Goal: Transaction & Acquisition: Purchase product/service

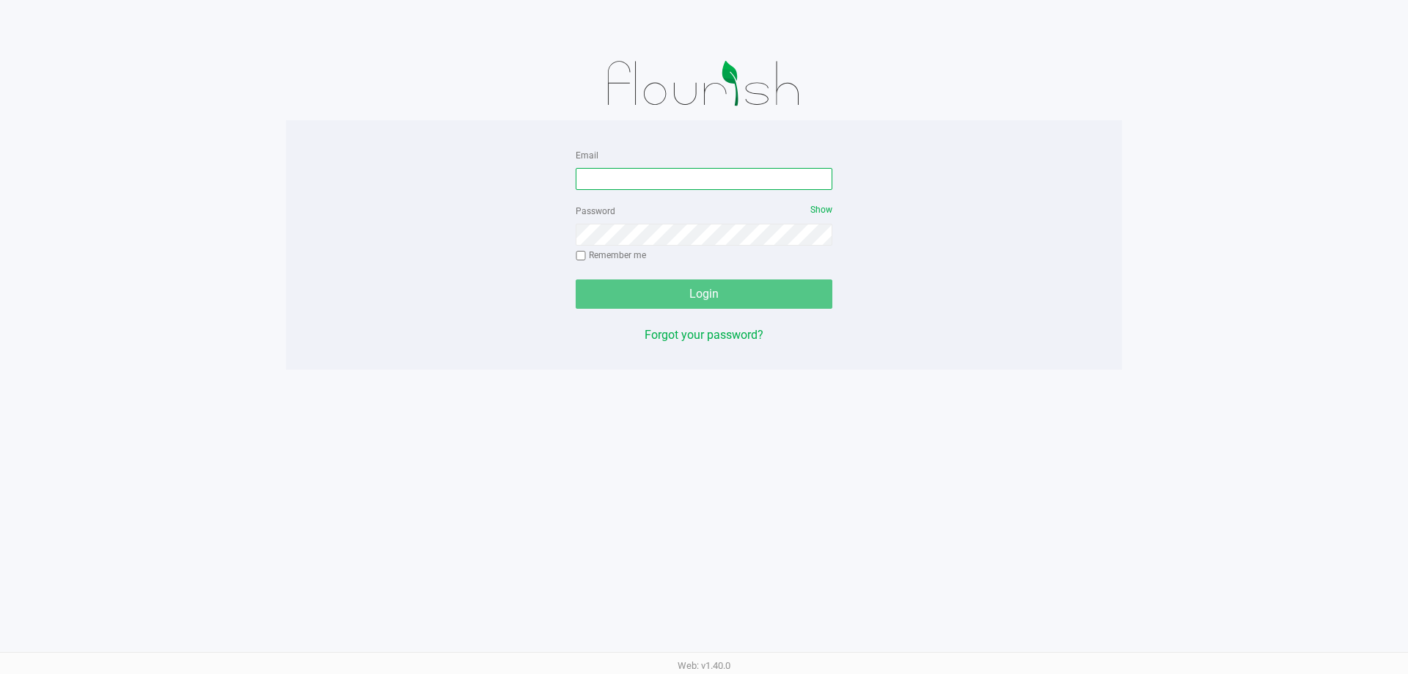
click at [666, 175] on input "Email" at bounding box center [704, 179] width 257 height 22
type input "A"
type input "[EMAIL_ADDRESS][DOMAIN_NAME]"
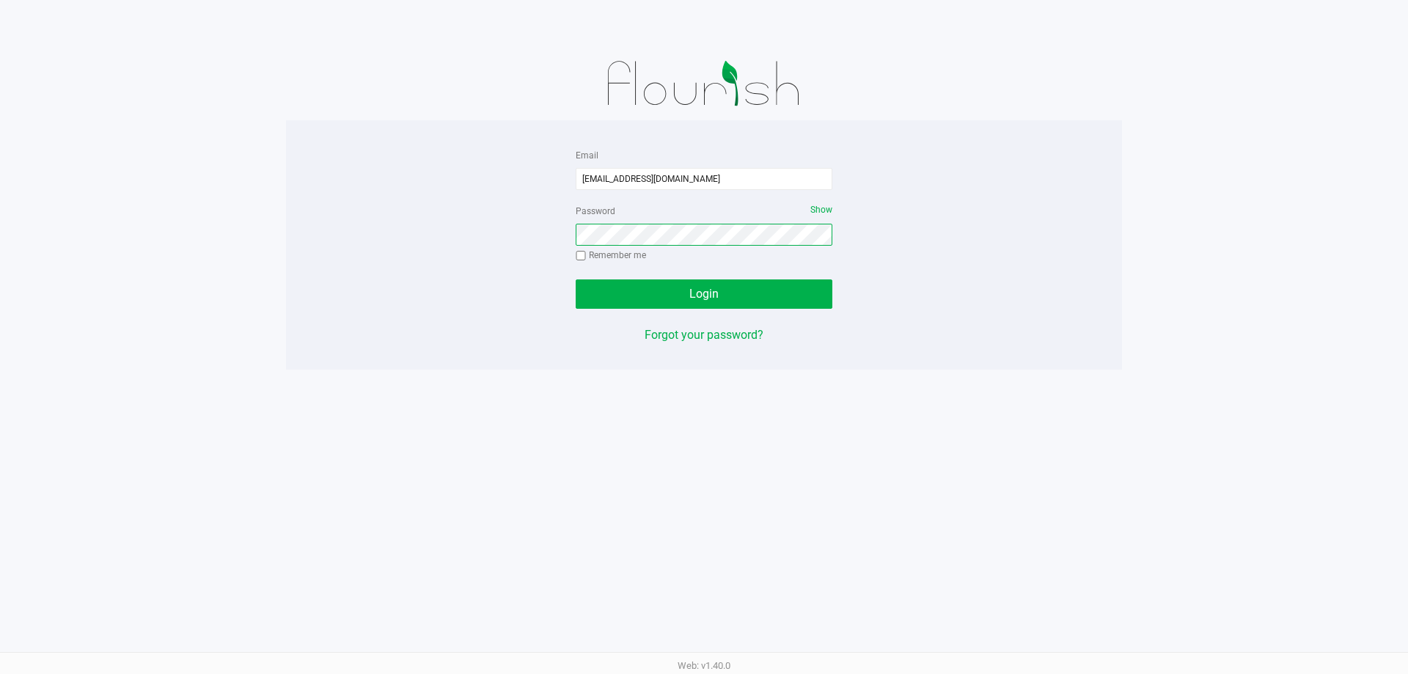
click at [576, 279] on button "Login" at bounding box center [704, 293] width 257 height 29
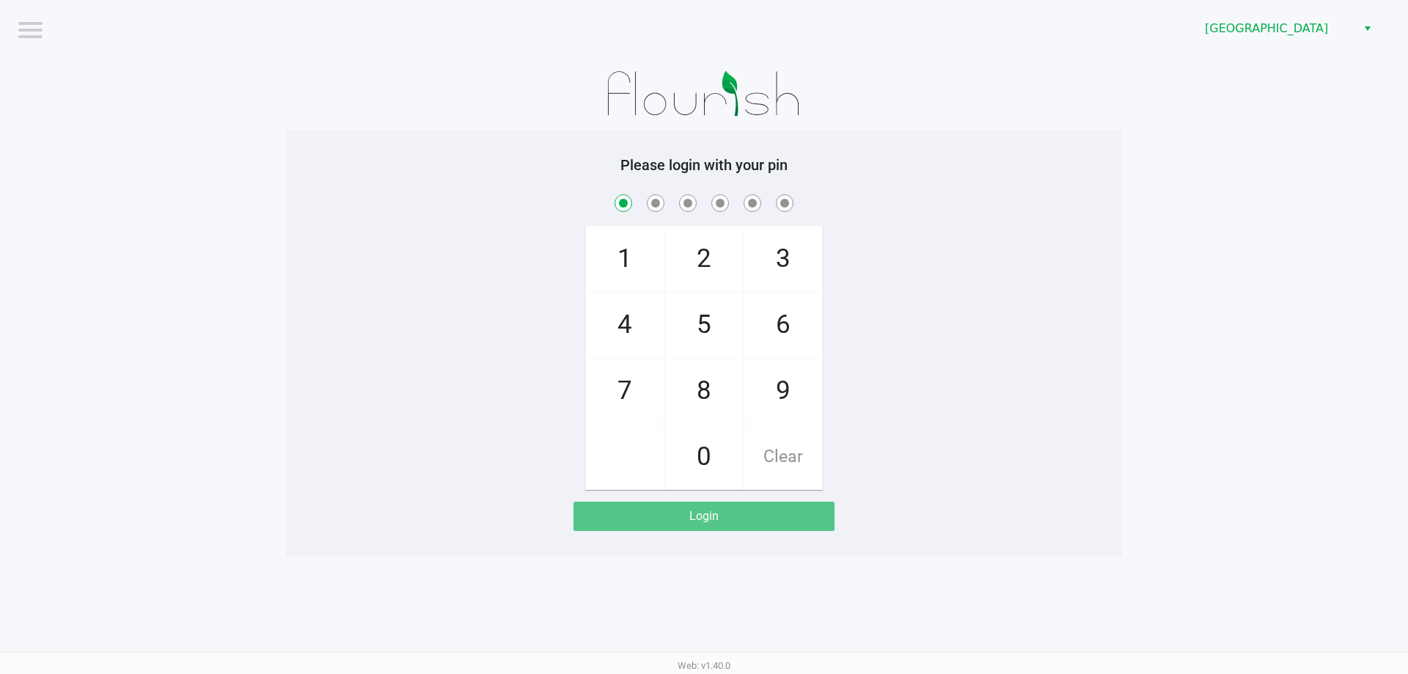
checkbox input "true"
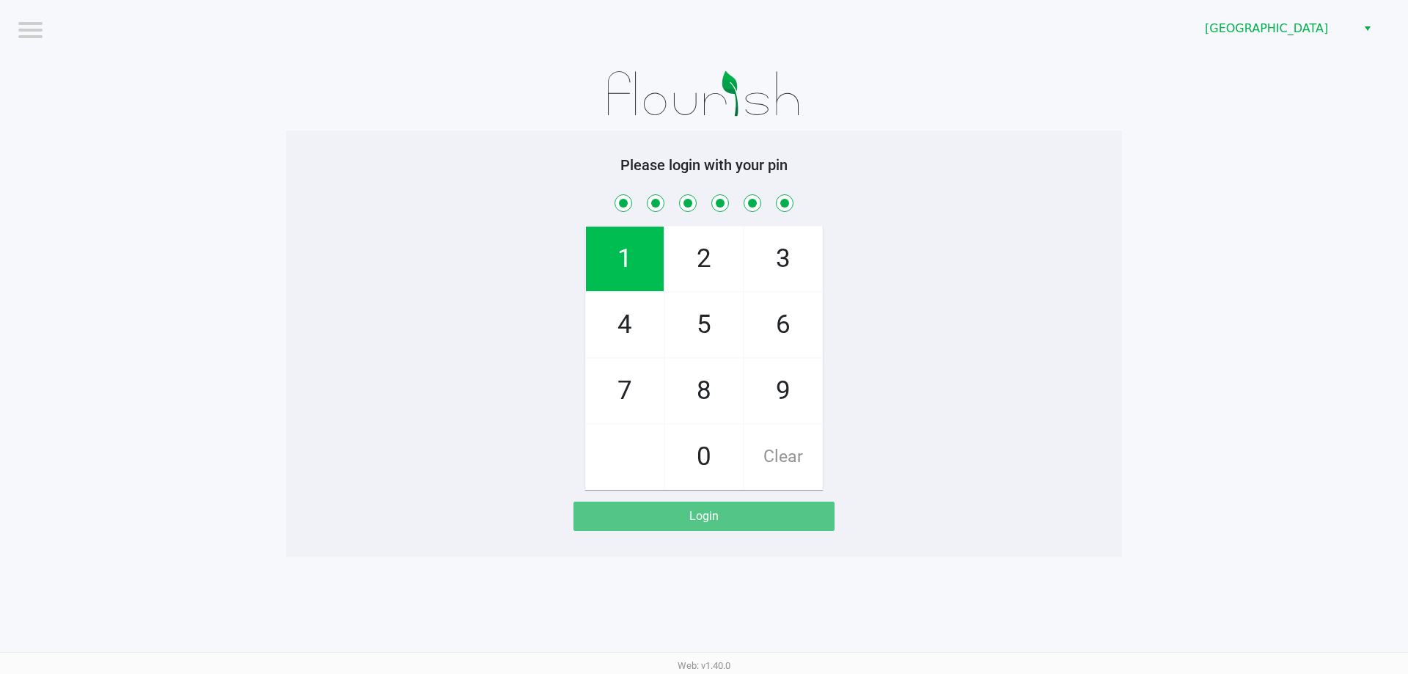
checkbox input "true"
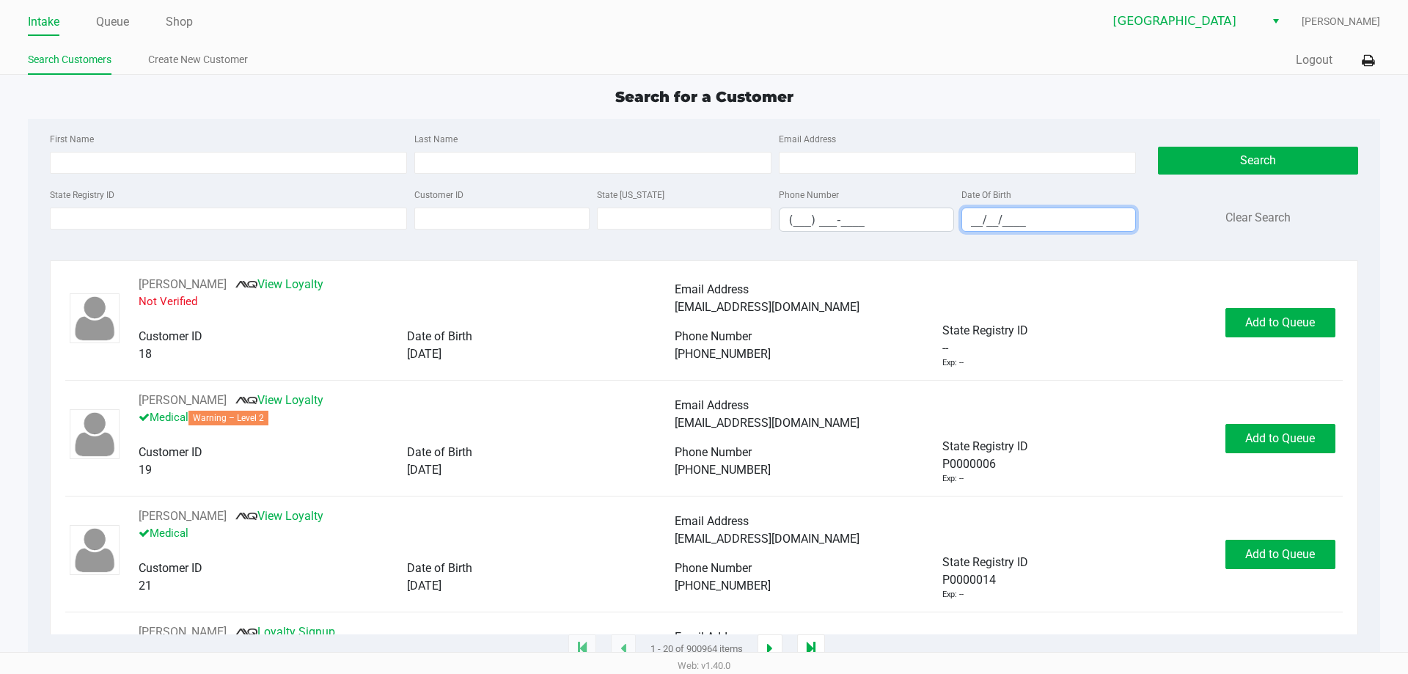
click at [1032, 213] on input "__/__/____" at bounding box center [1049, 219] width 174 height 23
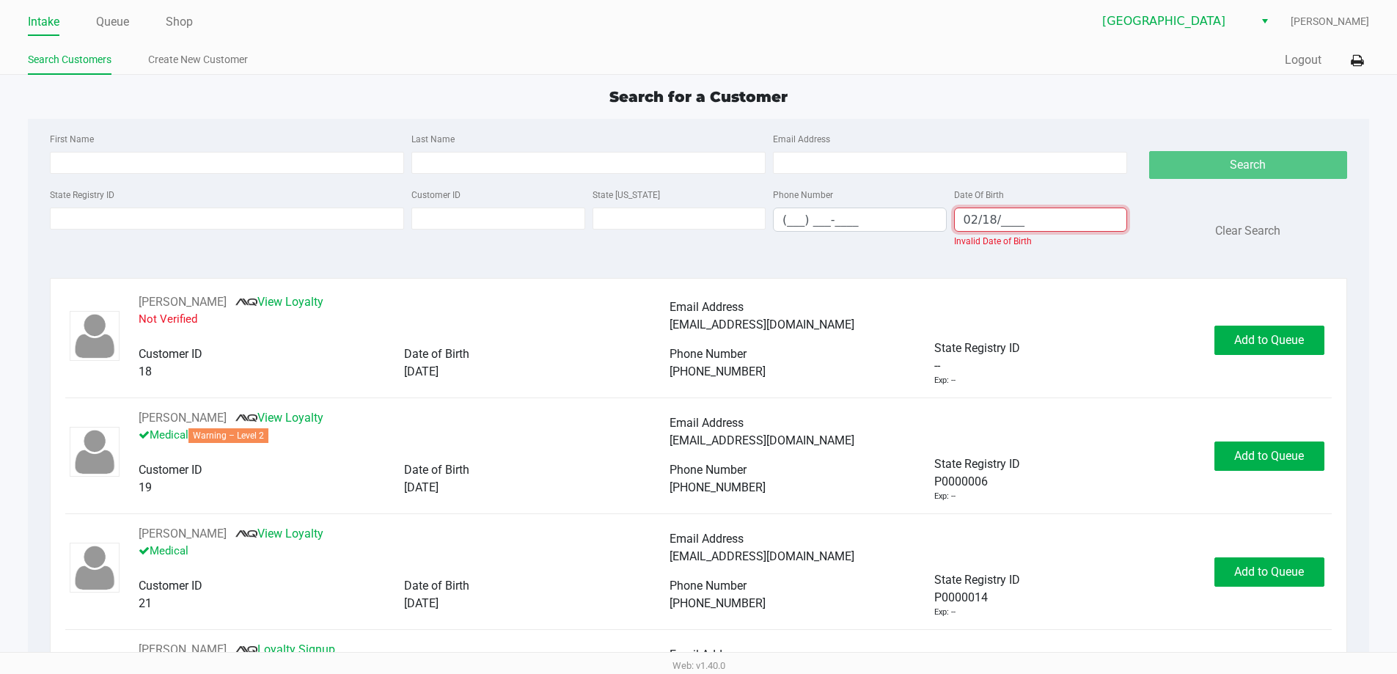
click at [95, 192] on label "State Registry ID" at bounding box center [82, 194] width 65 height 13
click at [95, 208] on input "State Registry ID" at bounding box center [227, 219] width 354 height 22
click at [95, 191] on label "State Registry ID" at bounding box center [82, 194] width 65 height 13
click at [95, 208] on input "State Registry ID" at bounding box center [227, 219] width 354 height 22
click at [87, 164] on input "First Name" at bounding box center [227, 163] width 354 height 22
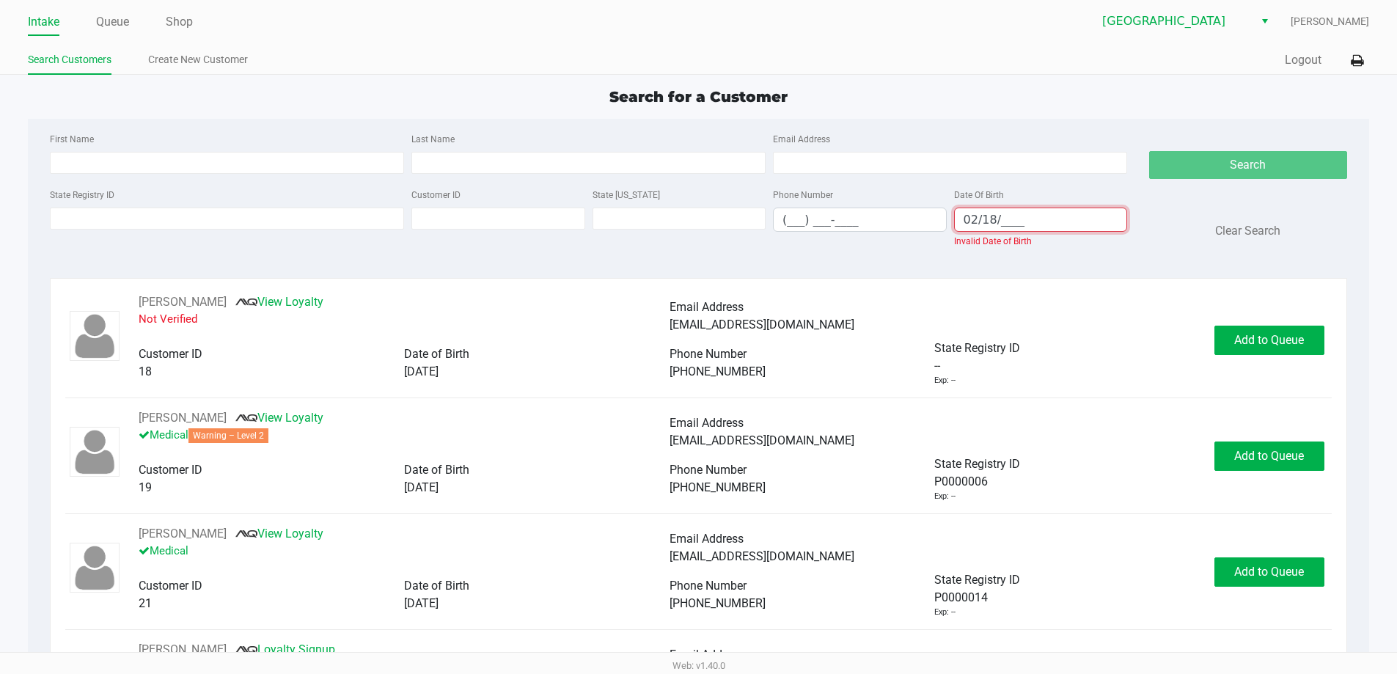
click at [1003, 225] on input "02/18/____" at bounding box center [1041, 219] width 172 height 23
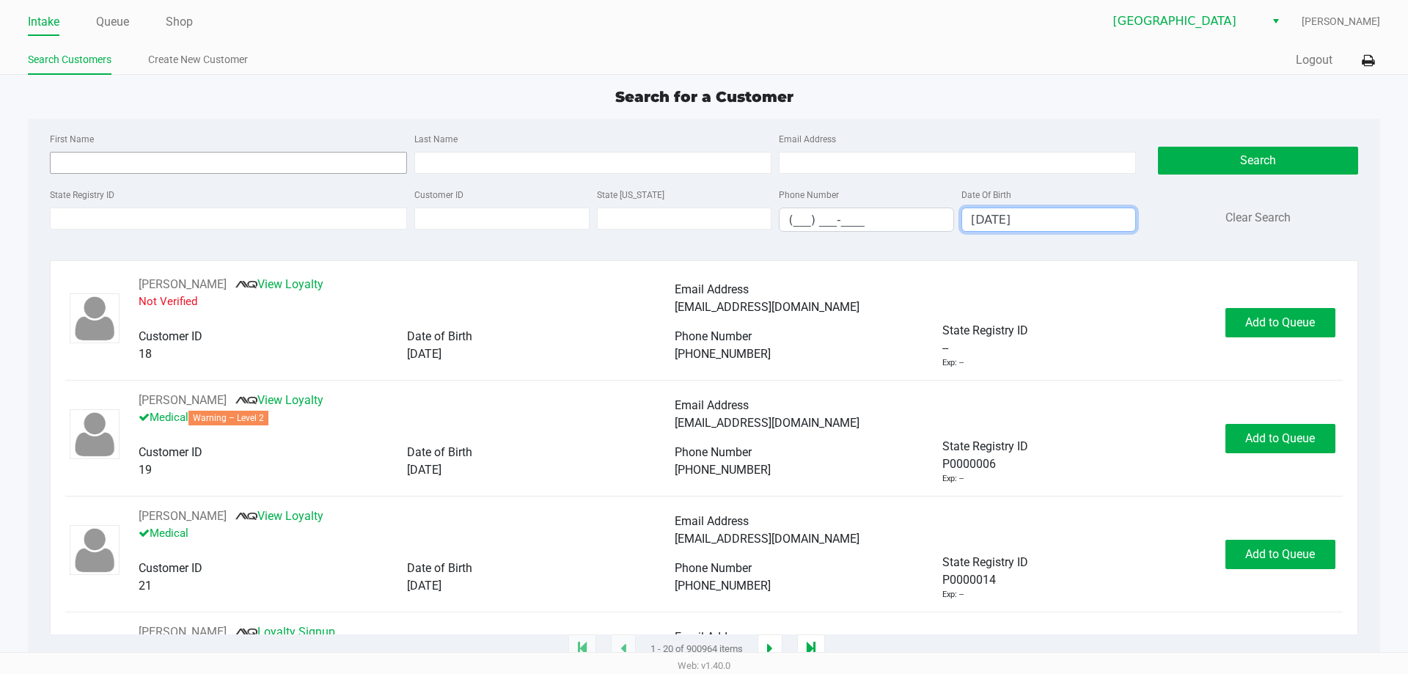
type input "02/18/1993"
click at [175, 163] on input "First Name" at bounding box center [228, 163] width 357 height 22
type input "ana laura"
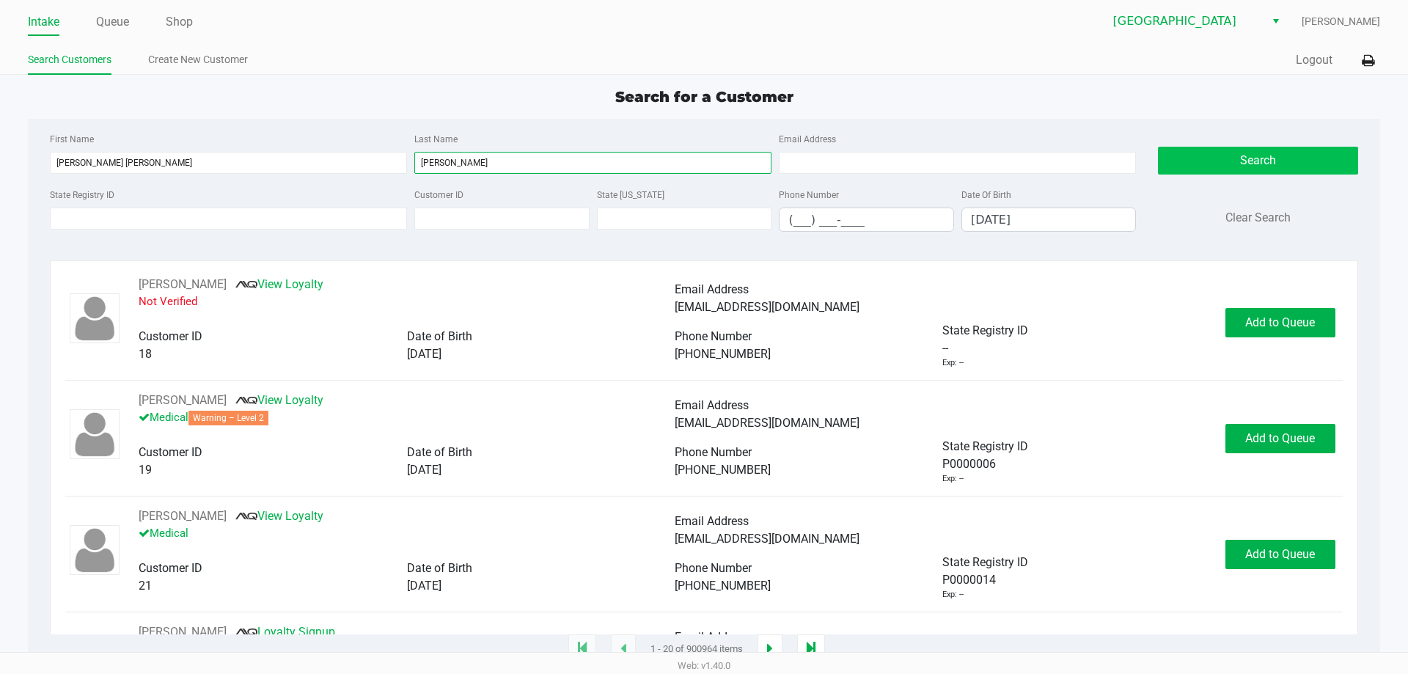
type input "anaya"
click at [1189, 172] on button "Search" at bounding box center [1257, 161] width 199 height 28
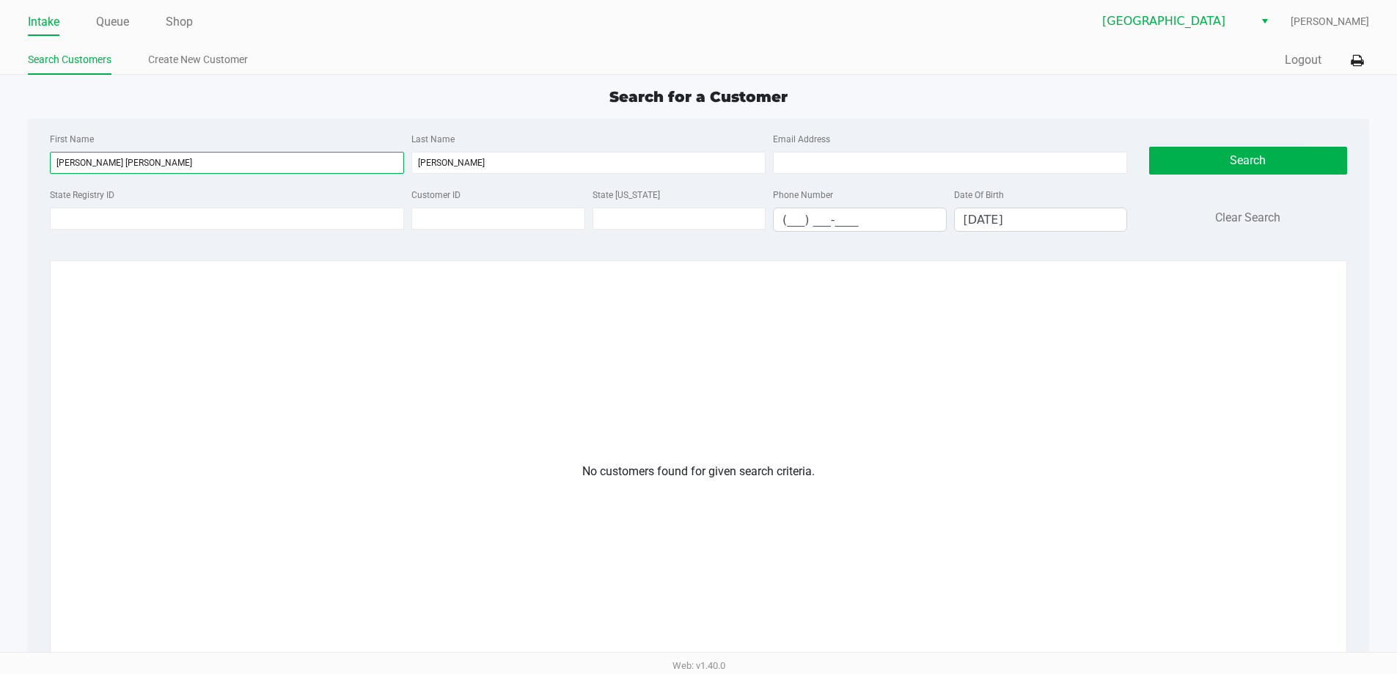
click at [158, 160] on input "ana laura" at bounding box center [227, 163] width 354 height 22
type input "ana"
click at [1216, 165] on button "Search" at bounding box center [1248, 161] width 198 height 28
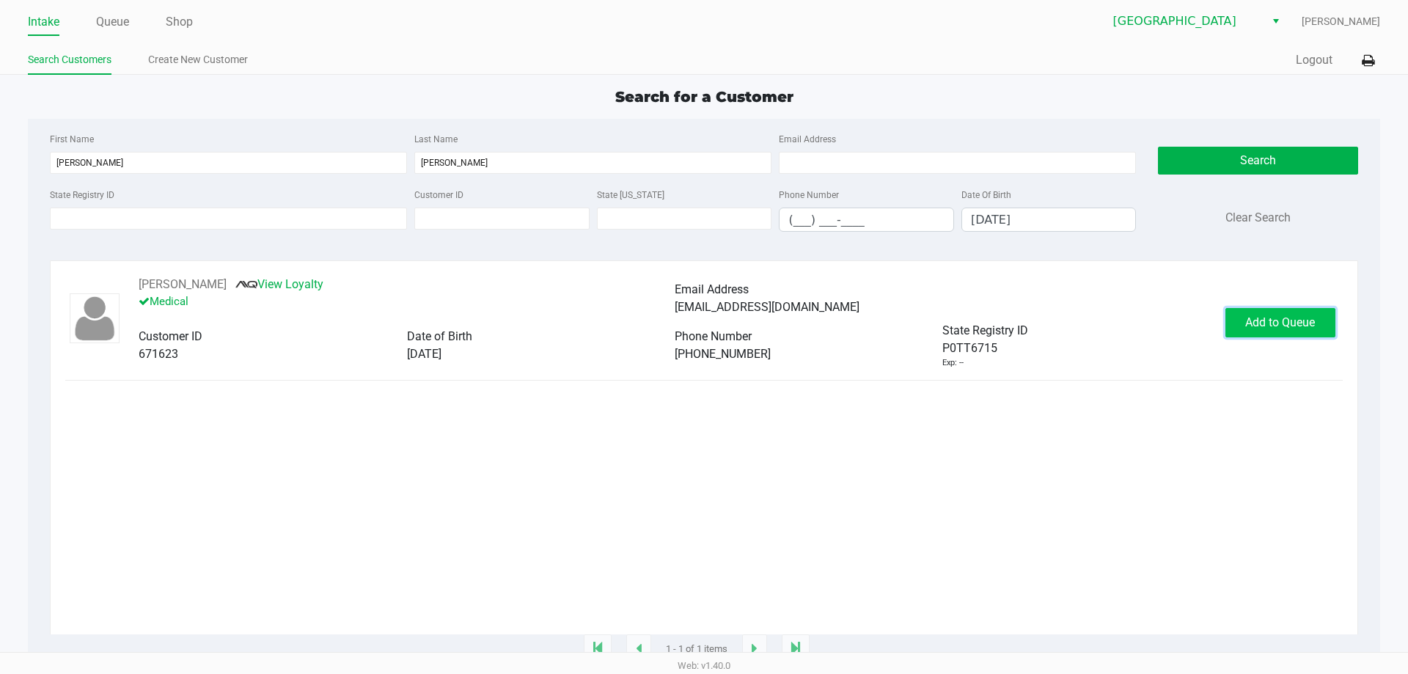
click at [1250, 328] on span "Add to Queue" at bounding box center [1280, 322] width 70 height 14
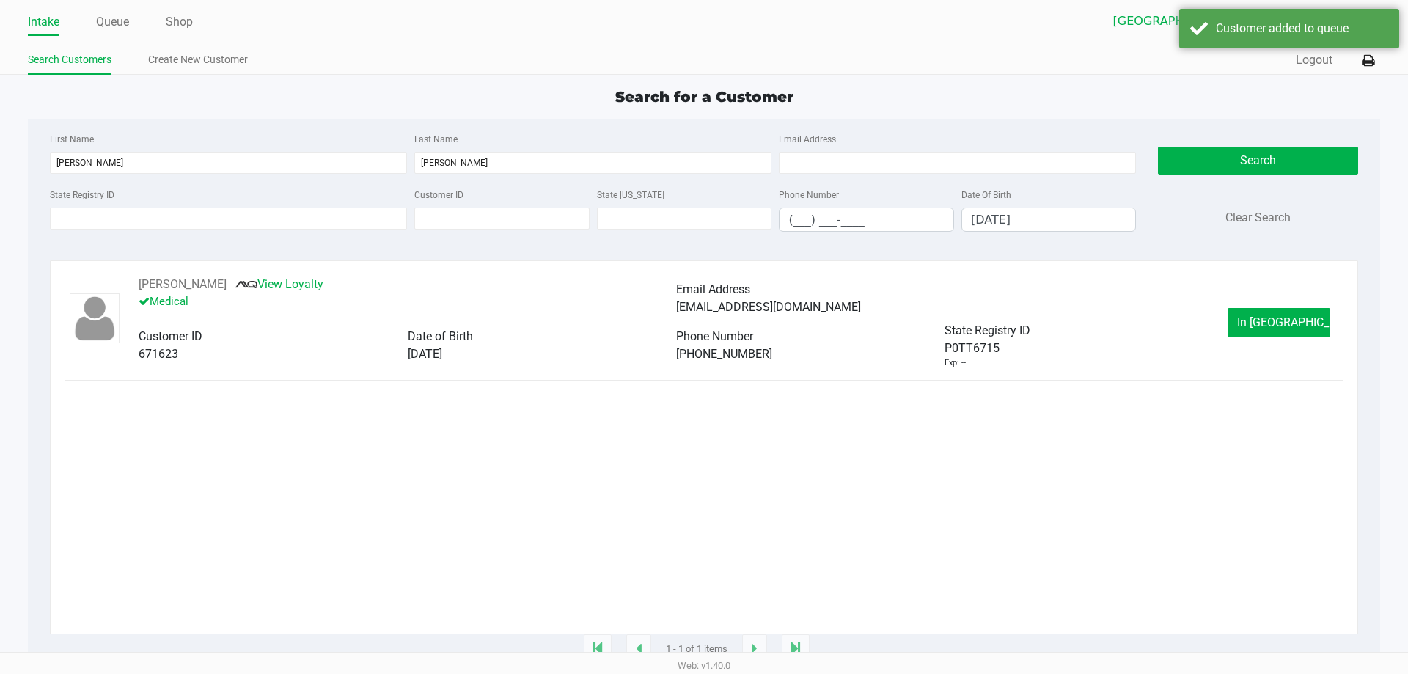
click at [1250, 328] on button "In Queue" at bounding box center [1278, 322] width 103 height 29
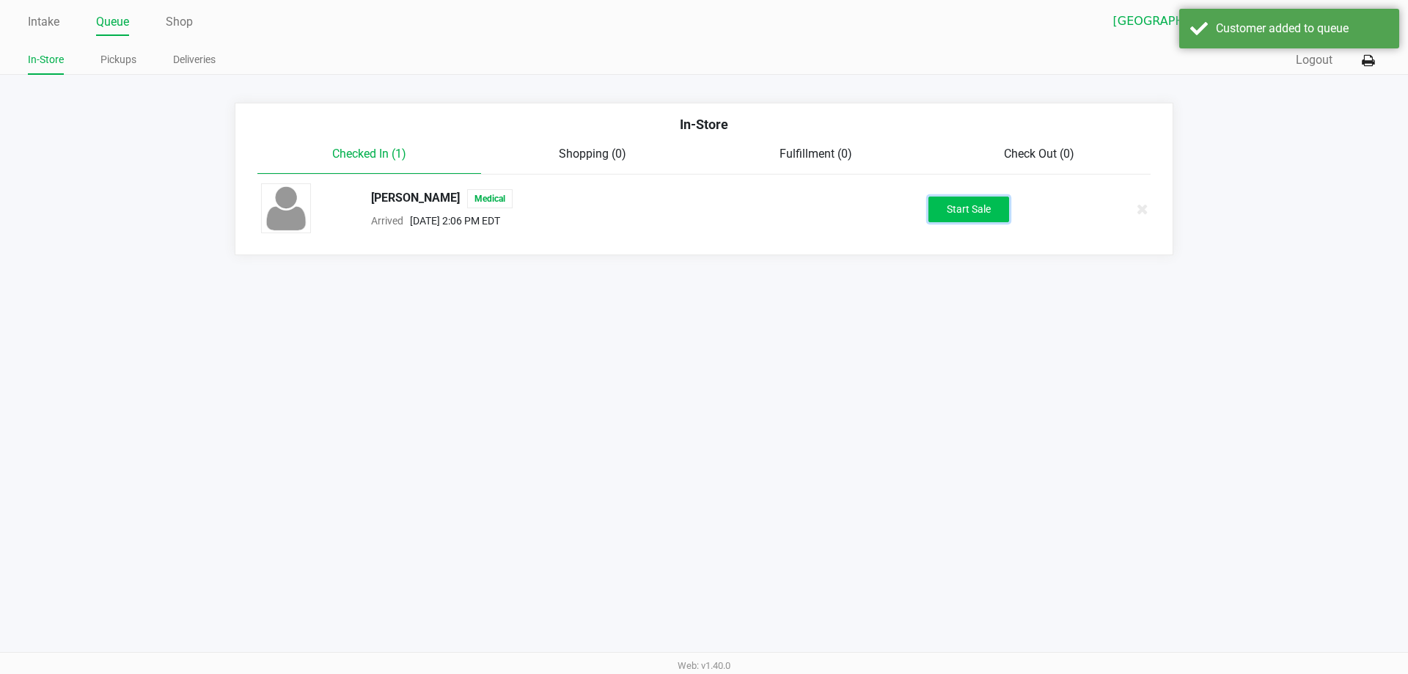
click at [966, 214] on button "Start Sale" at bounding box center [968, 210] width 81 height 26
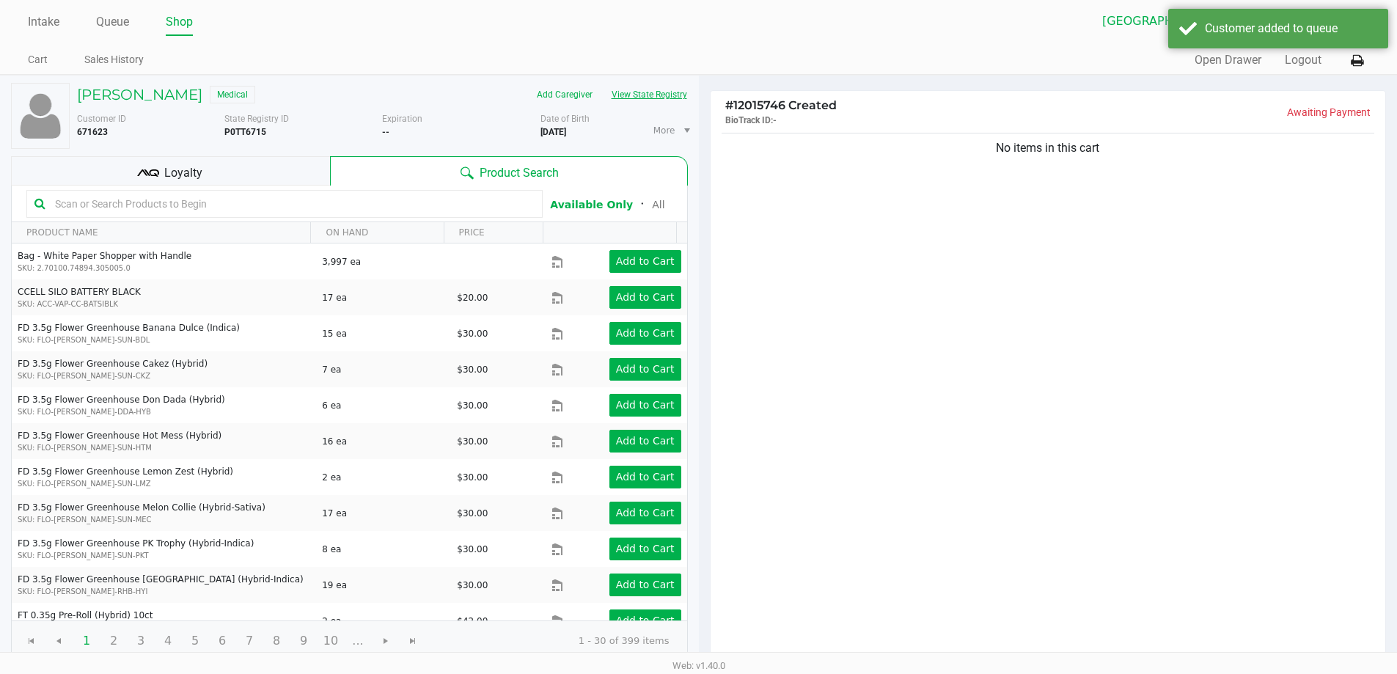
click at [666, 100] on button "View State Registry" at bounding box center [645, 94] width 86 height 23
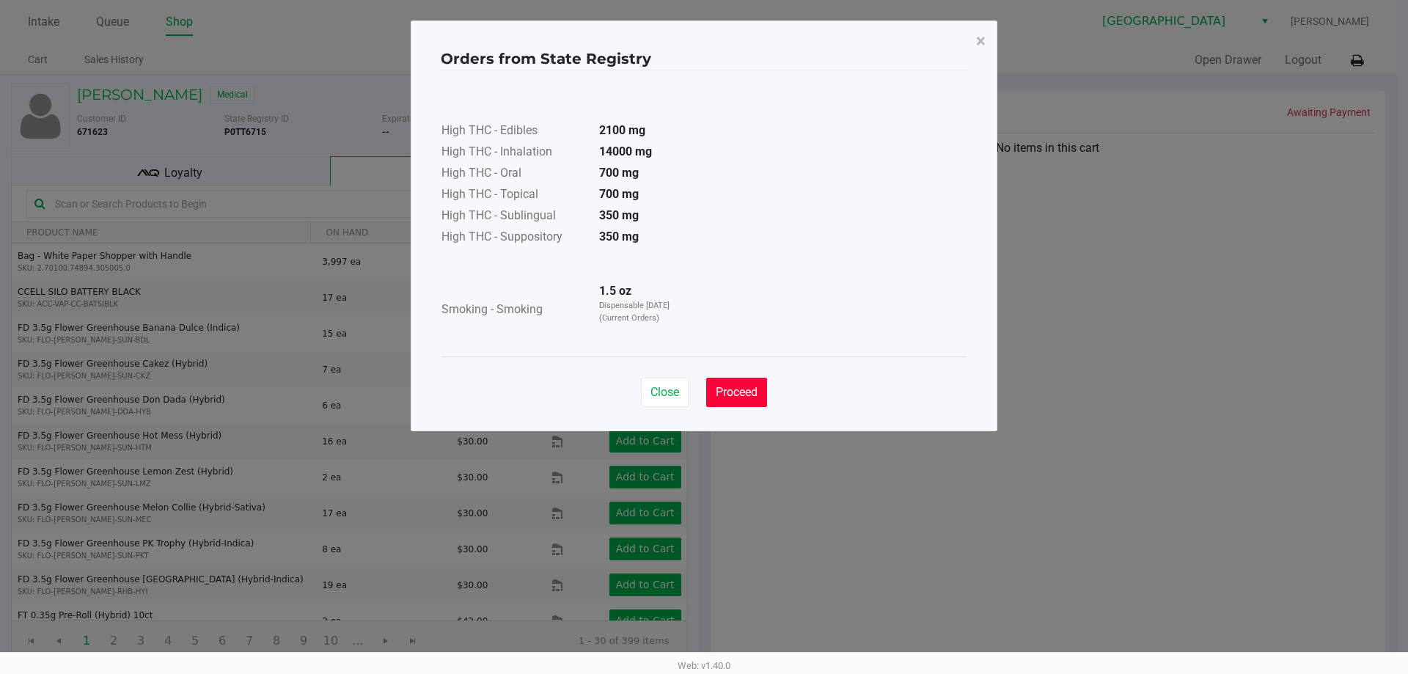
click at [743, 397] on span "Proceed" at bounding box center [737, 392] width 42 height 14
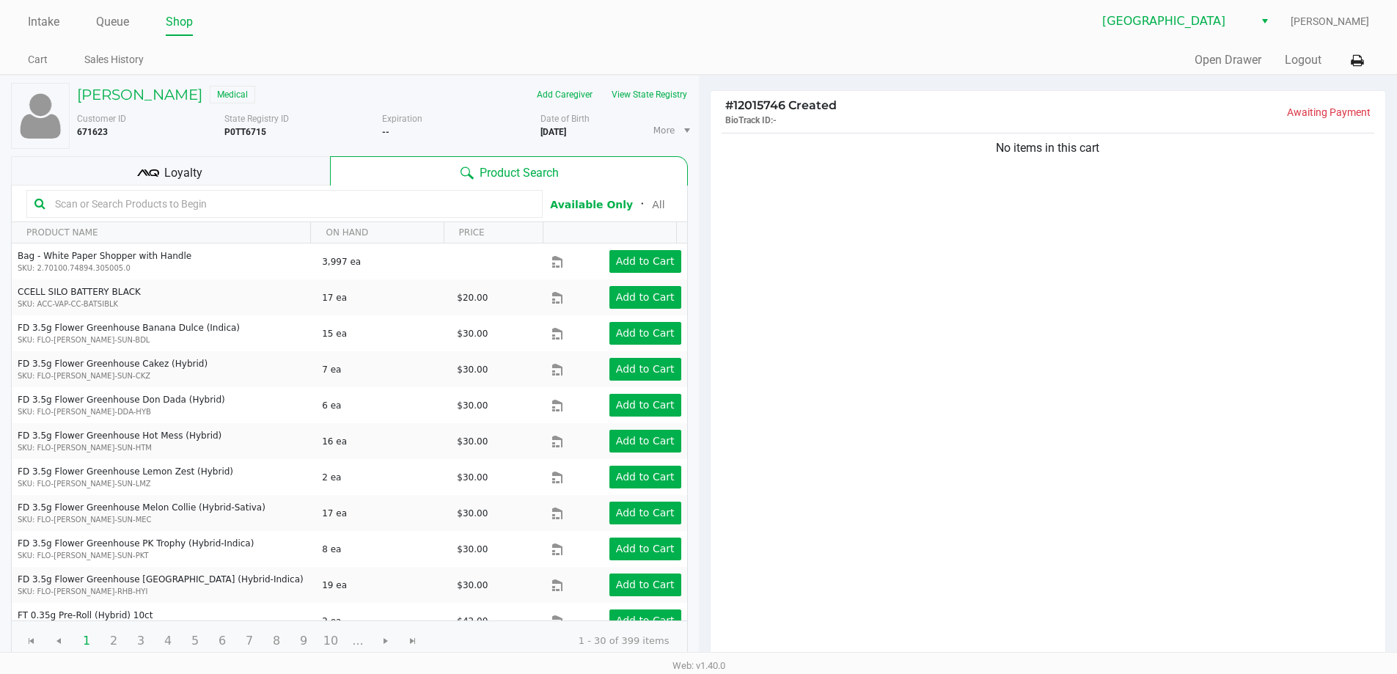
click at [233, 173] on div "Loyalty" at bounding box center [170, 170] width 319 height 29
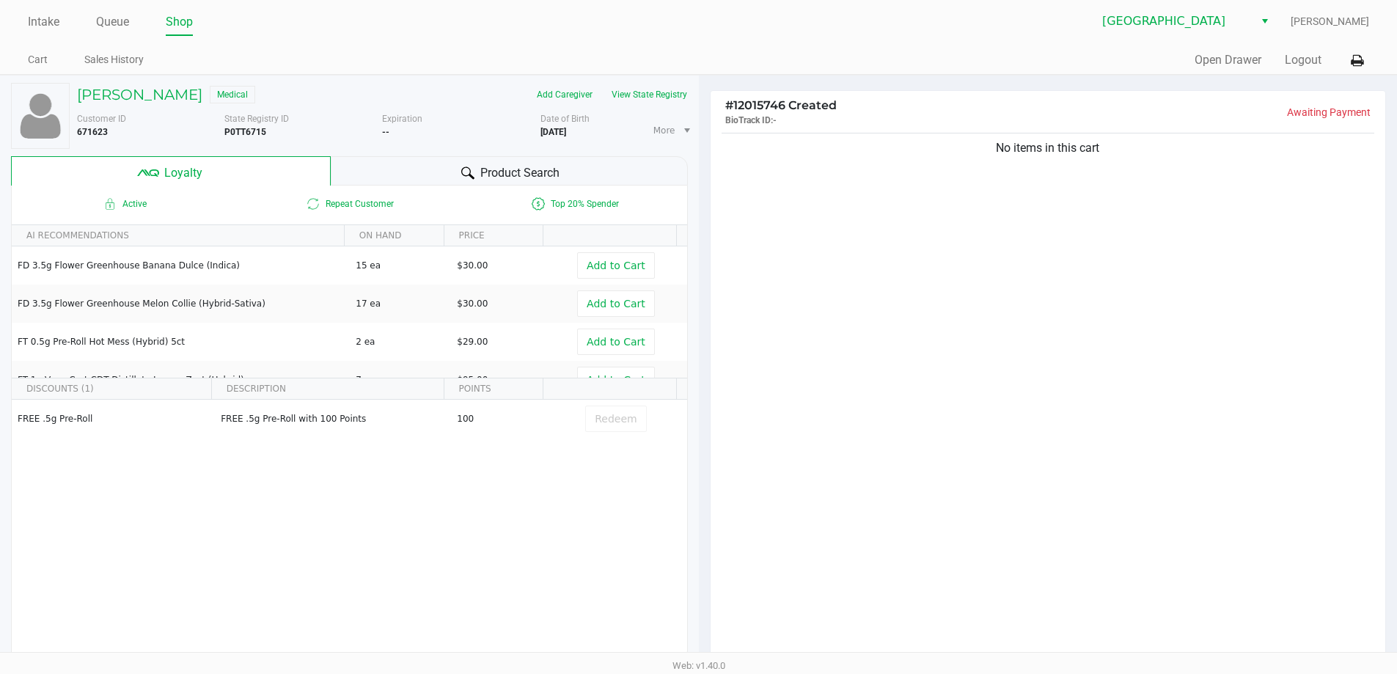
click at [500, 168] on span "Product Search" at bounding box center [519, 173] width 79 height 18
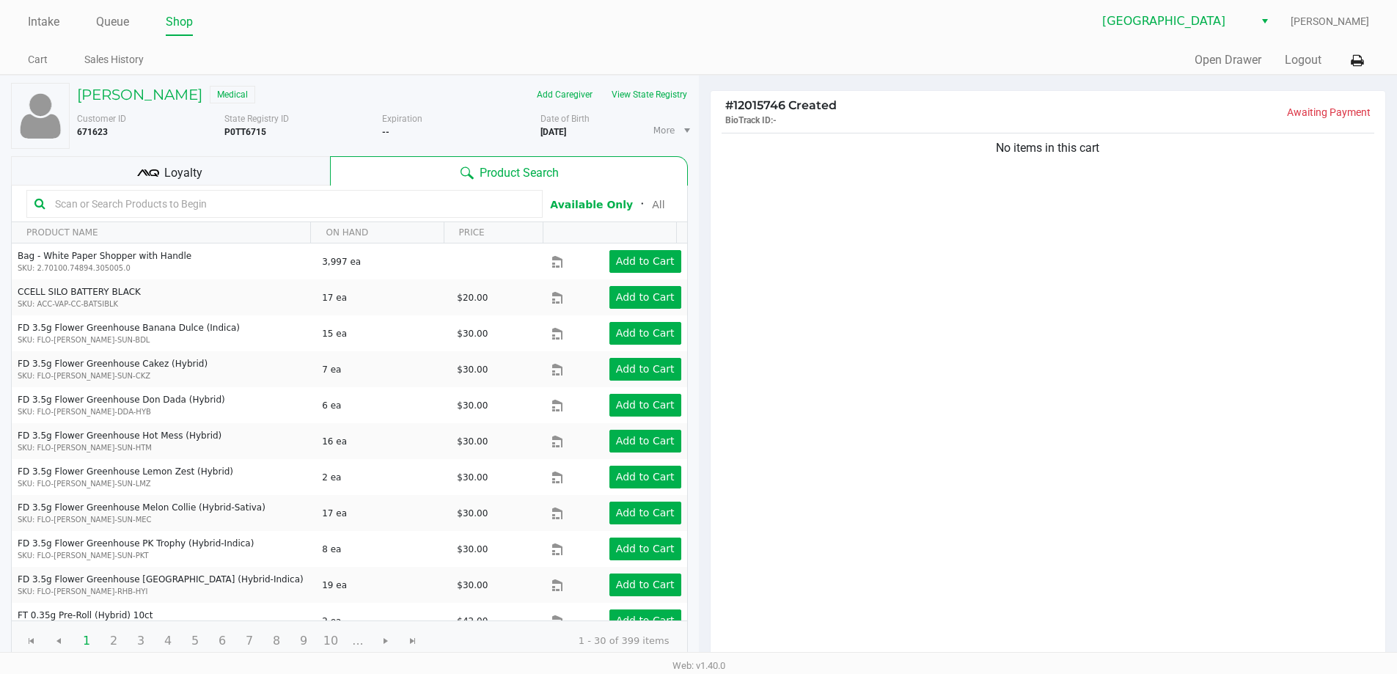
click at [267, 158] on div "Loyalty" at bounding box center [170, 170] width 319 height 29
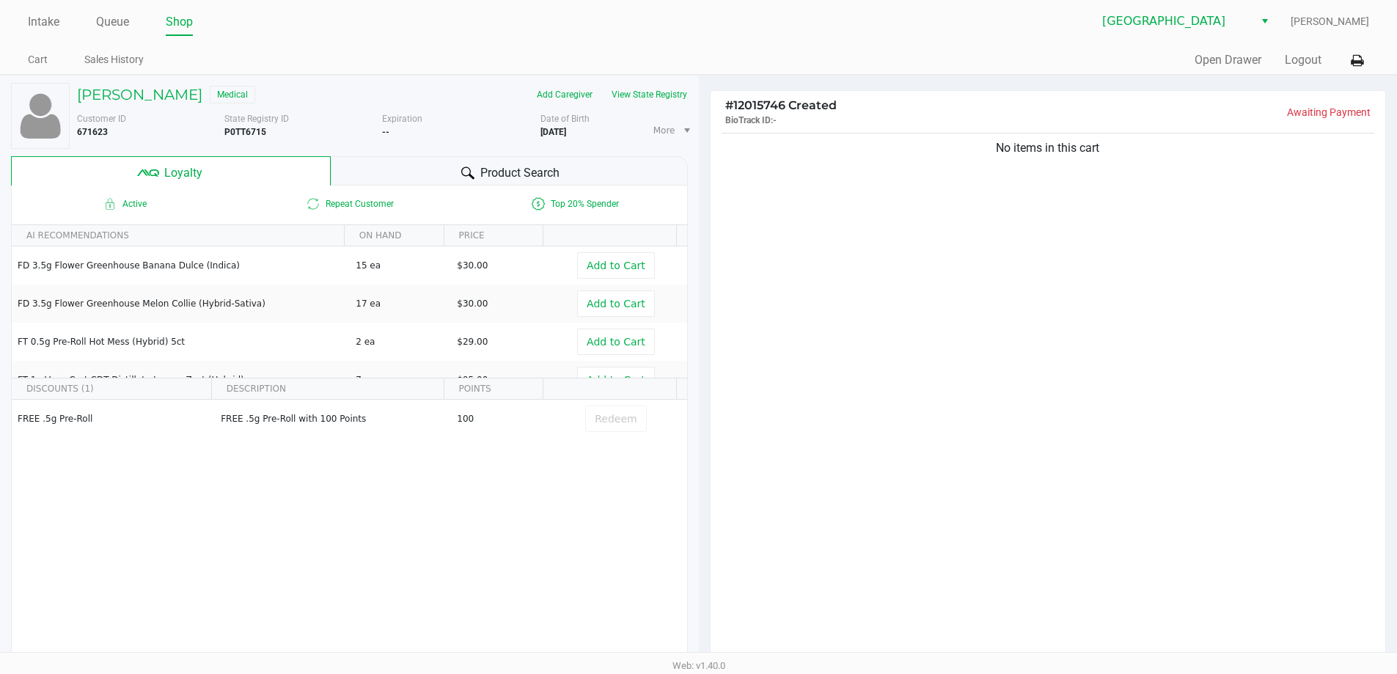
click at [425, 162] on div "Product Search" at bounding box center [509, 170] width 357 height 29
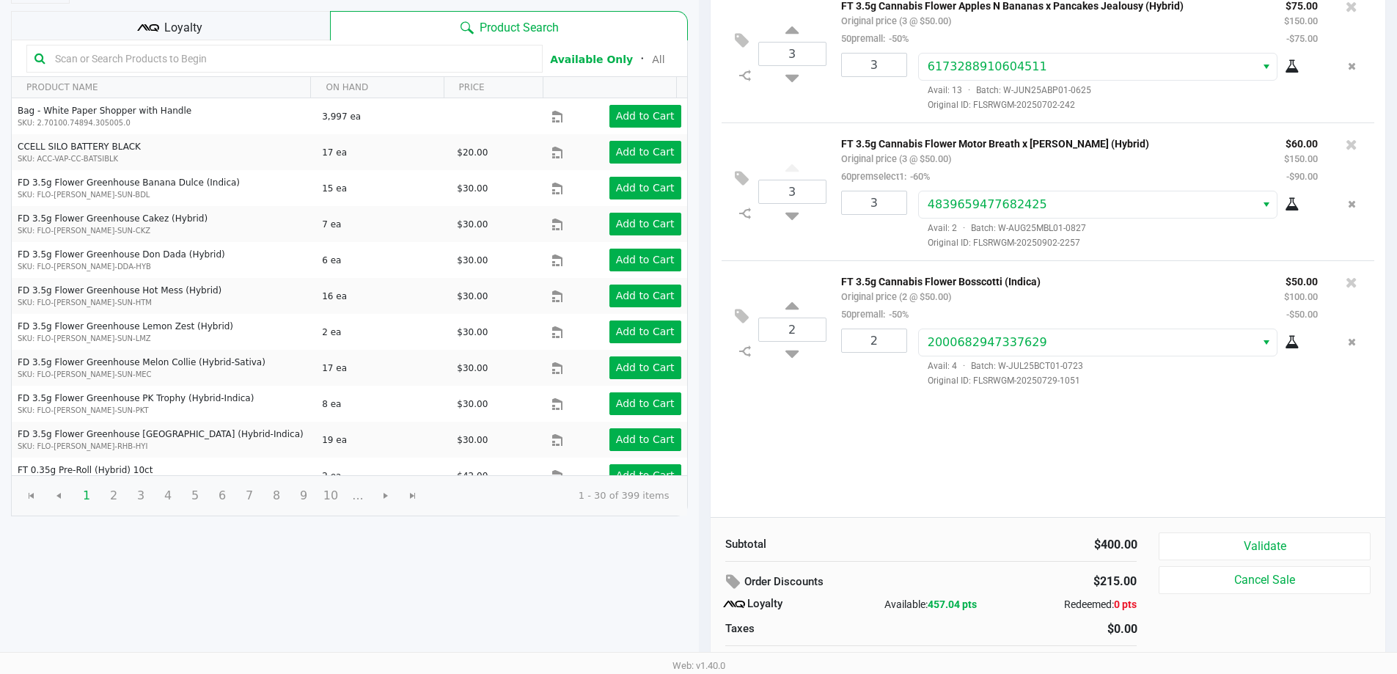
scroll to position [168, 0]
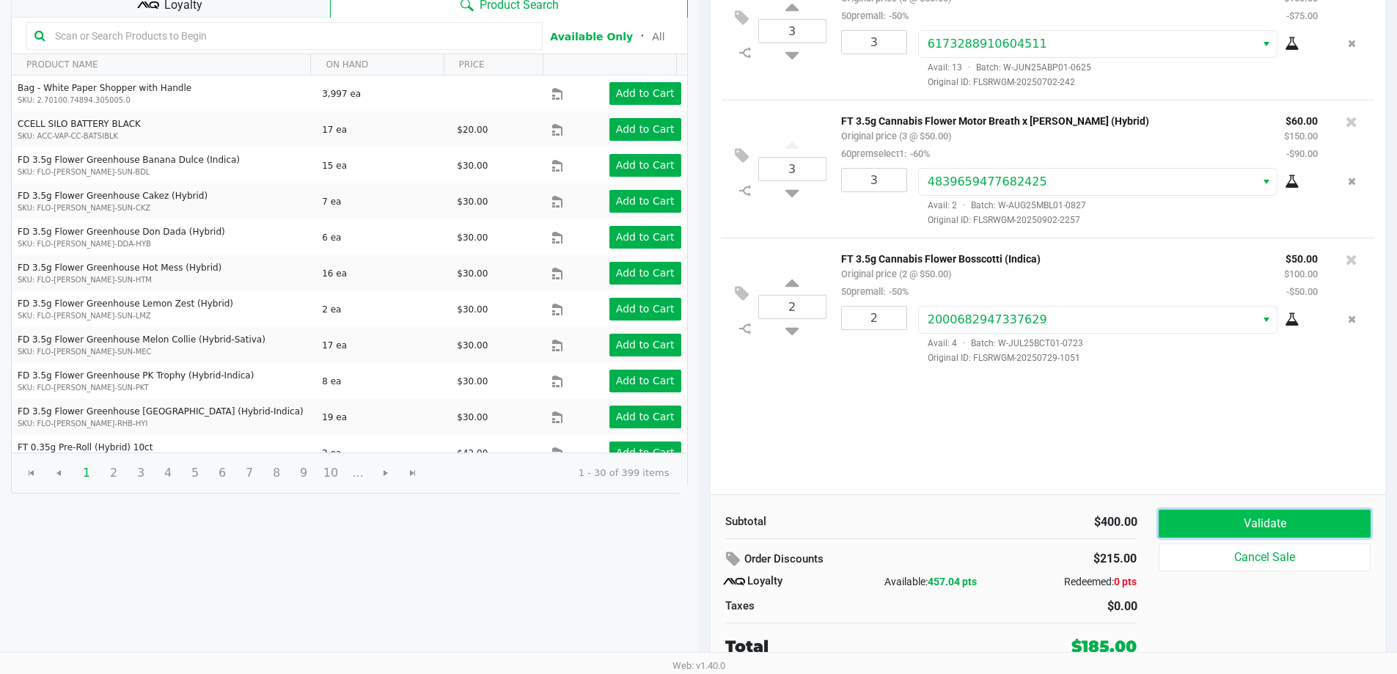
click at [1230, 524] on button "Validate" at bounding box center [1263, 524] width 211 height 28
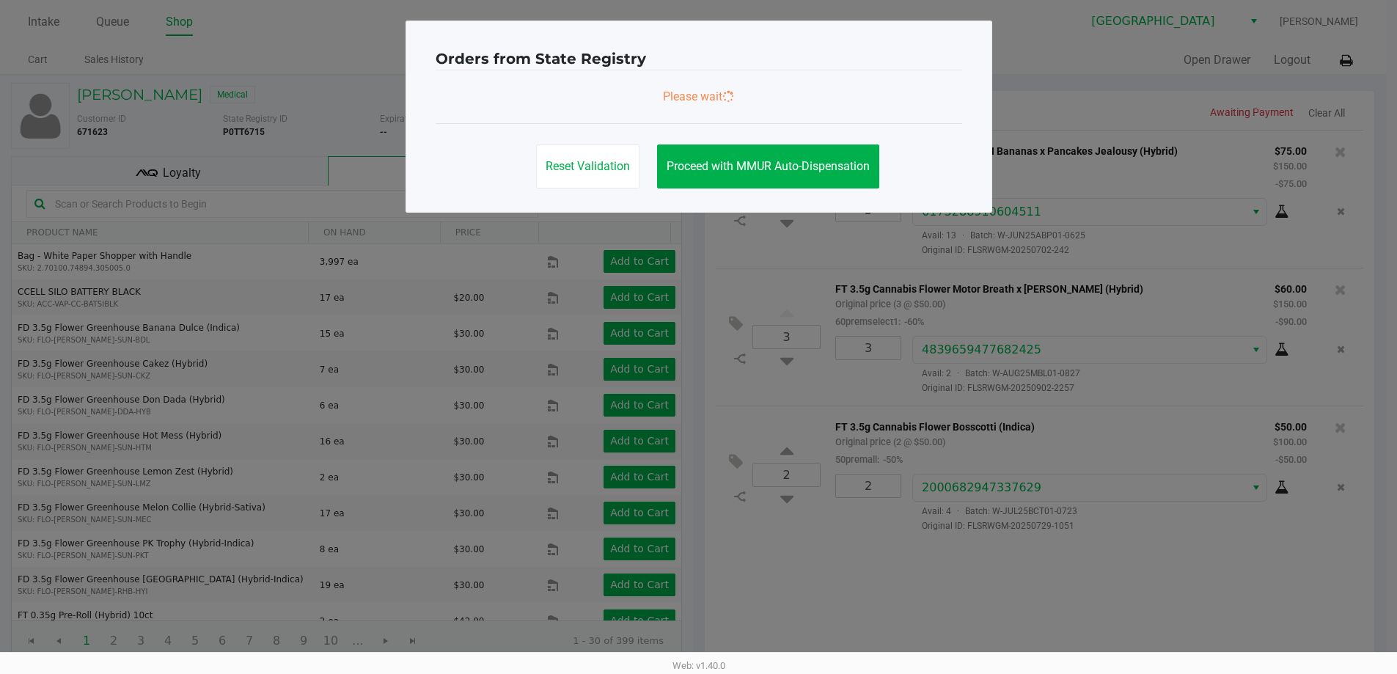
scroll to position [0, 0]
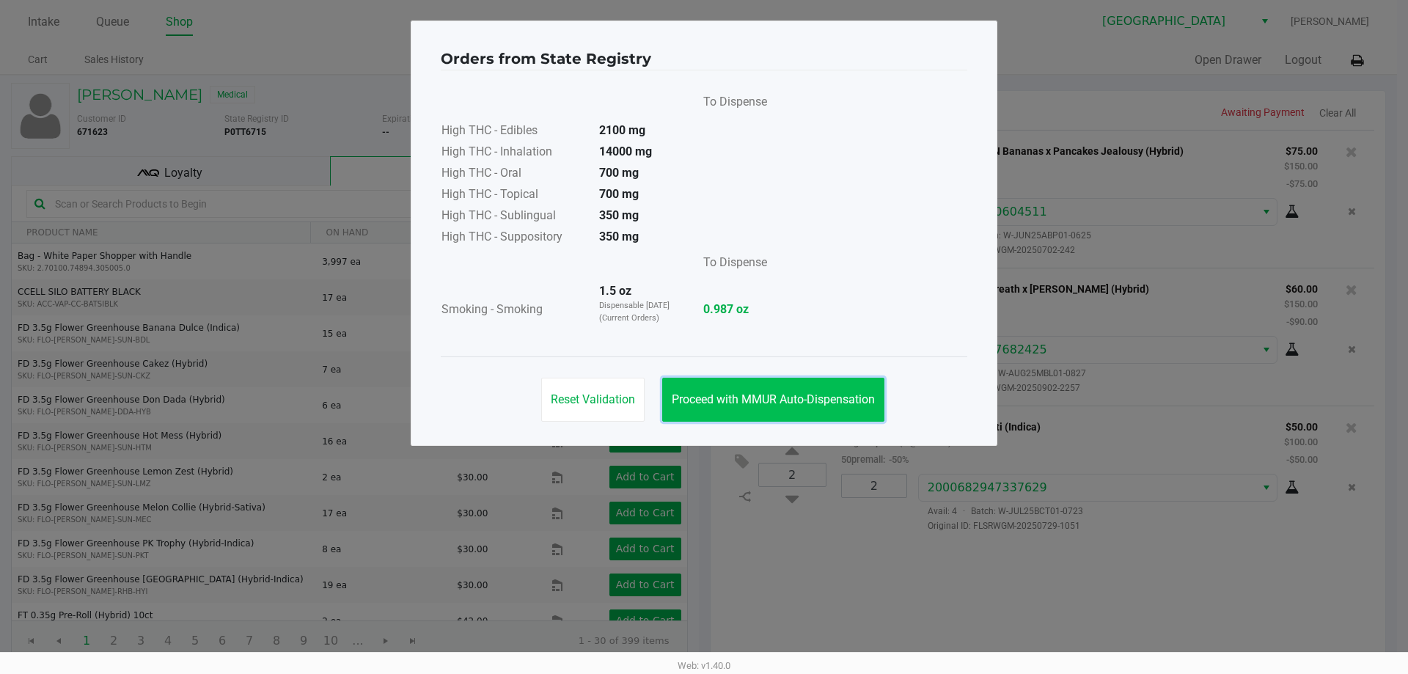
click at [819, 397] on span "Proceed with MMUR Auto-Dispensation" at bounding box center [773, 399] width 203 height 14
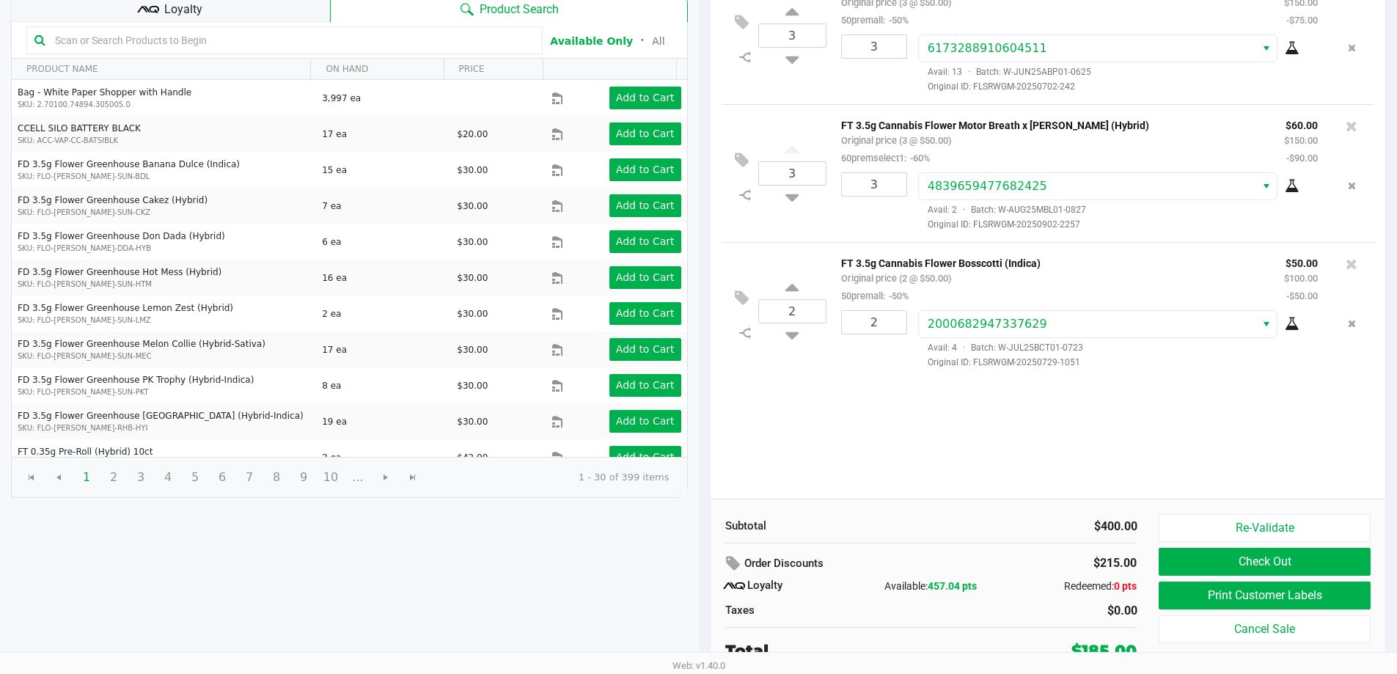
scroll to position [168, 0]
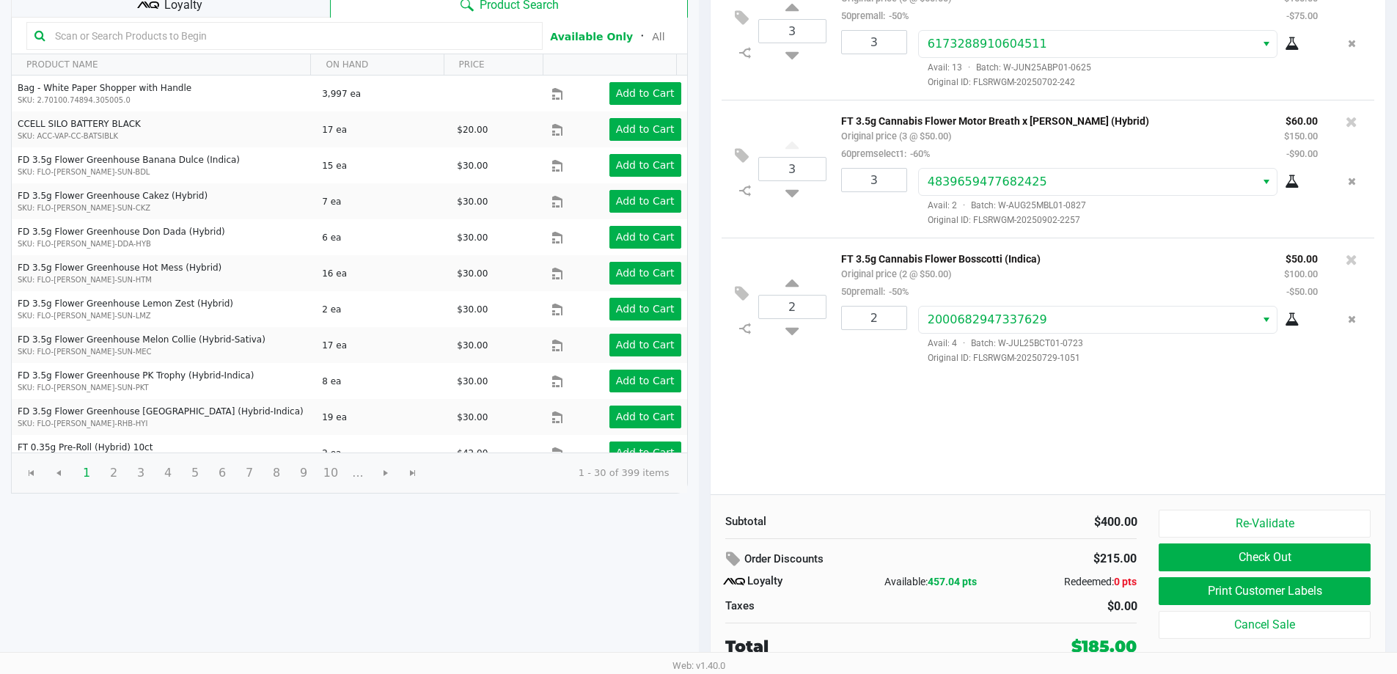
click at [198, 30] on input "text" at bounding box center [291, 36] width 485 height 22
click at [969, 468] on div "3 FT 3.5g Cannabis Flower Apples N Bananas x Pancakes Jealousy (Hybrid) Origina…" at bounding box center [1047, 228] width 675 height 532
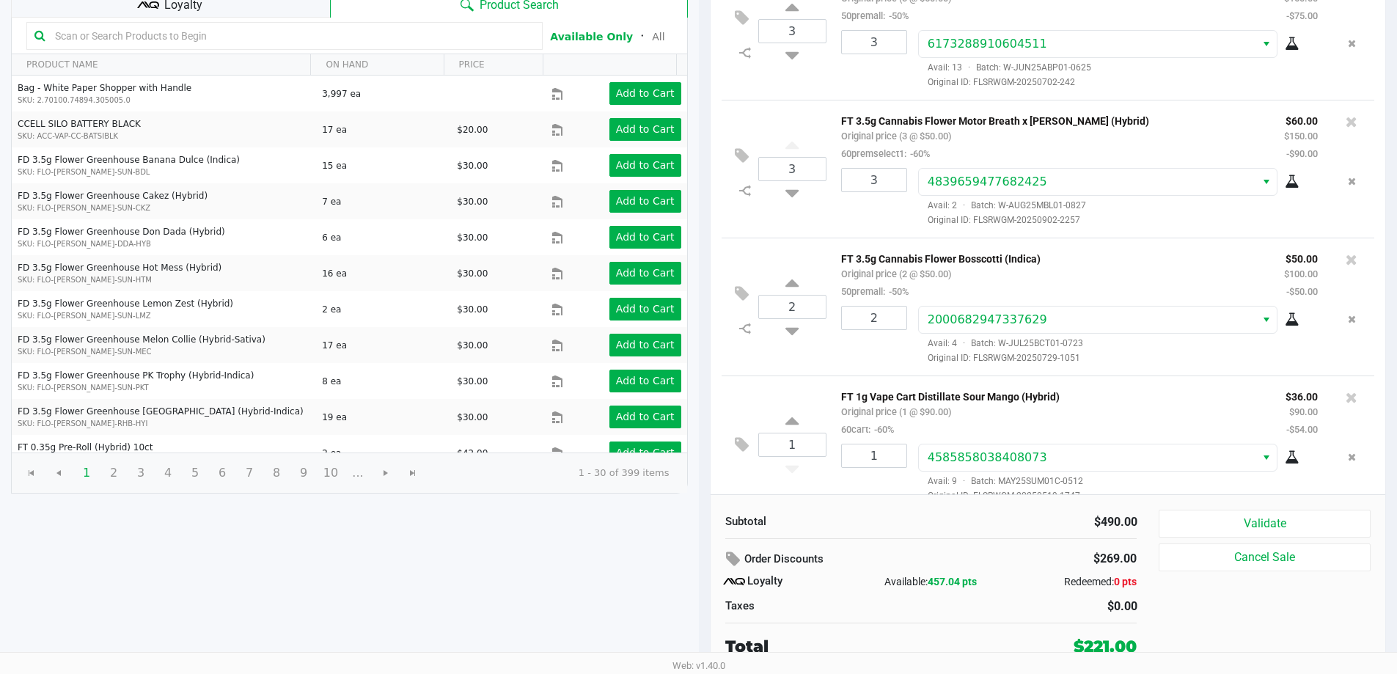
scroll to position [22, 0]
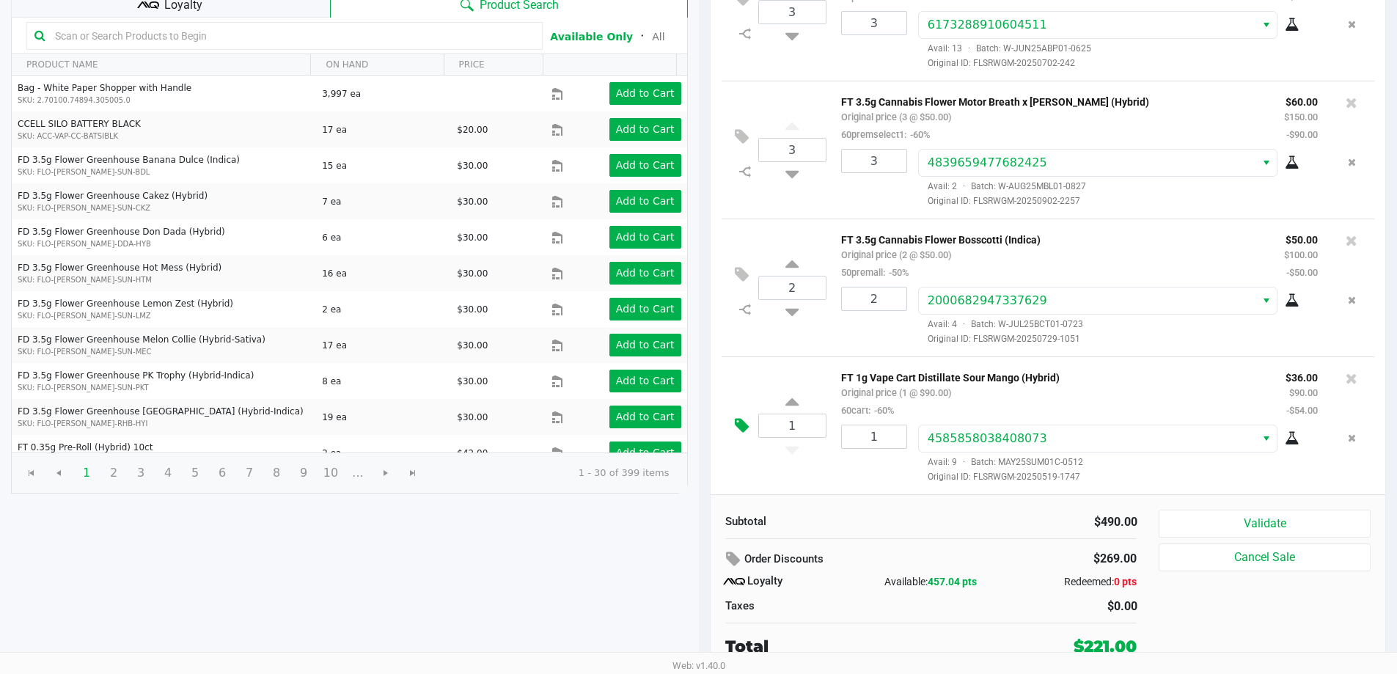
click at [735, 429] on icon at bounding box center [742, 425] width 14 height 17
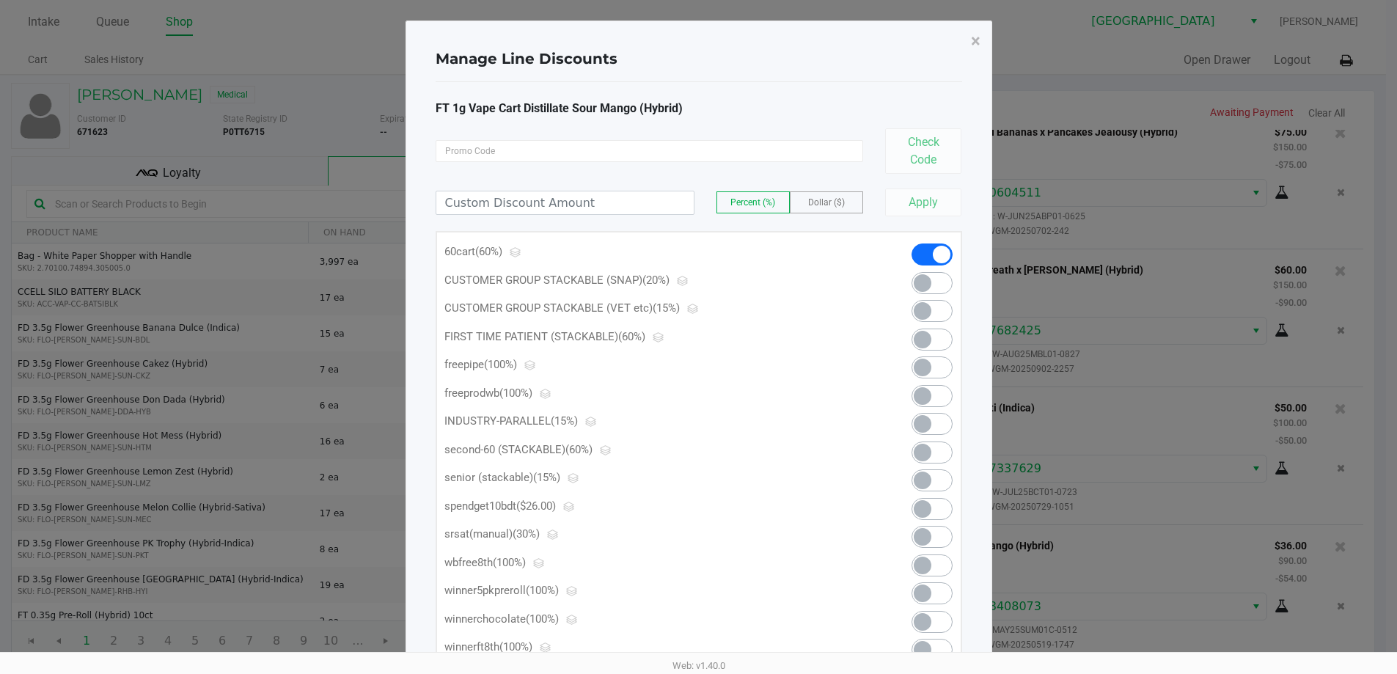
scroll to position [0, 0]
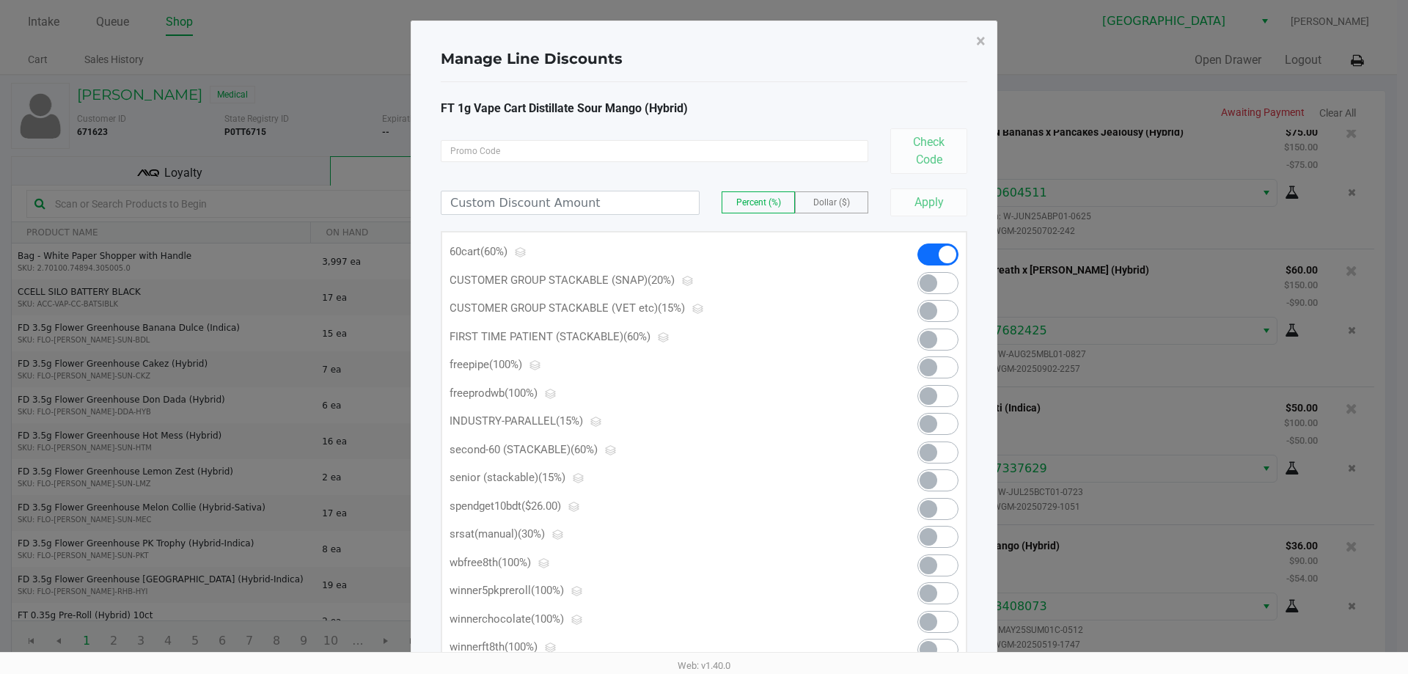
click at [946, 504] on span at bounding box center [937, 509] width 41 height 22
click at [980, 40] on span "×" at bounding box center [981, 41] width 10 height 21
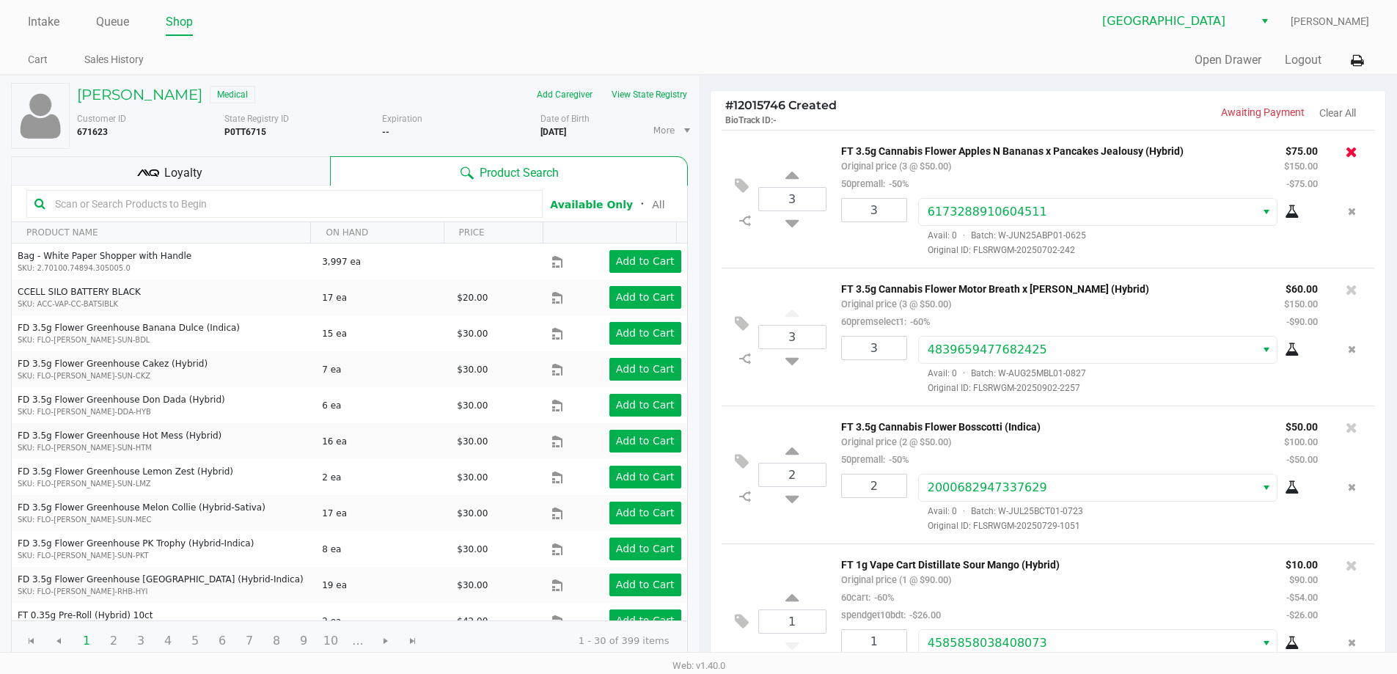
click at [1345, 146] on icon at bounding box center [1351, 151] width 12 height 15
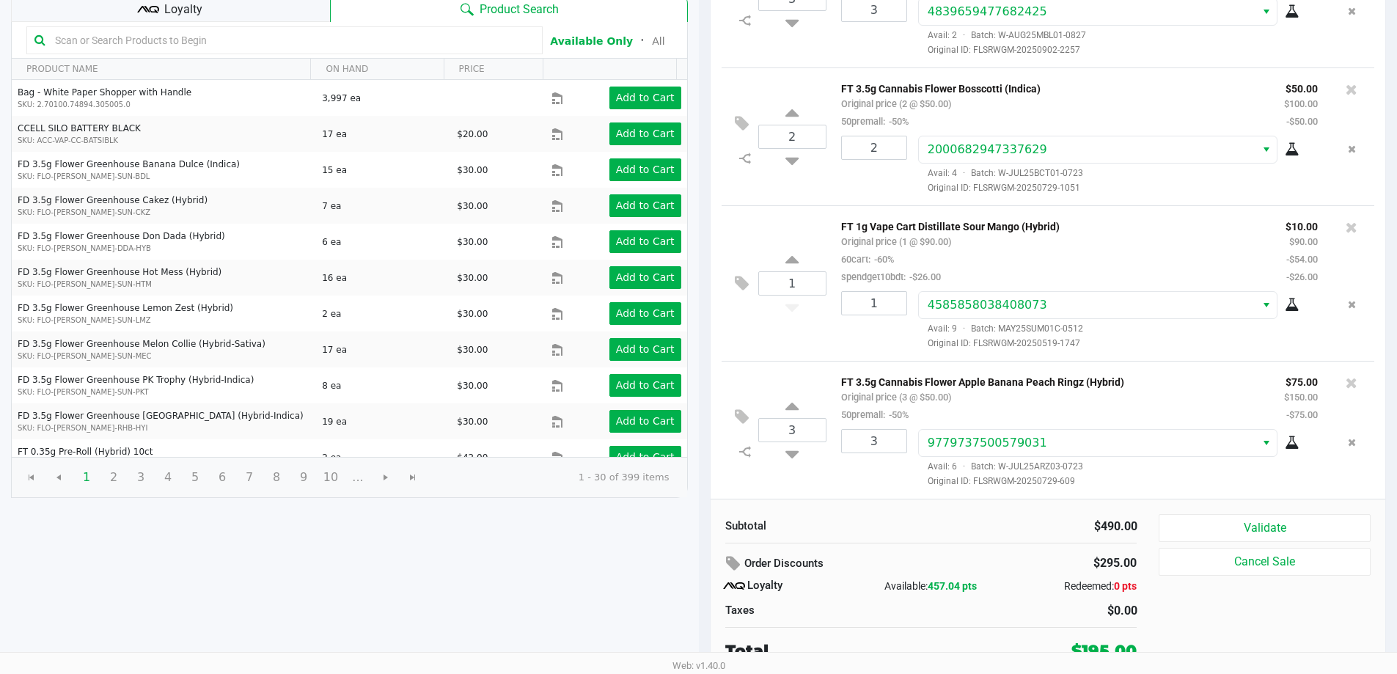
scroll to position [168, 0]
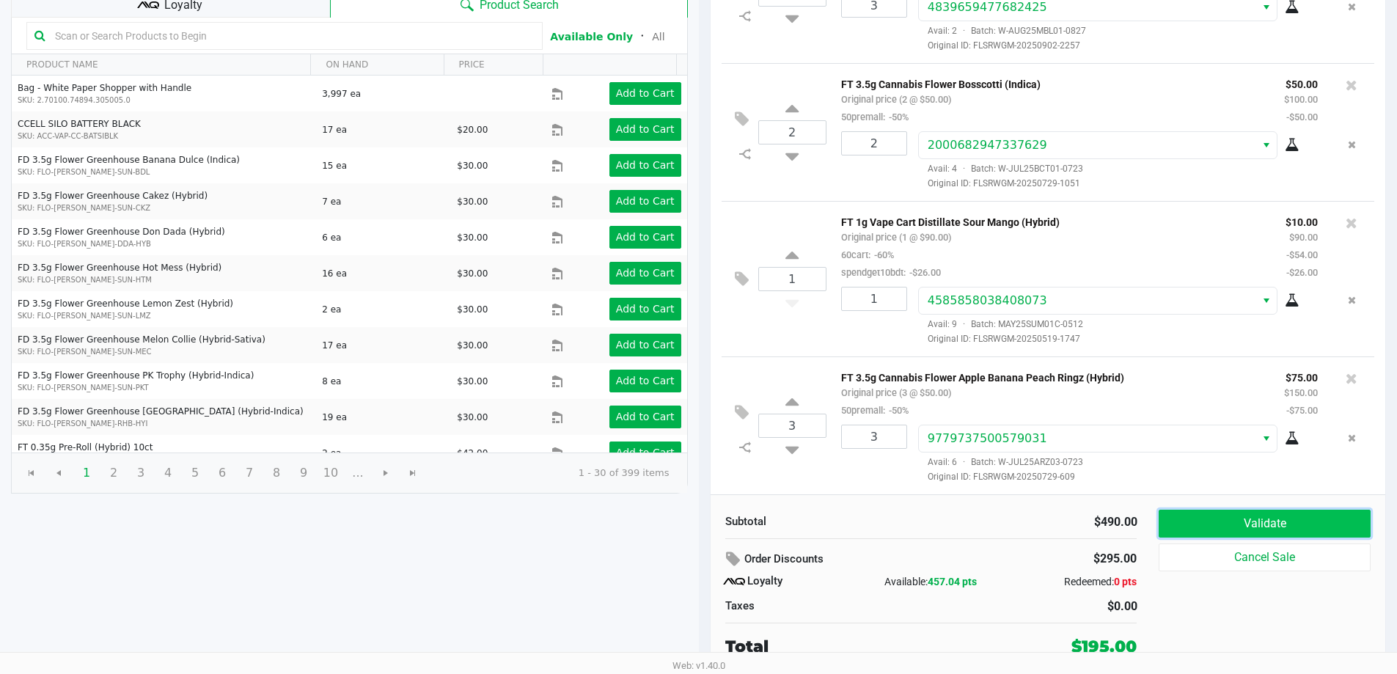
click at [1219, 528] on button "Validate" at bounding box center [1263, 524] width 211 height 28
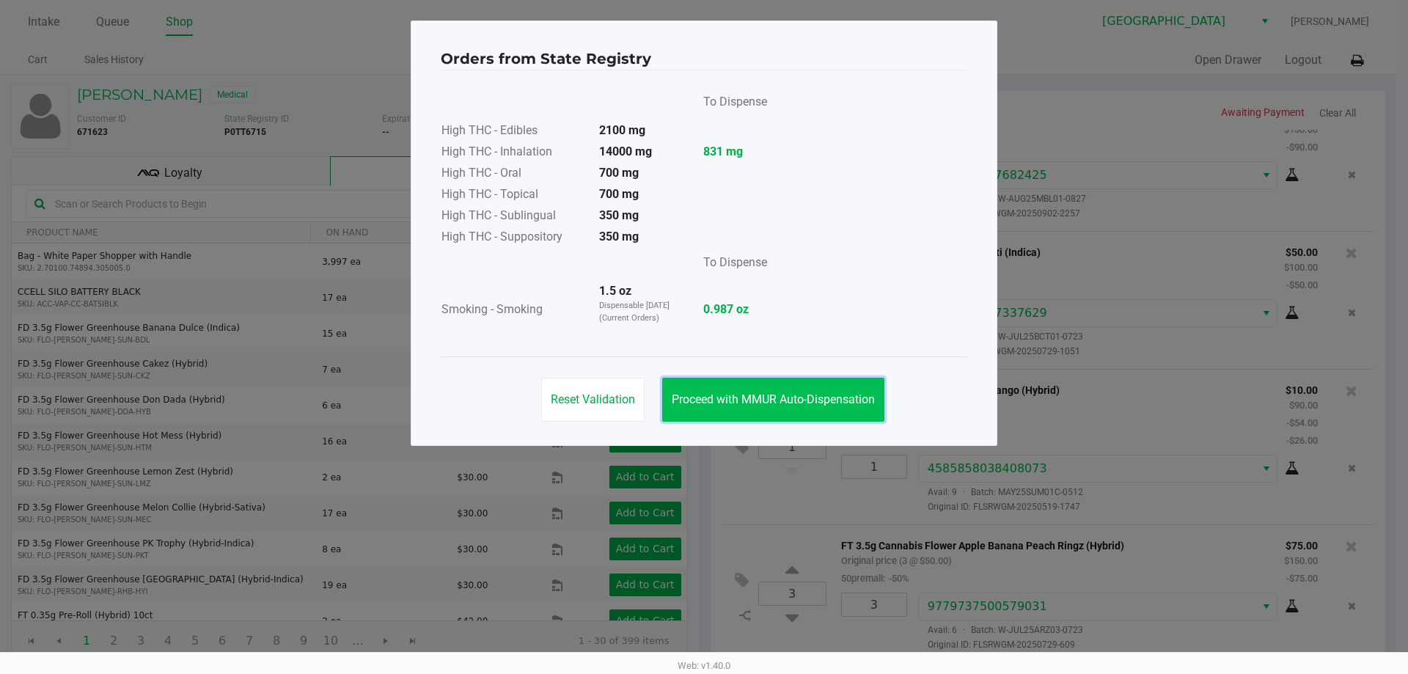
click at [853, 397] on span "Proceed with MMUR Auto-Dispensation" at bounding box center [773, 399] width 203 height 14
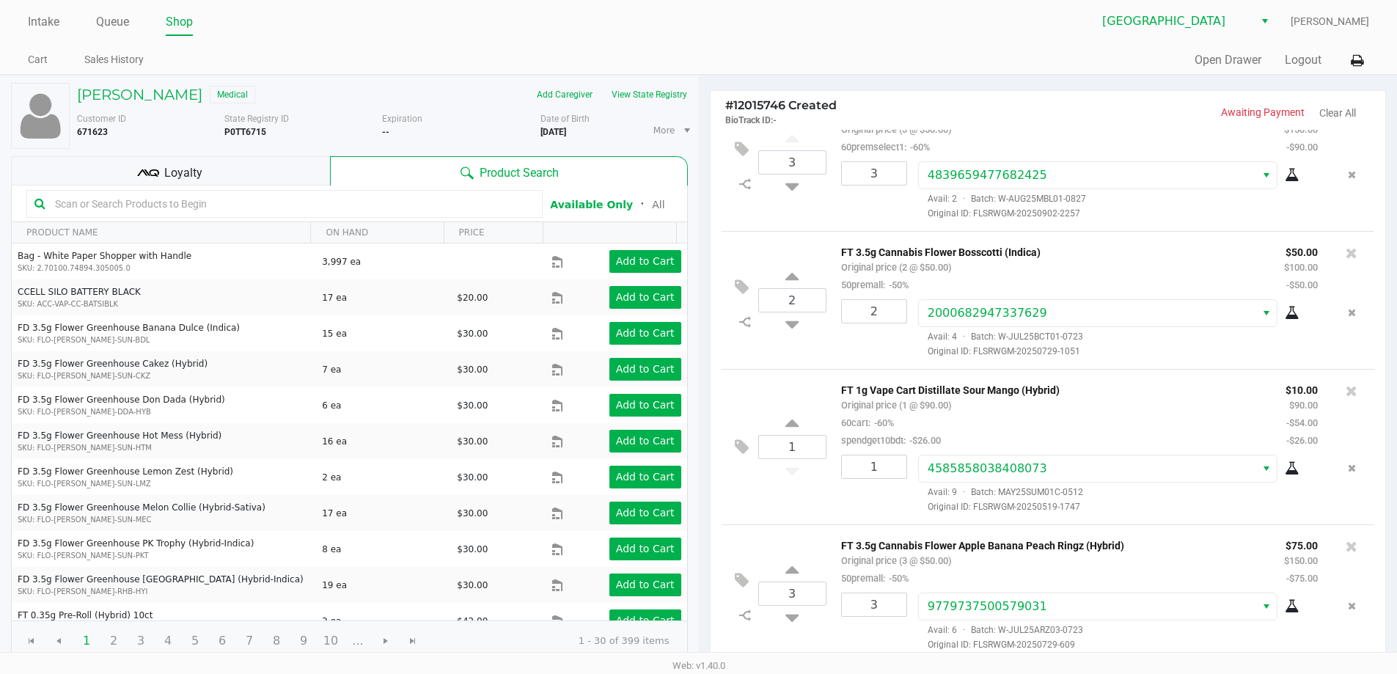
scroll to position [168, 0]
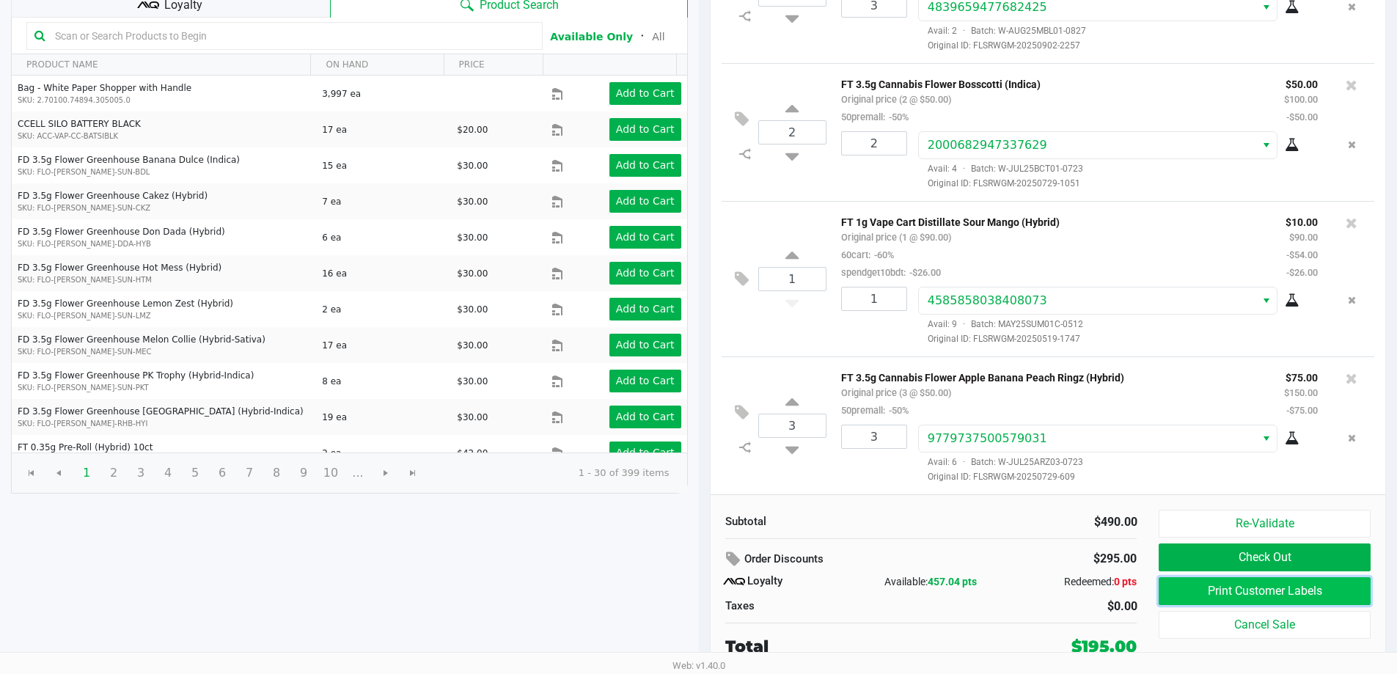
click at [1275, 590] on button "Print Customer Labels" at bounding box center [1263, 591] width 211 height 28
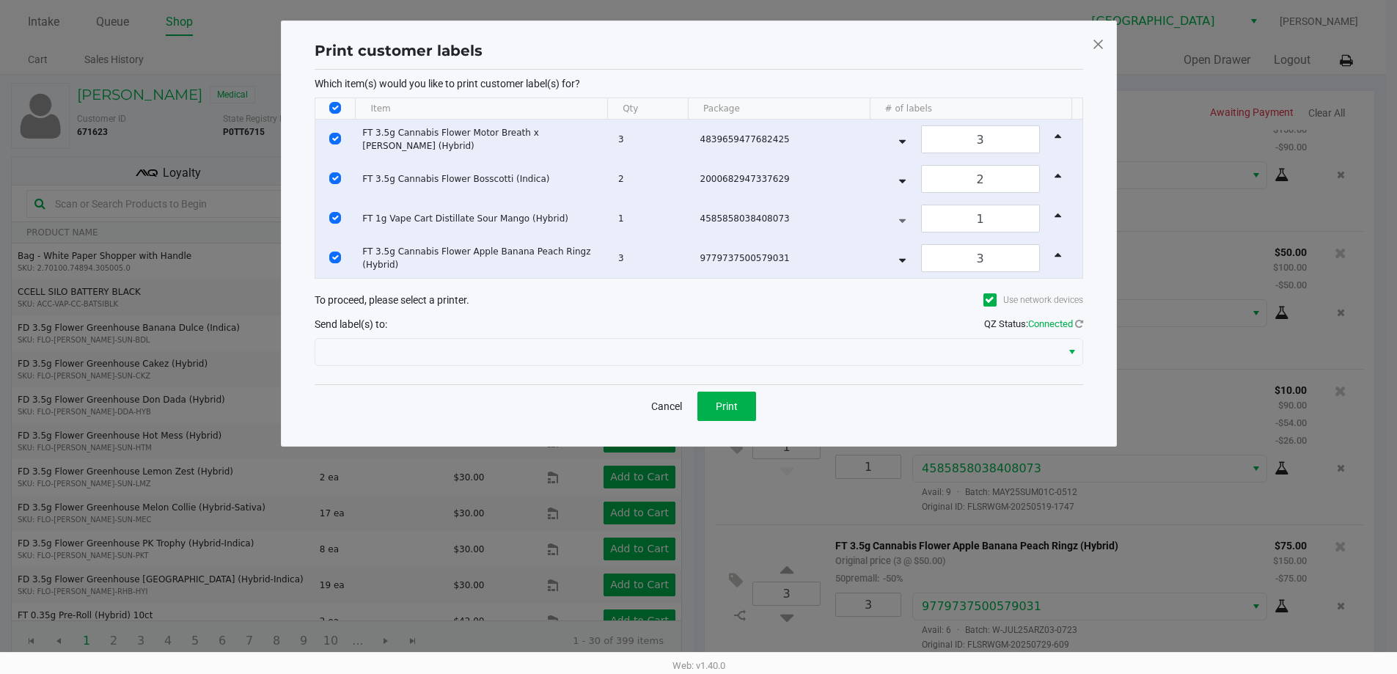
scroll to position [0, 0]
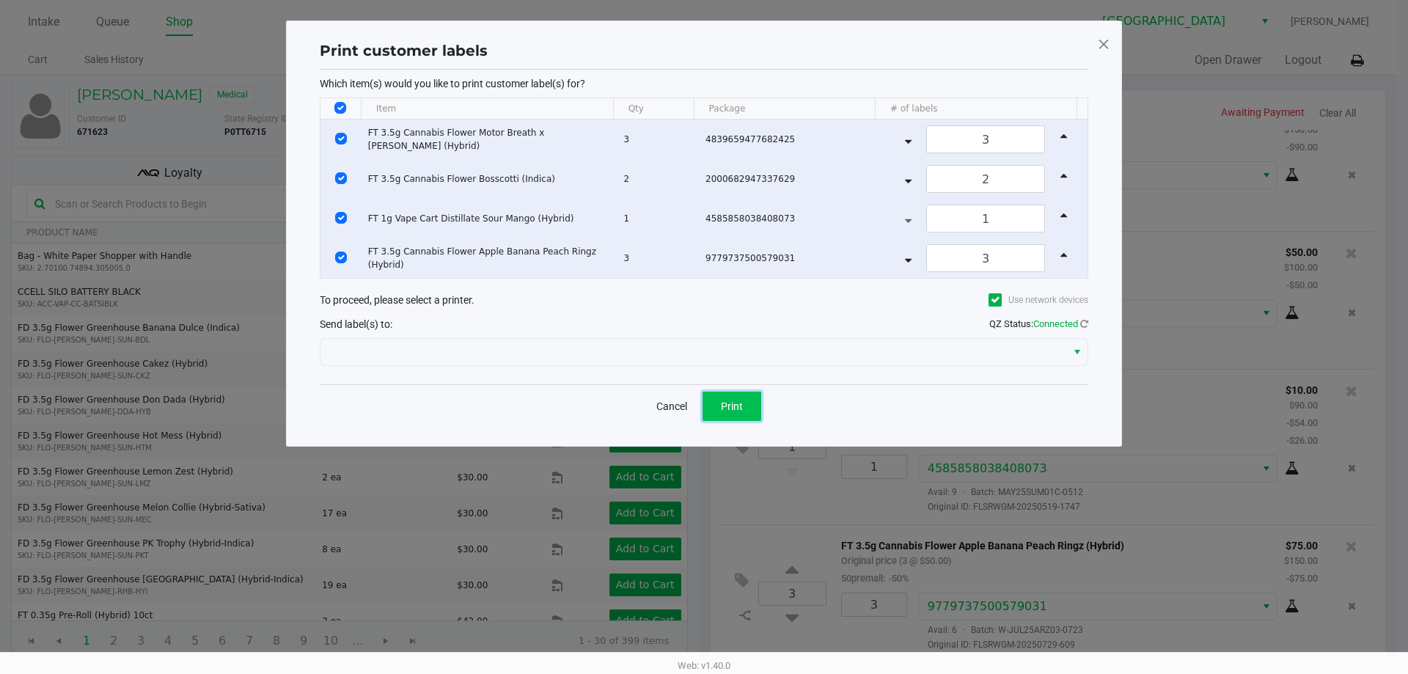
click at [732, 398] on button "Print" at bounding box center [731, 406] width 59 height 29
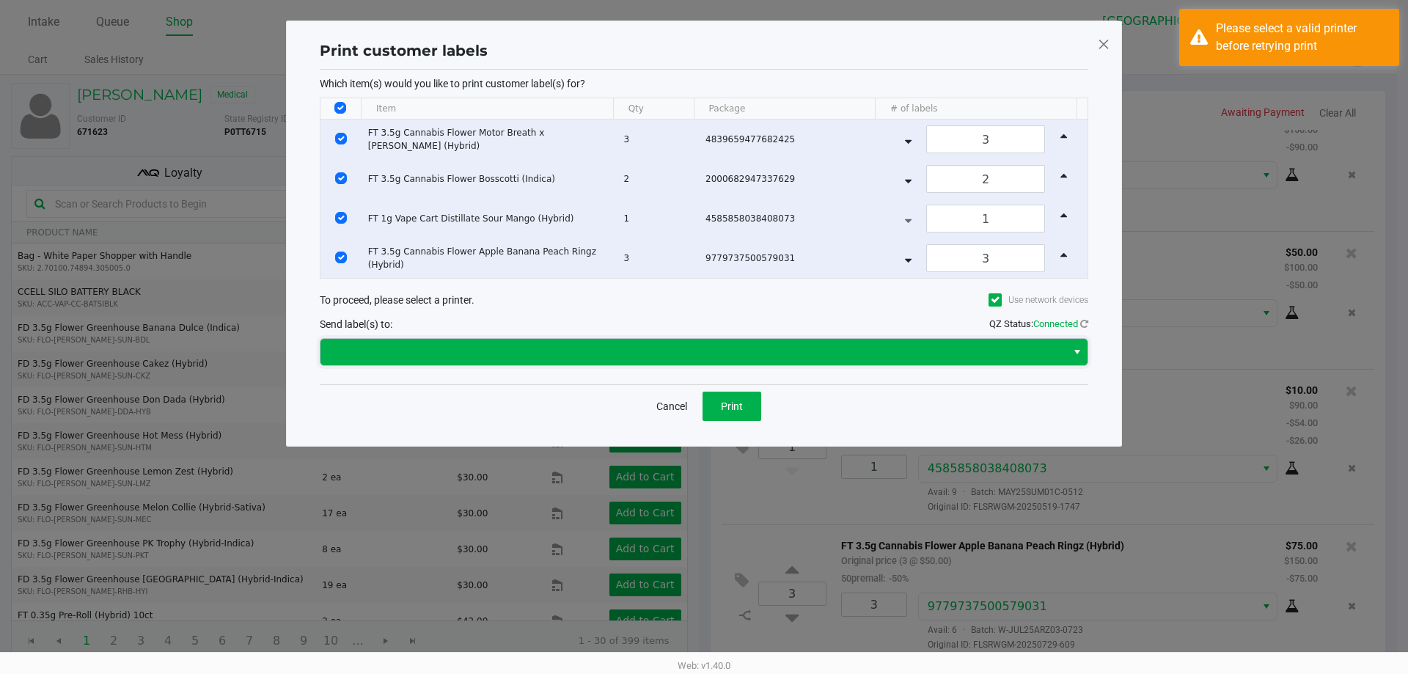
click at [408, 347] on span at bounding box center [693, 352] width 728 height 18
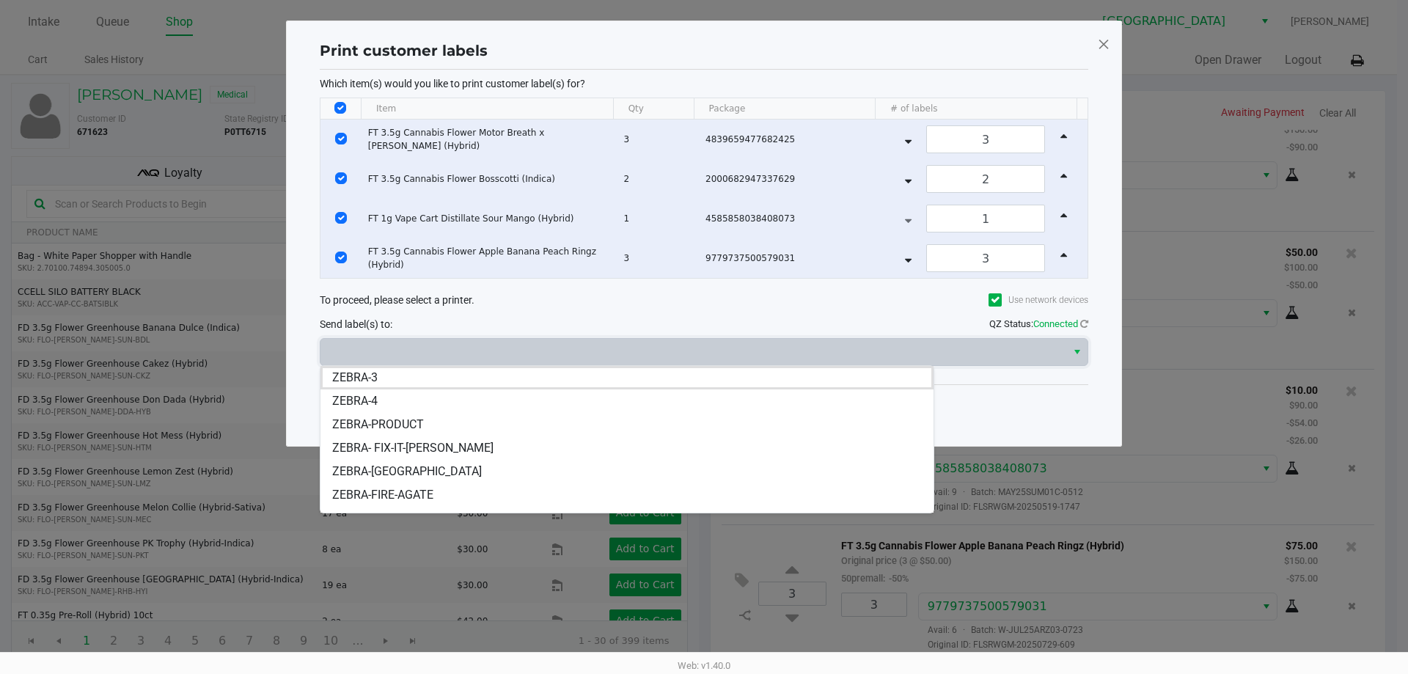
drag, startPoint x: 371, startPoint y: 499, endPoint x: 423, endPoint y: 496, distance: 52.1
click at [374, 498] on span "ZEBRA-FIRE-AGATE" at bounding box center [382, 495] width 101 height 18
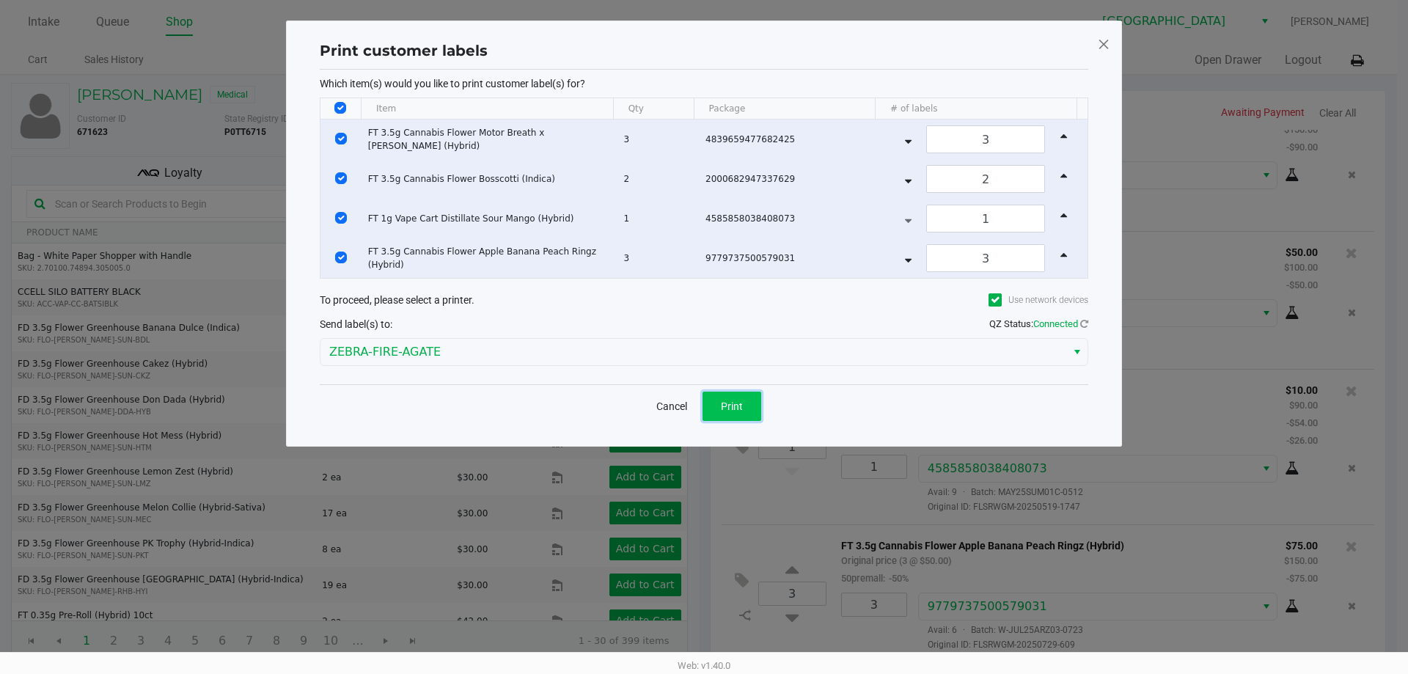
click at [721, 403] on span "Print" at bounding box center [732, 406] width 22 height 12
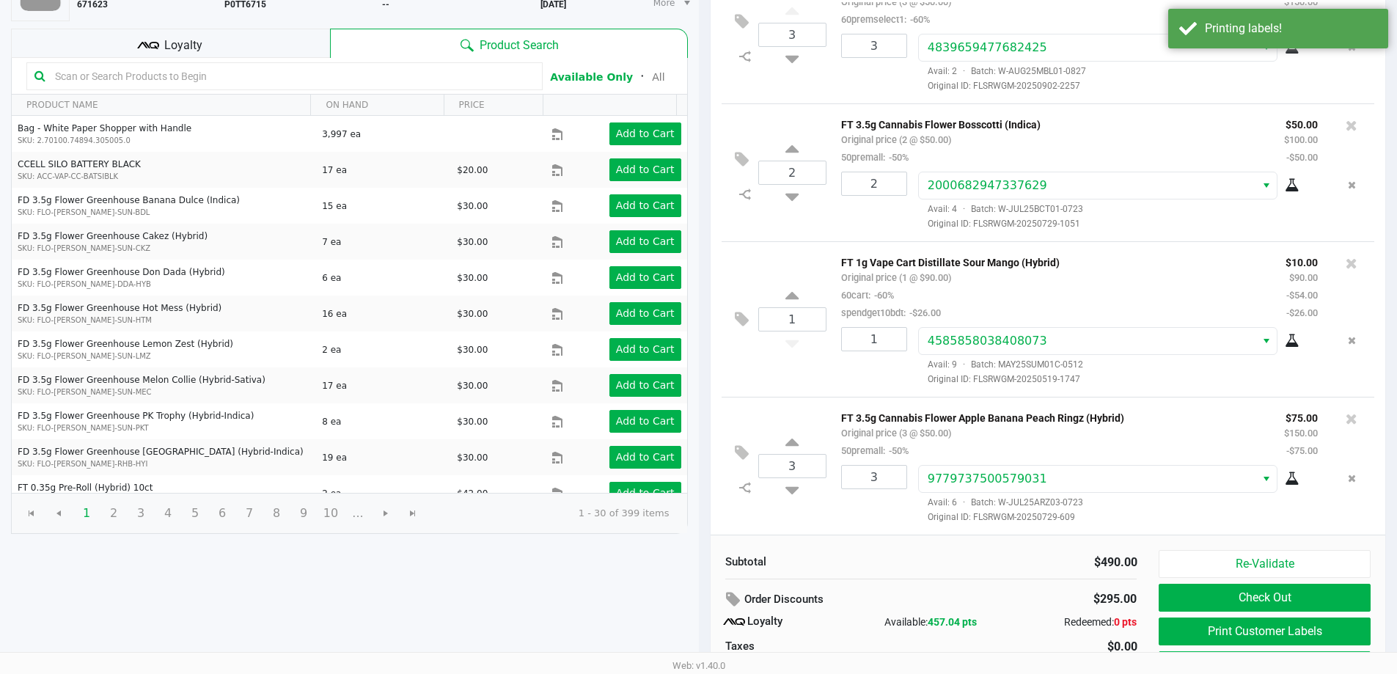
scroll to position [147, 0]
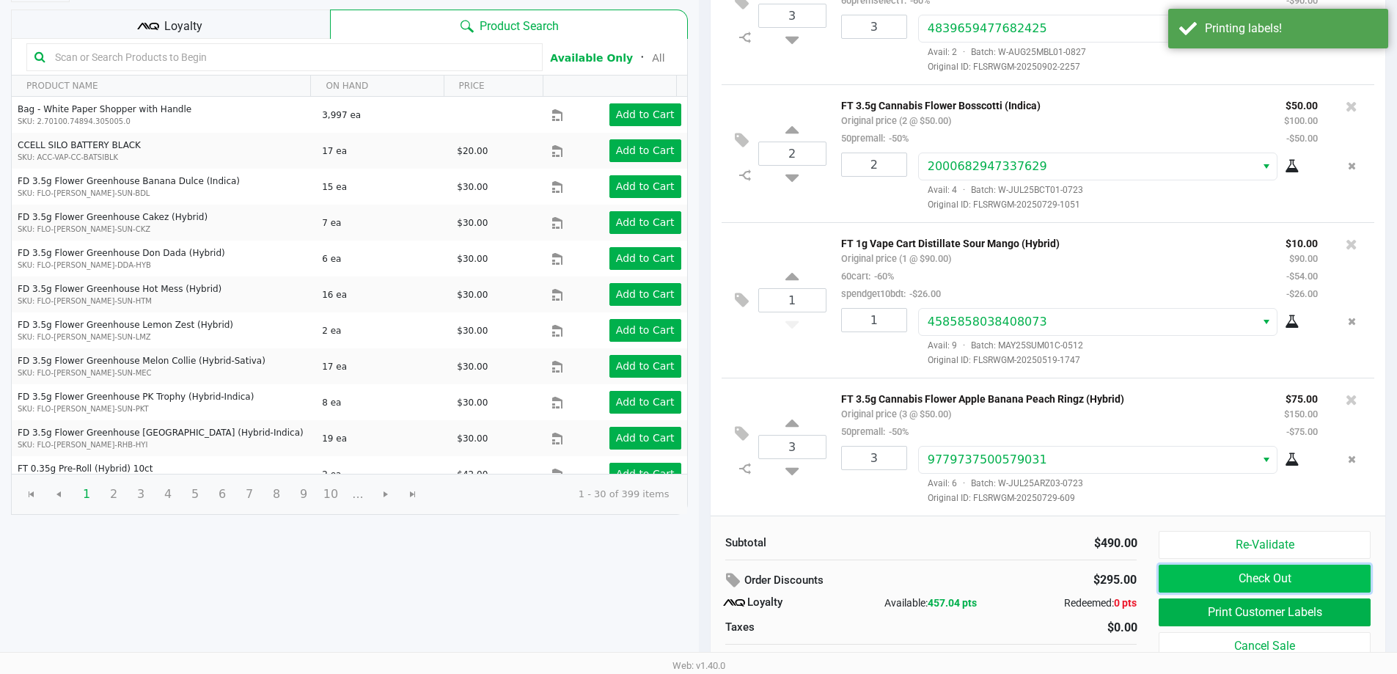
click at [1218, 573] on button "Check Out" at bounding box center [1263, 579] width 211 height 28
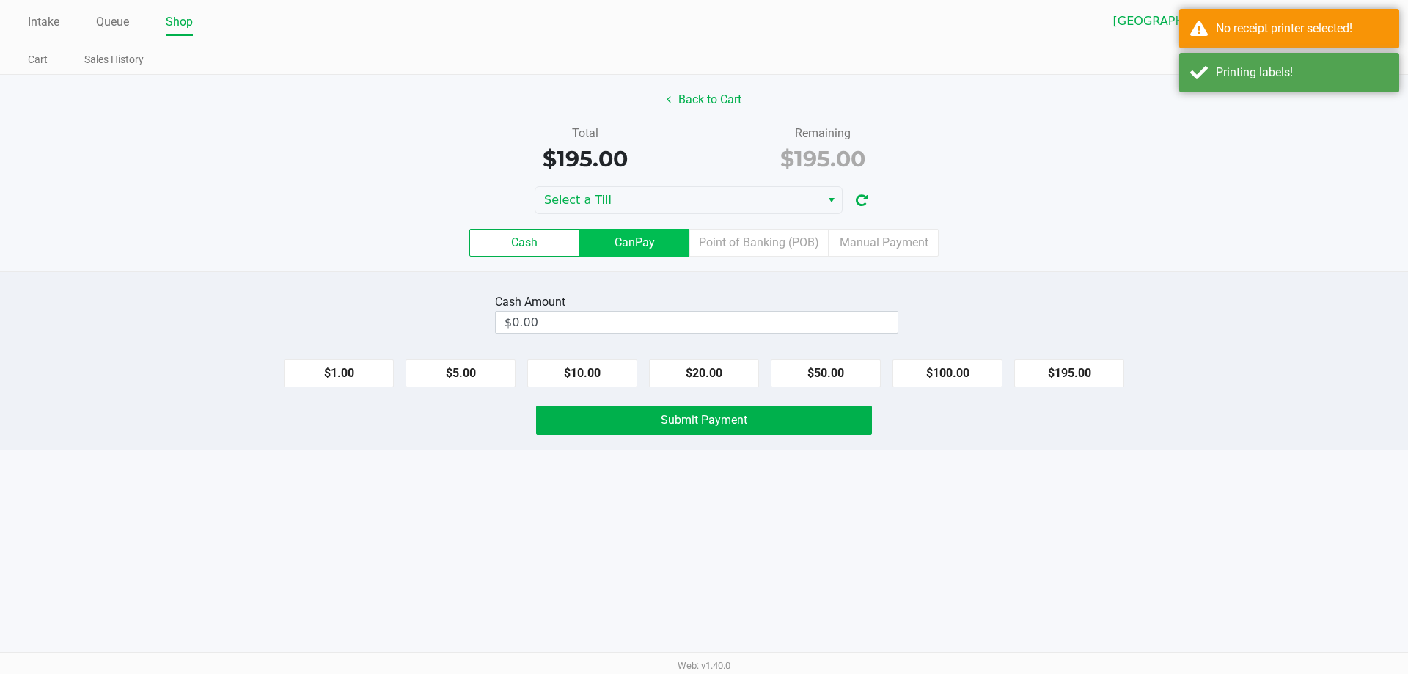
click at [624, 247] on label "CanPay" at bounding box center [634, 243] width 110 height 28
click at [0, 0] on 2 "CanPay" at bounding box center [0, 0] width 0 height 0
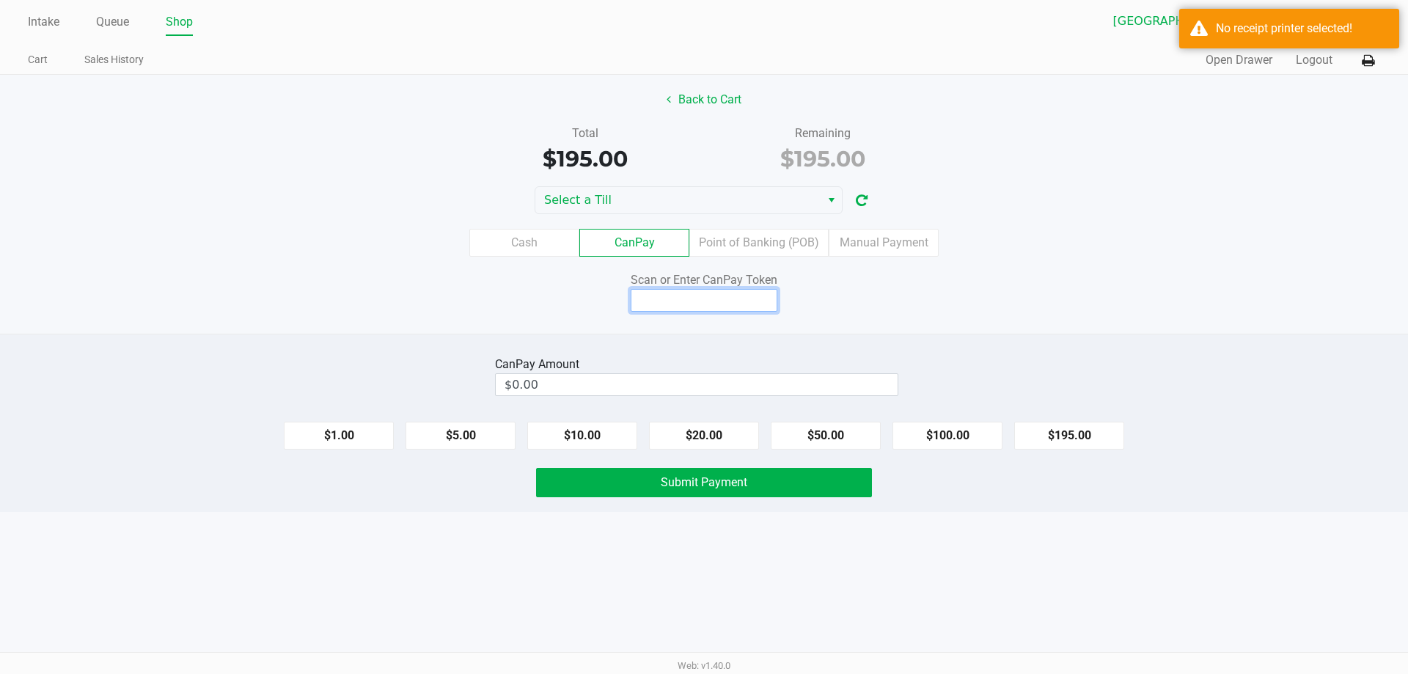
click at [685, 292] on input at bounding box center [704, 300] width 147 height 23
click at [1081, 430] on button "$195.00" at bounding box center [1069, 436] width 110 height 28
type input "$195.00"
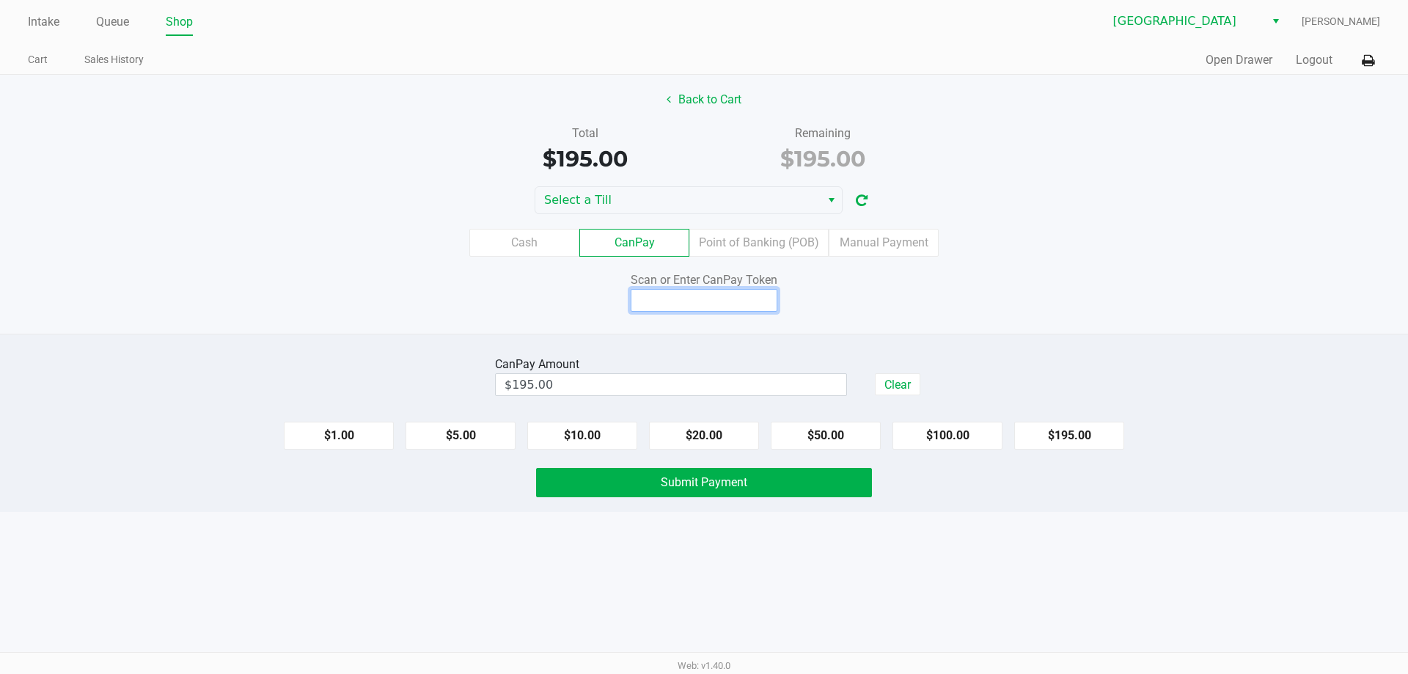
click at [750, 300] on input at bounding box center [704, 300] width 147 height 23
type input "Q7084575Q"
click at [768, 484] on button "Submit Payment" at bounding box center [704, 482] width 336 height 29
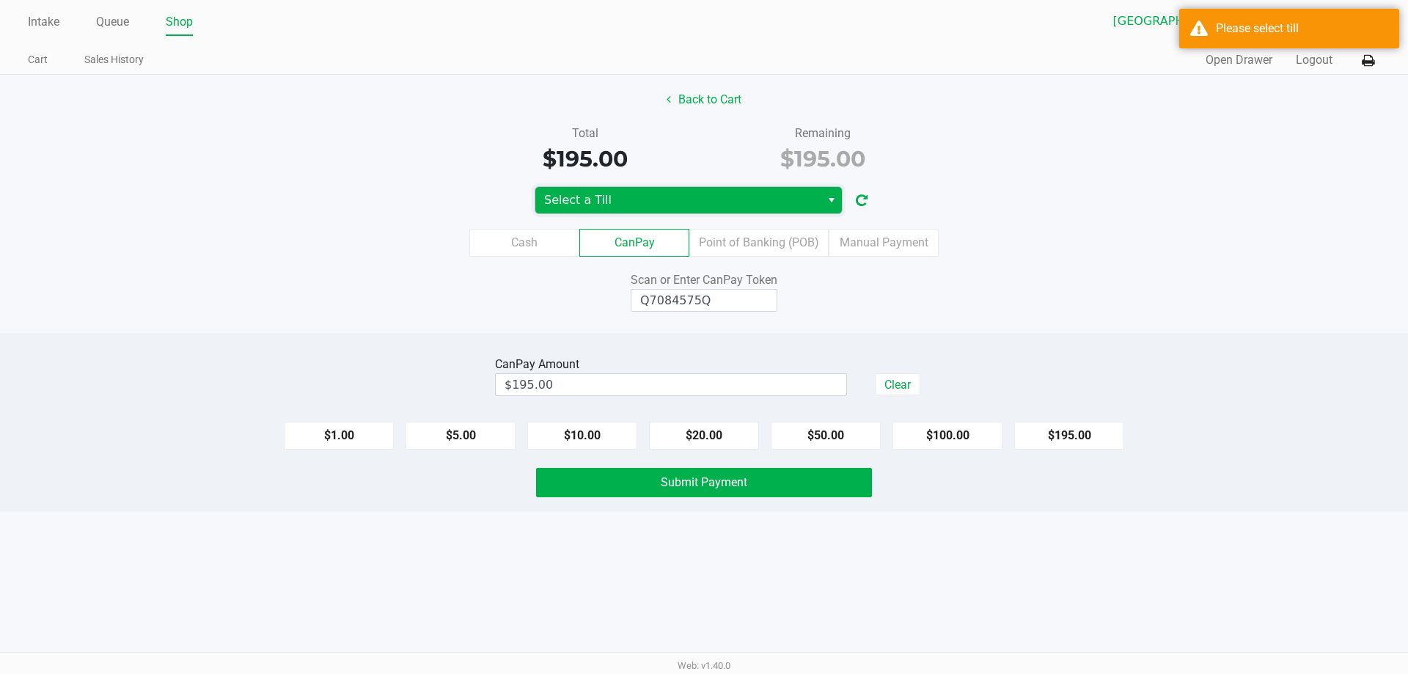
click at [642, 202] on span "Select a Till" at bounding box center [678, 200] width 268 height 18
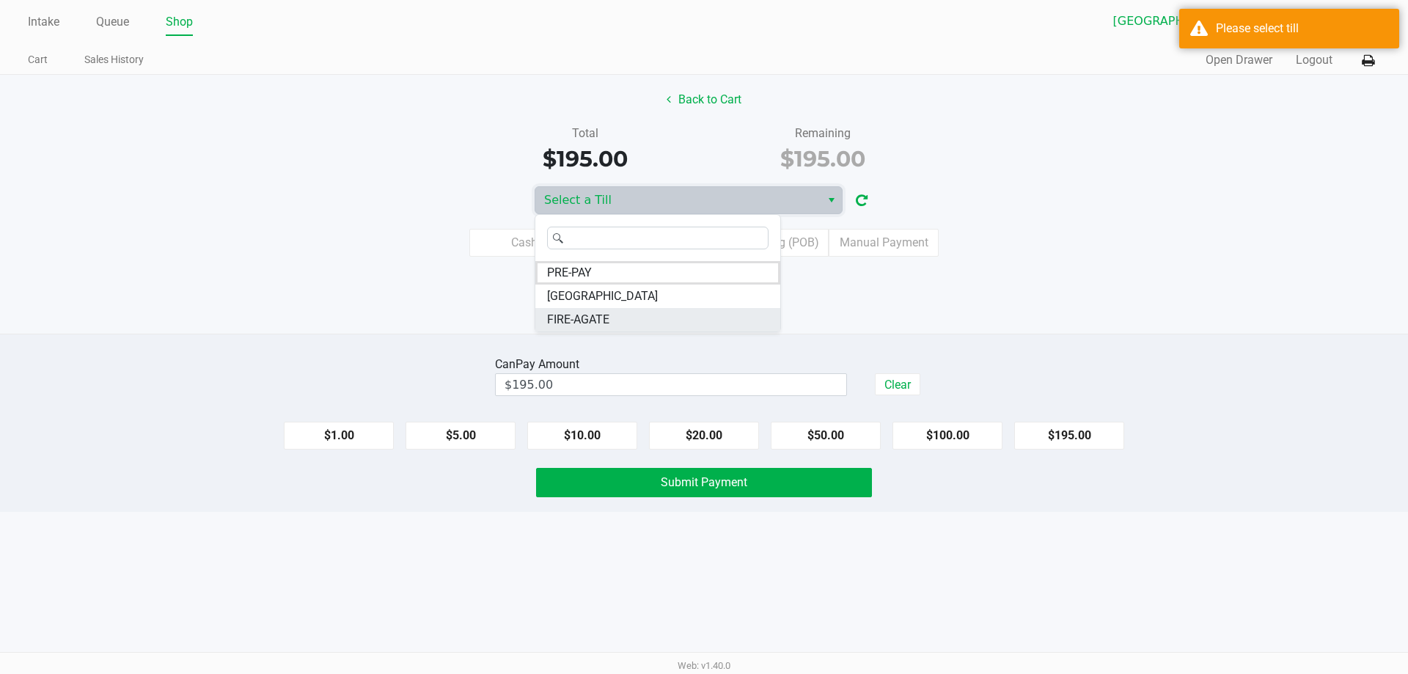
click at [584, 320] on span "FIRE-AGATE" at bounding box center [578, 320] width 62 height 18
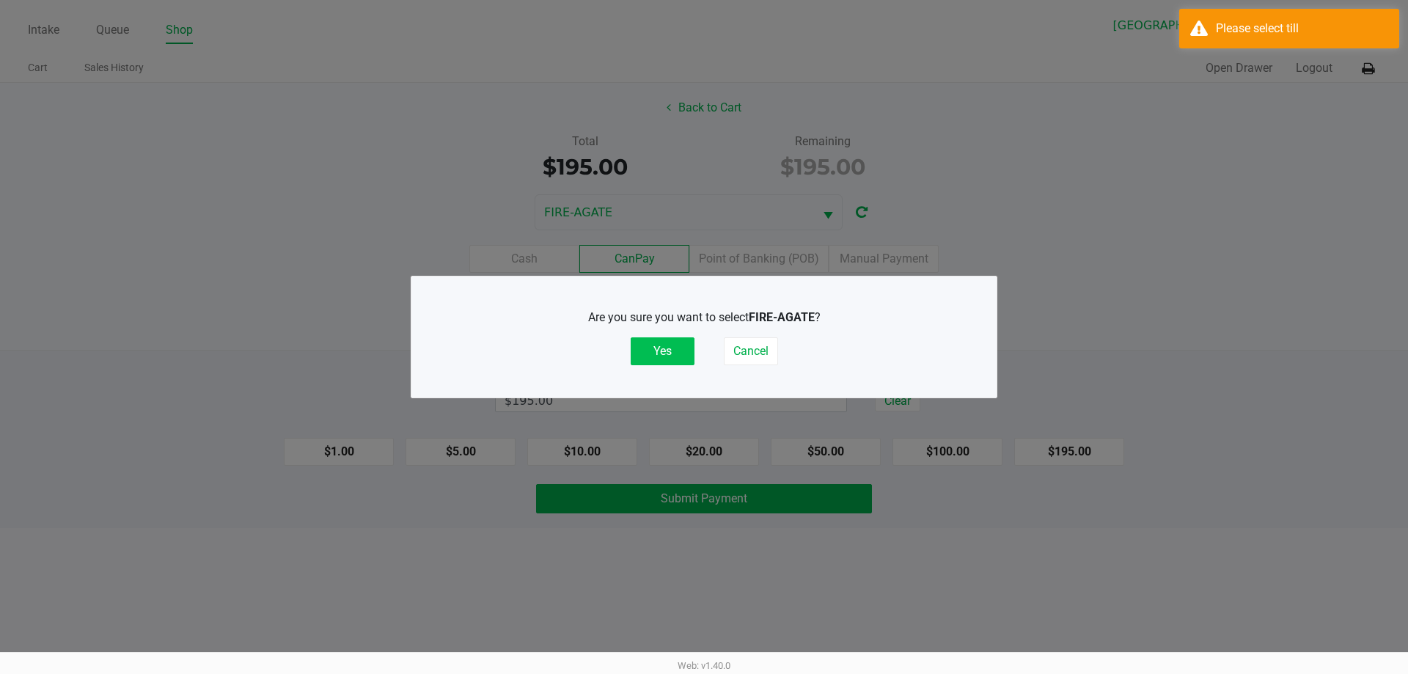
click at [668, 359] on button "Yes" at bounding box center [663, 351] width 64 height 28
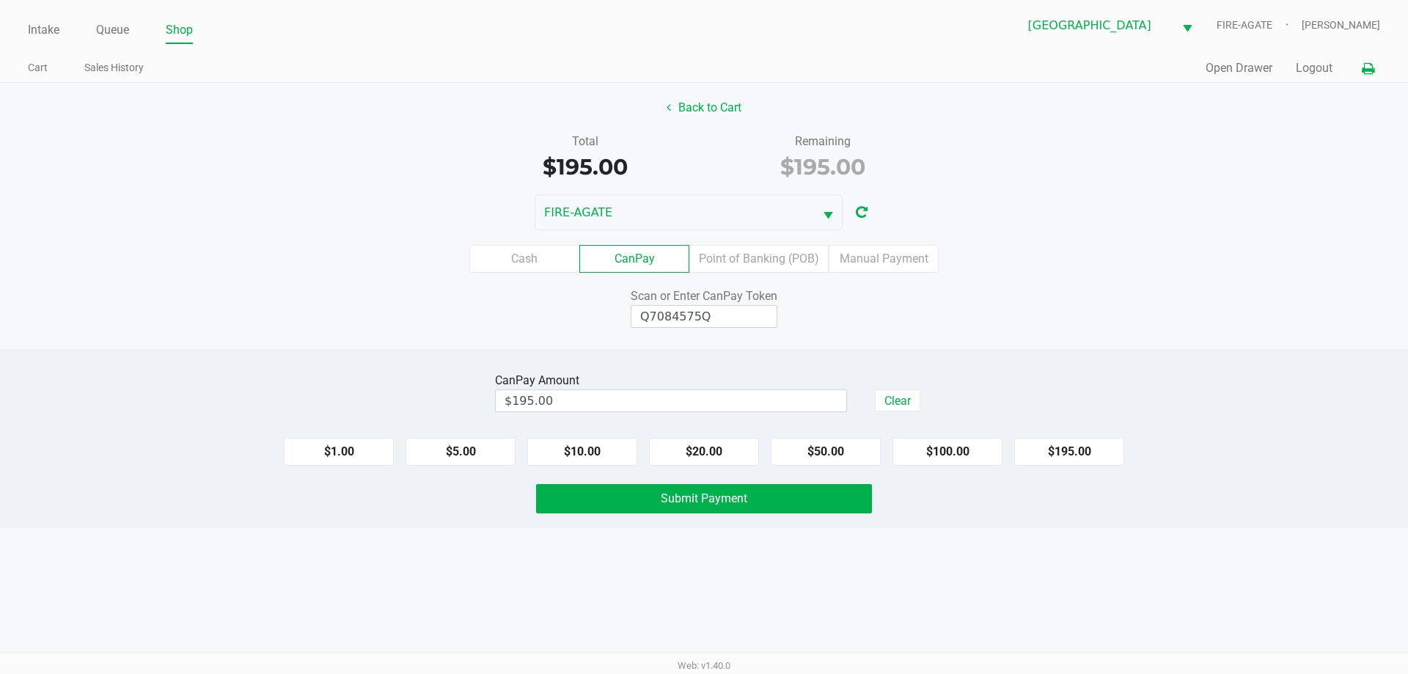
click at [1362, 72] on icon at bounding box center [1368, 69] width 12 height 10
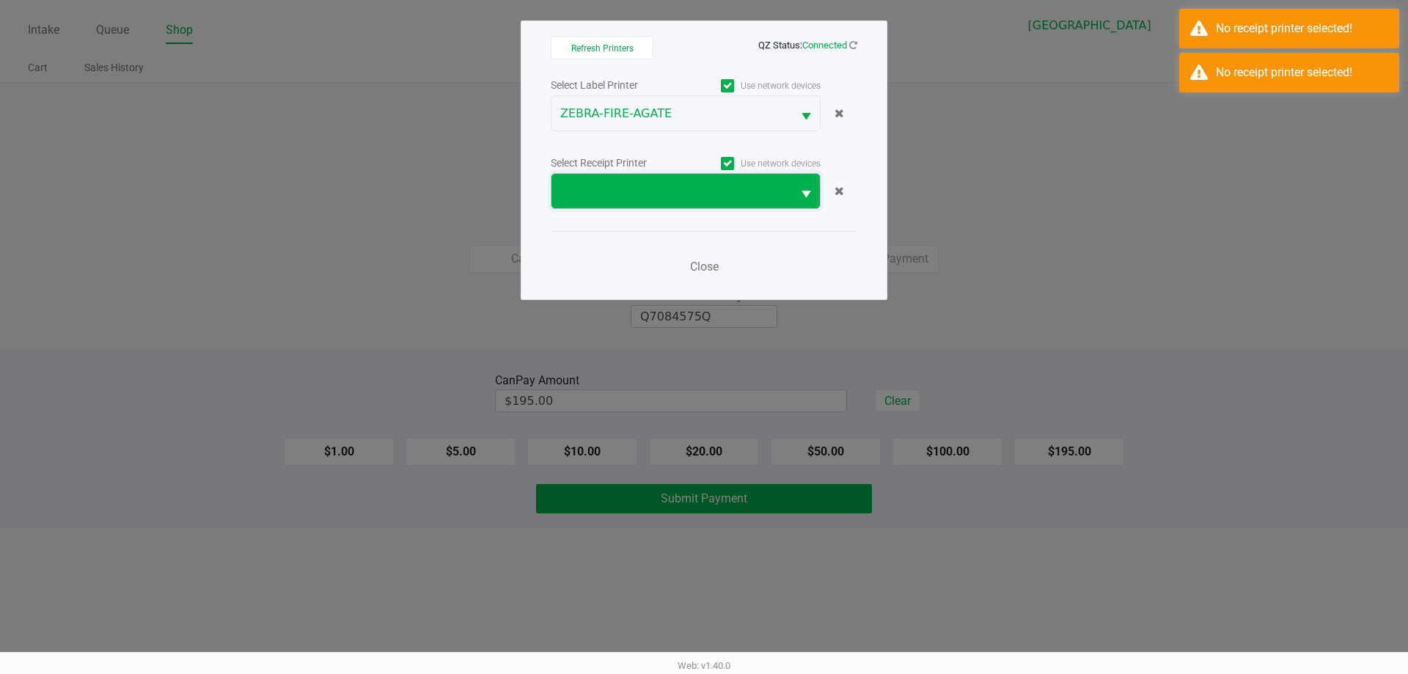
click at [590, 186] on span at bounding box center [671, 192] width 223 height 18
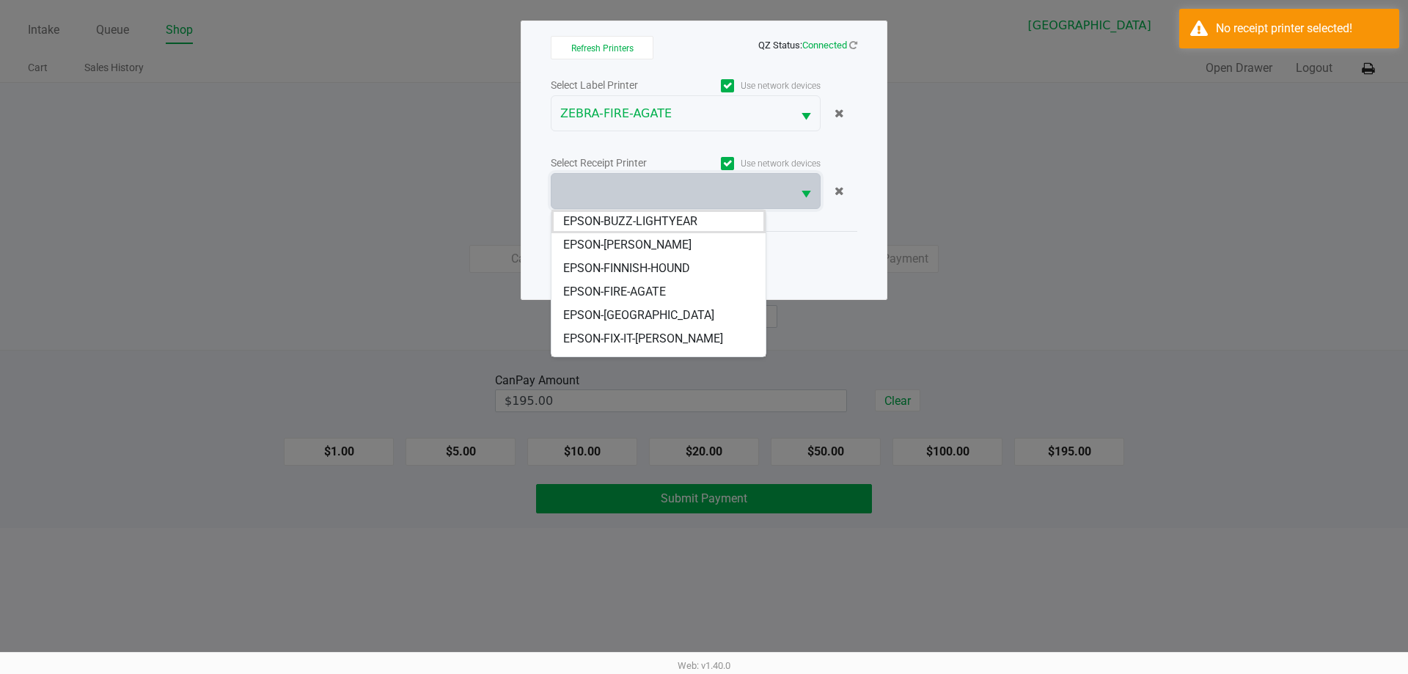
drag, startPoint x: 623, startPoint y: 288, endPoint x: 669, endPoint y: 265, distance: 51.5
click at [624, 287] on span "EPSON-FIRE-AGATE" at bounding box center [614, 292] width 103 height 18
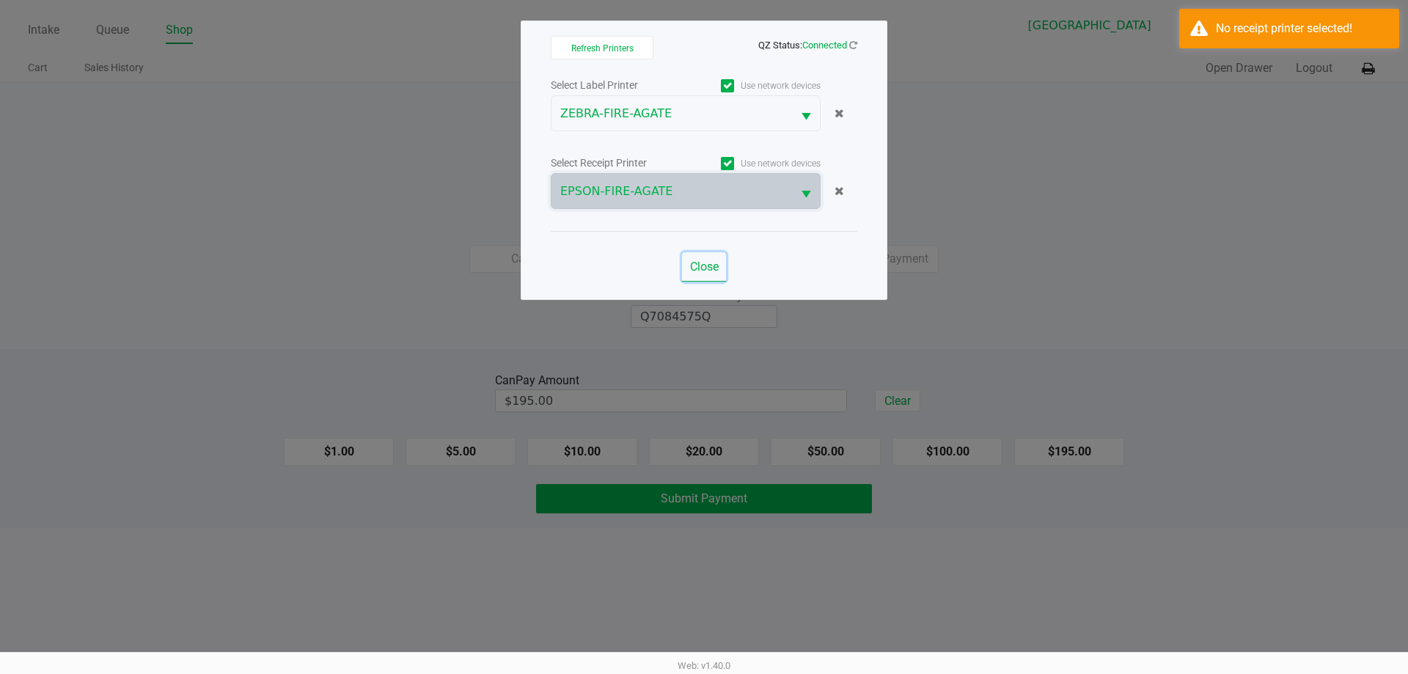
click at [700, 265] on span "Close" at bounding box center [704, 267] width 29 height 14
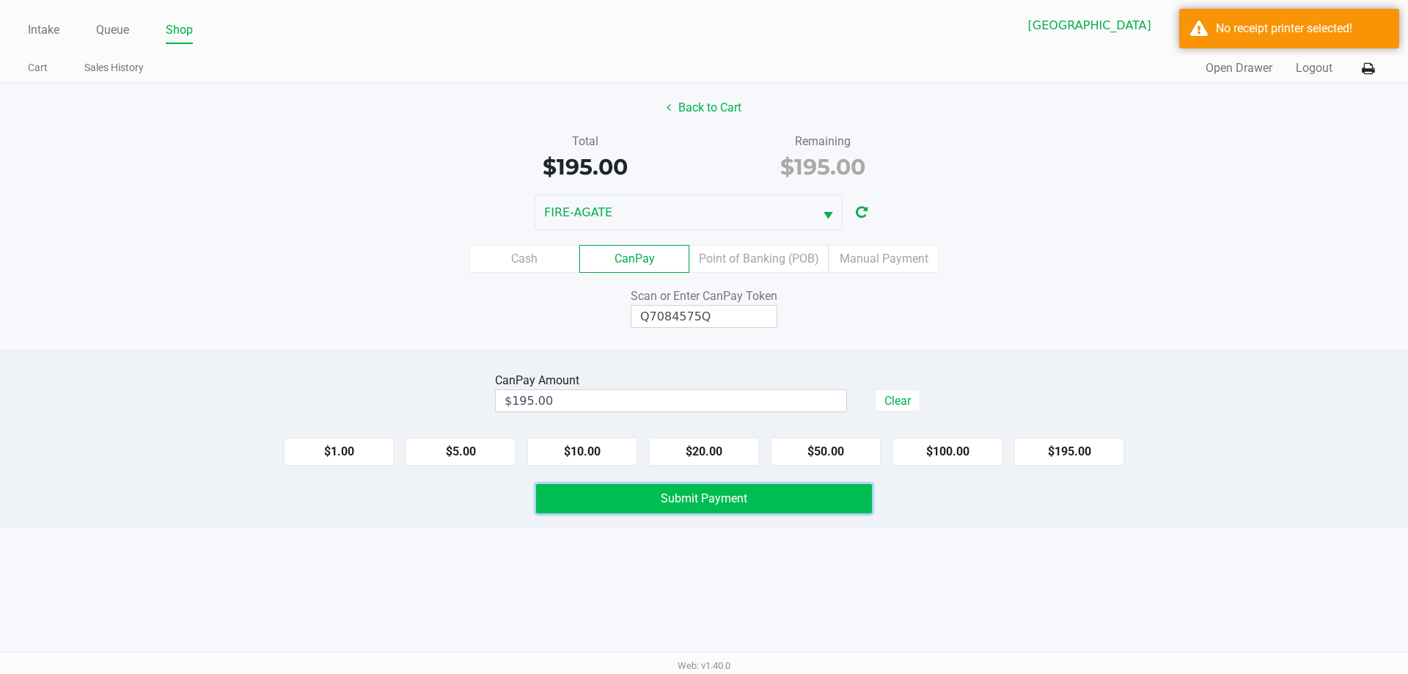
click at [694, 501] on span "Submit Payment" at bounding box center [704, 498] width 87 height 14
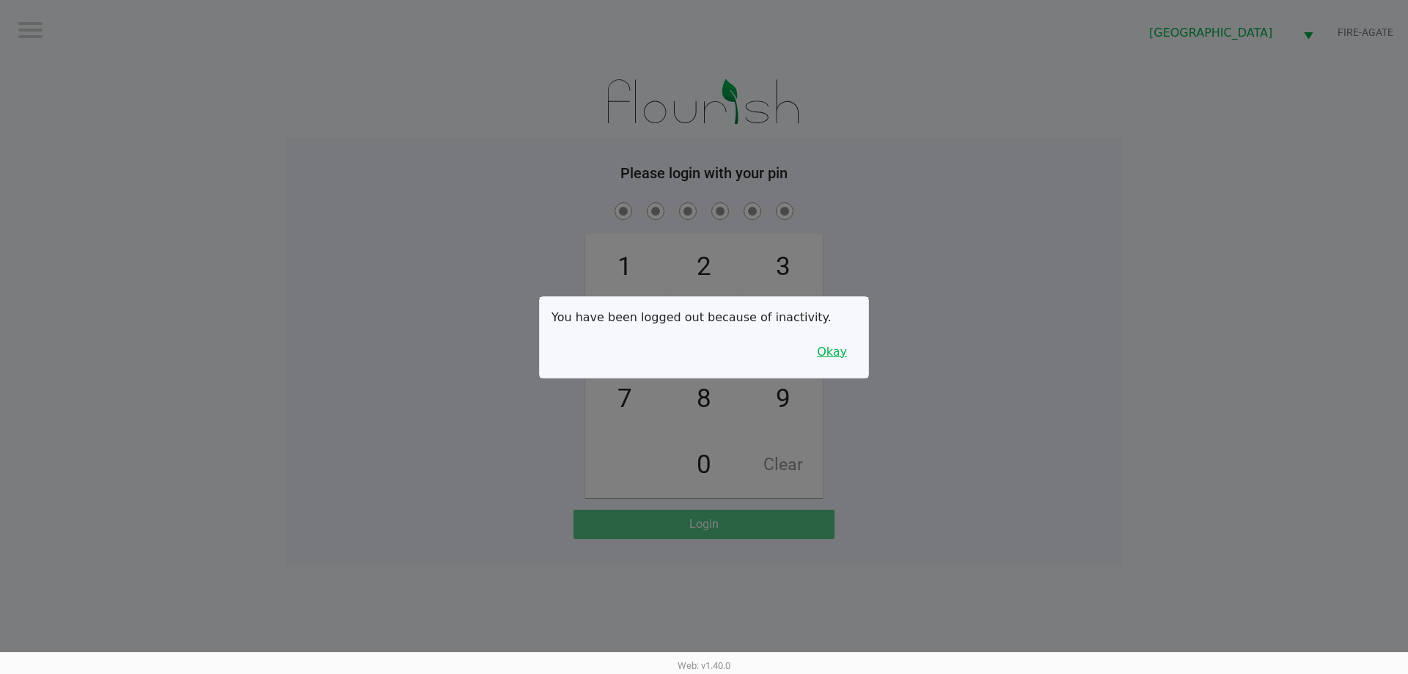
click at [829, 364] on button "Okay" at bounding box center [831, 352] width 49 height 28
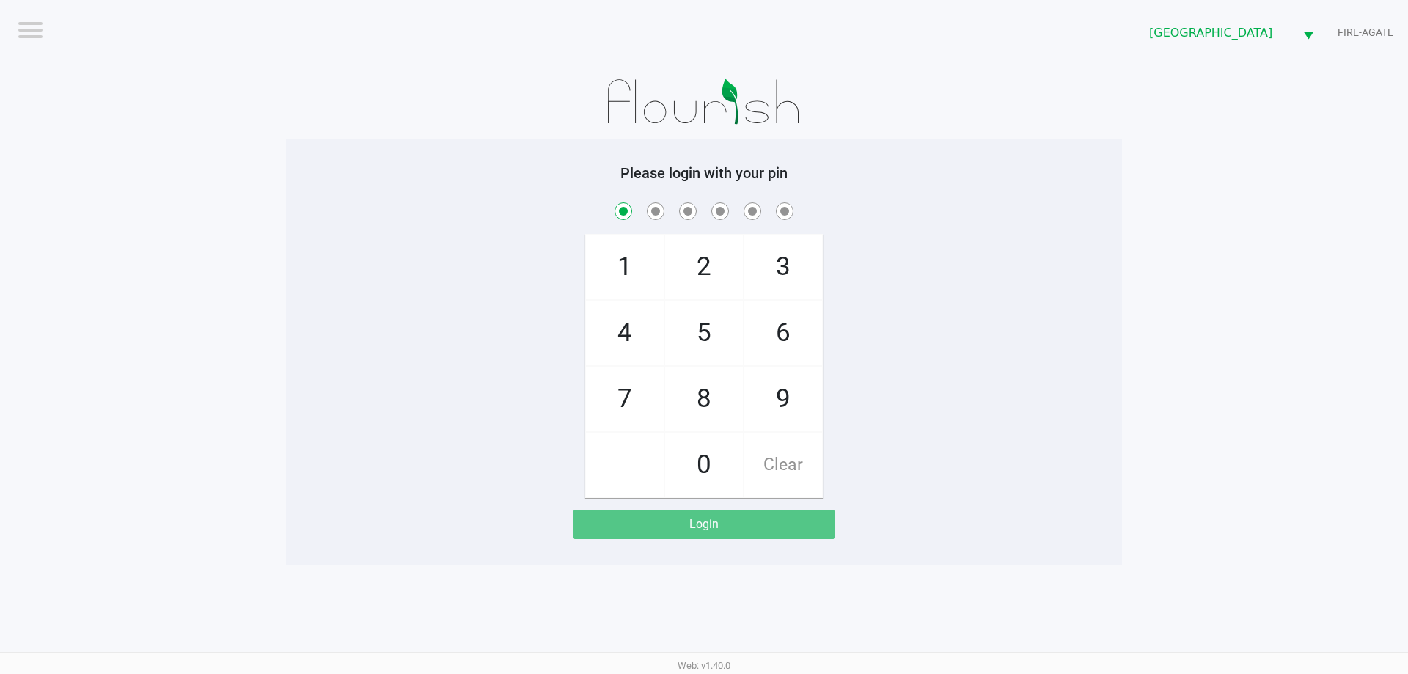
checkbox input "true"
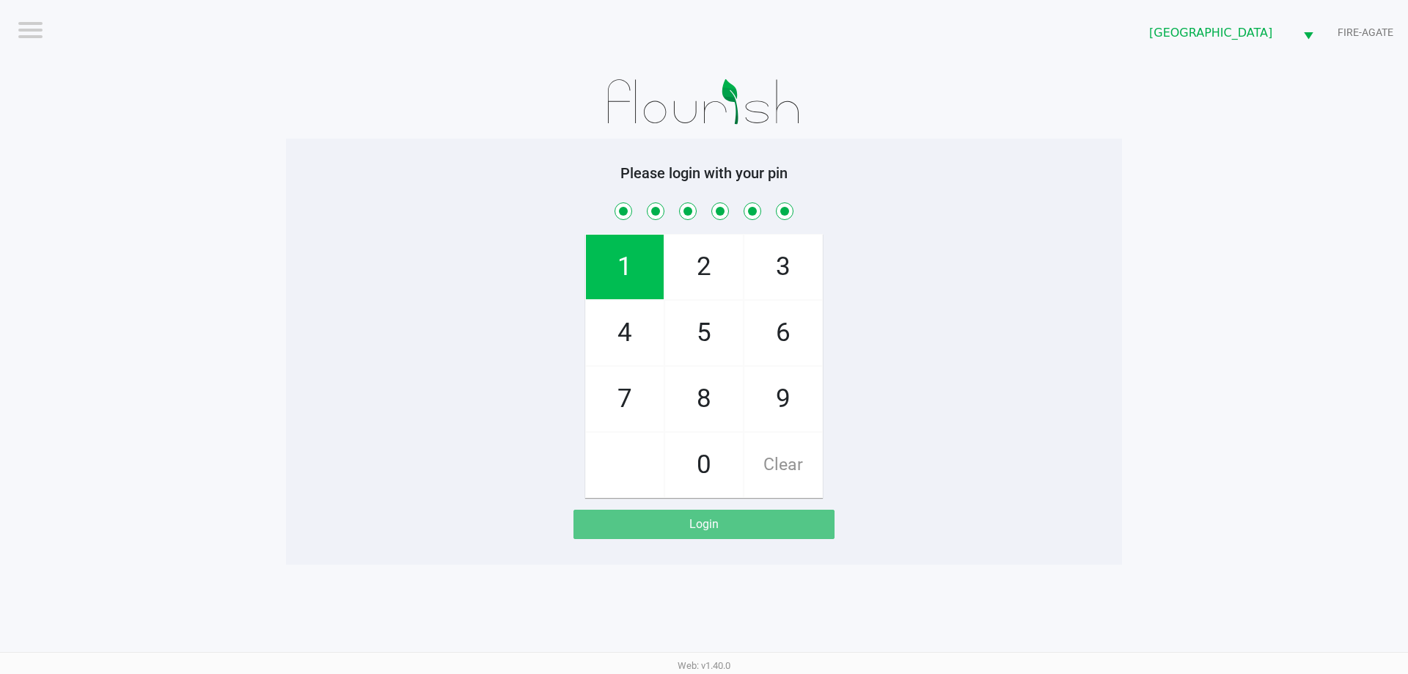
checkbox input "true"
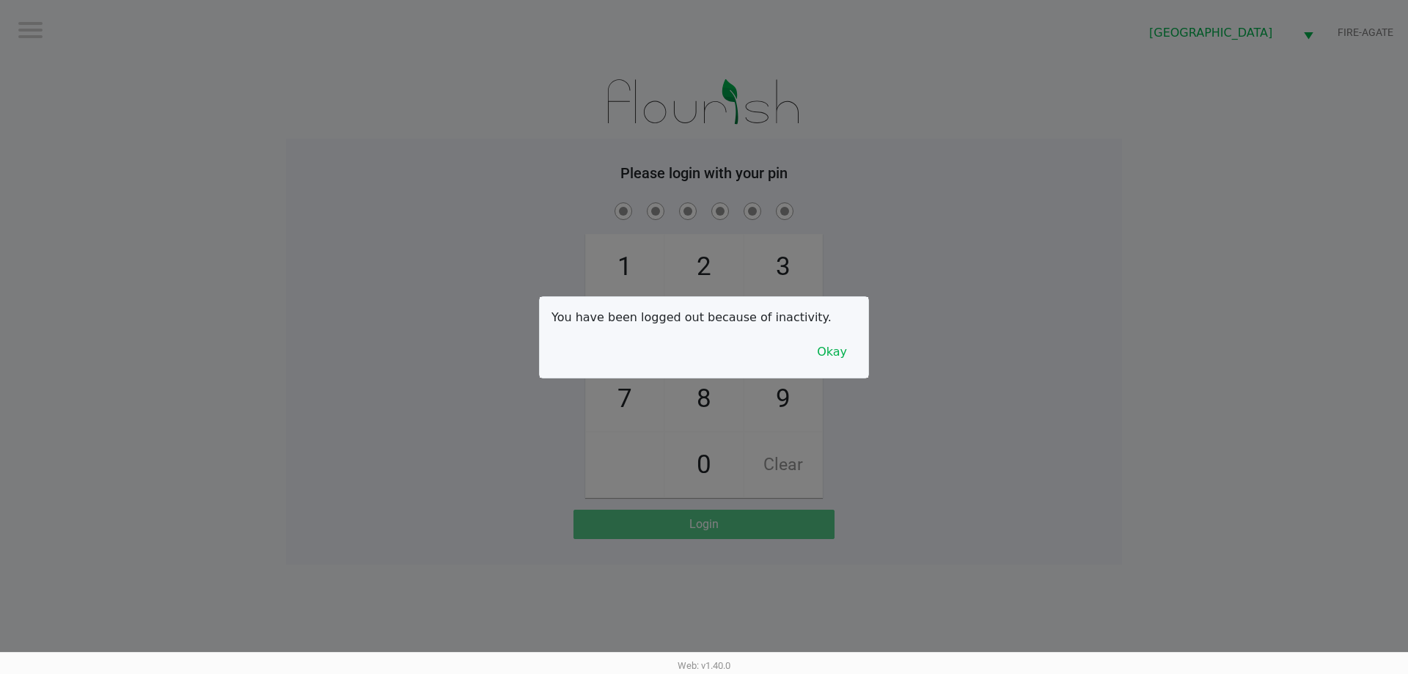
click at [848, 341] on button "Okay" at bounding box center [831, 352] width 49 height 28
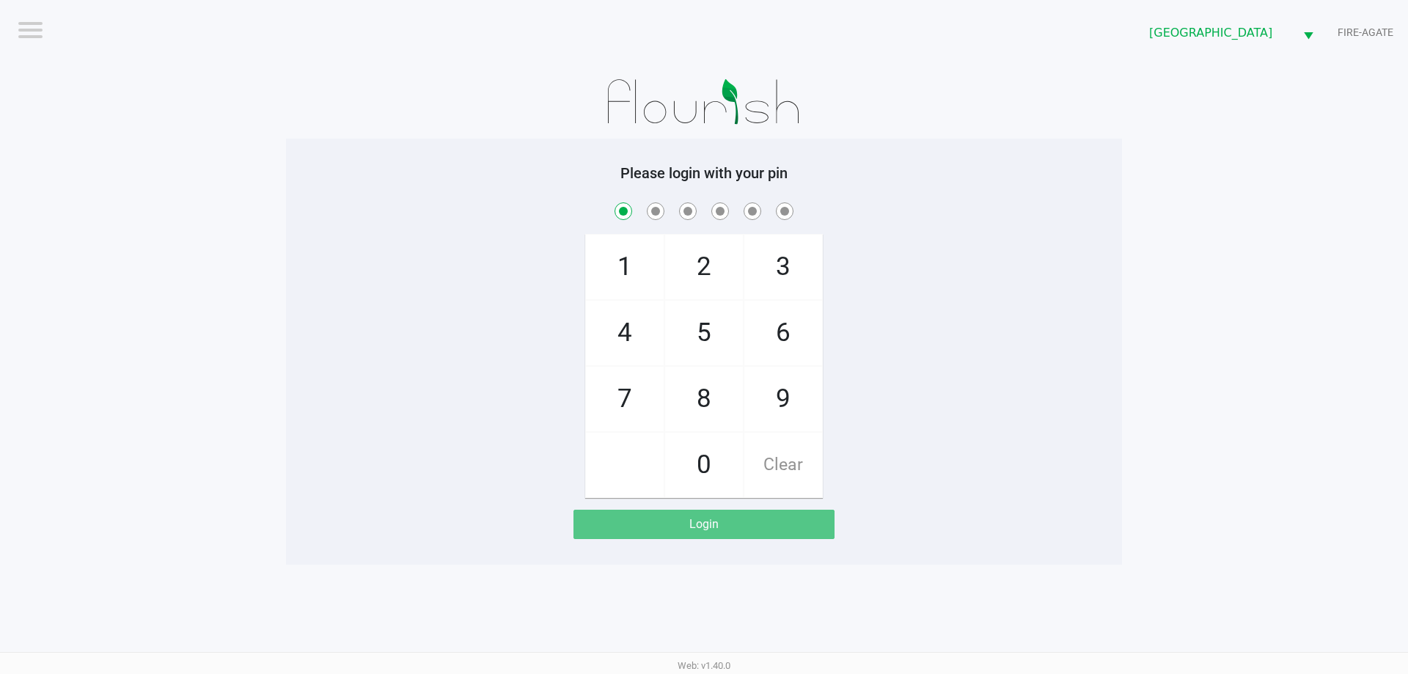
checkbox input "true"
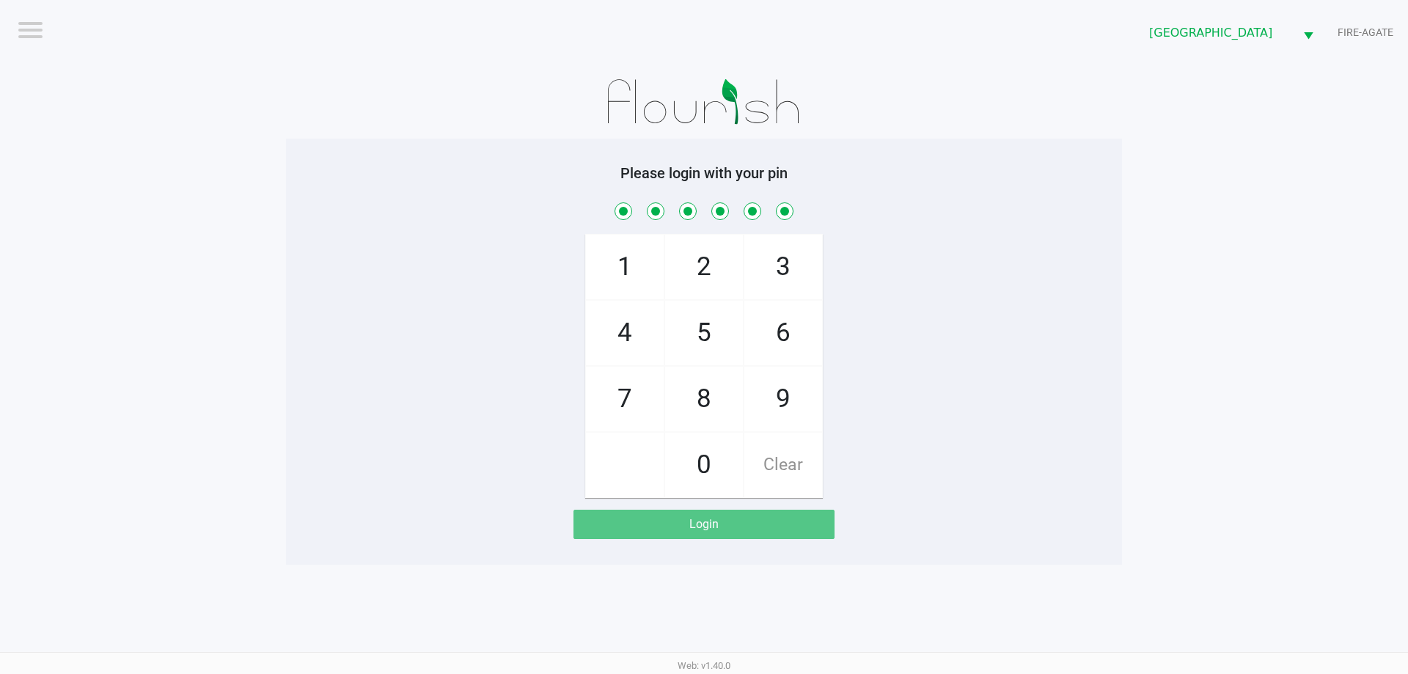
checkbox input "true"
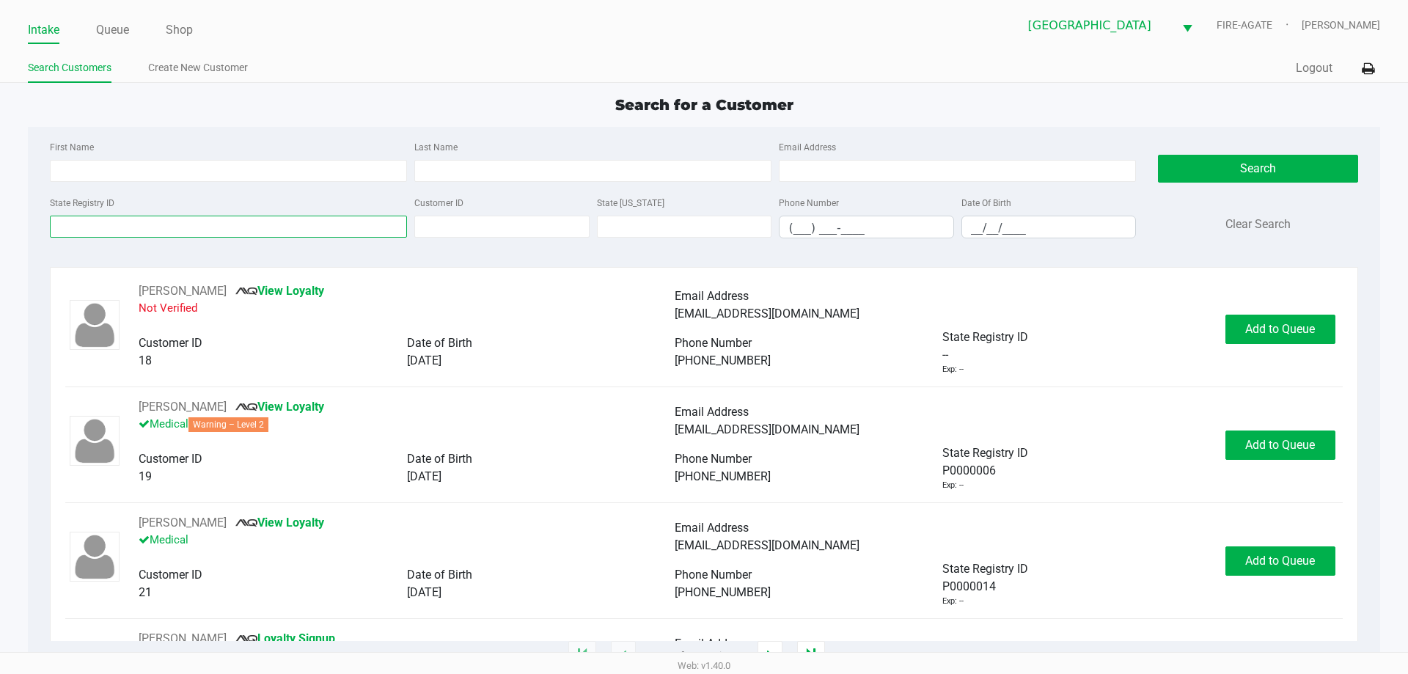
click at [80, 227] on input "State Registry ID" at bounding box center [228, 227] width 357 height 22
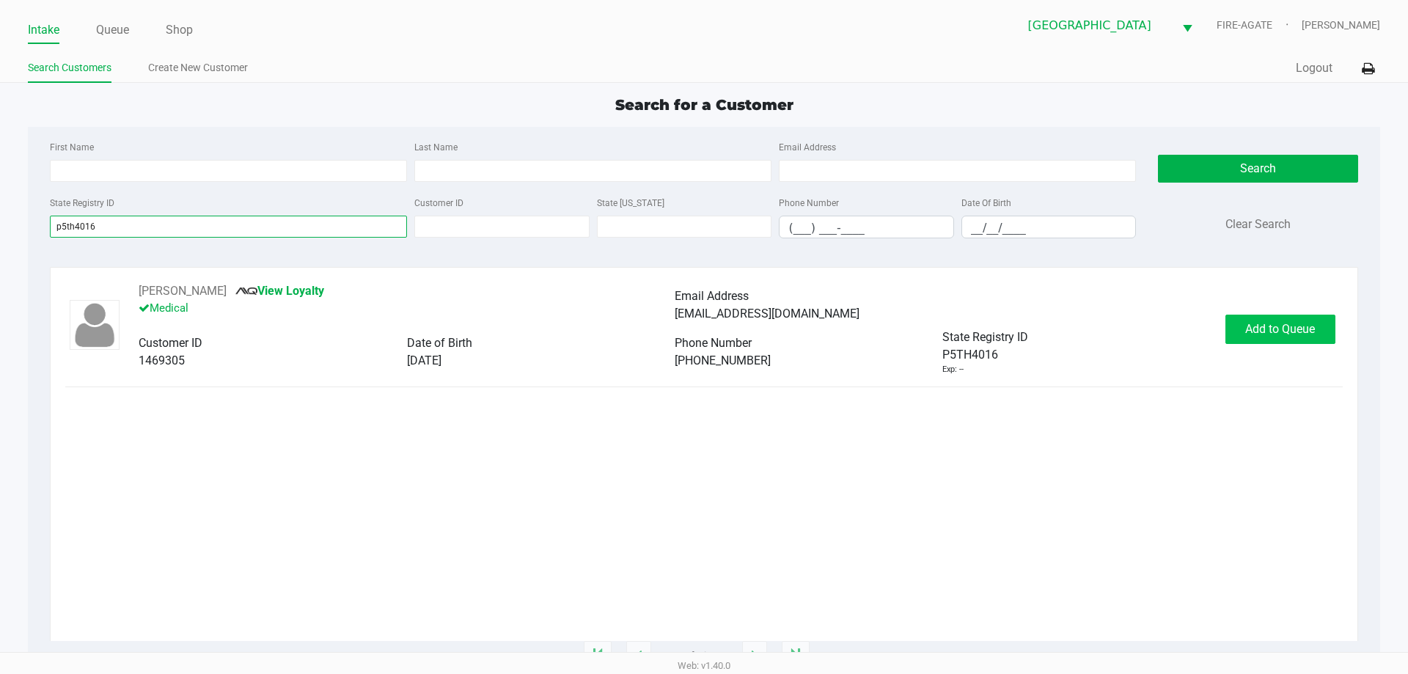
type input "p5th4016"
click at [1285, 323] on span "Add to Queue" at bounding box center [1280, 329] width 70 height 14
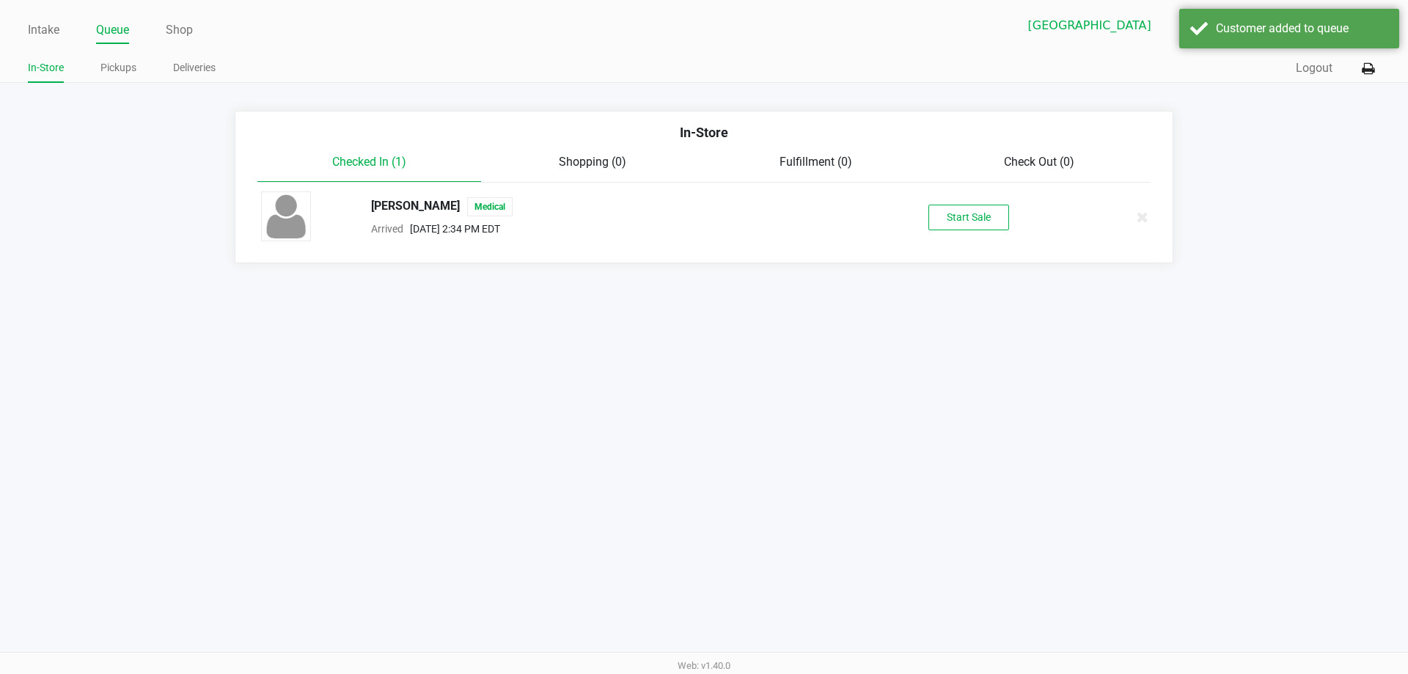
click at [972, 218] on button "Start Sale" at bounding box center [968, 218] width 81 height 26
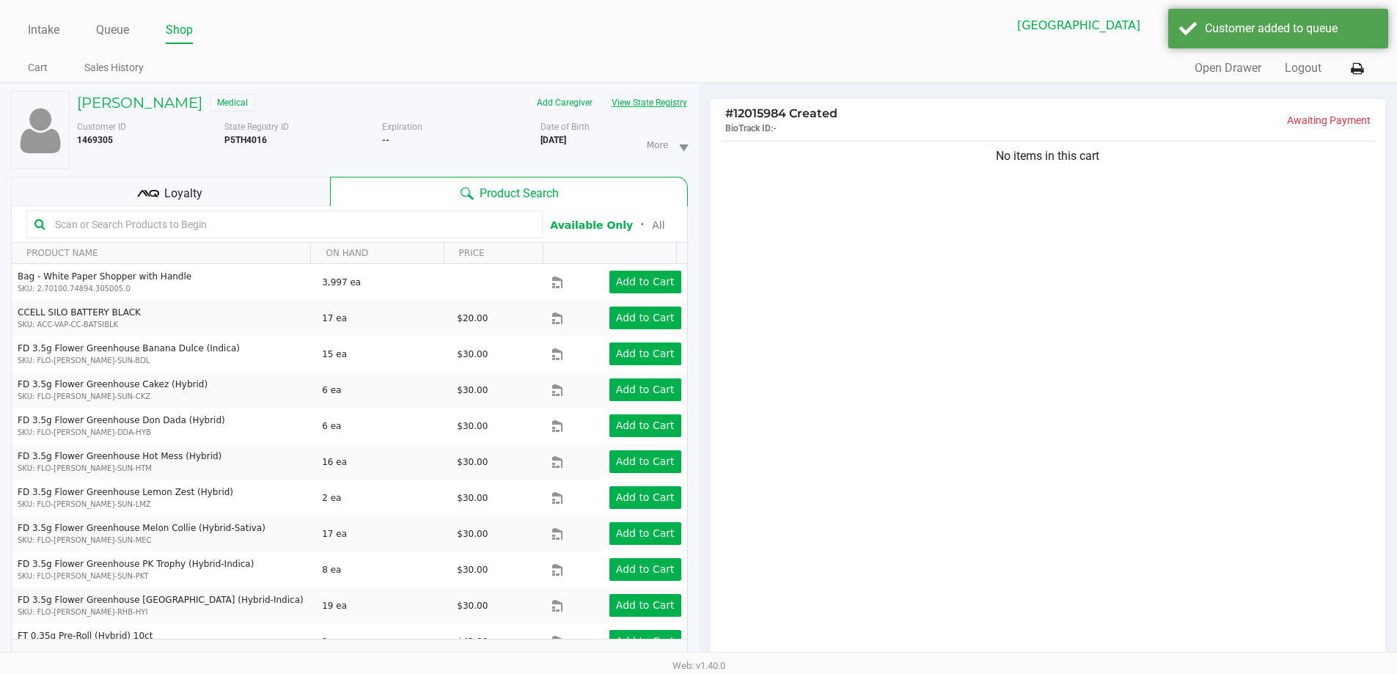
click at [666, 106] on button "View State Registry" at bounding box center [645, 102] width 86 height 23
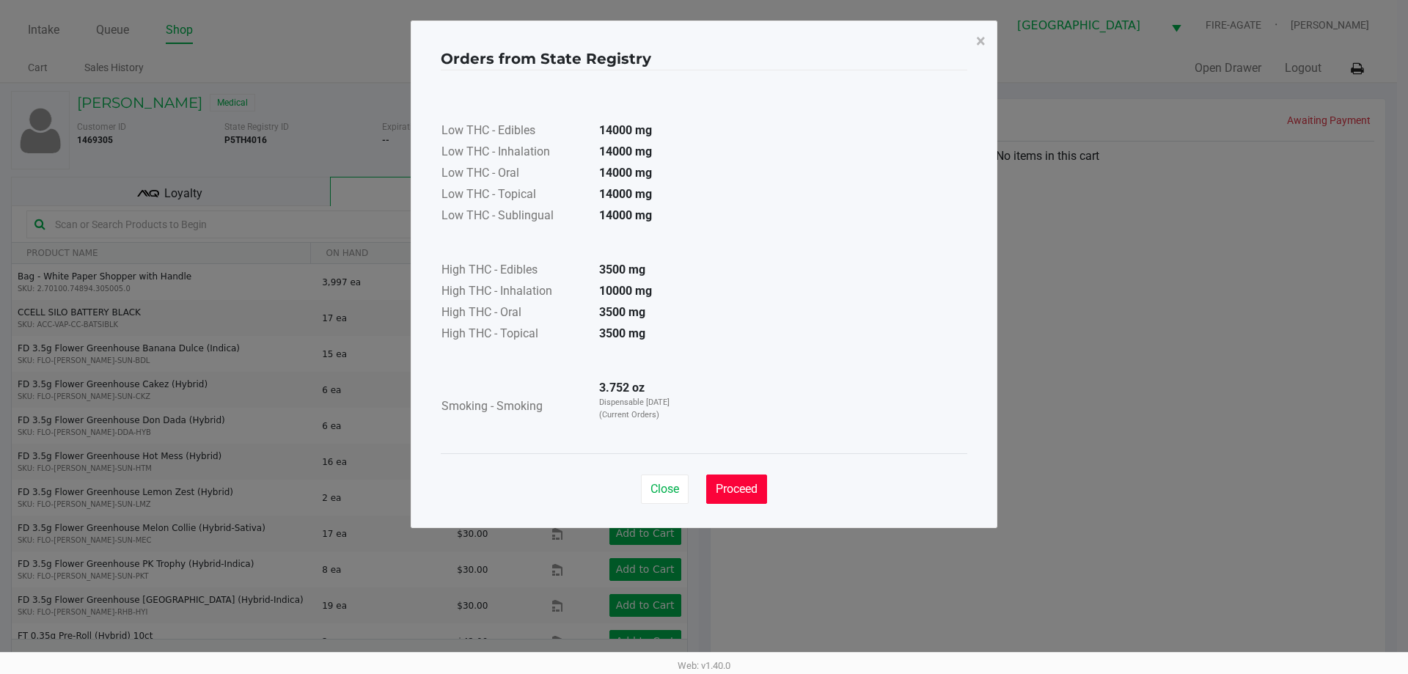
click at [749, 482] on span "Proceed" at bounding box center [737, 489] width 42 height 14
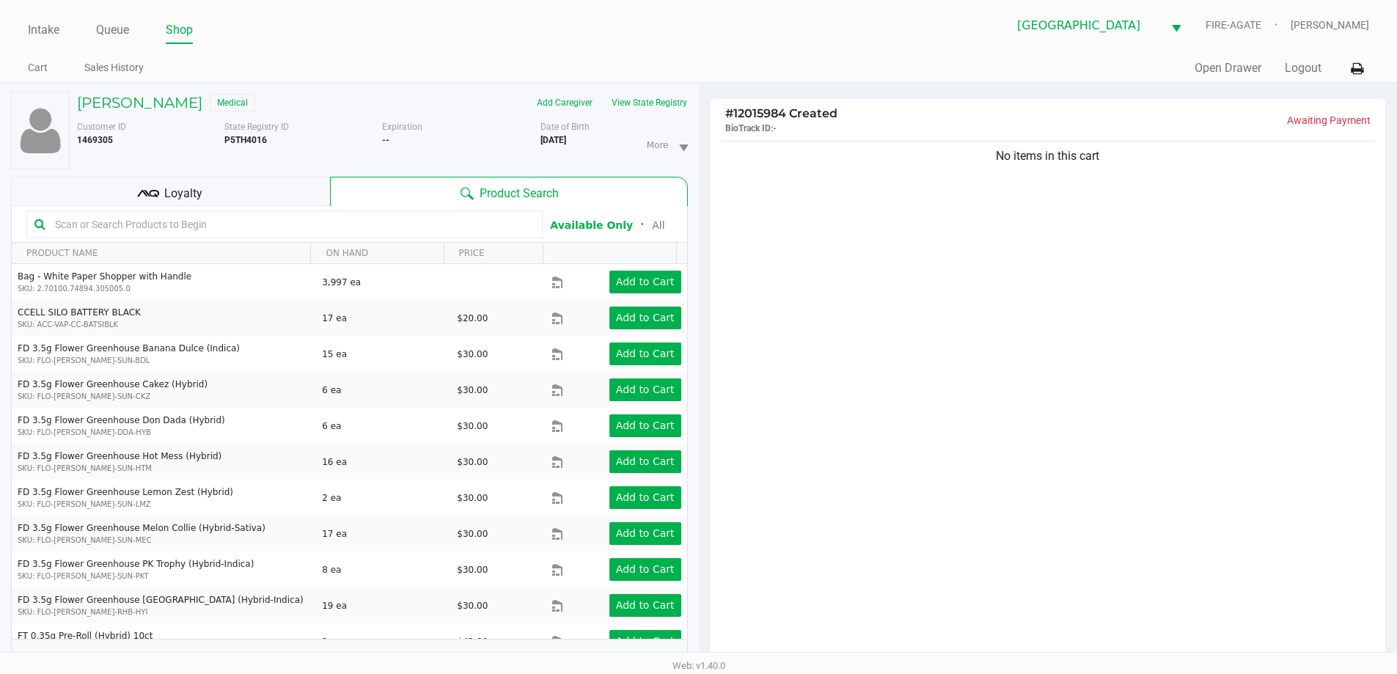
click at [307, 182] on div "Loyalty" at bounding box center [170, 191] width 319 height 29
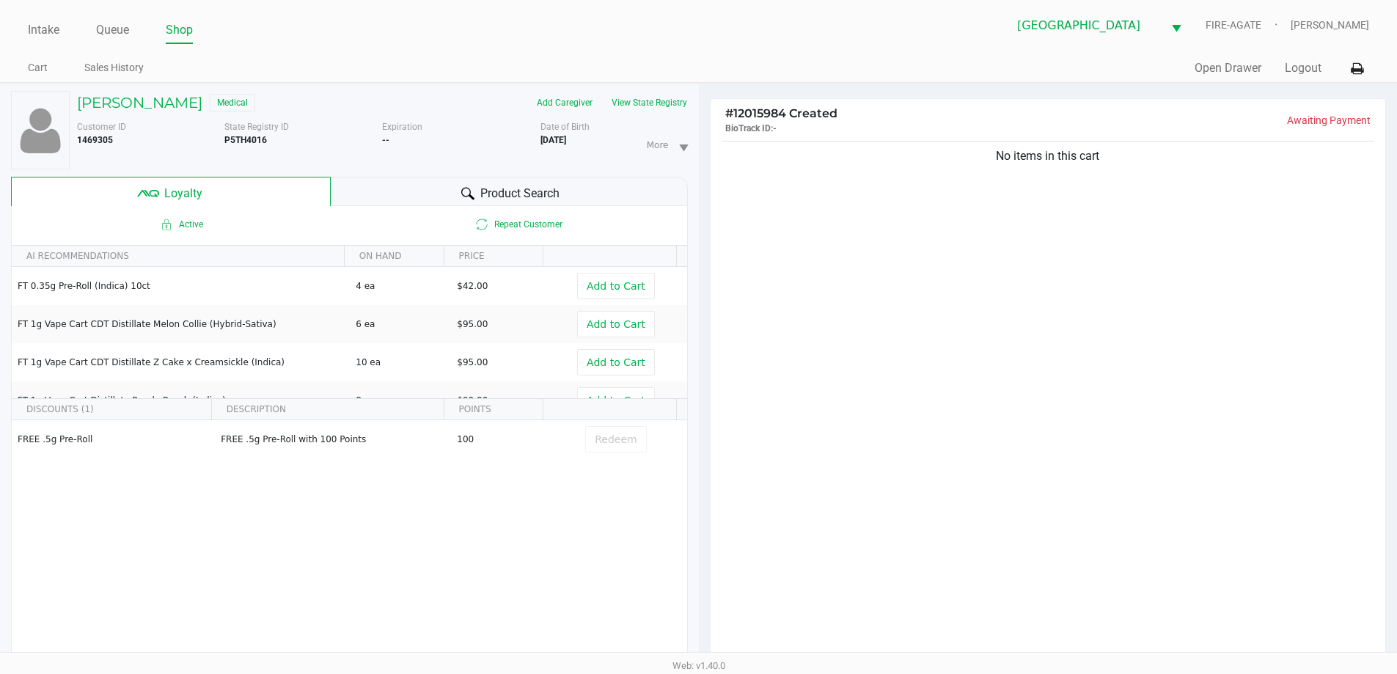
click at [419, 185] on div "Product Search" at bounding box center [509, 191] width 357 height 29
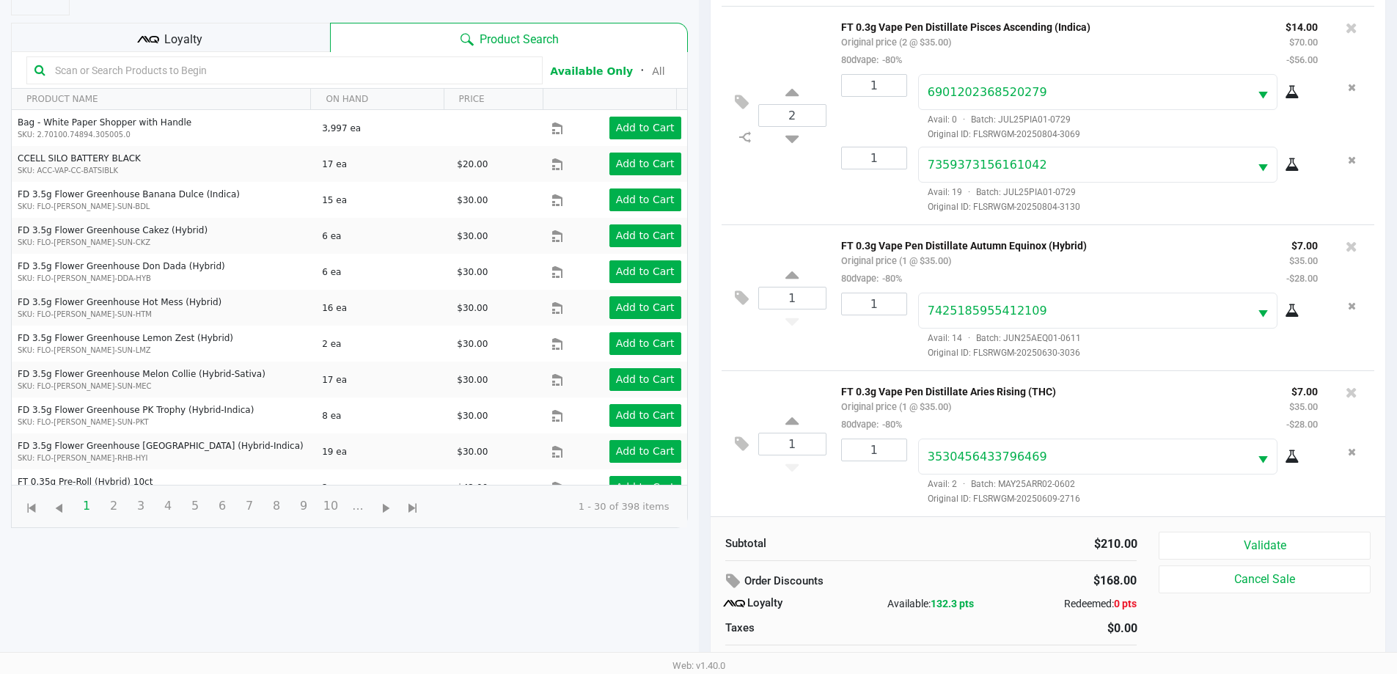
scroll to position [176, 0]
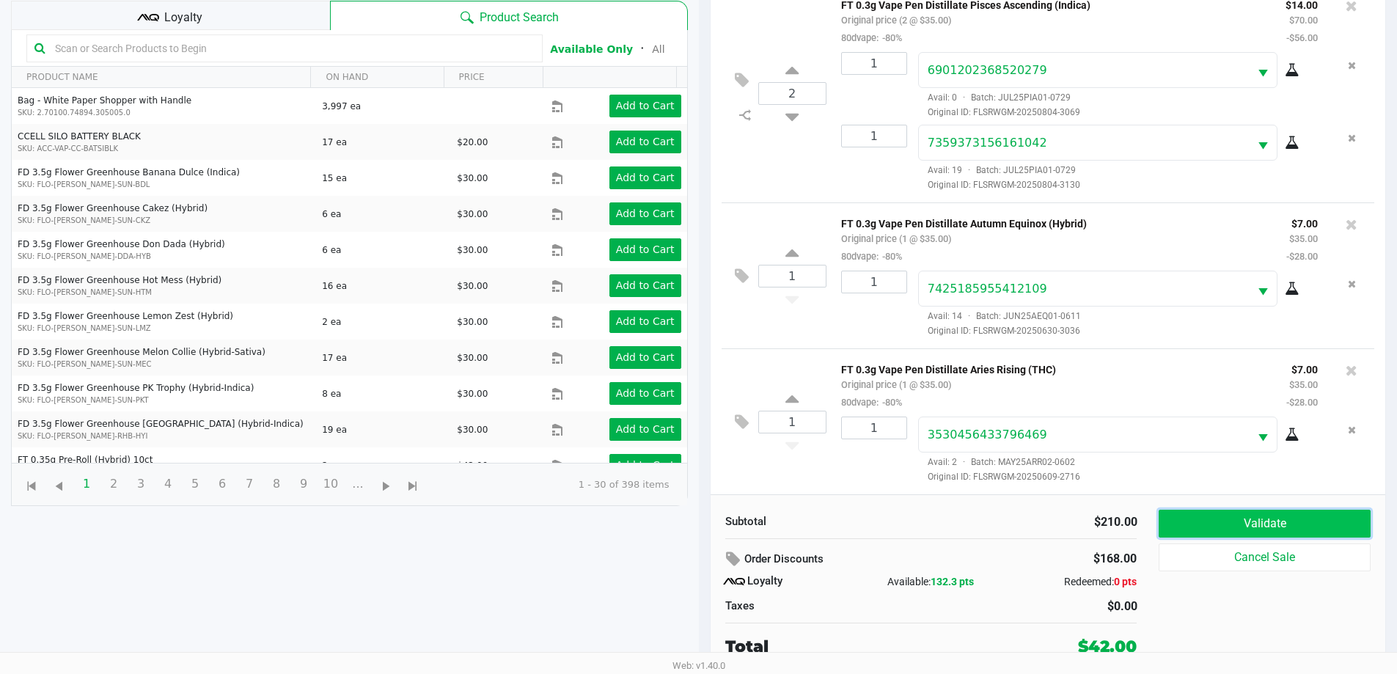
click at [1199, 530] on button "Validate" at bounding box center [1263, 524] width 211 height 28
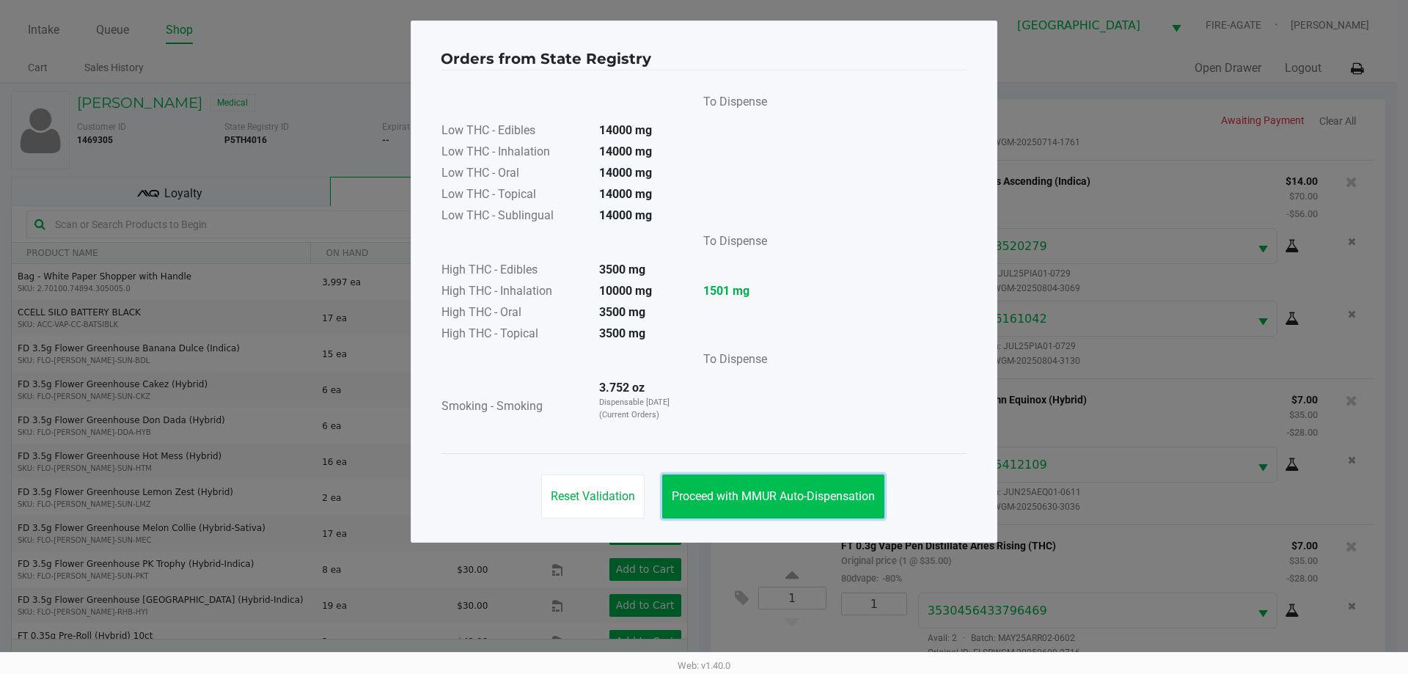
click at [814, 508] on button "Proceed with MMUR Auto-Dispensation" at bounding box center [773, 496] width 222 height 44
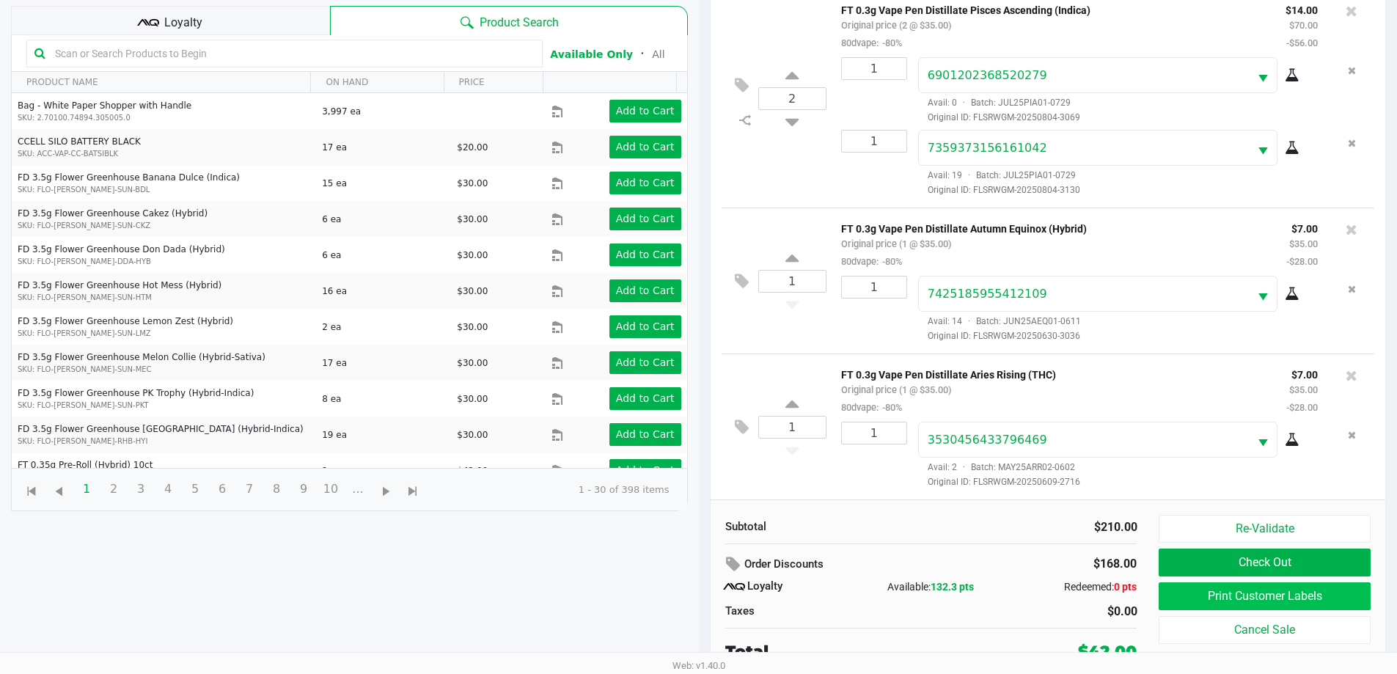
scroll to position [176, 0]
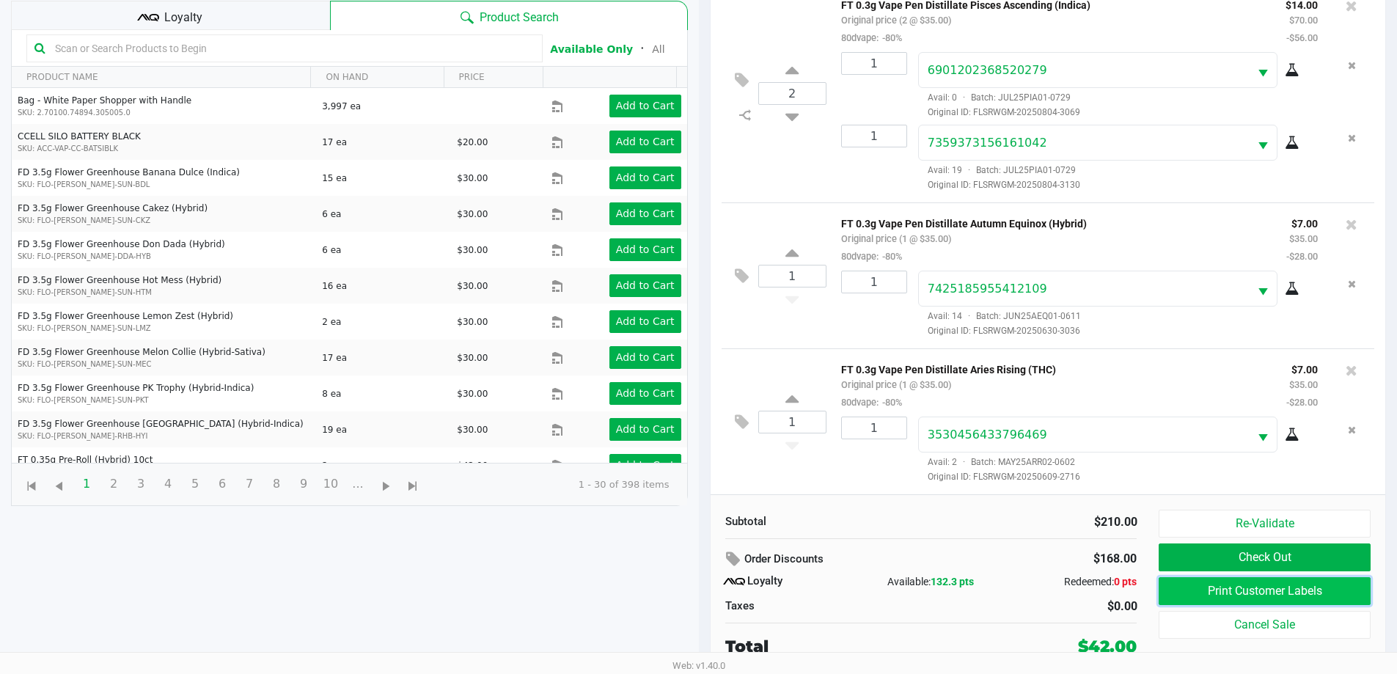
click at [1241, 589] on button "Print Customer Labels" at bounding box center [1263, 591] width 211 height 28
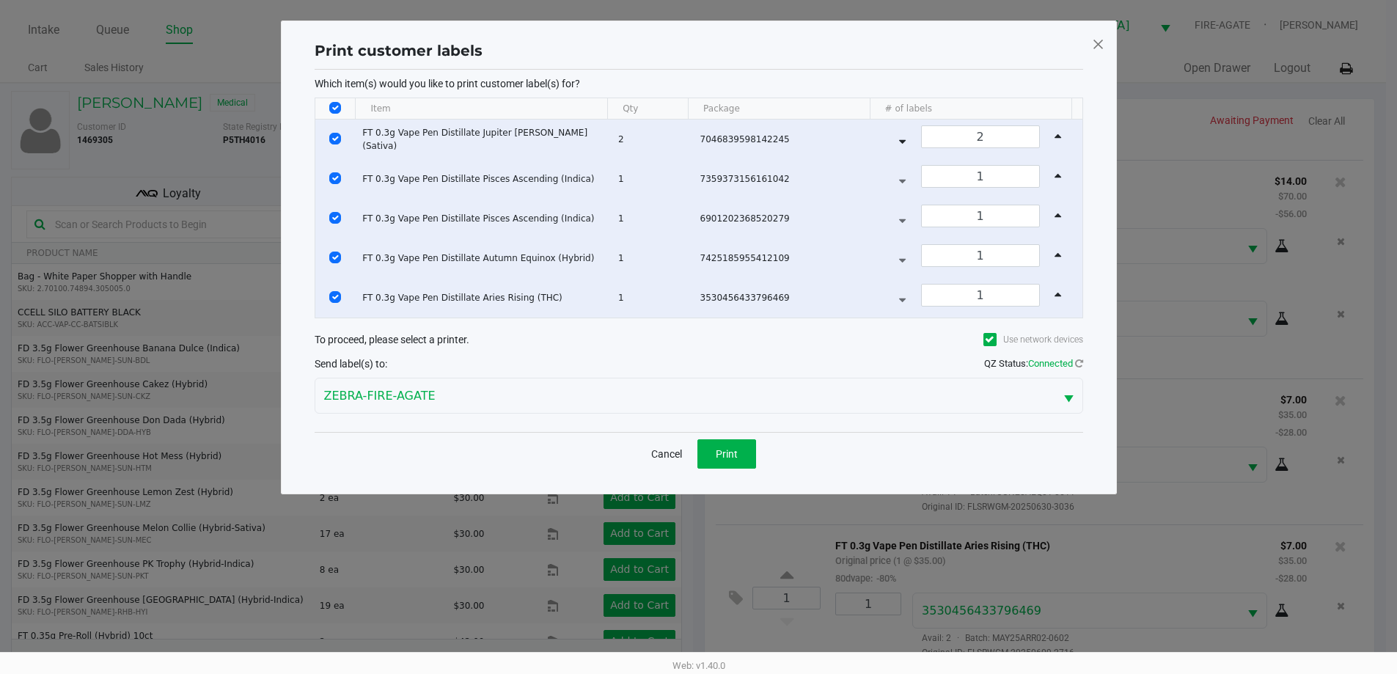
scroll to position [0, 0]
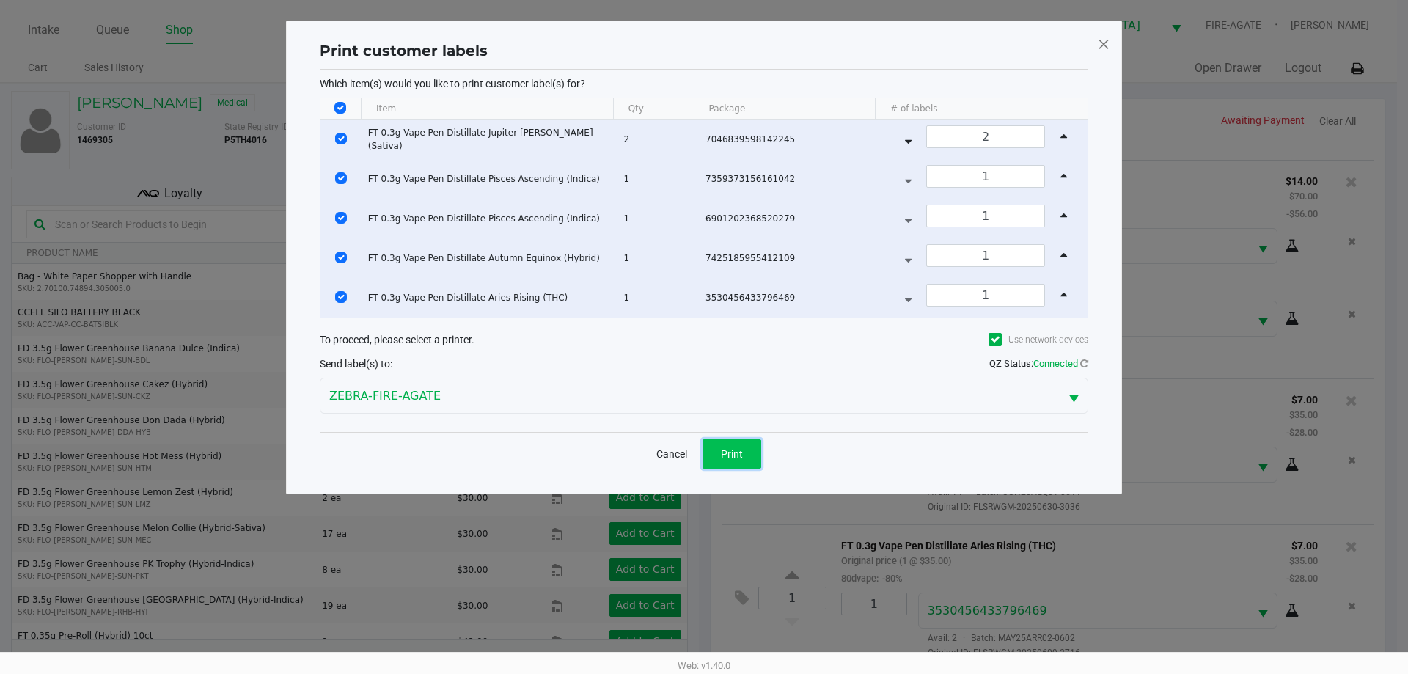
click at [732, 443] on button "Print" at bounding box center [731, 453] width 59 height 29
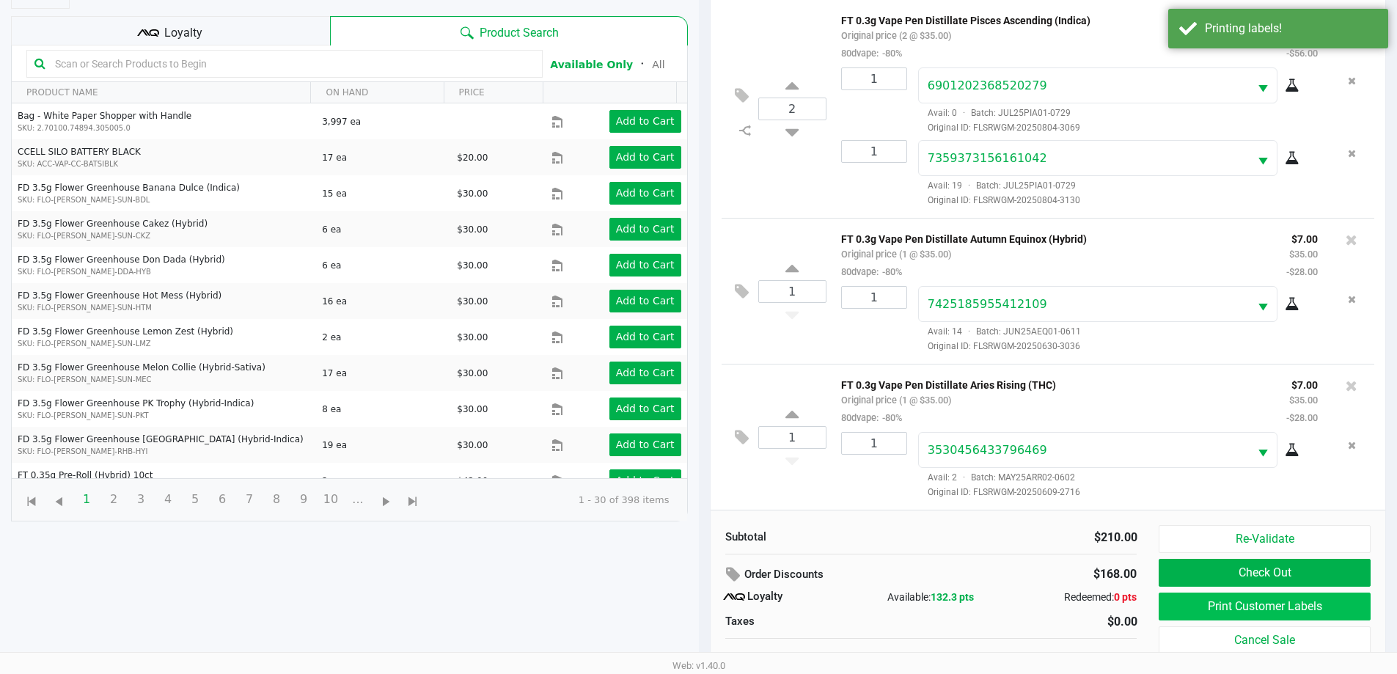
scroll to position [176, 0]
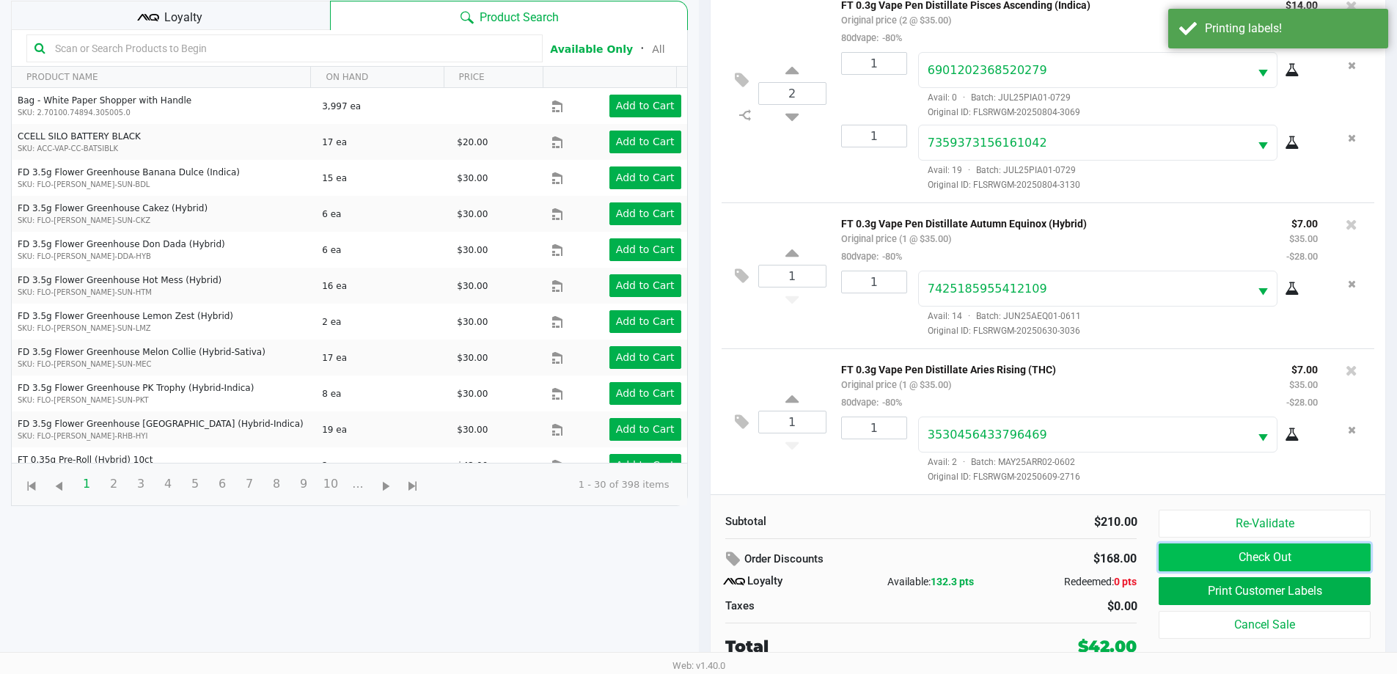
click at [1305, 553] on button "Check Out" at bounding box center [1263, 557] width 211 height 28
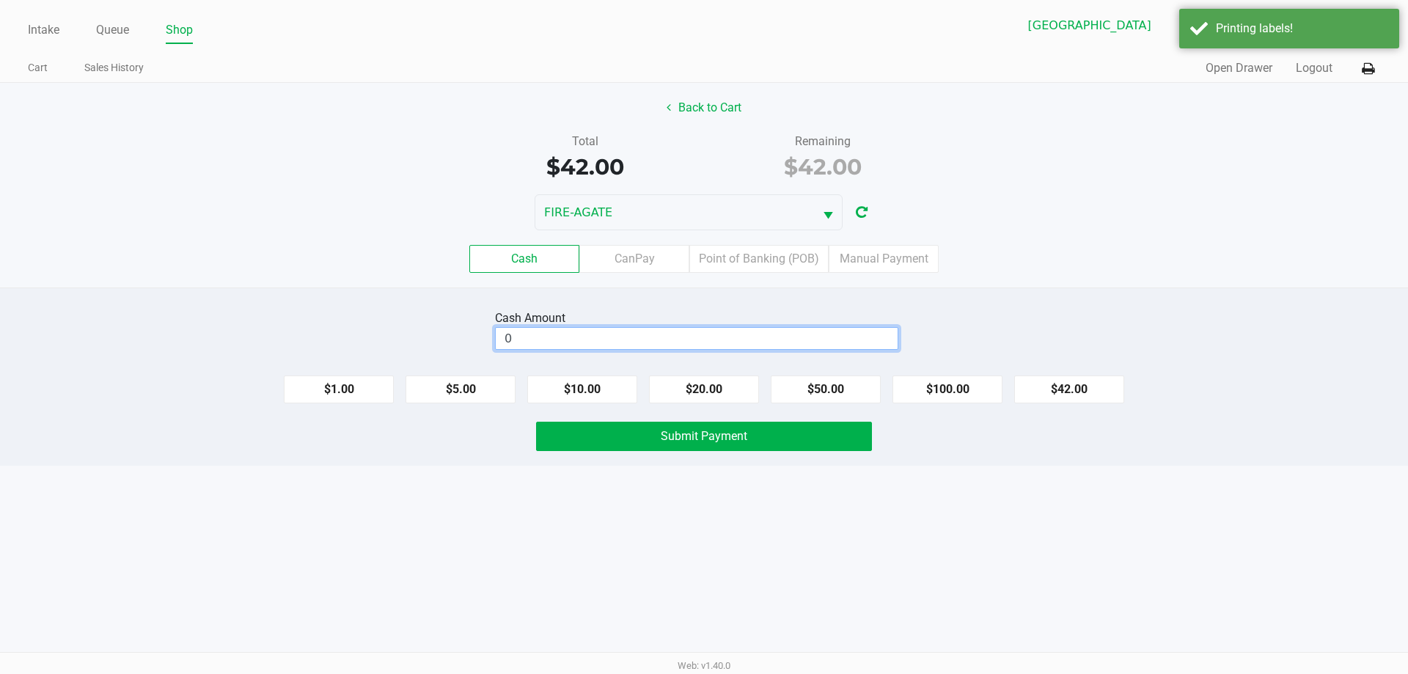
click at [572, 341] on input "0" at bounding box center [697, 338] width 402 height 21
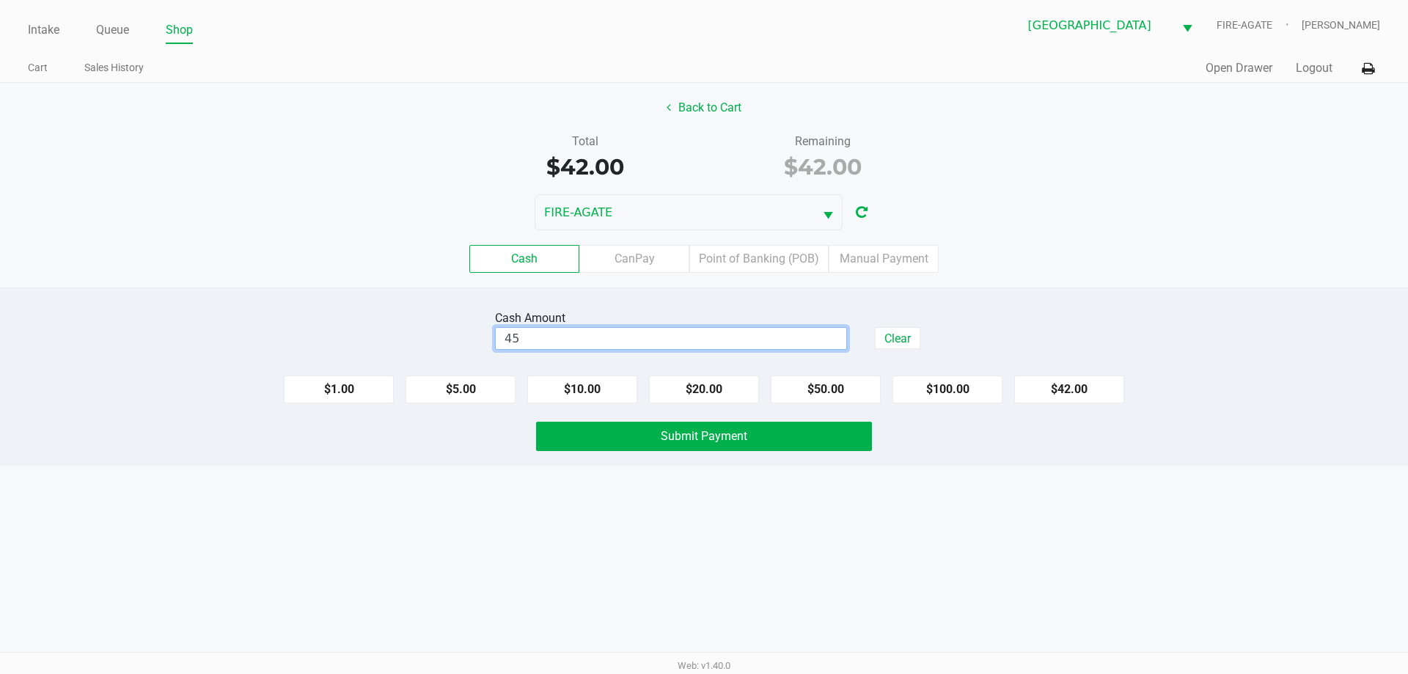
click at [475, 567] on div "Intake Queue Shop Miami Beach WC FIRE-AGATE Andrea Sarmiento Cart Sales History…" at bounding box center [704, 337] width 1408 height 674
type input "$45.00"
click at [602, 448] on button "Submit Payment" at bounding box center [704, 436] width 336 height 29
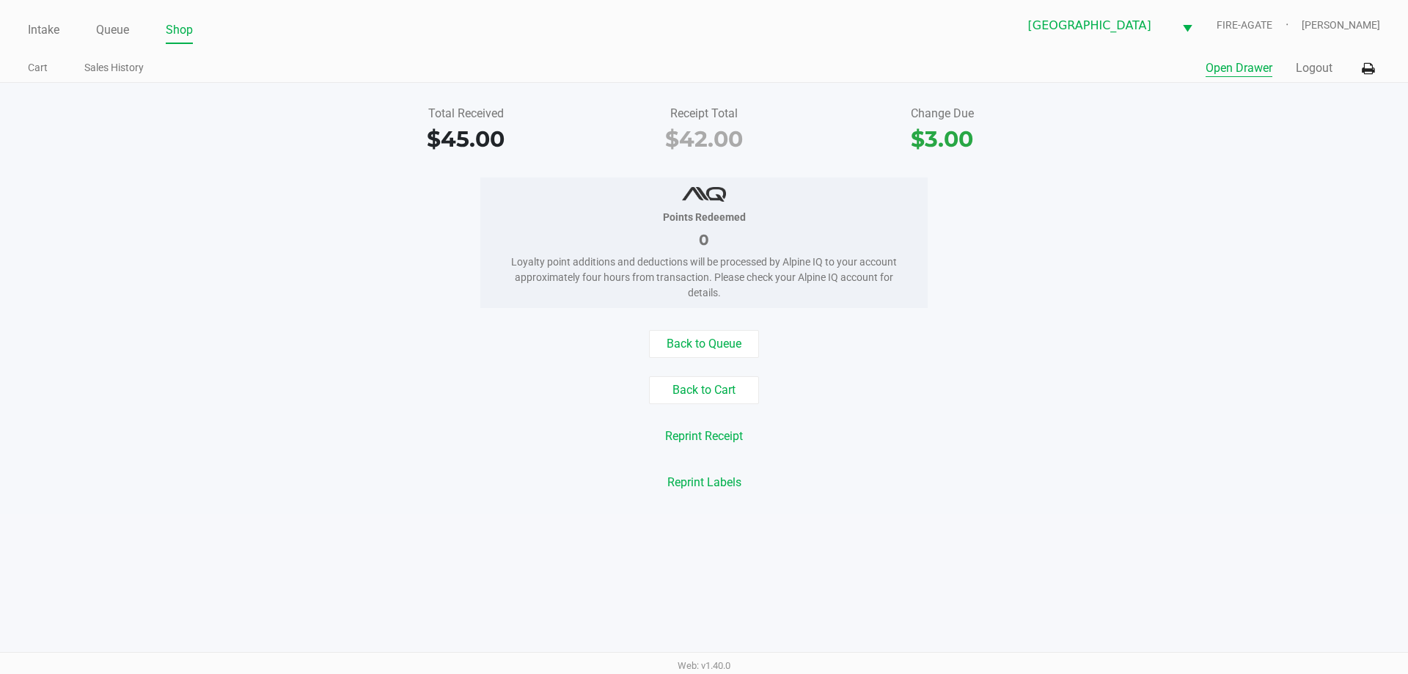
click at [1226, 67] on button "Open Drawer" at bounding box center [1238, 68] width 67 height 18
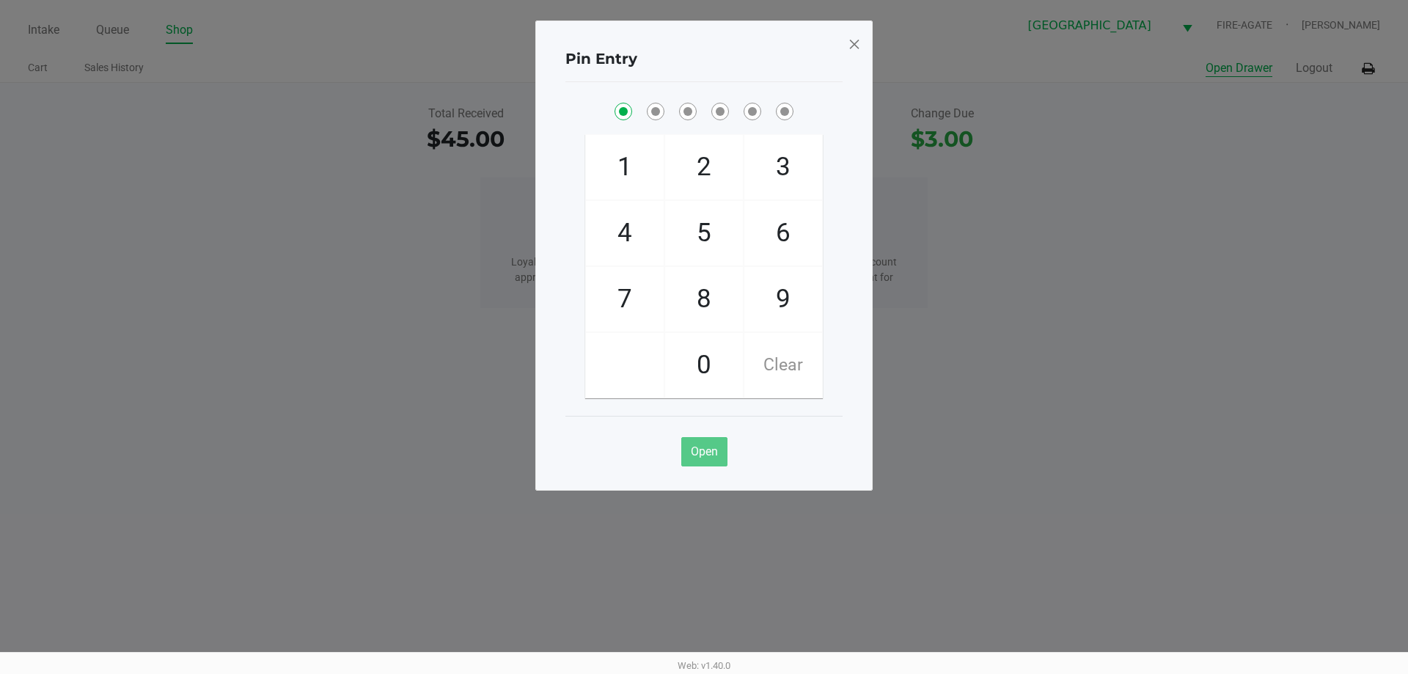
checkbox input "true"
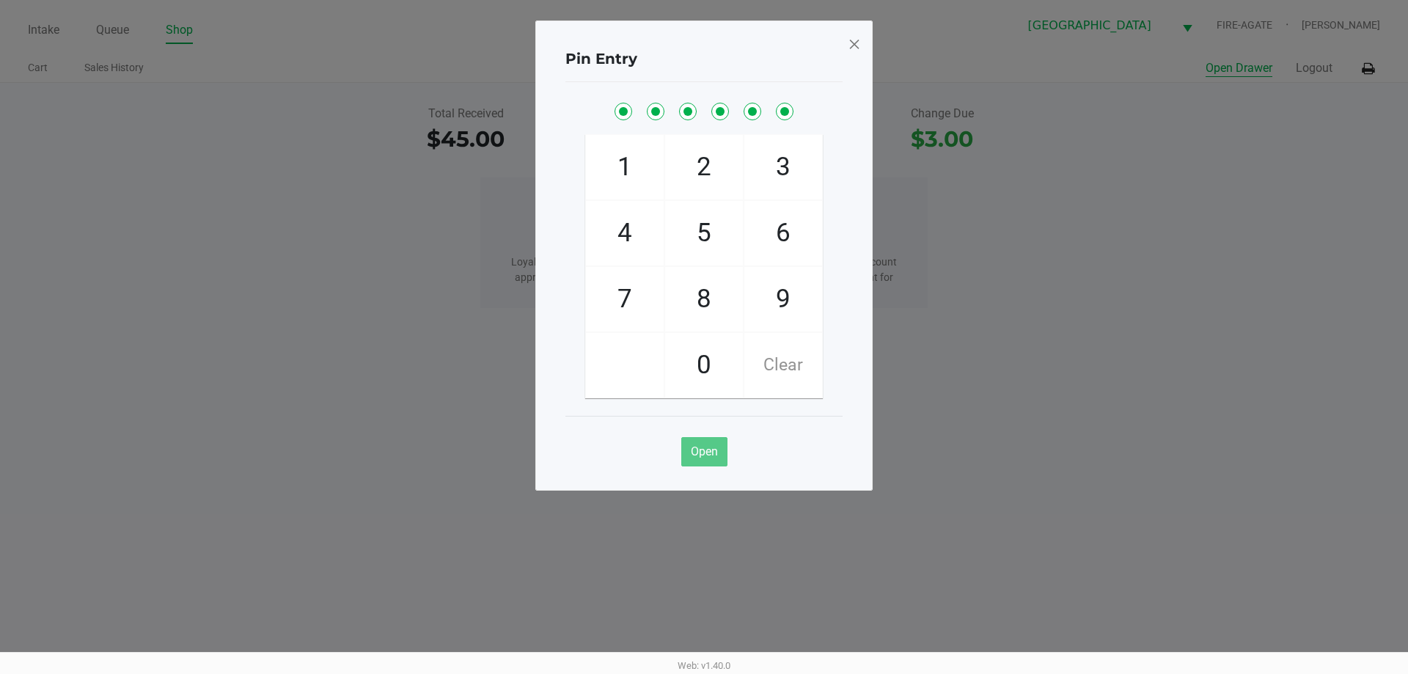
checkbox input "true"
click at [848, 32] on span at bounding box center [854, 43] width 13 height 23
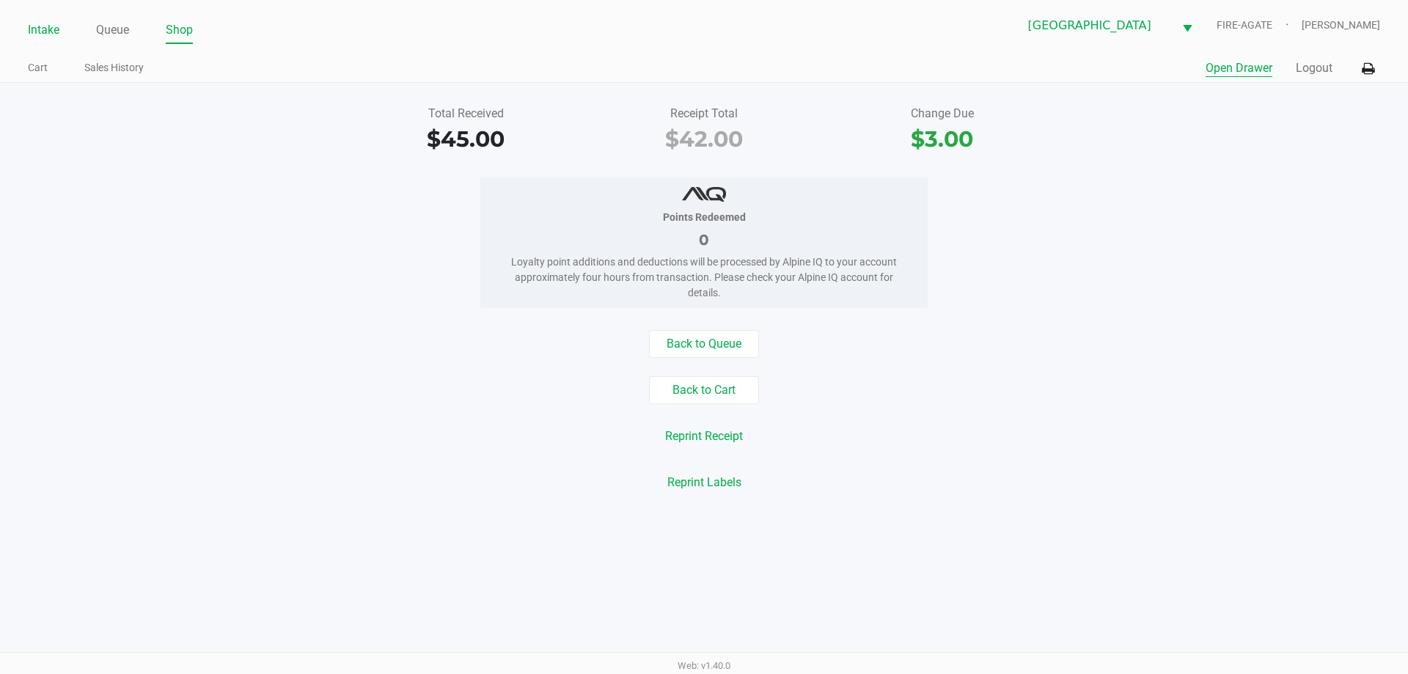
click at [32, 25] on link "Intake" at bounding box center [44, 30] width 32 height 21
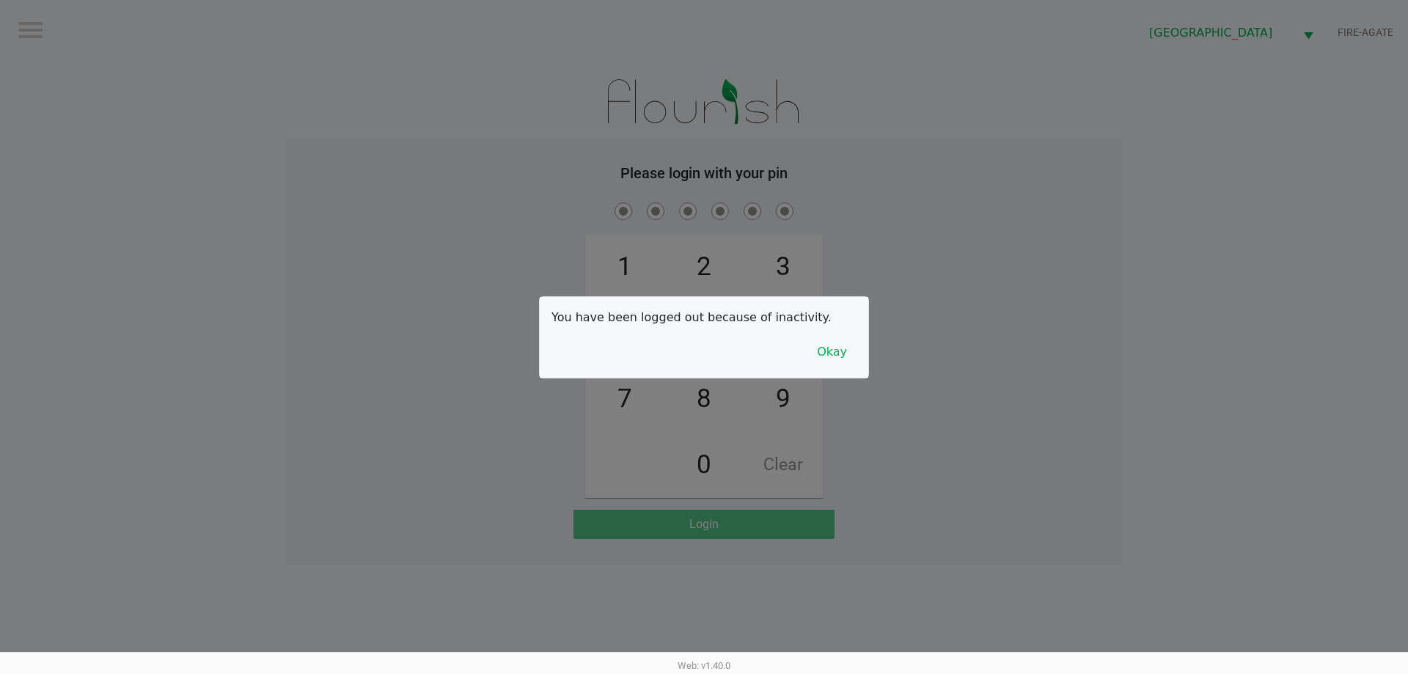
click at [847, 361] on button "Okay" at bounding box center [831, 352] width 49 height 28
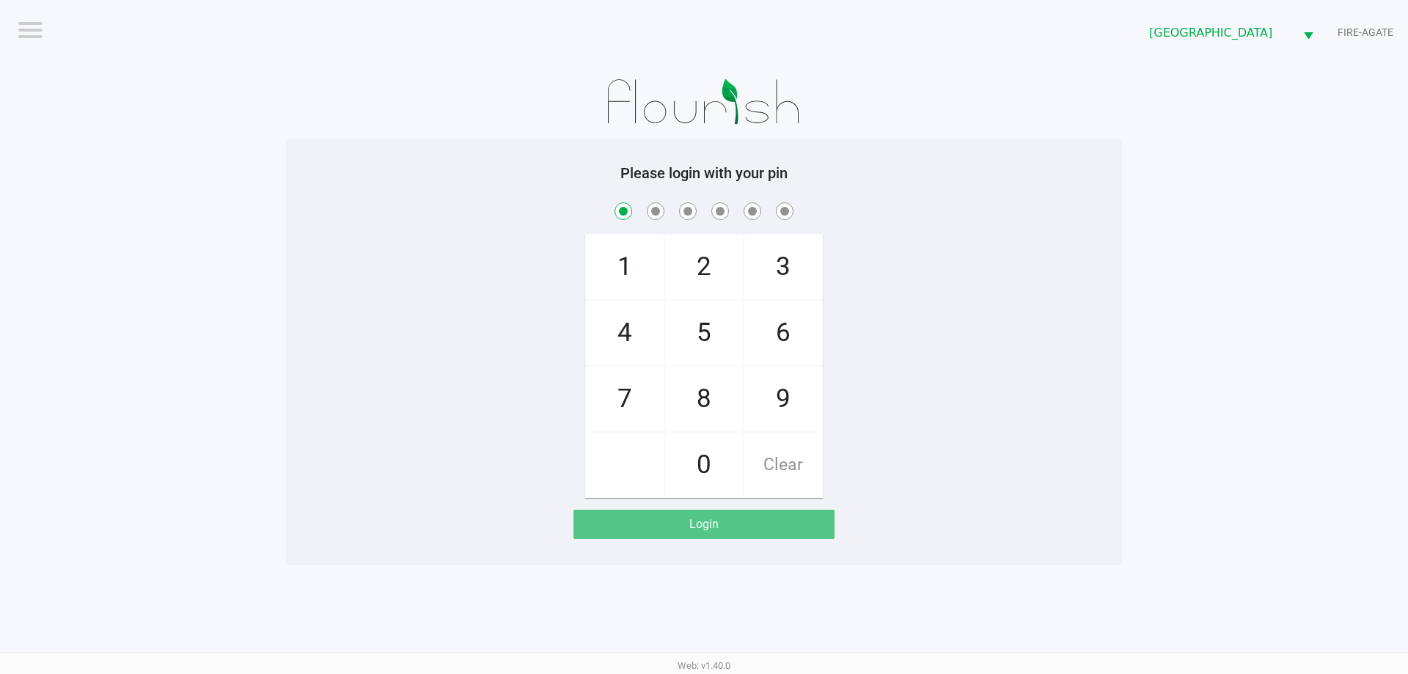
checkbox input "true"
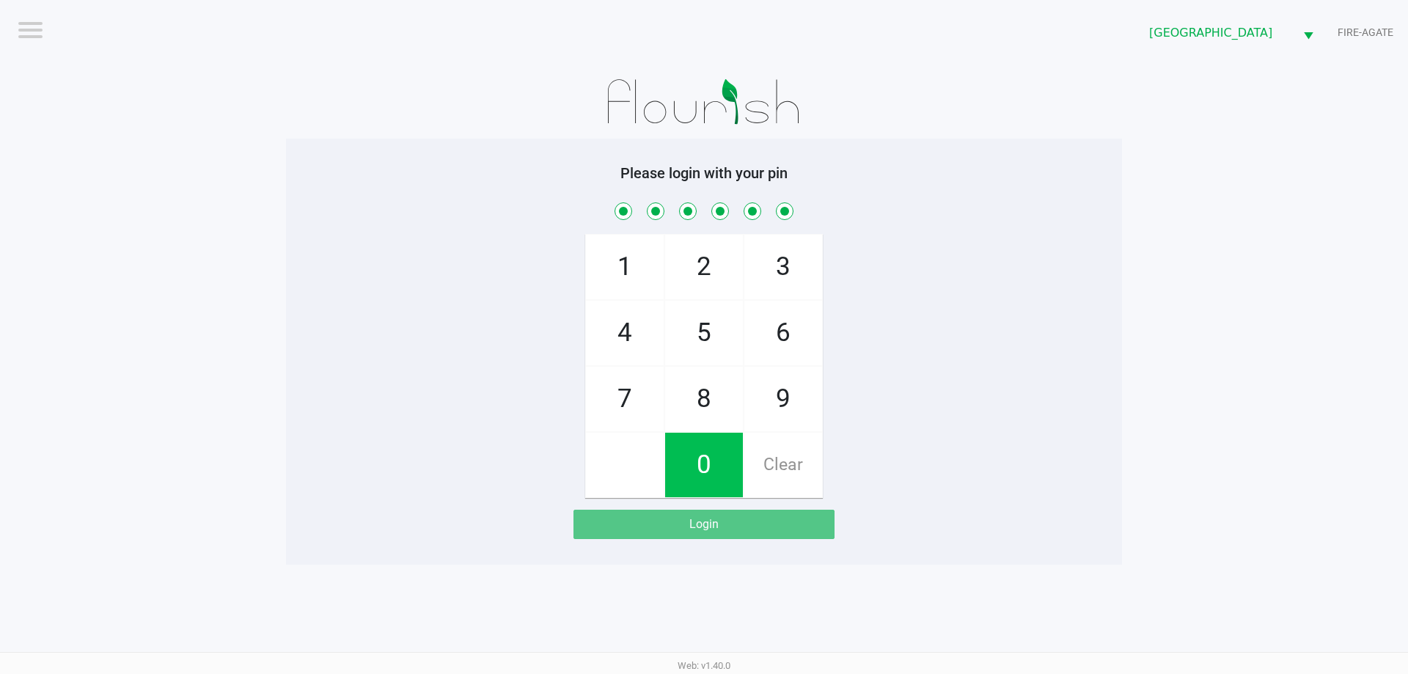
checkbox input "true"
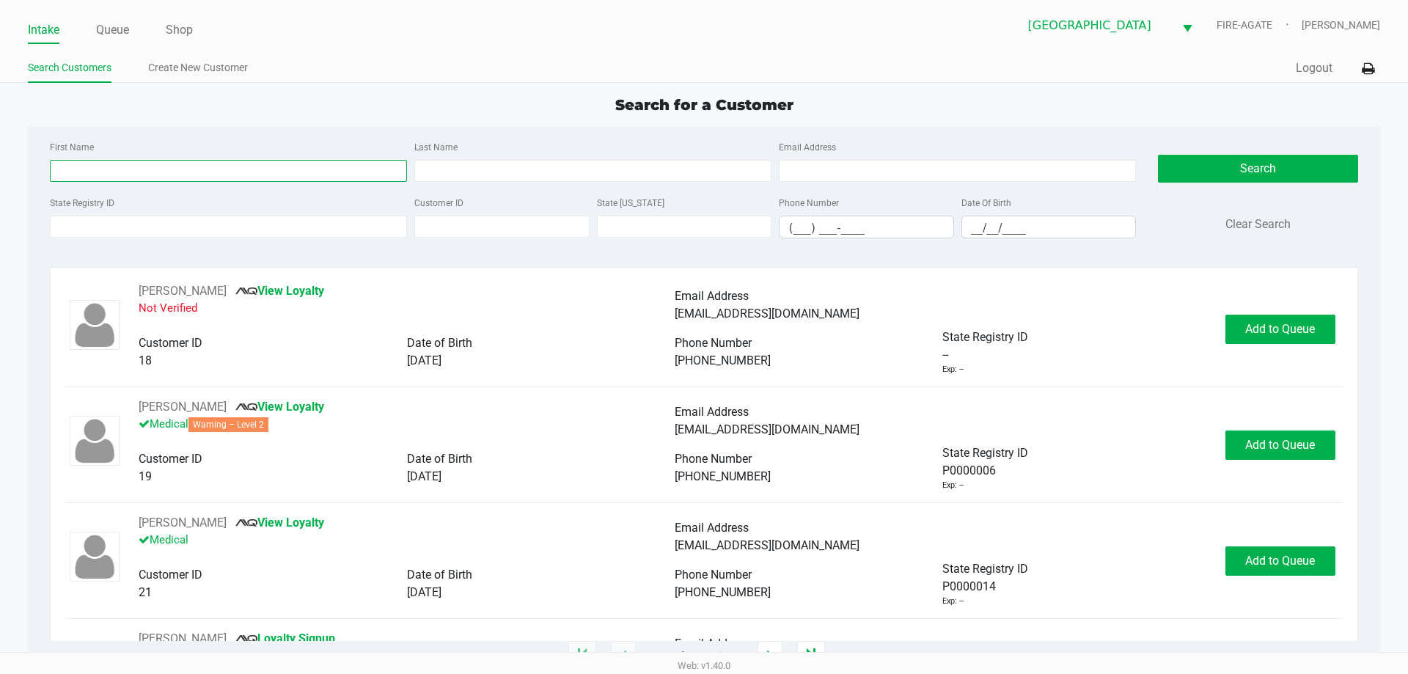
click at [169, 166] on input "First Name" at bounding box center [228, 171] width 357 height 22
type input "andrea"
type input "sarmiento"
click at [1006, 230] on input "__/__/____" at bounding box center [1049, 227] width 174 height 23
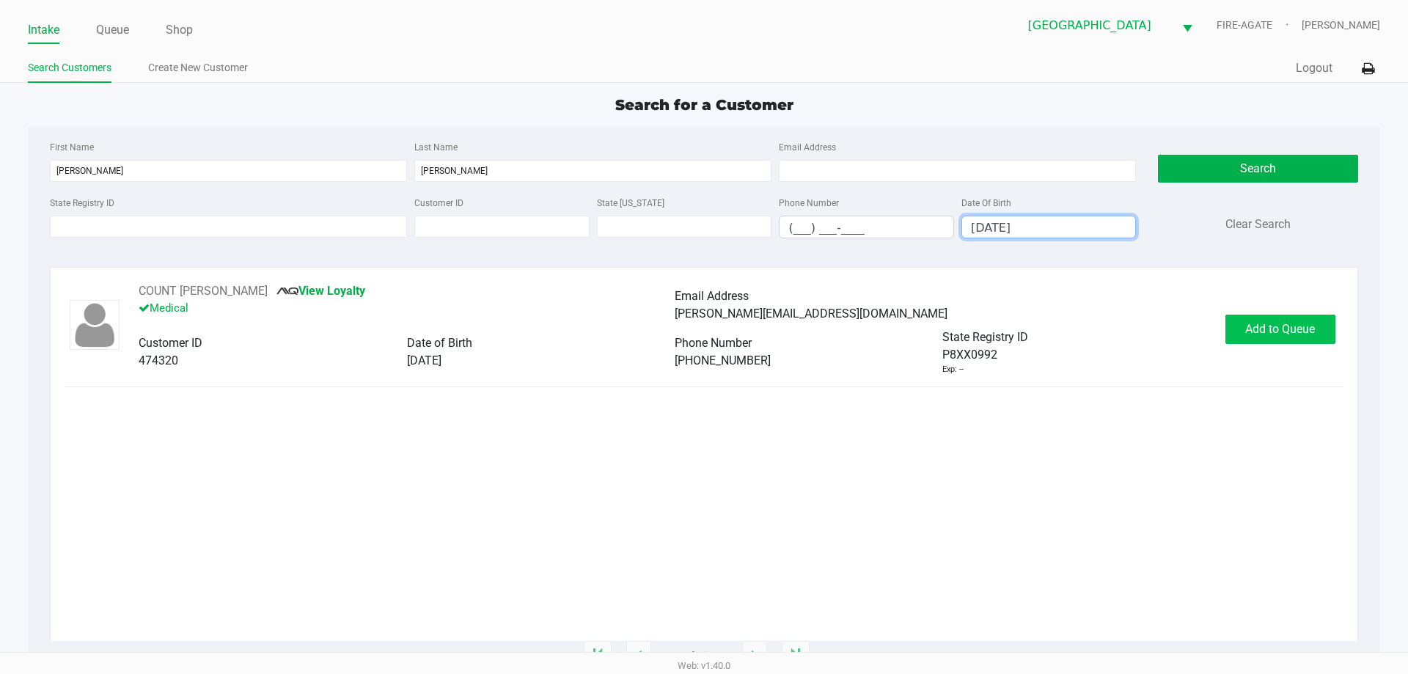
type input "06/30/1995"
click at [1257, 318] on button "Add to Queue" at bounding box center [1280, 329] width 110 height 29
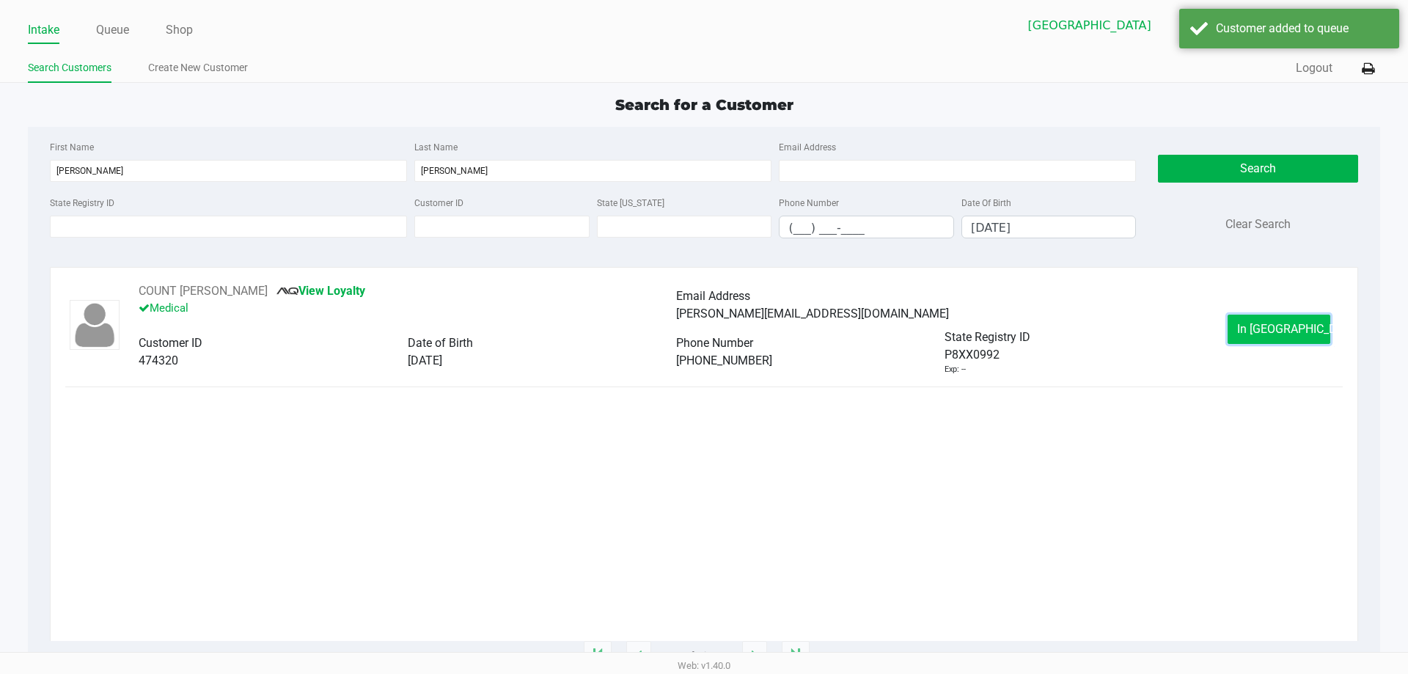
click at [1250, 323] on button "In Queue" at bounding box center [1278, 329] width 103 height 29
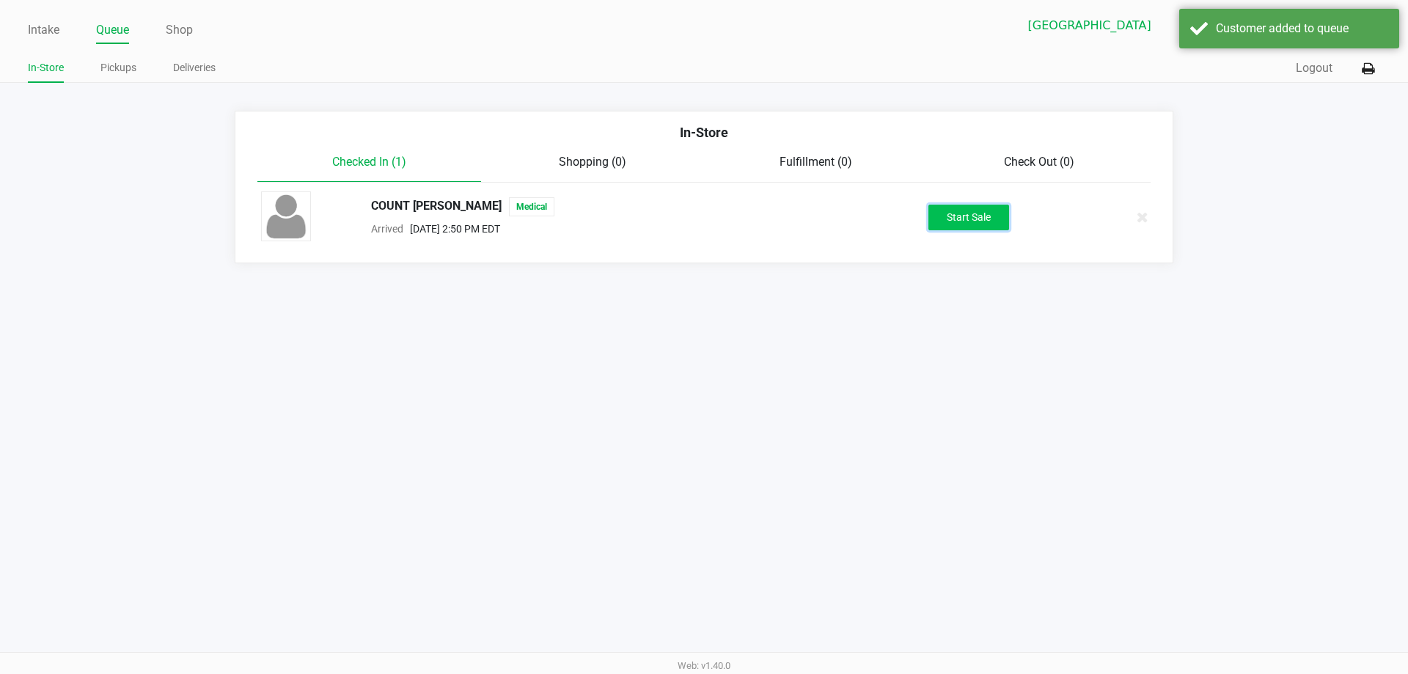
click at [995, 219] on button "Start Sale" at bounding box center [968, 218] width 81 height 26
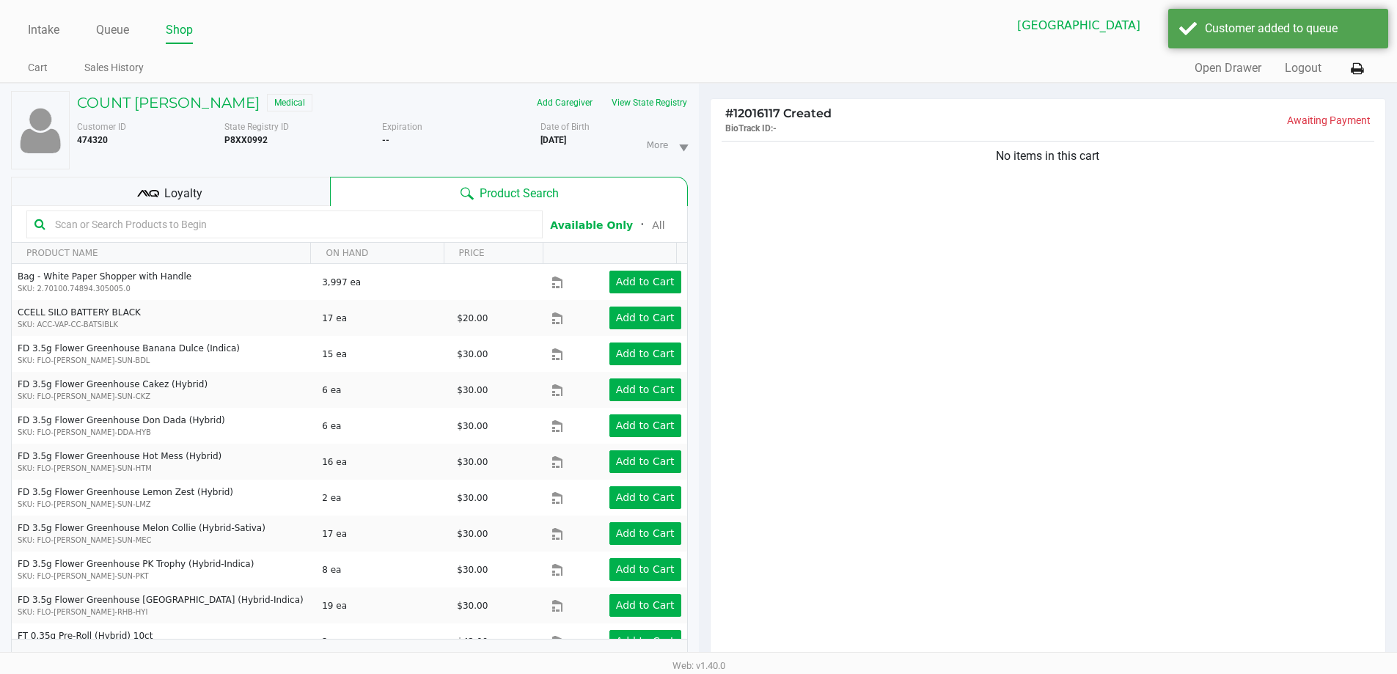
click at [253, 218] on input "text" at bounding box center [291, 224] width 485 height 22
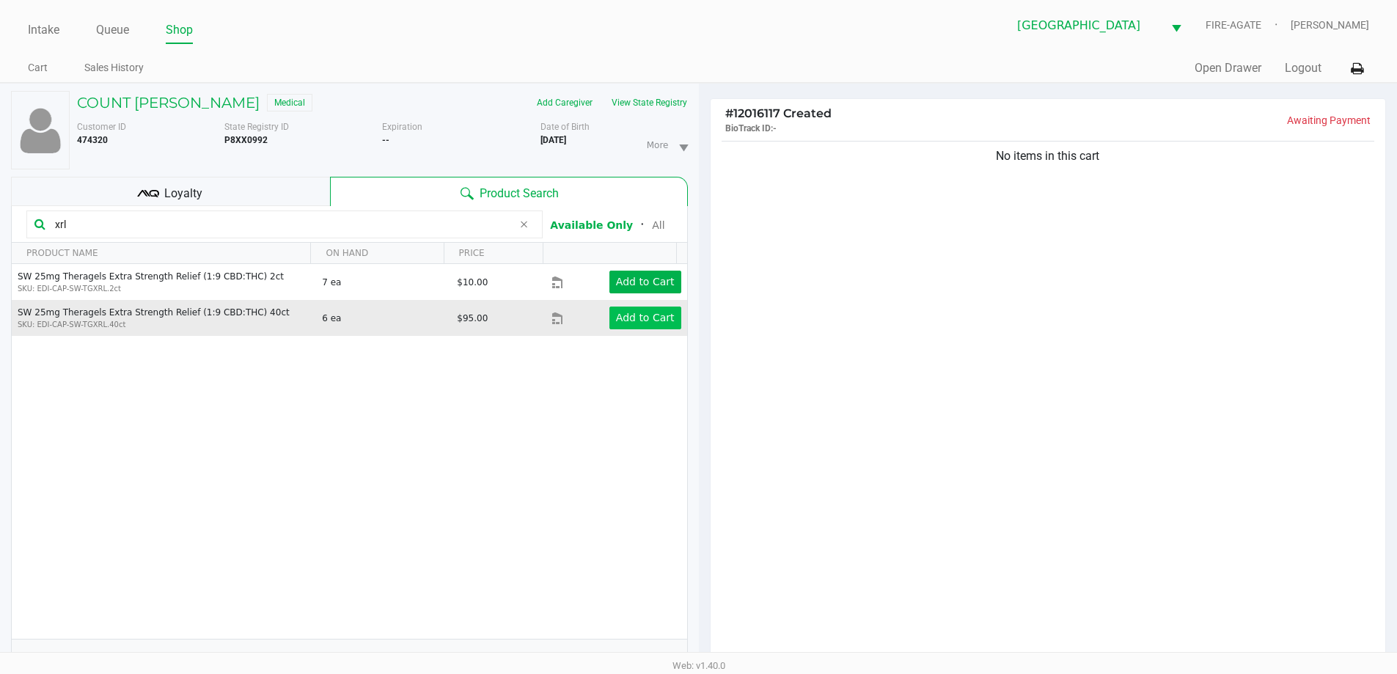
type input "xrl"
click at [616, 323] on app-button-loader "Add to Cart" at bounding box center [645, 318] width 59 height 12
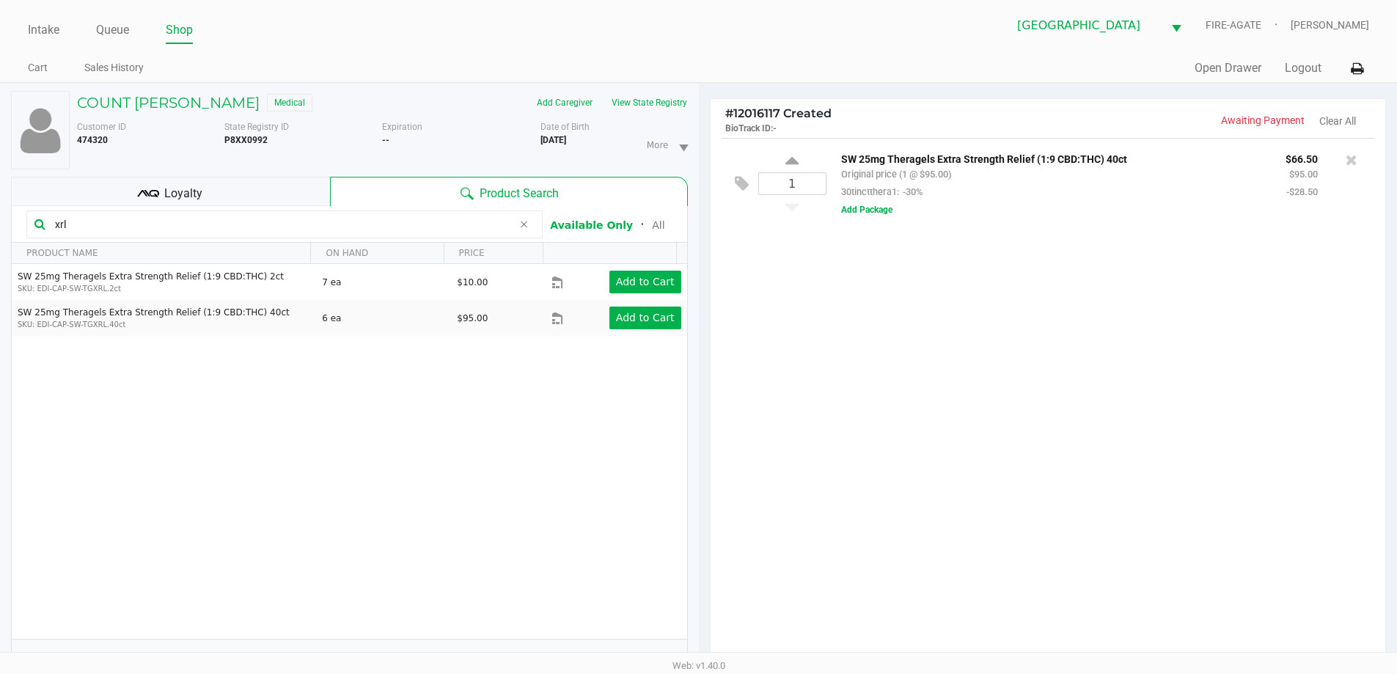
click at [851, 213] on button "Add Package" at bounding box center [866, 209] width 51 height 13
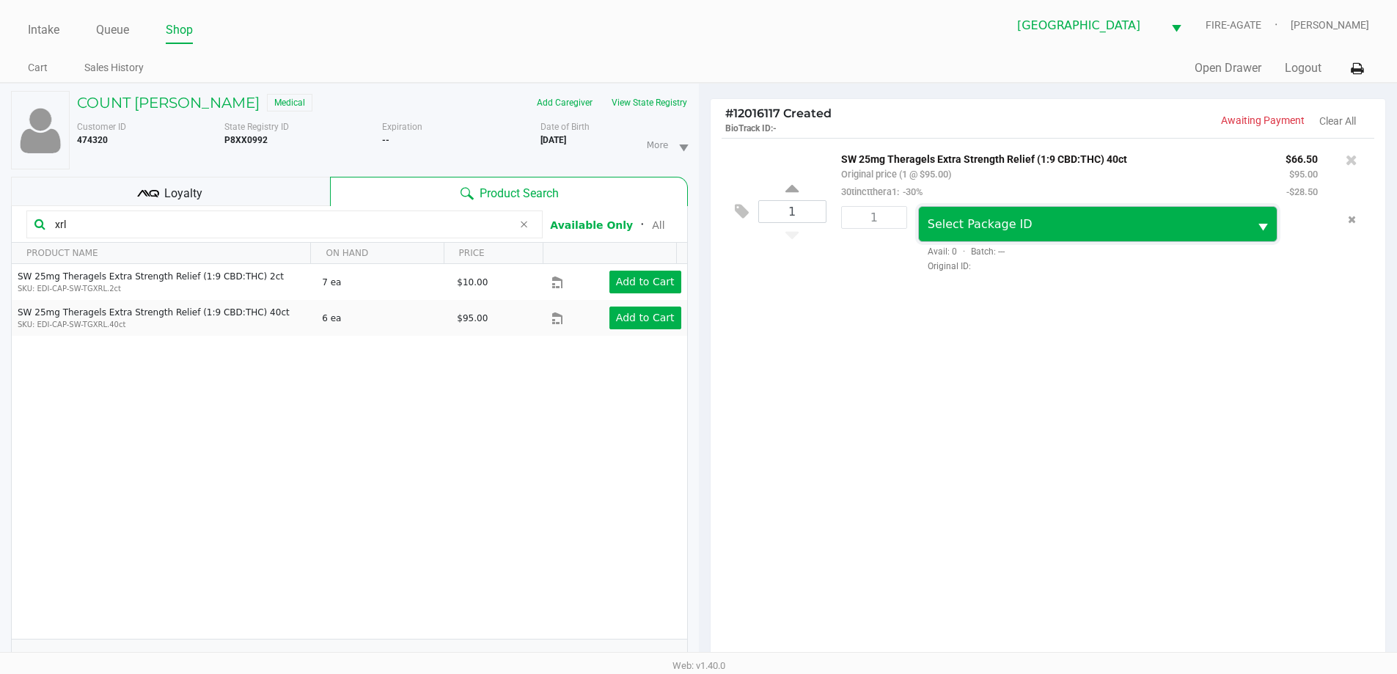
click at [952, 224] on span "Select Package ID" at bounding box center [980, 224] width 105 height 14
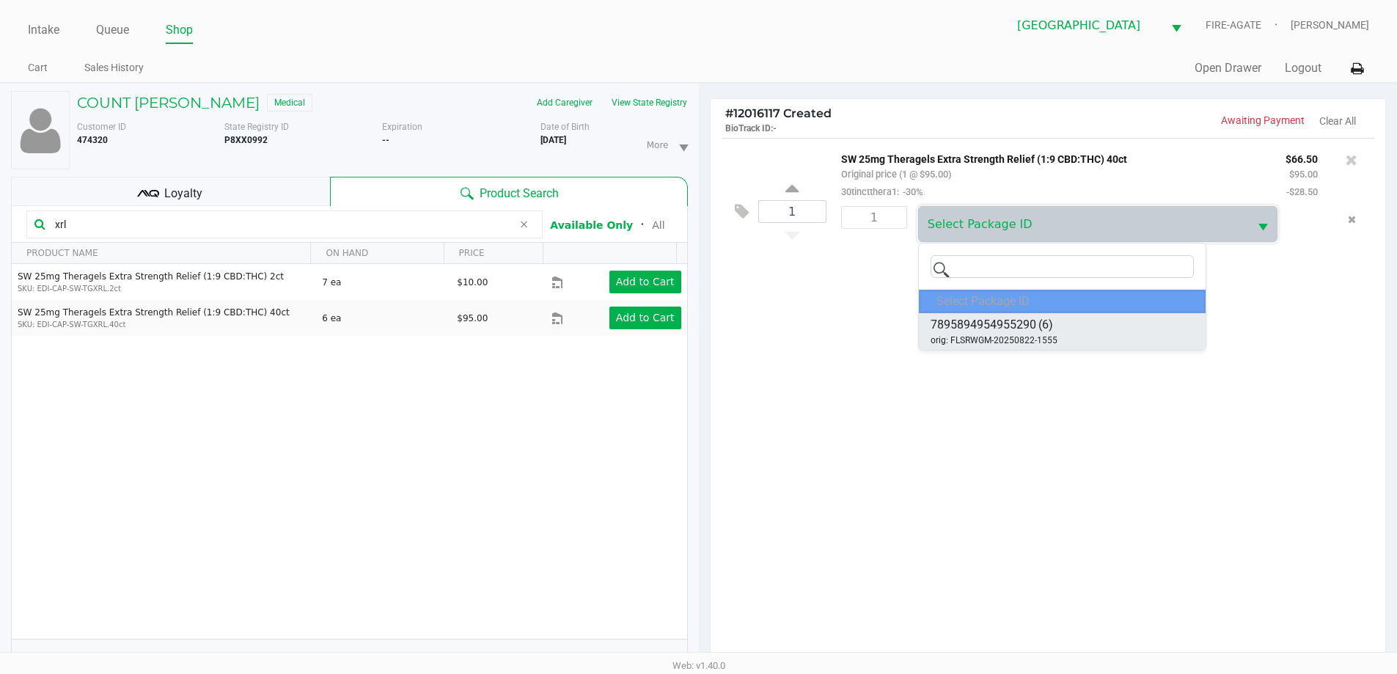
click at [956, 339] on span "orig: FLSRWGM-20250822-1555" at bounding box center [993, 340] width 127 height 13
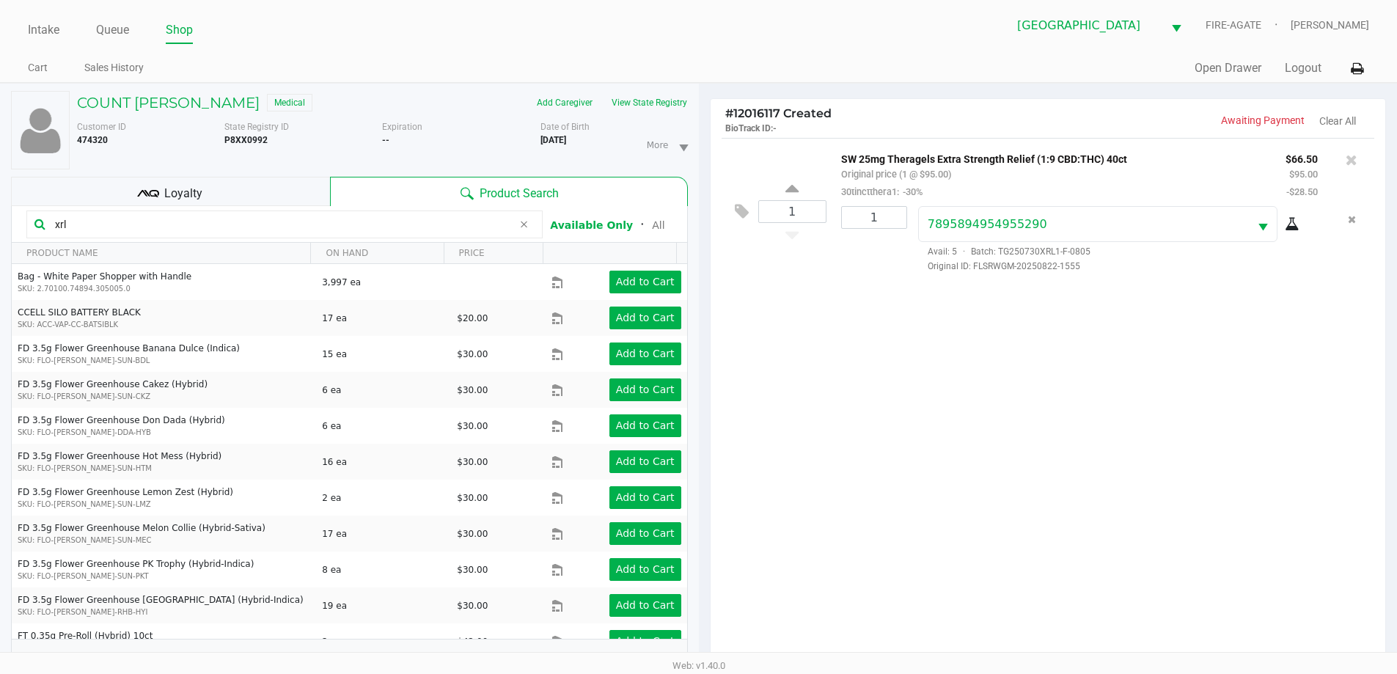
click at [528, 223] on icon at bounding box center [523, 224] width 9 height 12
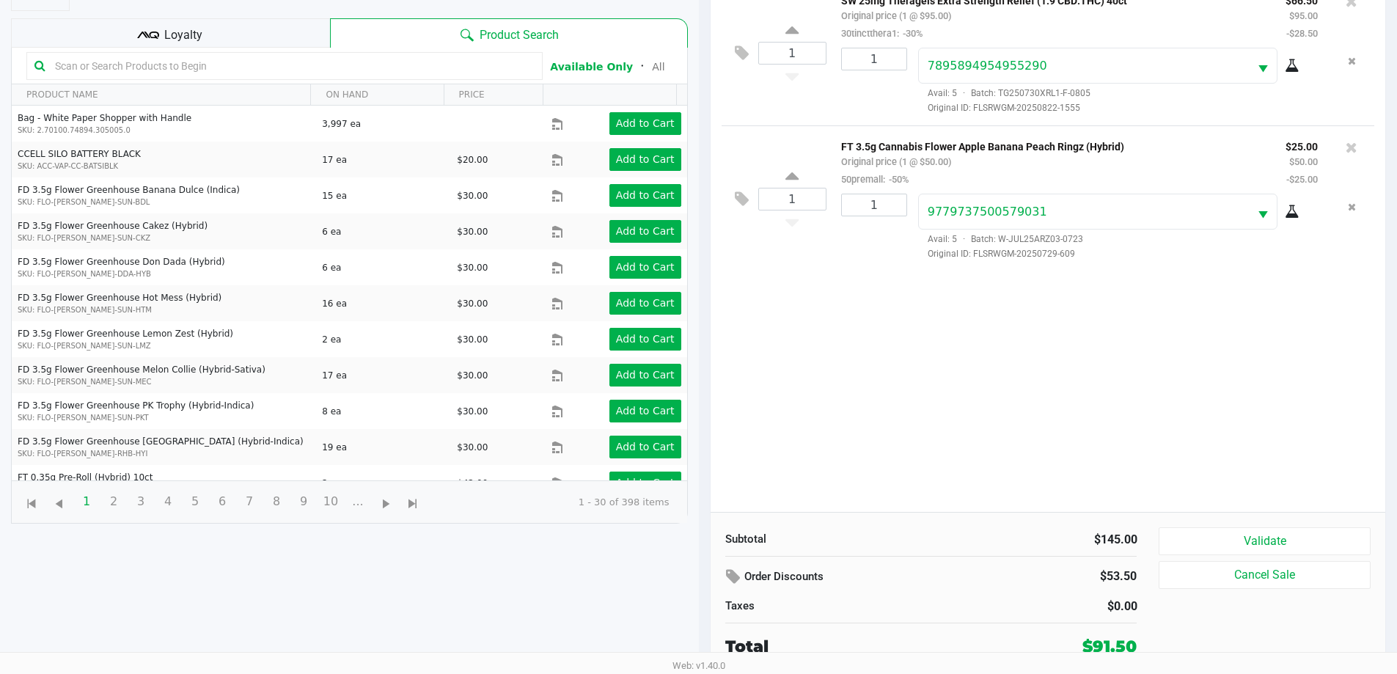
scroll to position [158, 0]
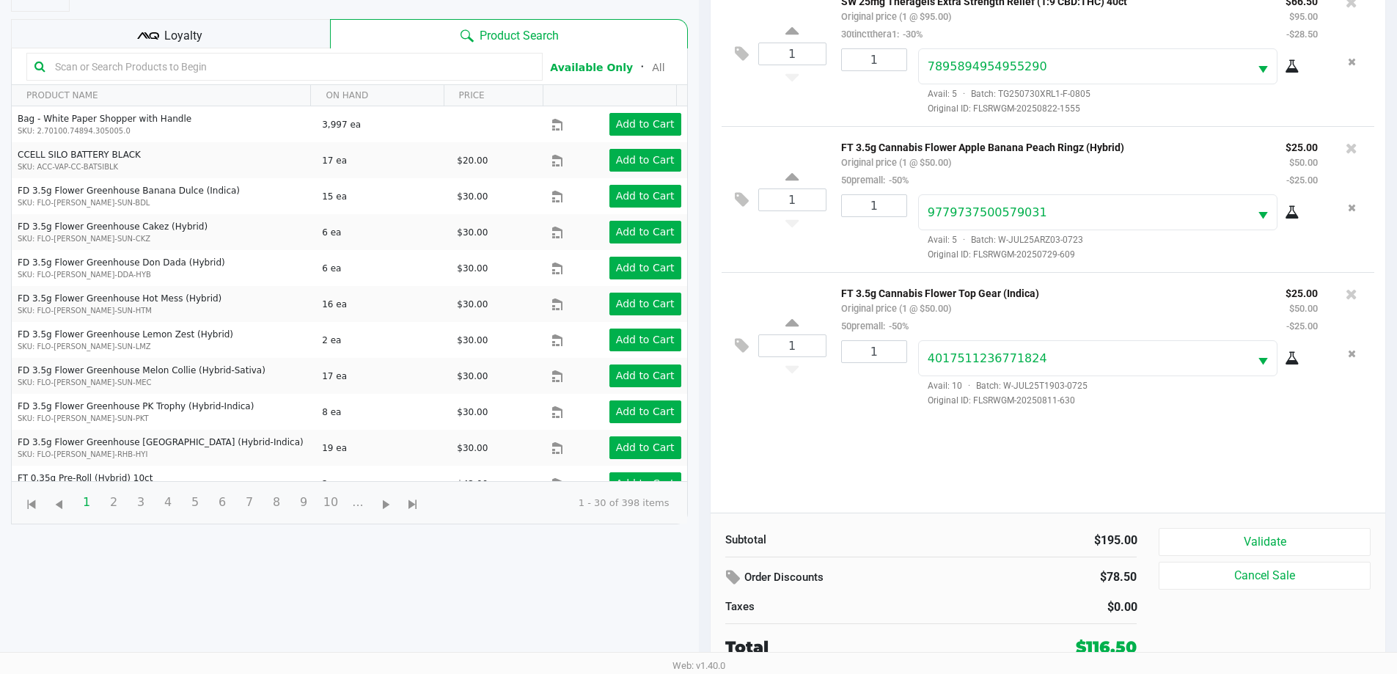
click at [1184, 436] on div "1 SW 25mg Theragels Extra Strength Relief (1:9 CBD:THC) 40ct Original price (1 …" at bounding box center [1047, 246] width 675 height 532
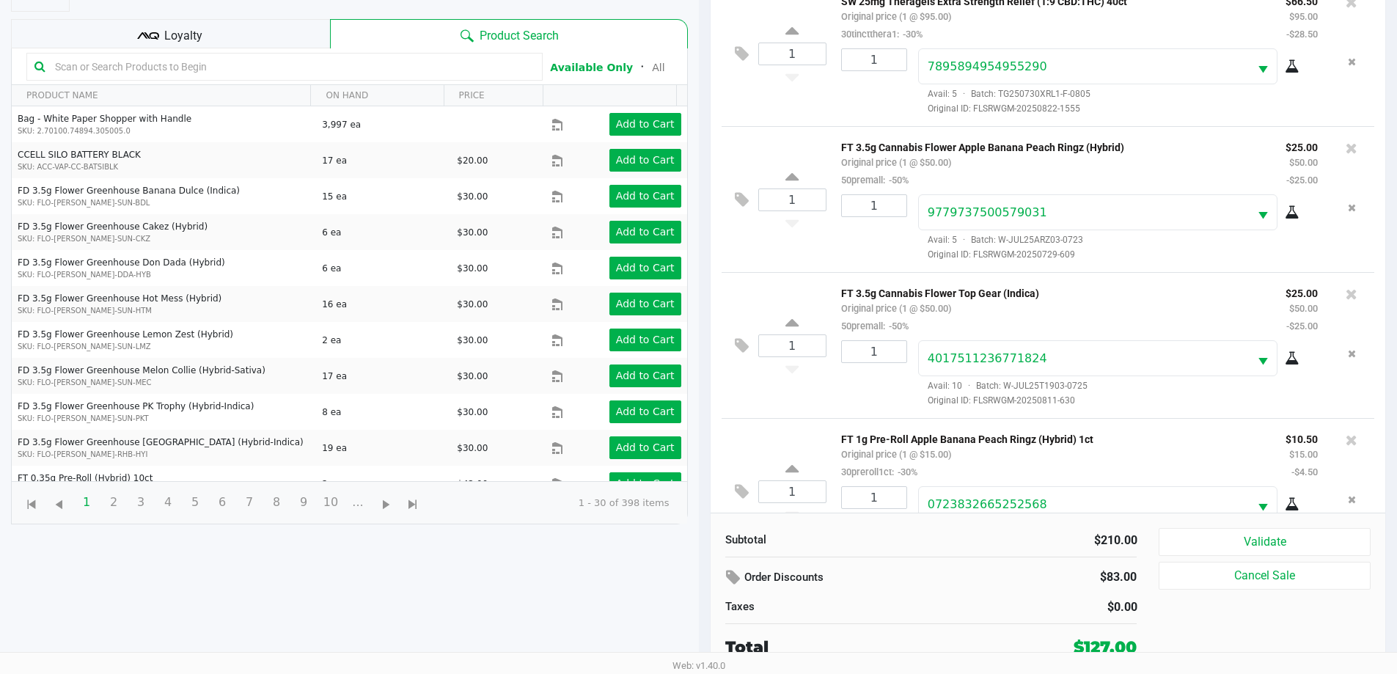
scroll to position [54, 0]
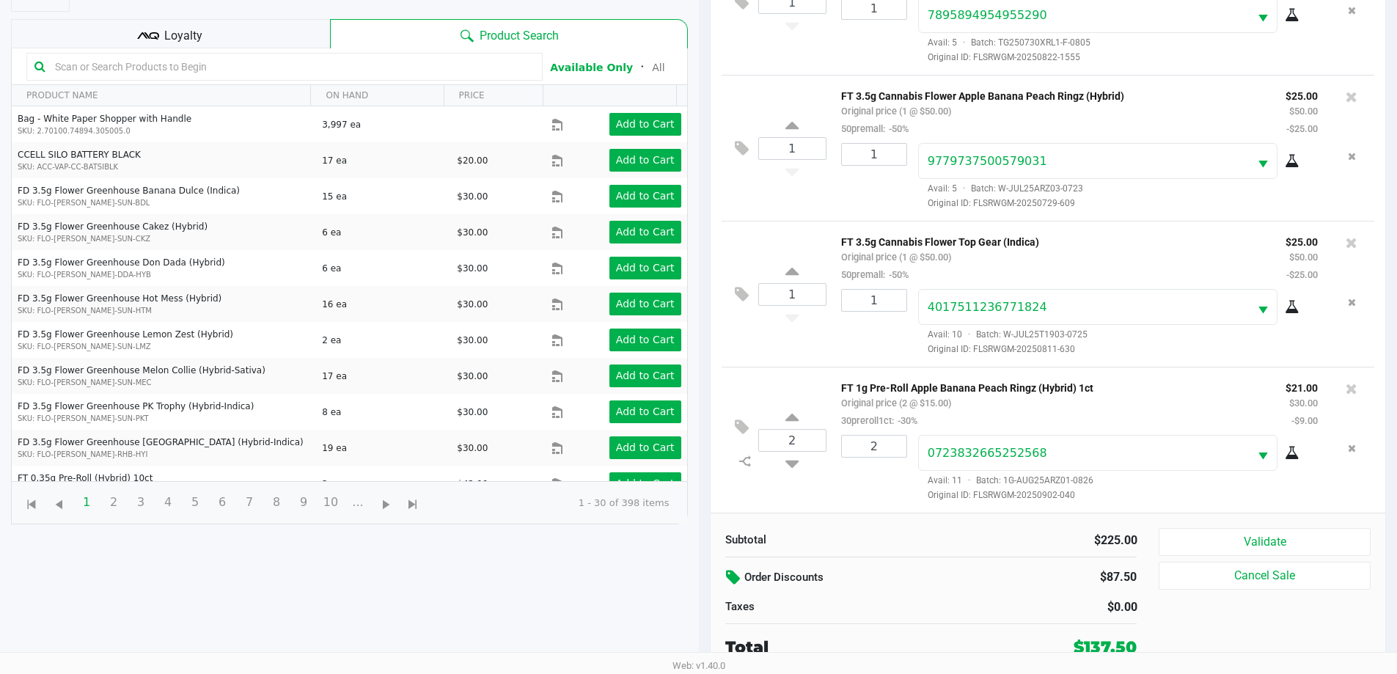
click at [734, 568] on button at bounding box center [734, 578] width 19 height 26
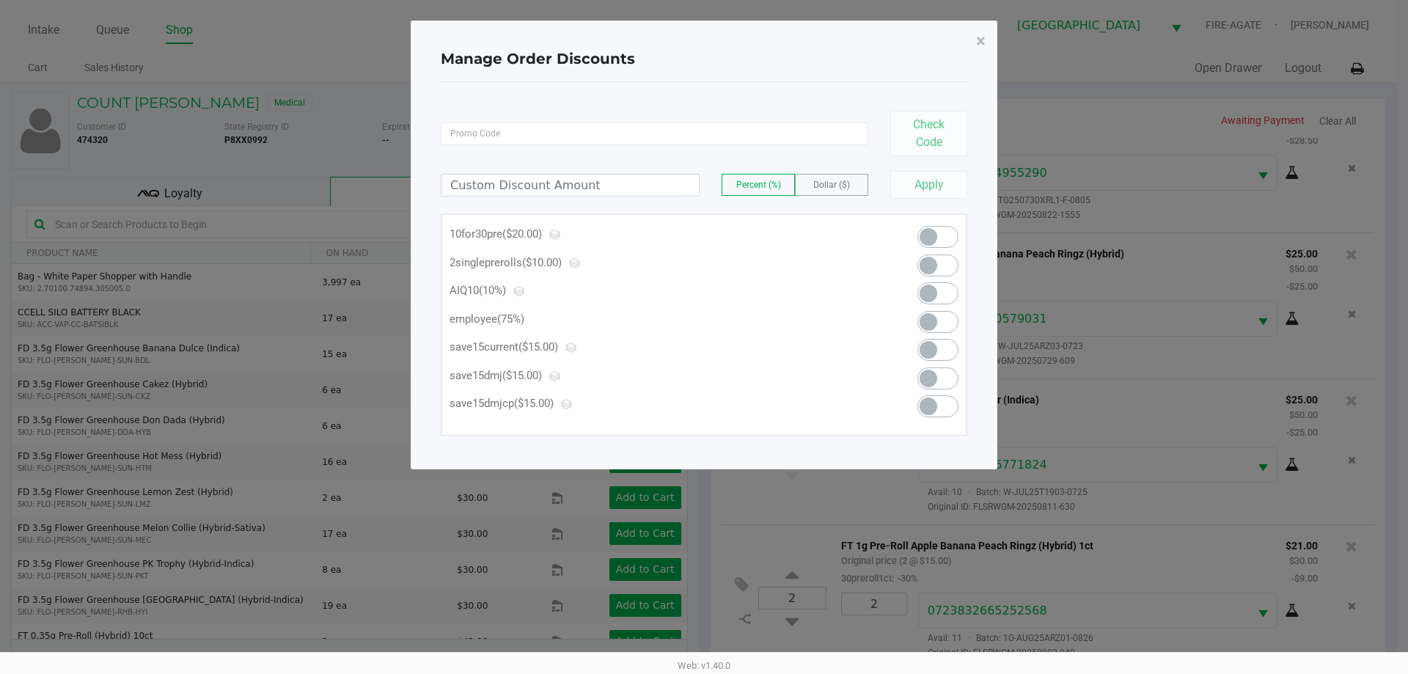
click at [933, 323] on span at bounding box center [928, 322] width 18 height 18
type input "75.00"
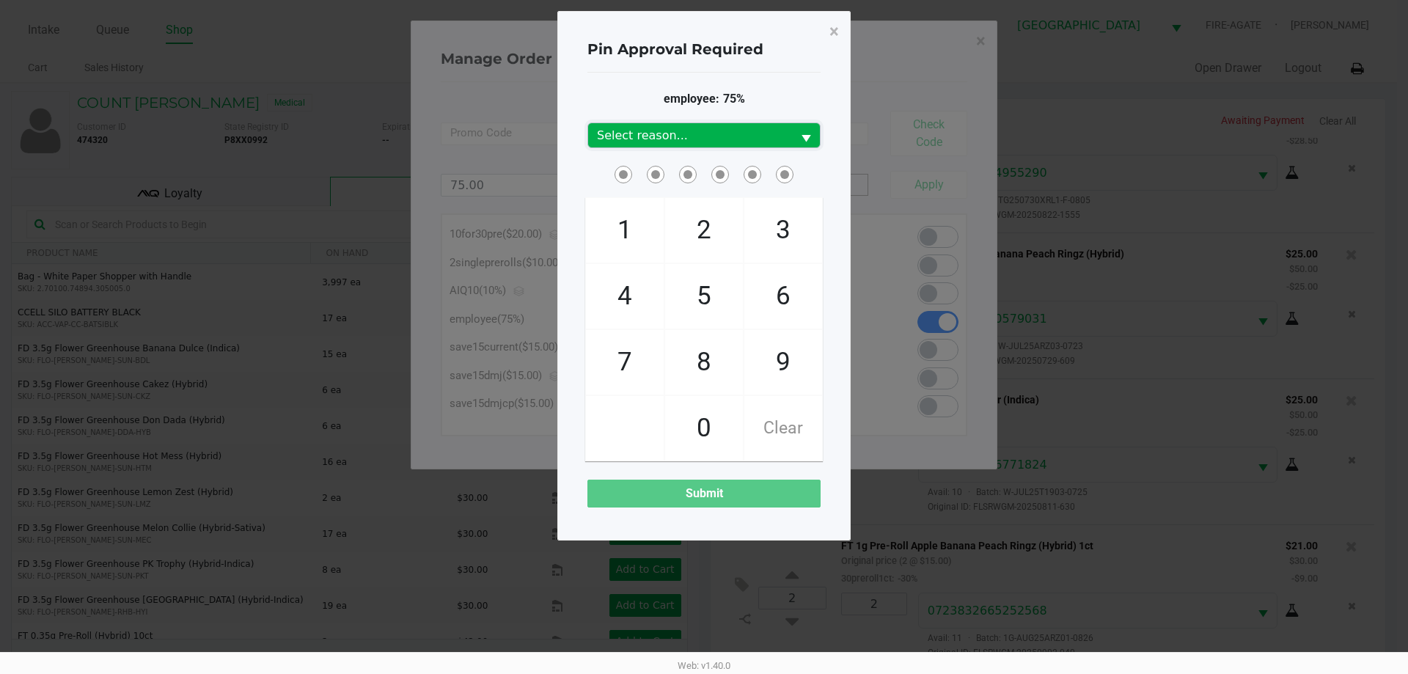
click at [648, 133] on span "Select reason..." at bounding box center [690, 136] width 186 height 18
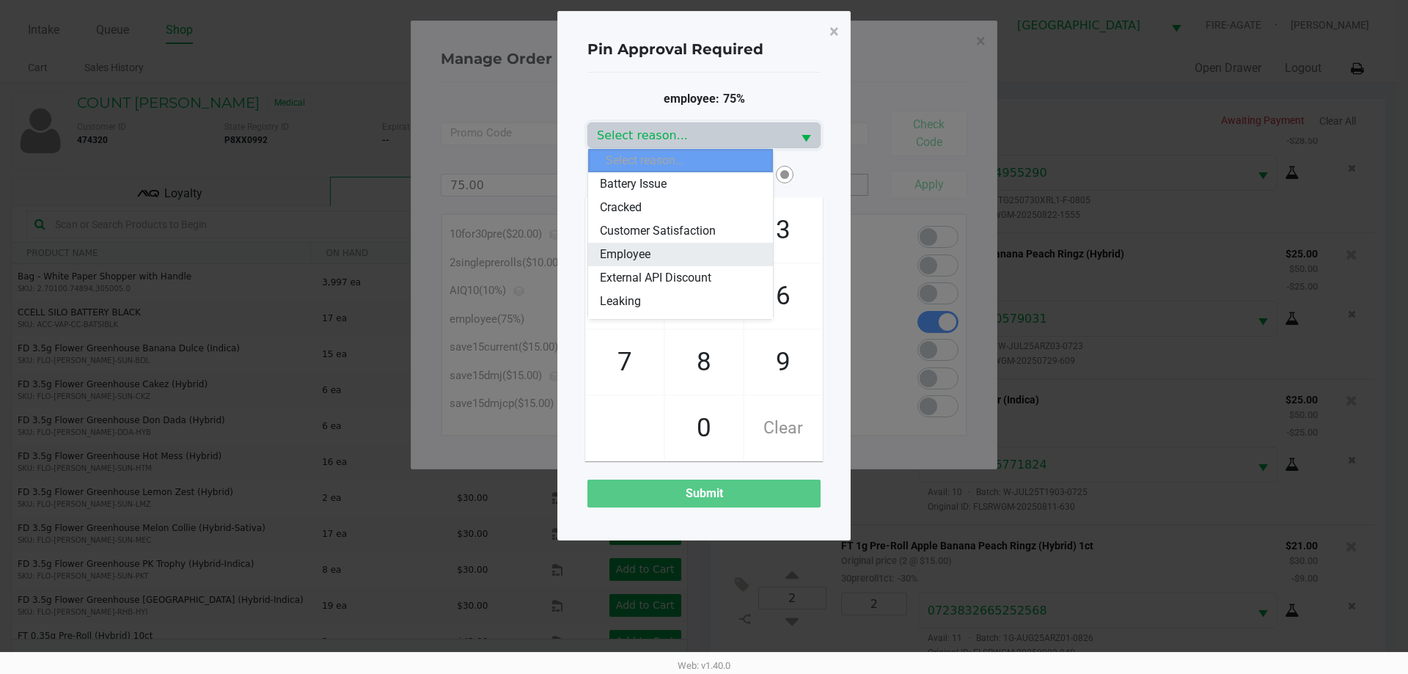
click at [623, 259] on span "Employee" at bounding box center [625, 255] width 51 height 18
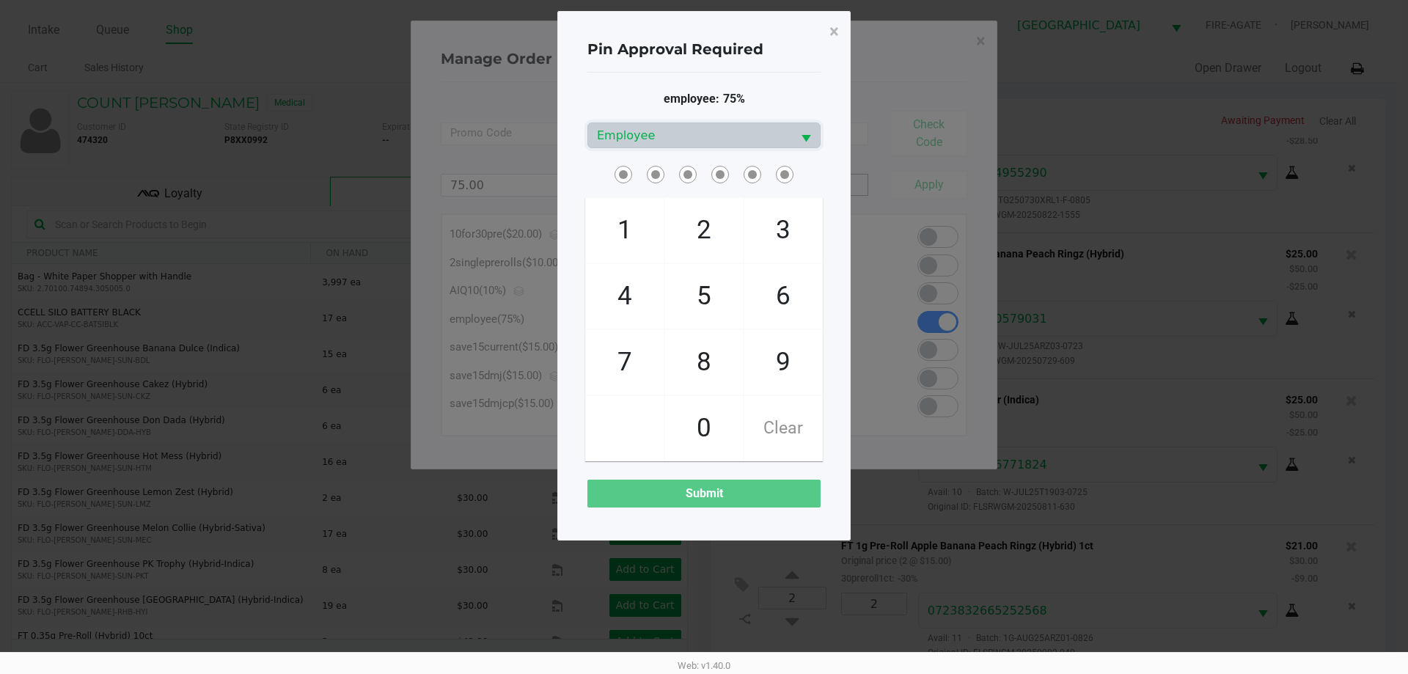
click at [605, 197] on div "1" at bounding box center [624, 230] width 79 height 66
checkbox input "true"
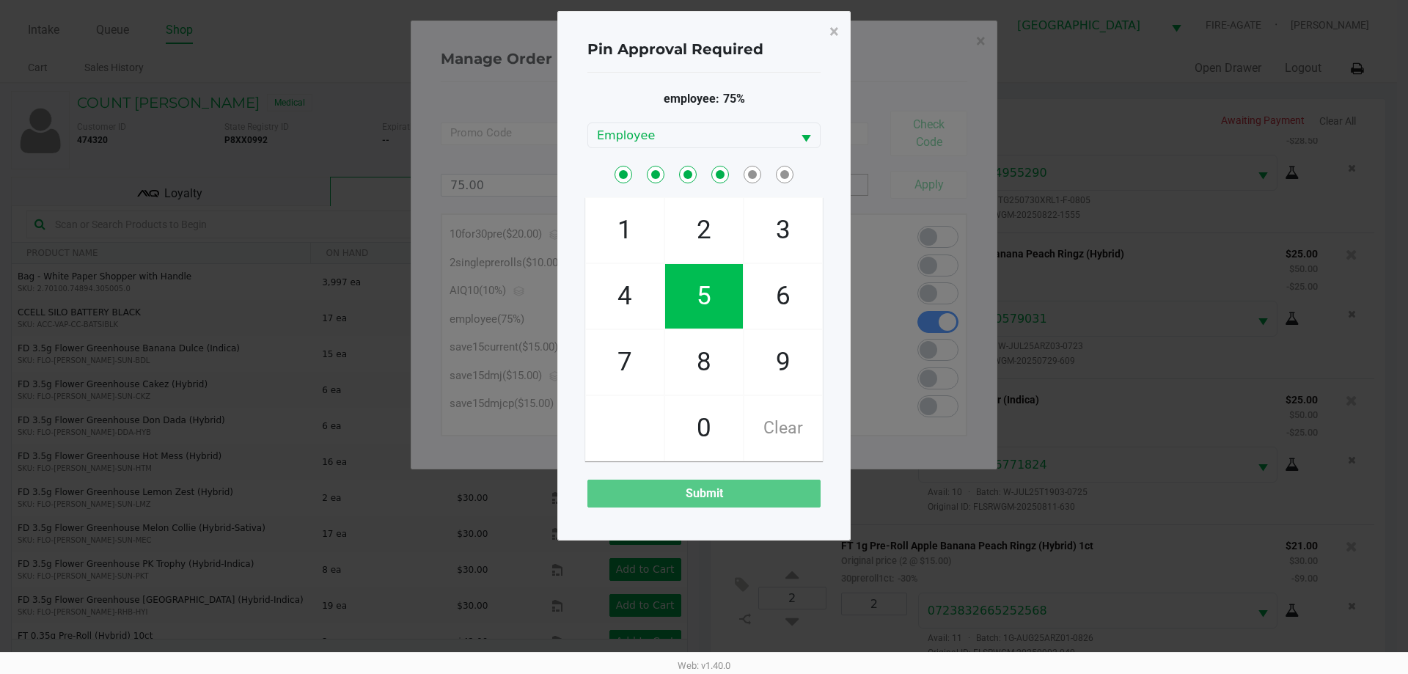
checkbox input "true"
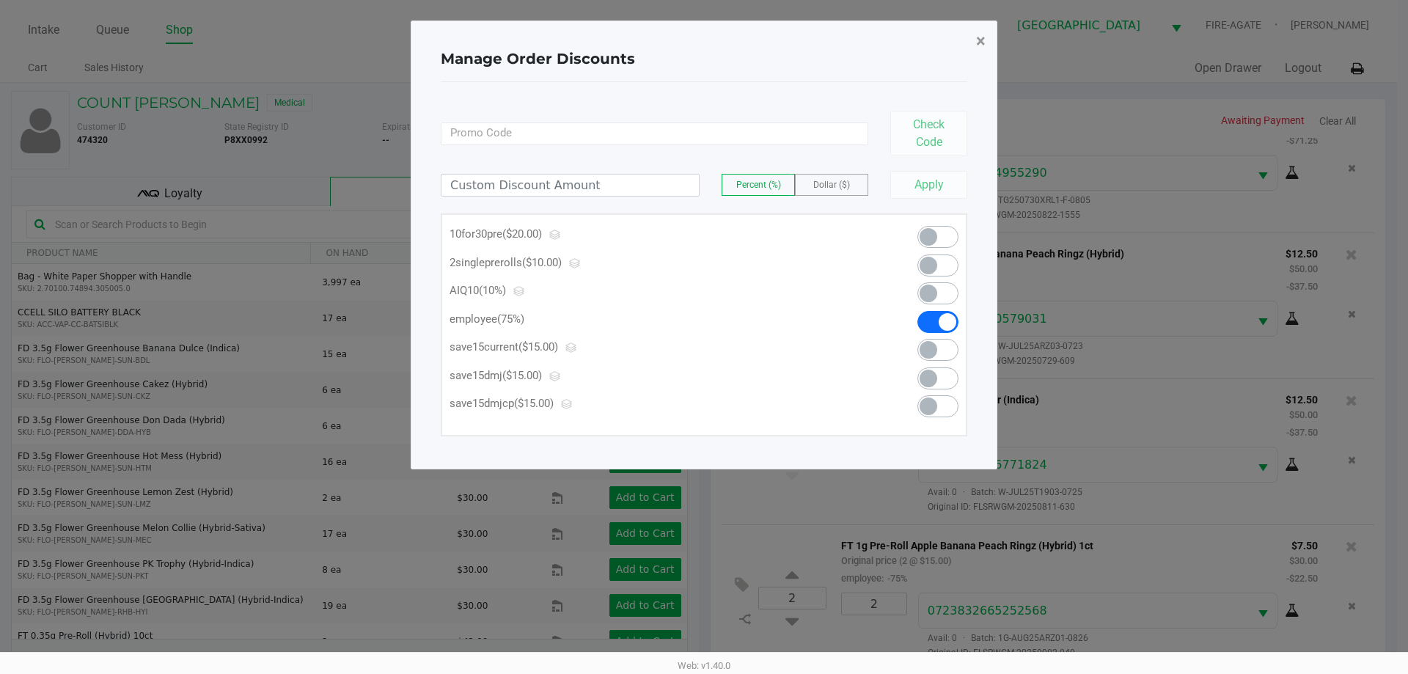
click at [969, 40] on button "×" at bounding box center [980, 41] width 33 height 41
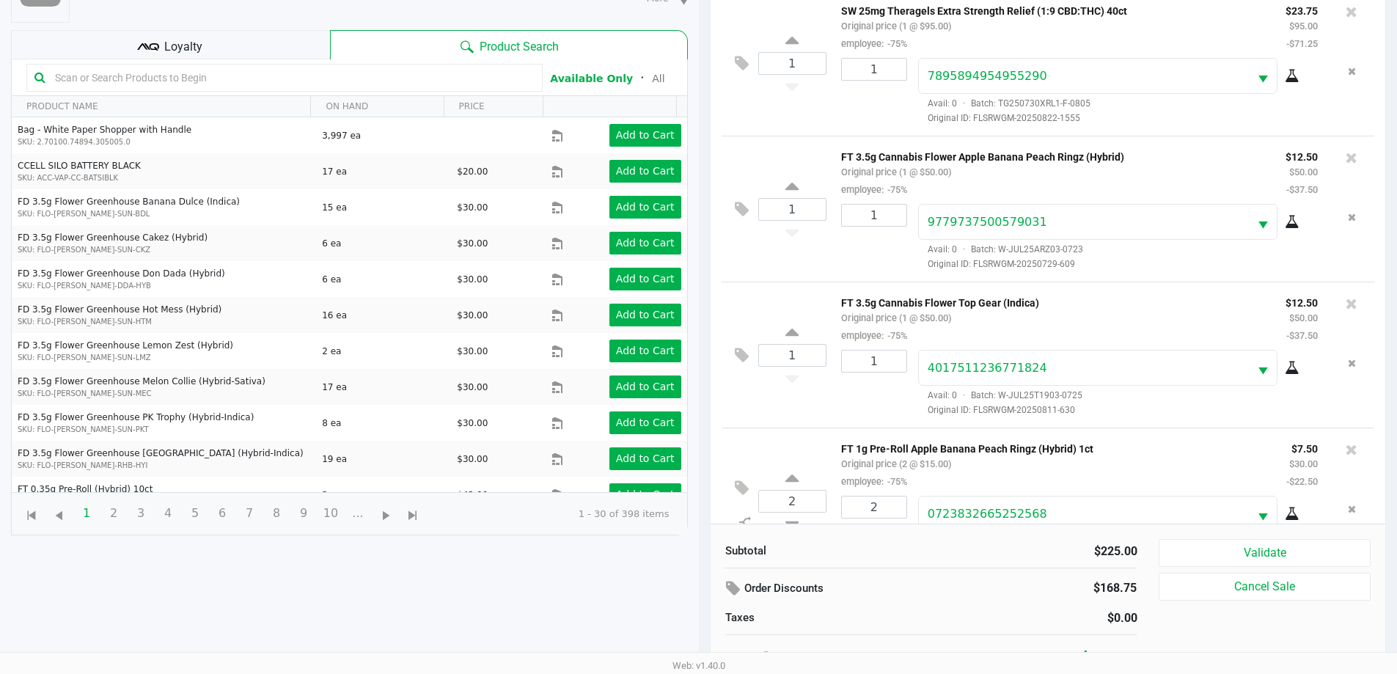
scroll to position [54, 0]
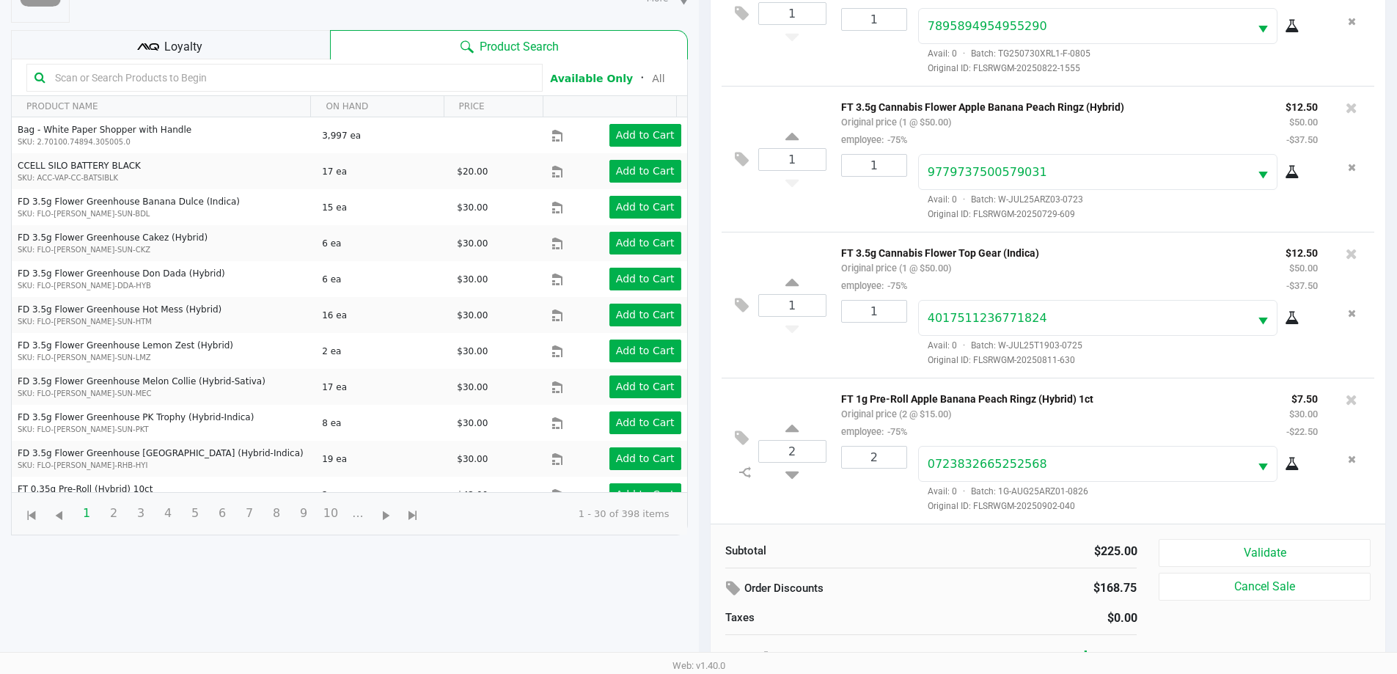
click at [247, 32] on div "Loyalty" at bounding box center [170, 44] width 319 height 29
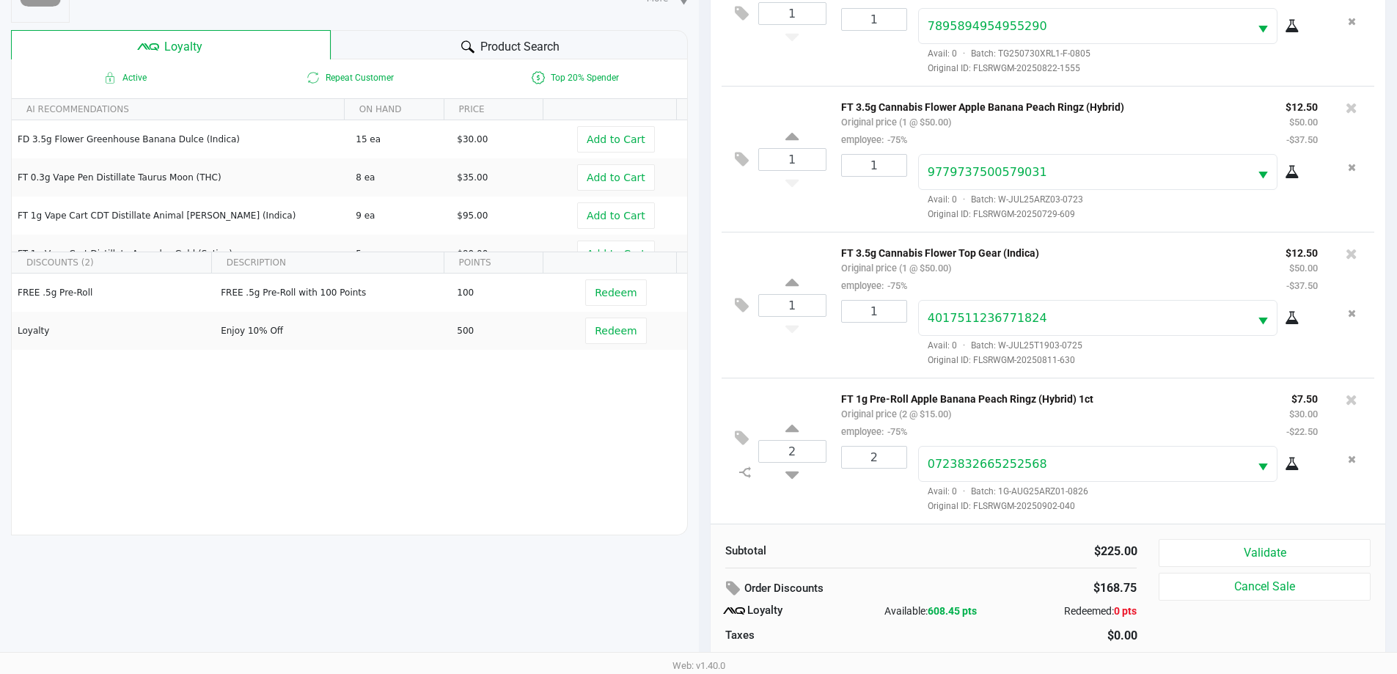
click at [1250, 558] on button "Validate" at bounding box center [1263, 553] width 211 height 28
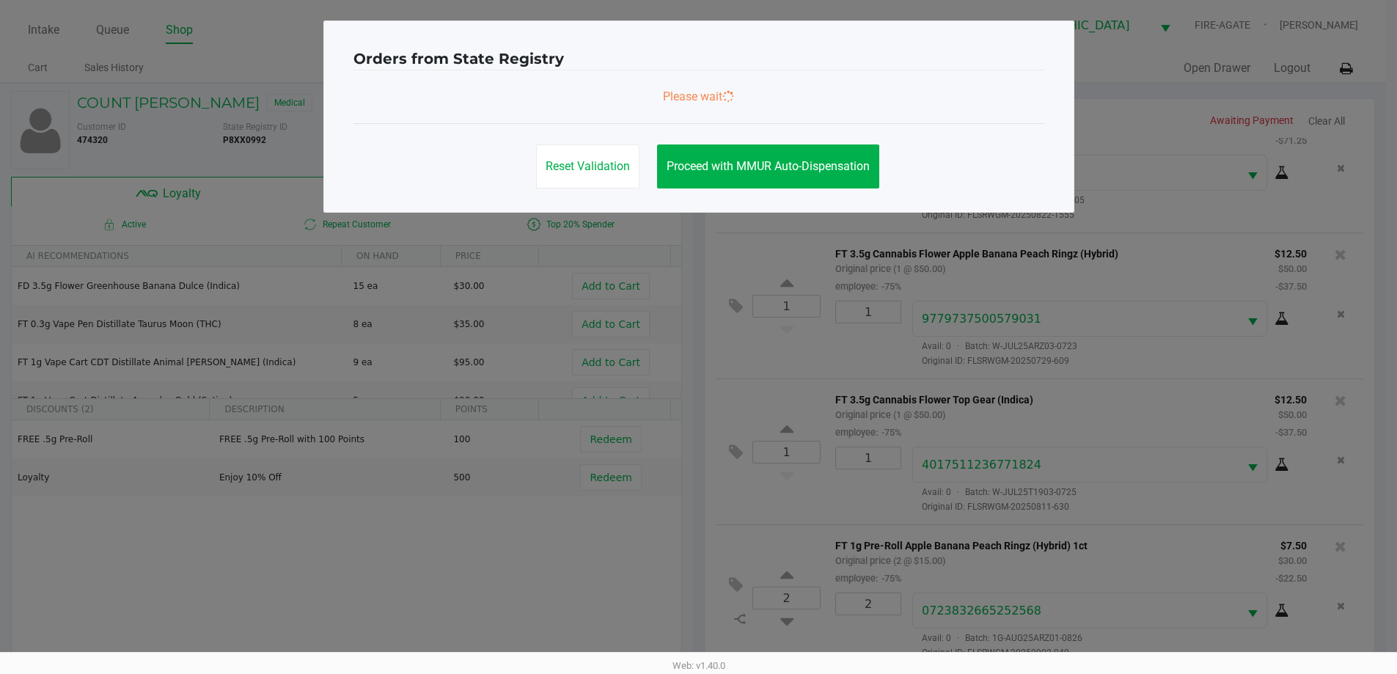
scroll to position [0, 0]
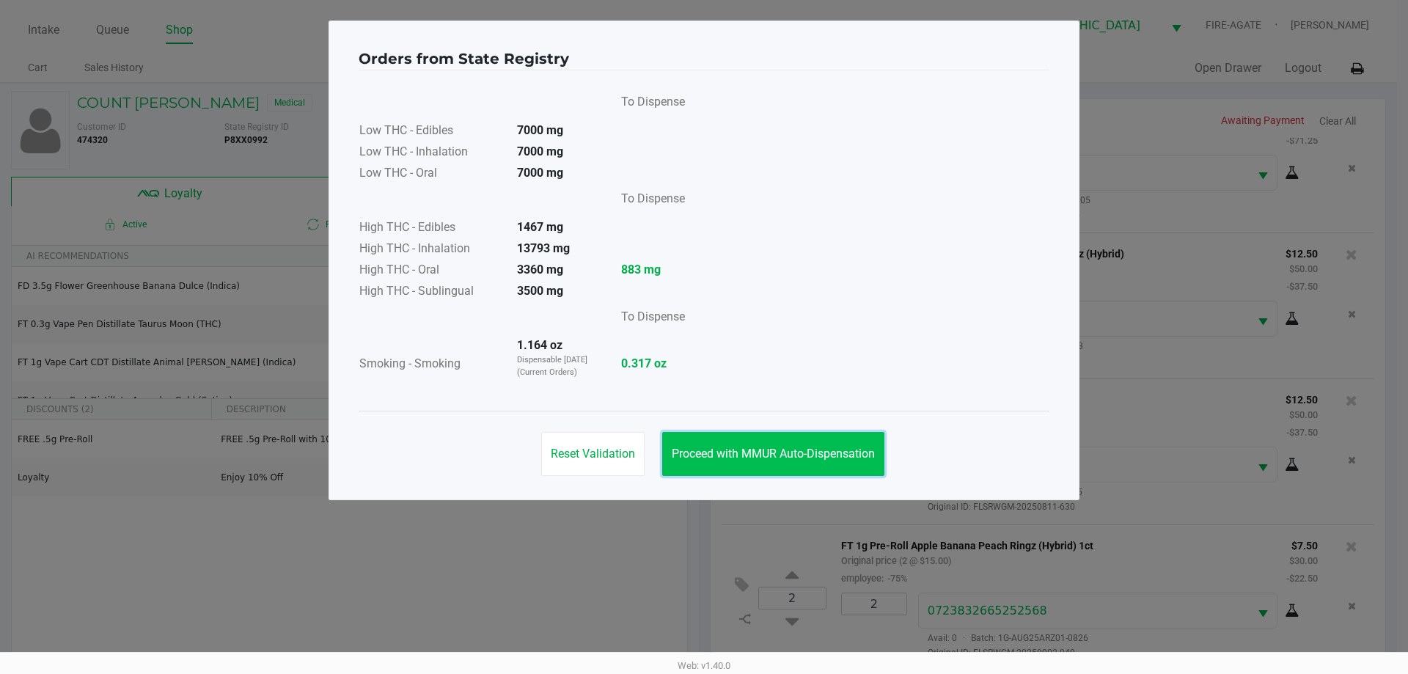
click at [838, 458] on span "Proceed with MMUR Auto-Dispensation" at bounding box center [773, 454] width 203 height 14
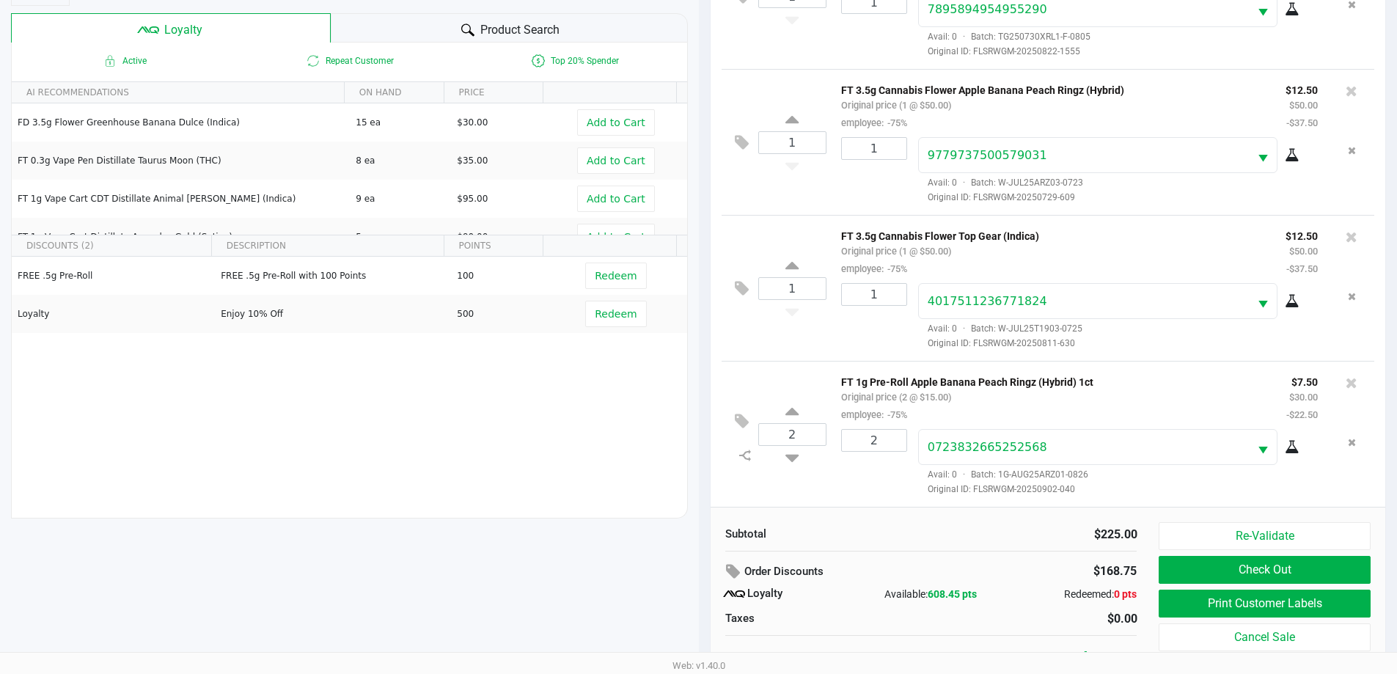
scroll to position [176, 0]
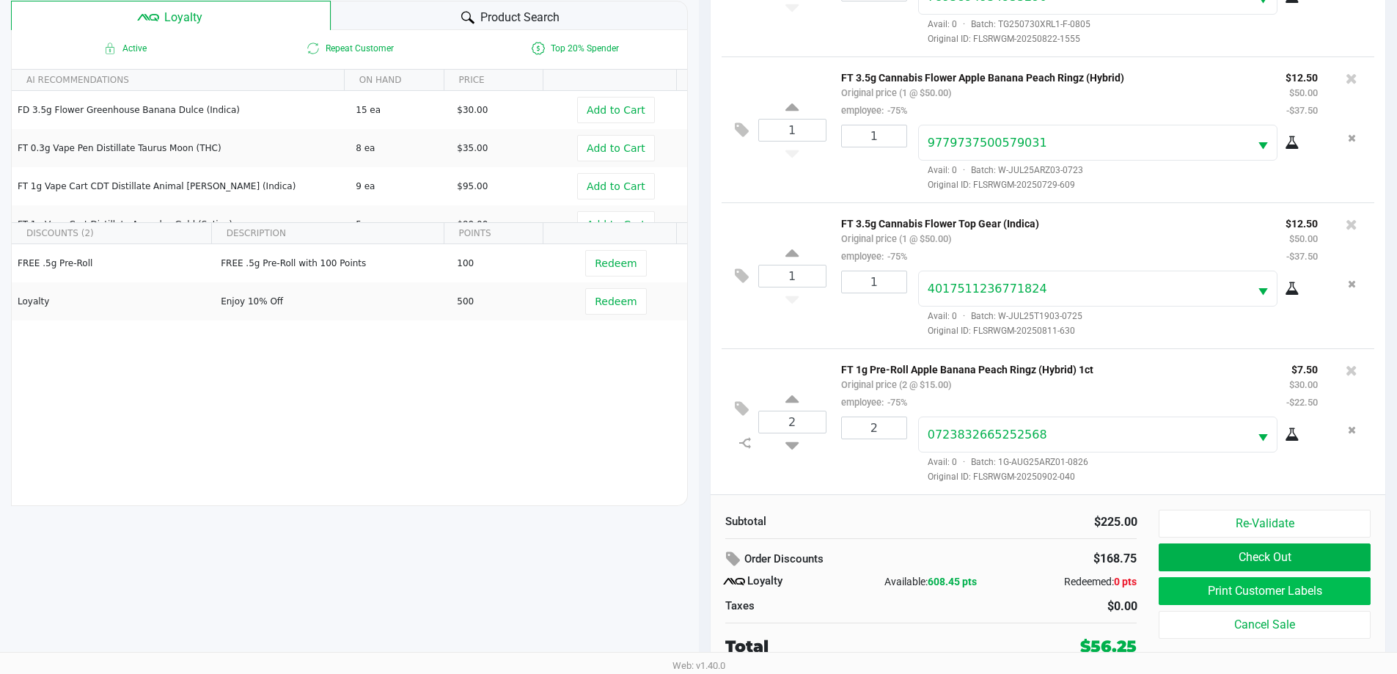
click at [1257, 587] on button "Print Customer Labels" at bounding box center [1263, 591] width 211 height 28
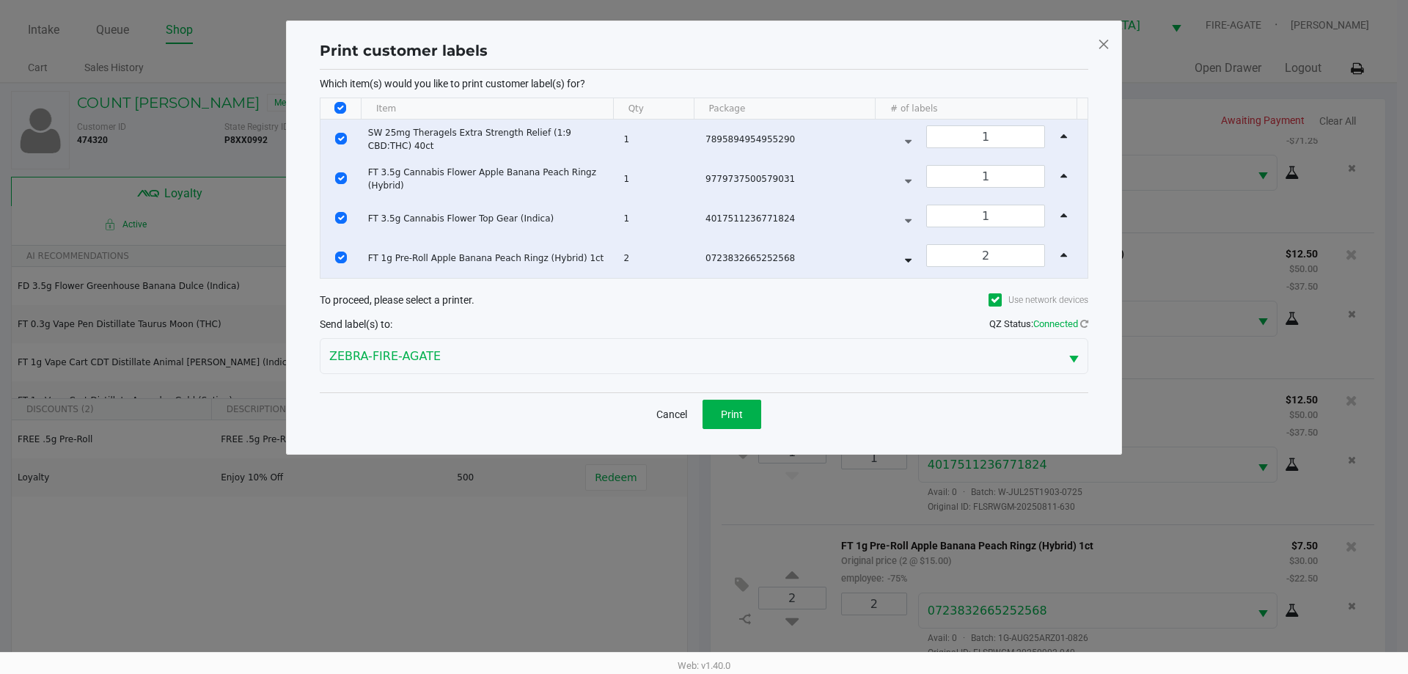
click at [756, 400] on button "Print" at bounding box center [731, 414] width 59 height 29
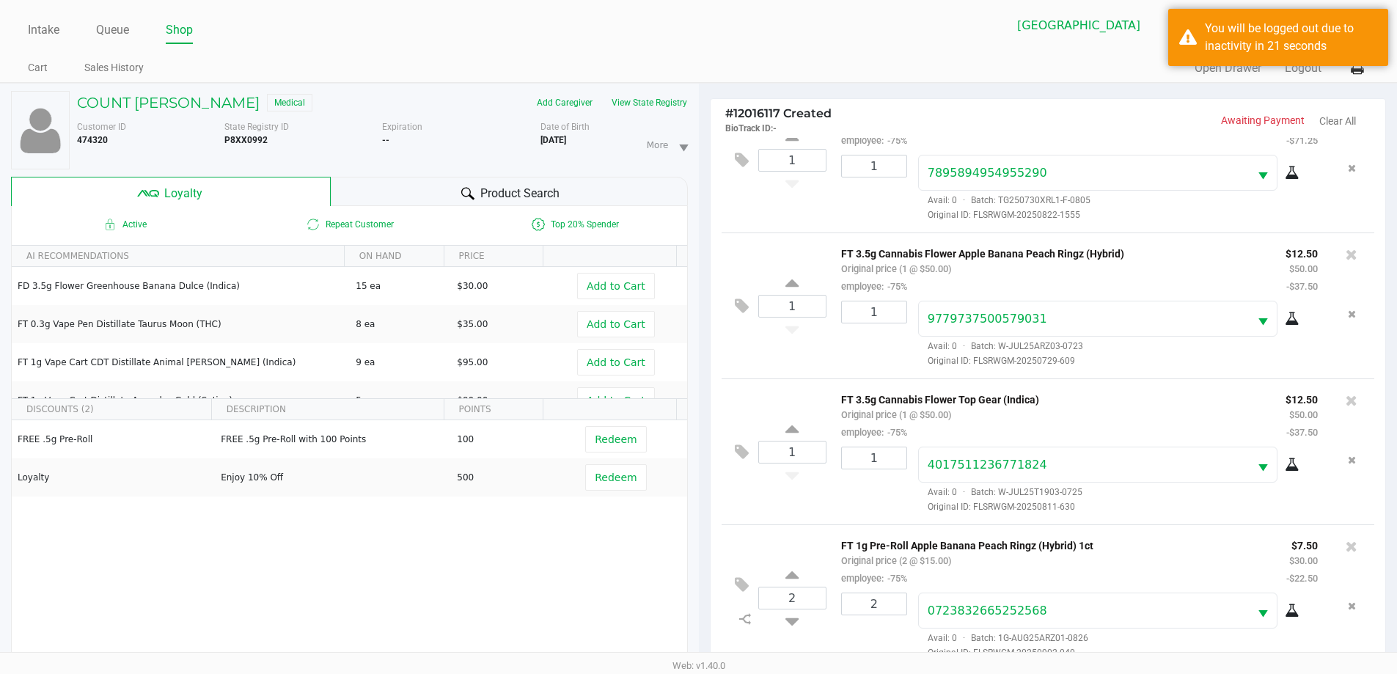
scroll to position [176, 0]
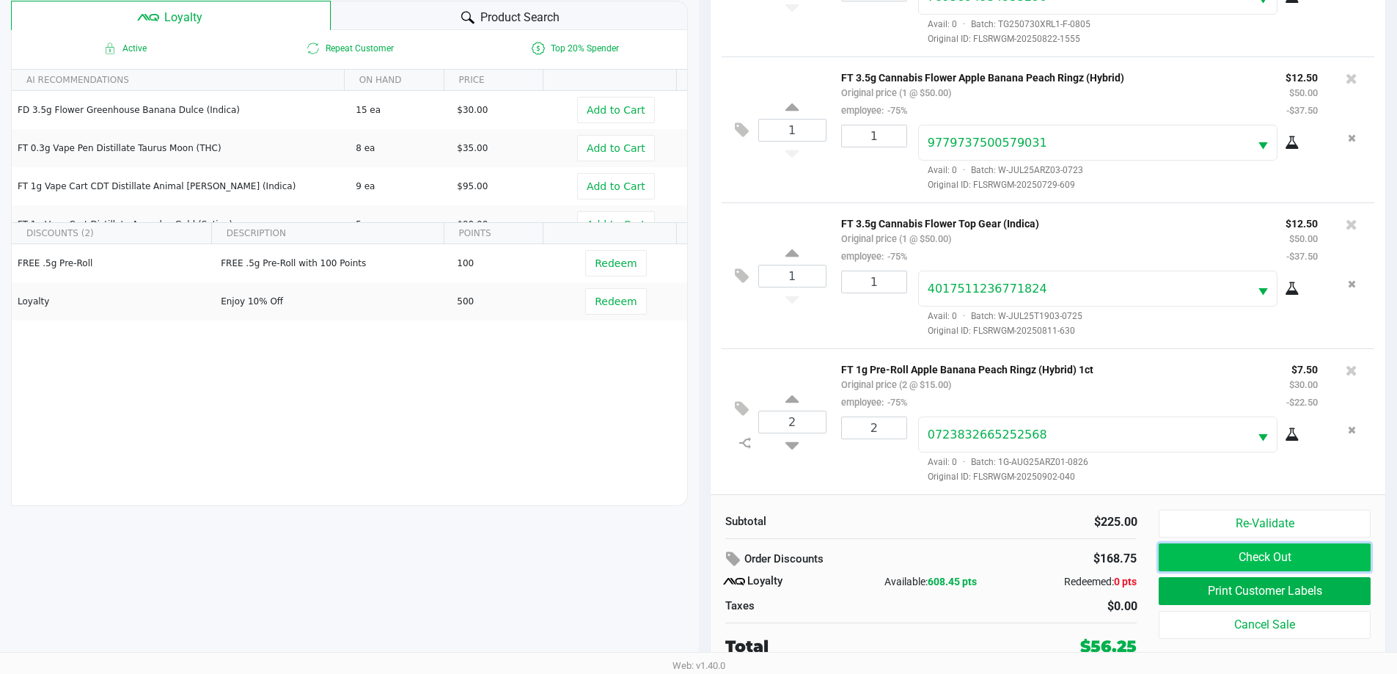
click at [1242, 546] on button "Check Out" at bounding box center [1263, 557] width 211 height 28
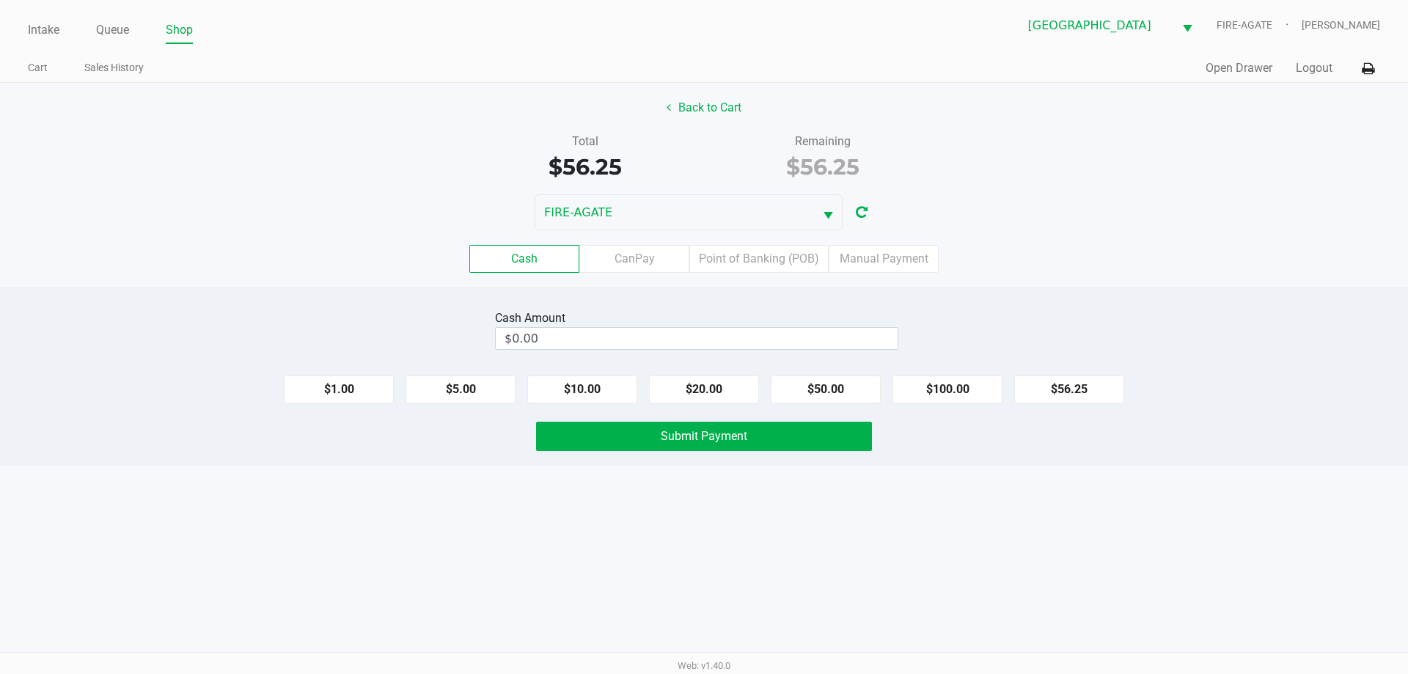
click at [760, 268] on label "Point of Banking (POB)" at bounding box center [758, 259] width 139 height 28
click at [0, 0] on 7 "Point of Banking (POB)" at bounding box center [0, 0] width 0 height 0
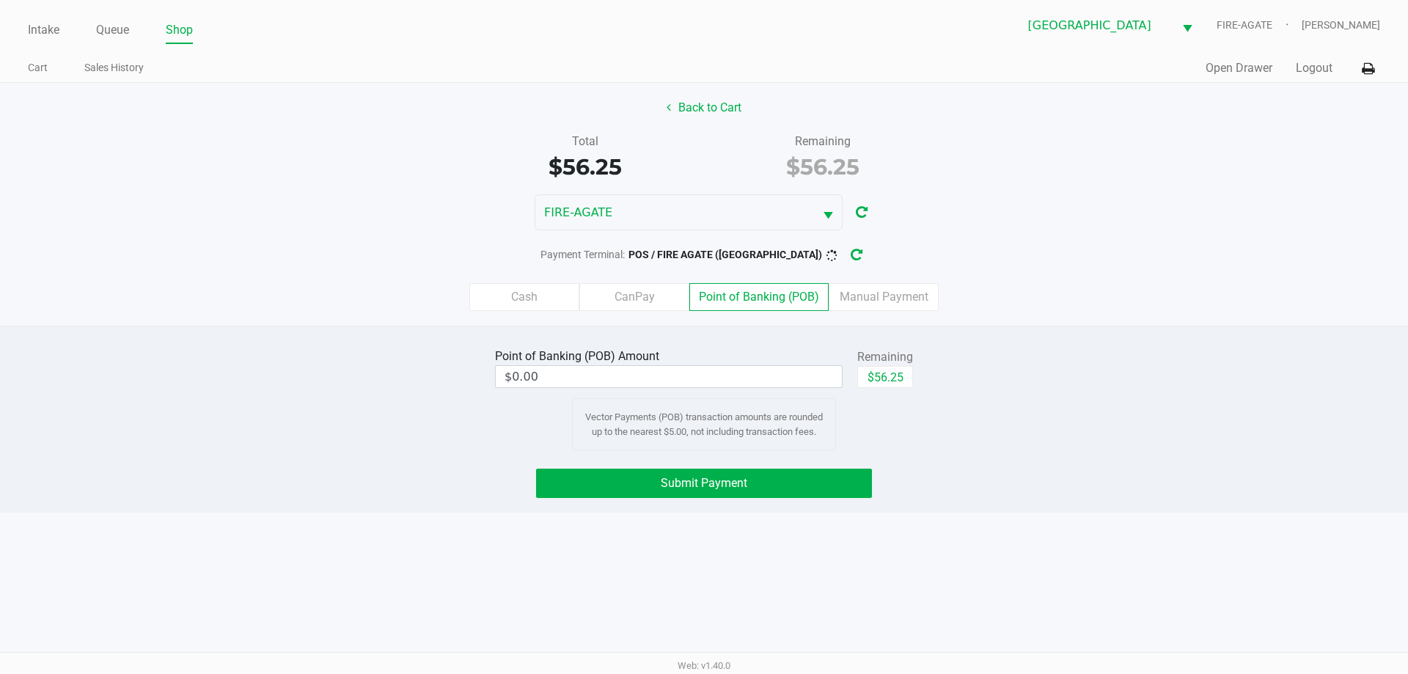
click at [644, 293] on label "CanPay" at bounding box center [634, 297] width 110 height 28
click at [0, 0] on 2 "CanPay" at bounding box center [0, 0] width 0 height 0
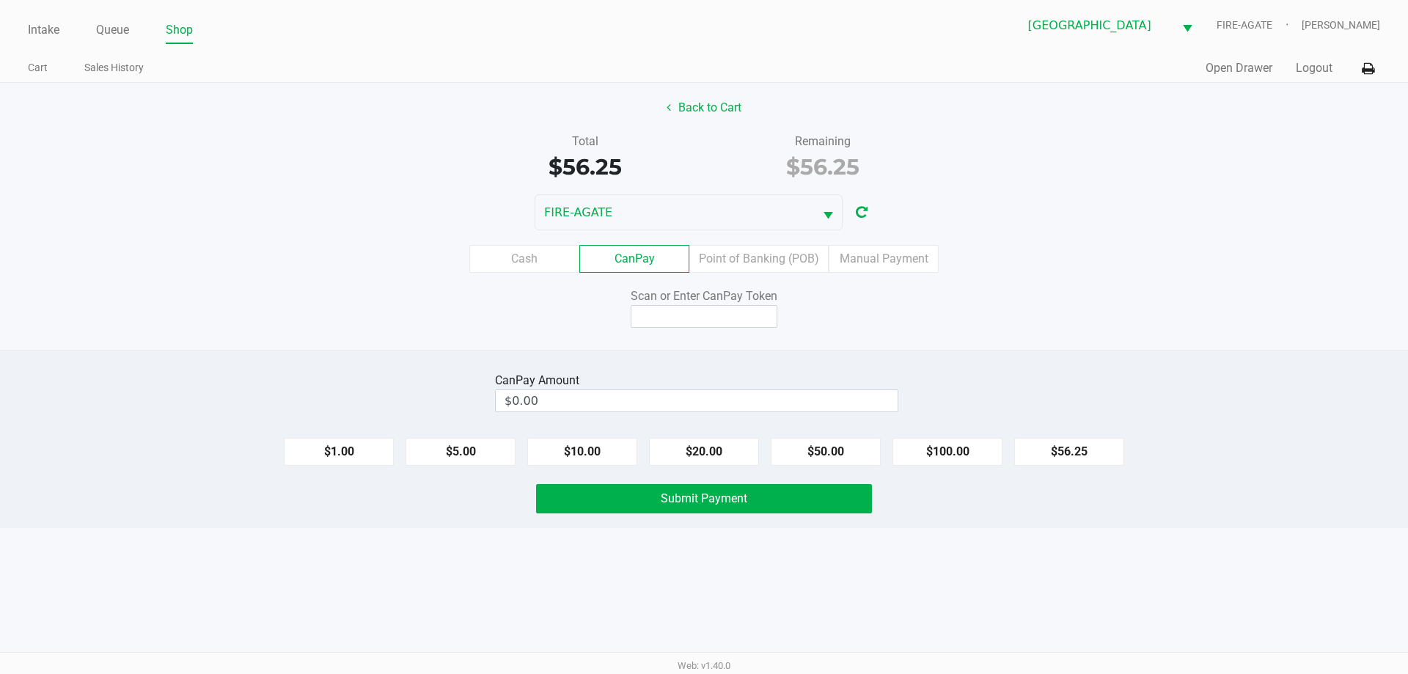
click at [1049, 447] on button "$56.25" at bounding box center [1069, 452] width 110 height 28
type input "$56.25"
click at [727, 319] on input at bounding box center [704, 316] width 147 height 23
type input "X9930900X"
click at [754, 505] on button "Submit Payment" at bounding box center [704, 498] width 336 height 29
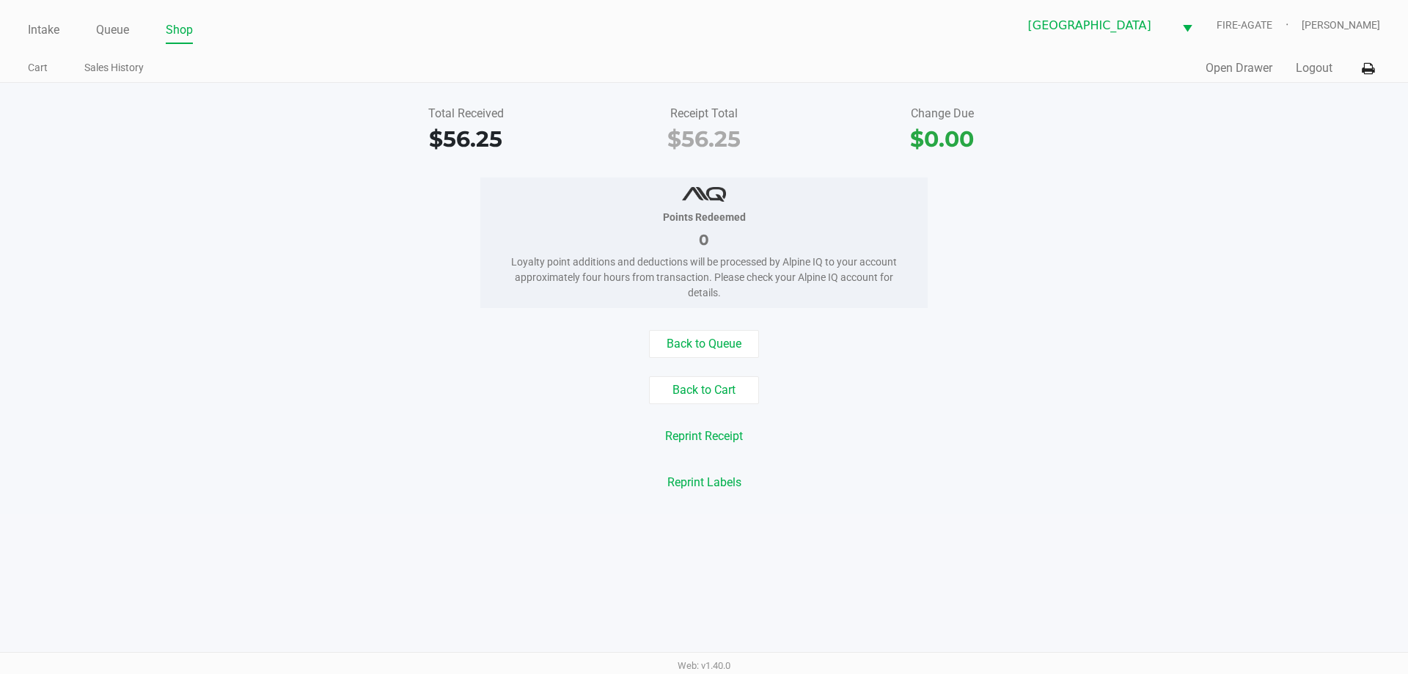
click at [111, 21] on link "Queue" at bounding box center [112, 30] width 33 height 21
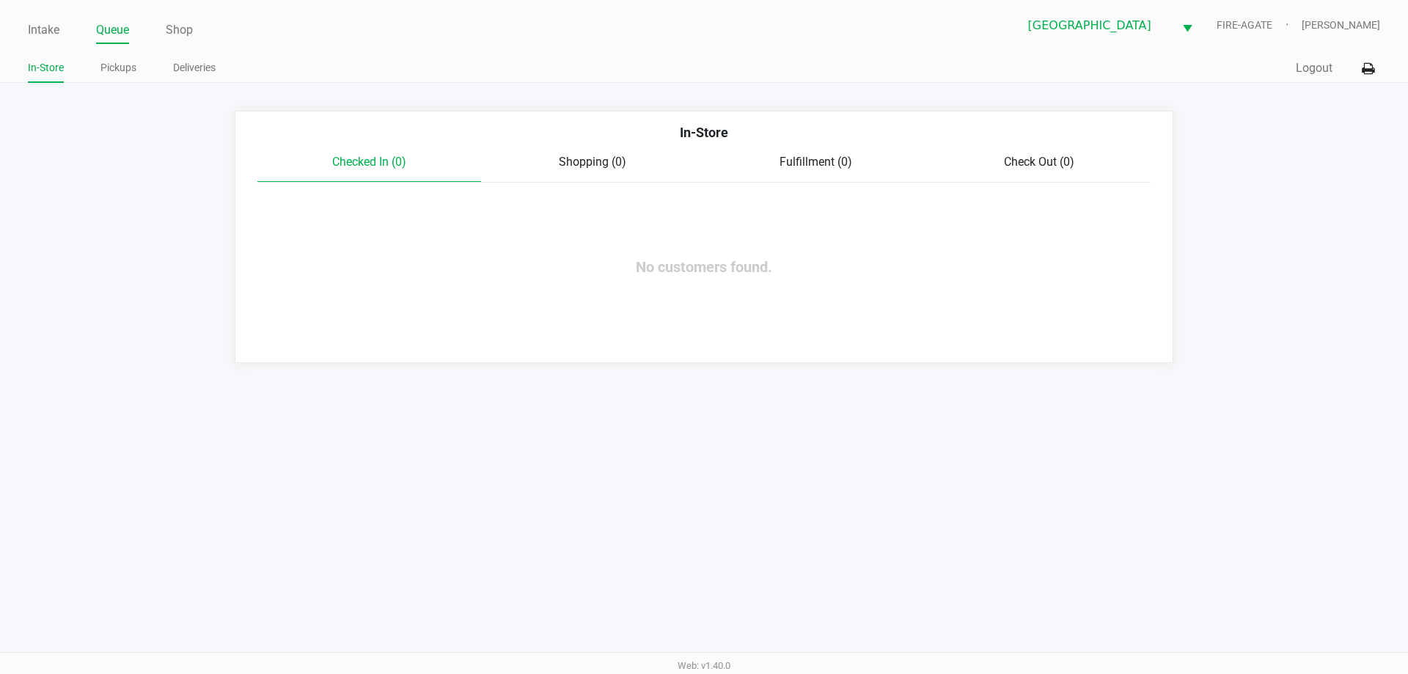
click at [39, 32] on link "Intake" at bounding box center [44, 30] width 32 height 21
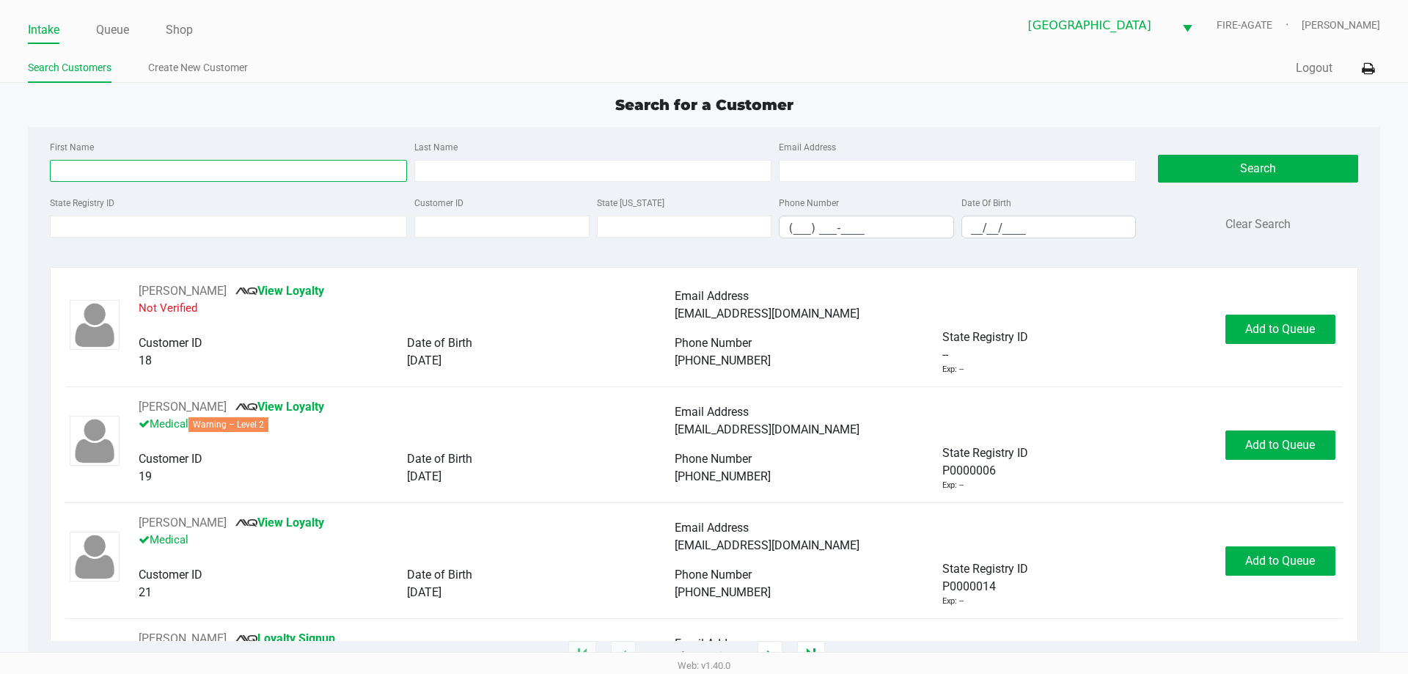
click at [315, 175] on input "First Name" at bounding box center [228, 171] width 357 height 22
type input "andrea"
click at [529, 126] on div "Search for a Customer First Name andrea Last Name Email Address State Registry …" at bounding box center [703, 375] width 1351 height 562
click at [627, 202] on label "State ID" at bounding box center [630, 203] width 67 height 13
click at [590, 216] on input "Customer ID" at bounding box center [501, 227] width 175 height 22
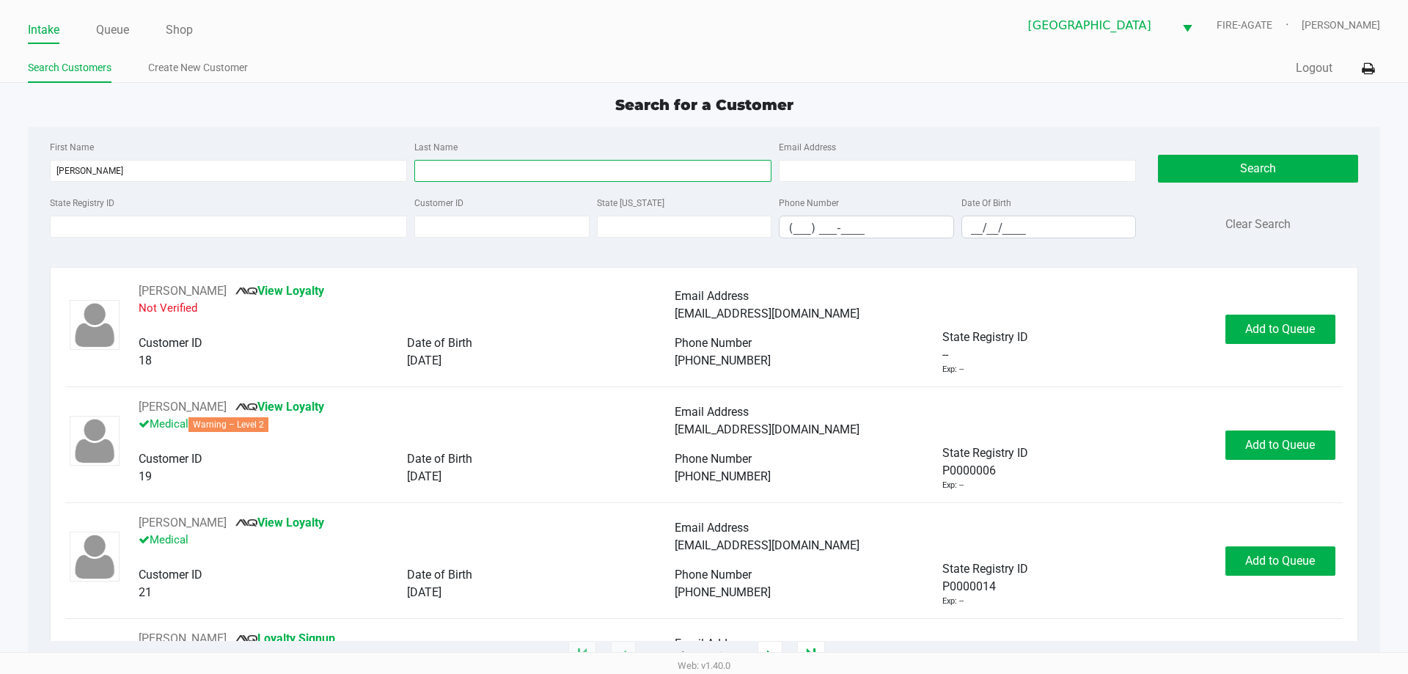
click at [605, 169] on input "Last Name" at bounding box center [592, 171] width 357 height 22
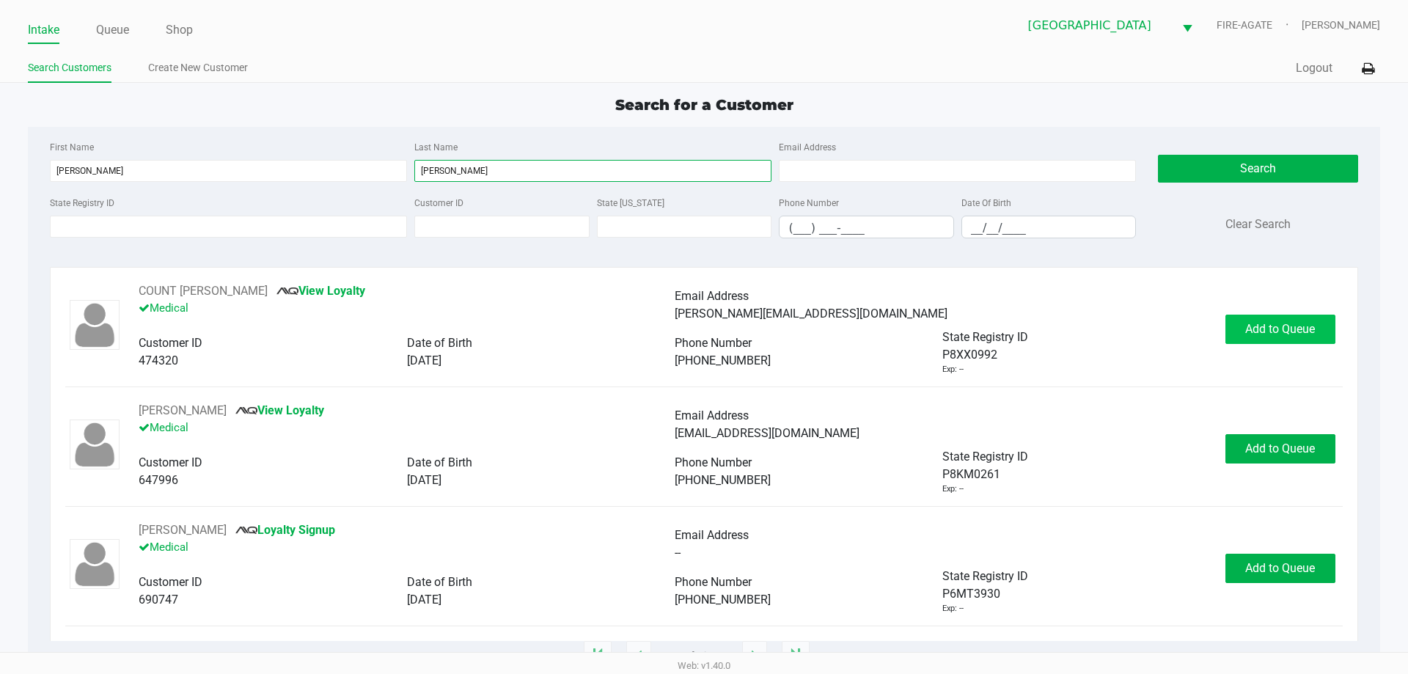
type input "sarmiento"
click at [1249, 331] on span "Add to Queue" at bounding box center [1280, 329] width 70 height 14
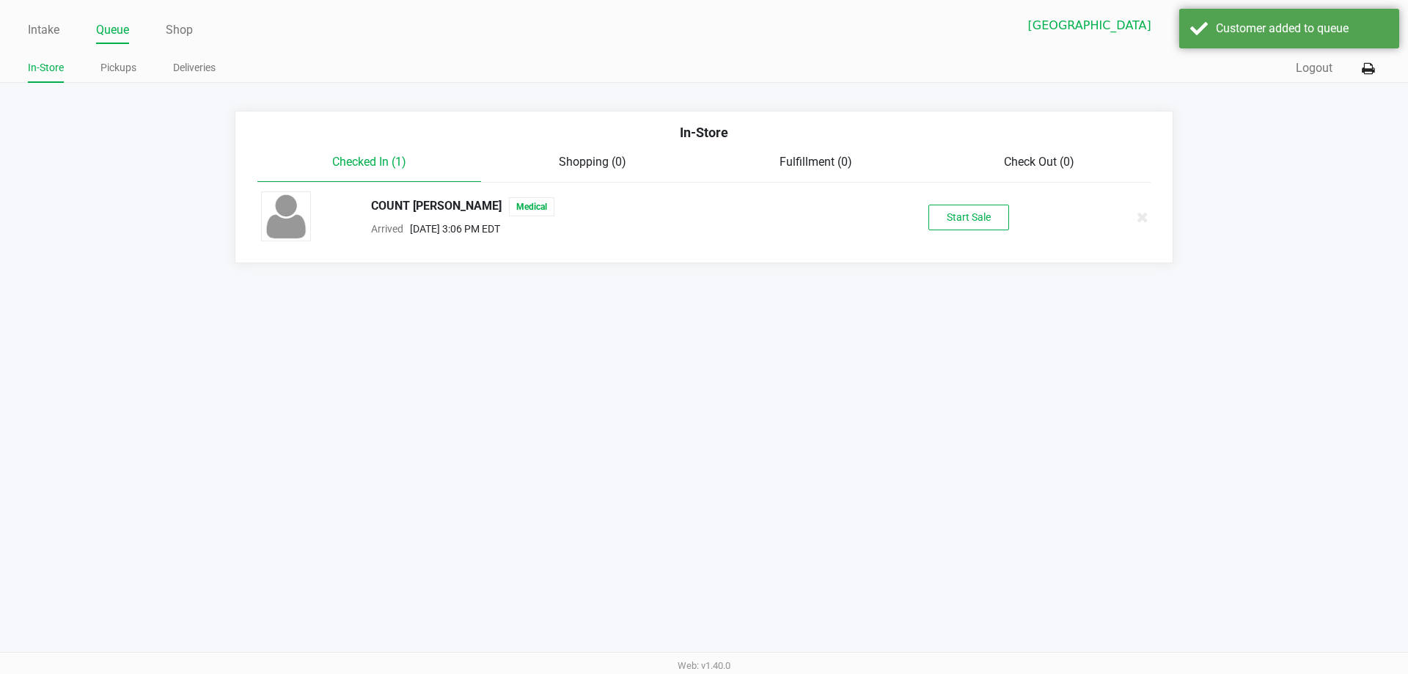
click at [992, 216] on button "Start Sale" at bounding box center [968, 218] width 81 height 26
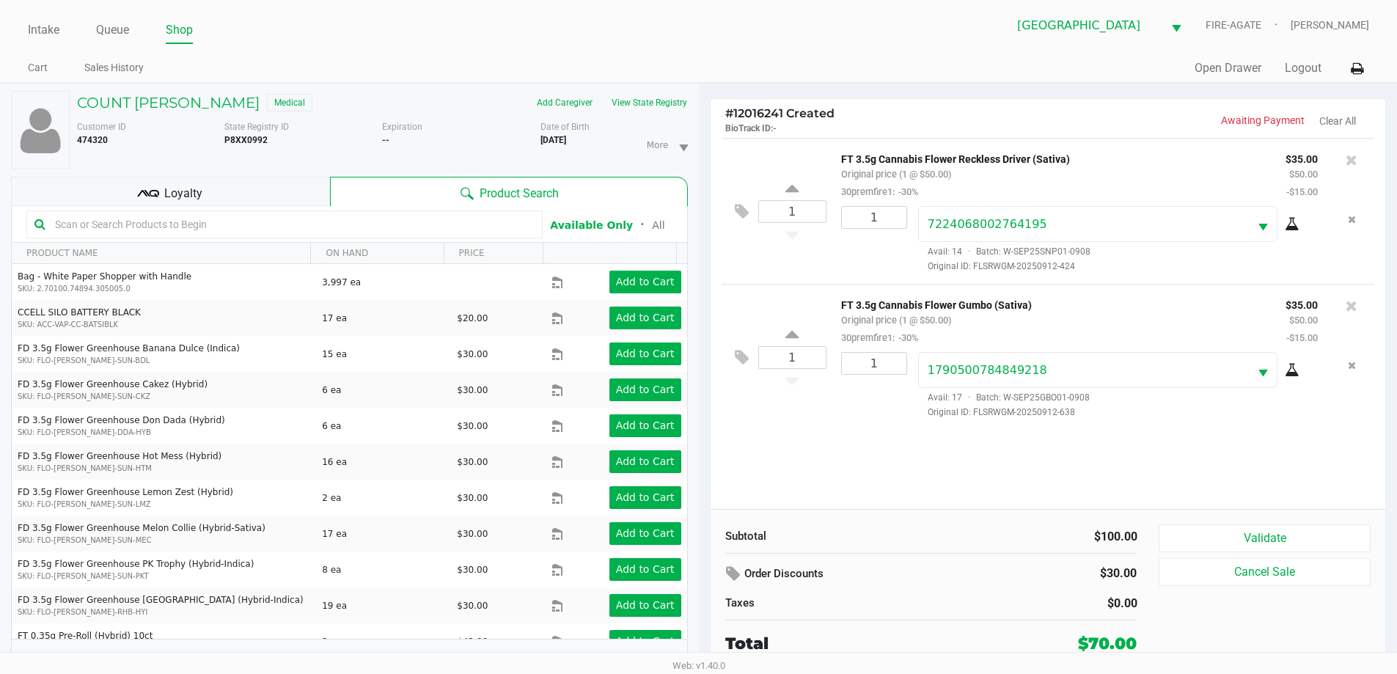
click at [1290, 224] on icon at bounding box center [1292, 224] width 15 height 12
click at [1296, 381] on div "1790500784849218 Avail: 17 · Batch: W-SEP25GBO01-0908 Original ID: FLSRWGM-2025…" at bounding box center [1118, 385] width 422 height 67
click at [1291, 376] on icon at bounding box center [1292, 370] width 15 height 12
click at [291, 230] on input "text" at bounding box center [291, 224] width 485 height 22
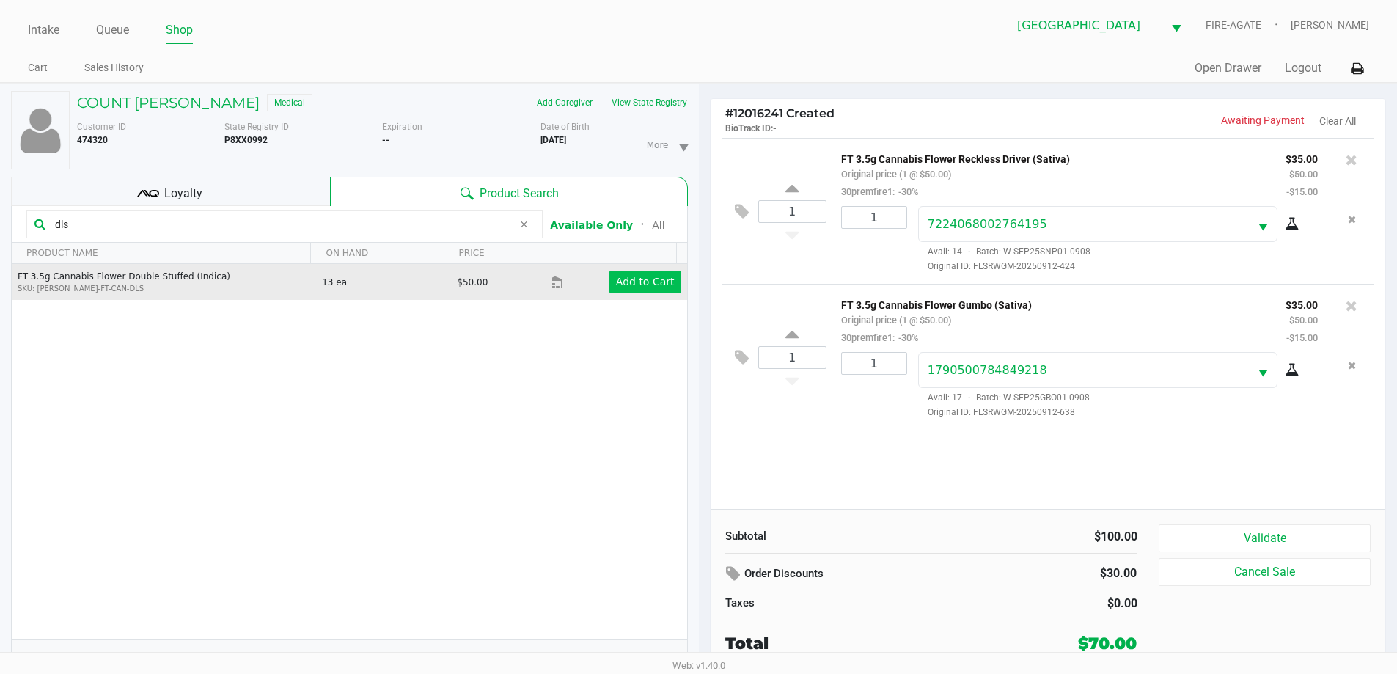
type input "dls"
click at [623, 271] on button "Add to Cart" at bounding box center [645, 282] width 72 height 23
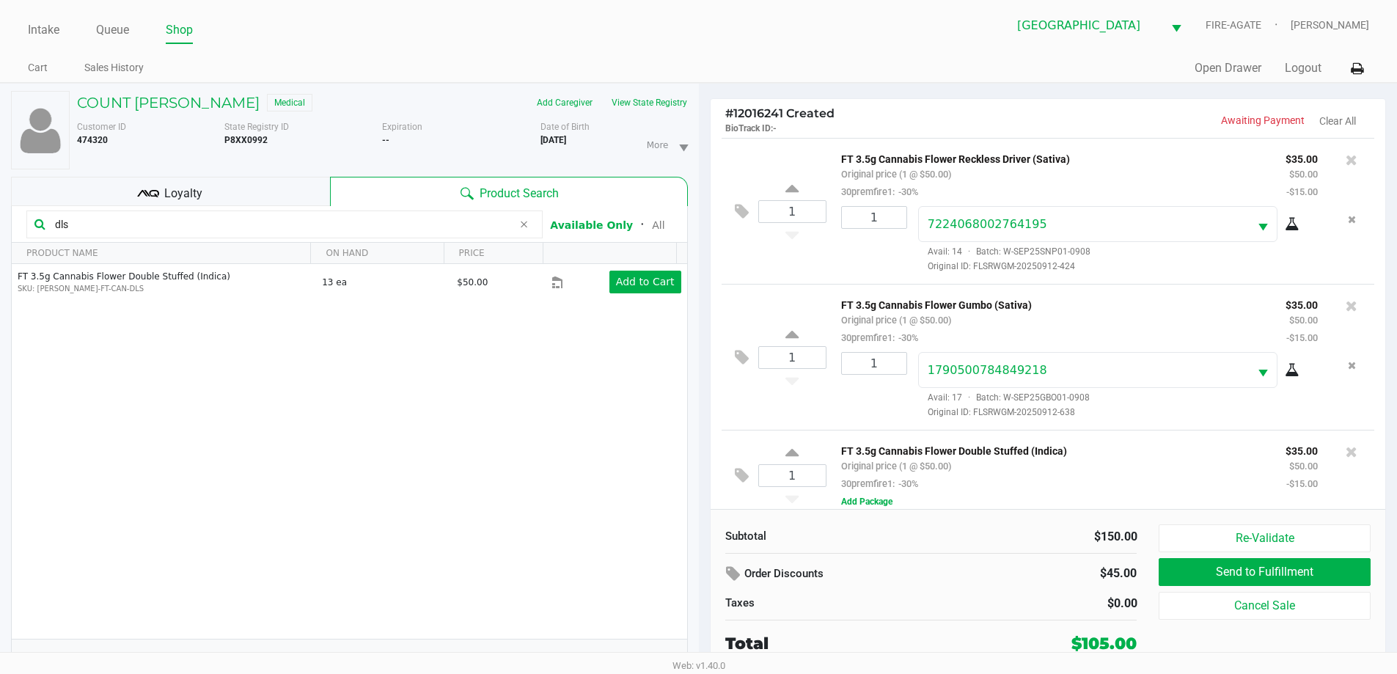
scroll to position [14, 0]
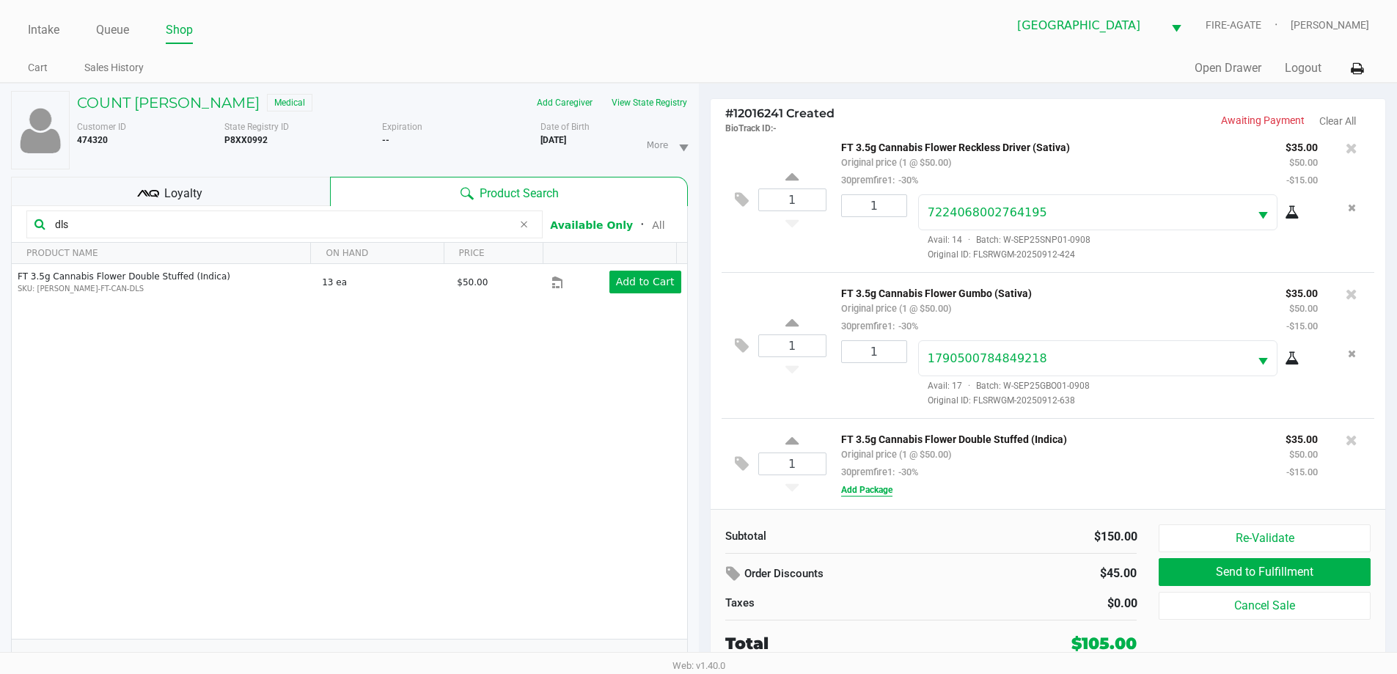
click at [875, 489] on button "Add Package" at bounding box center [866, 489] width 51 height 13
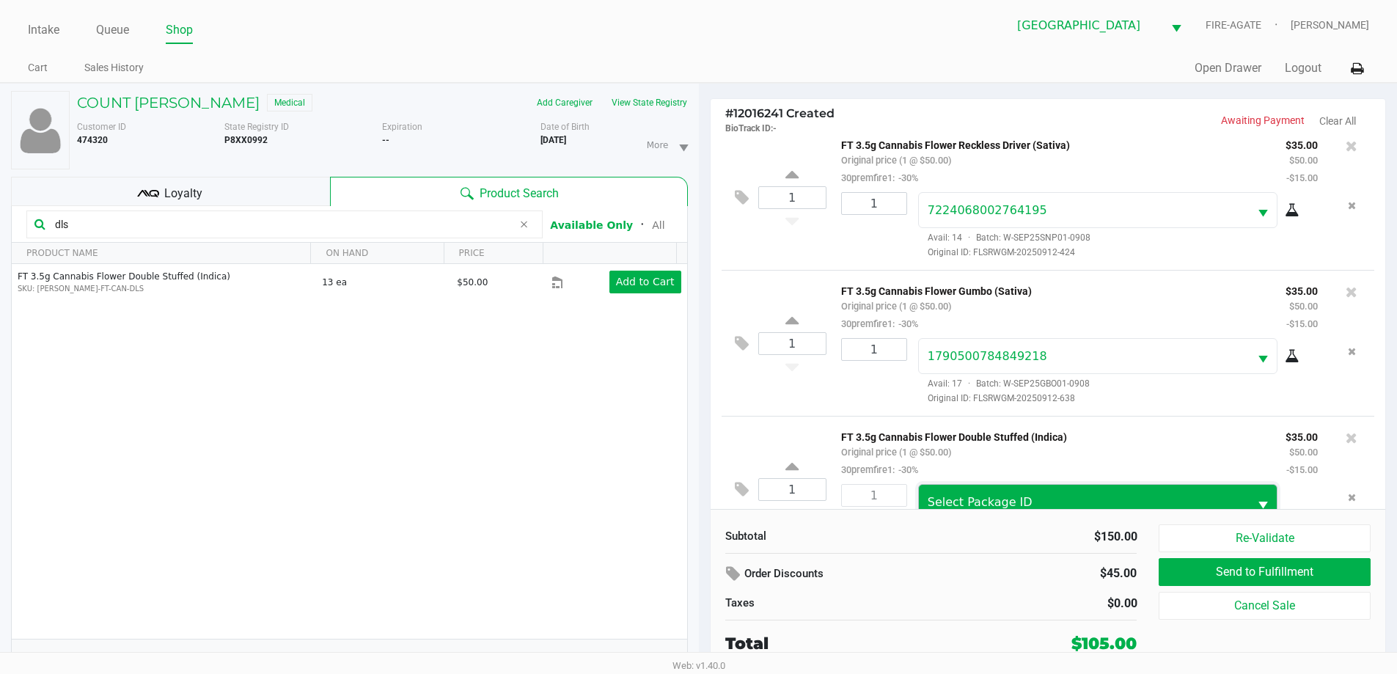
click at [1008, 504] on span "Select Package ID" at bounding box center [980, 502] width 105 height 14
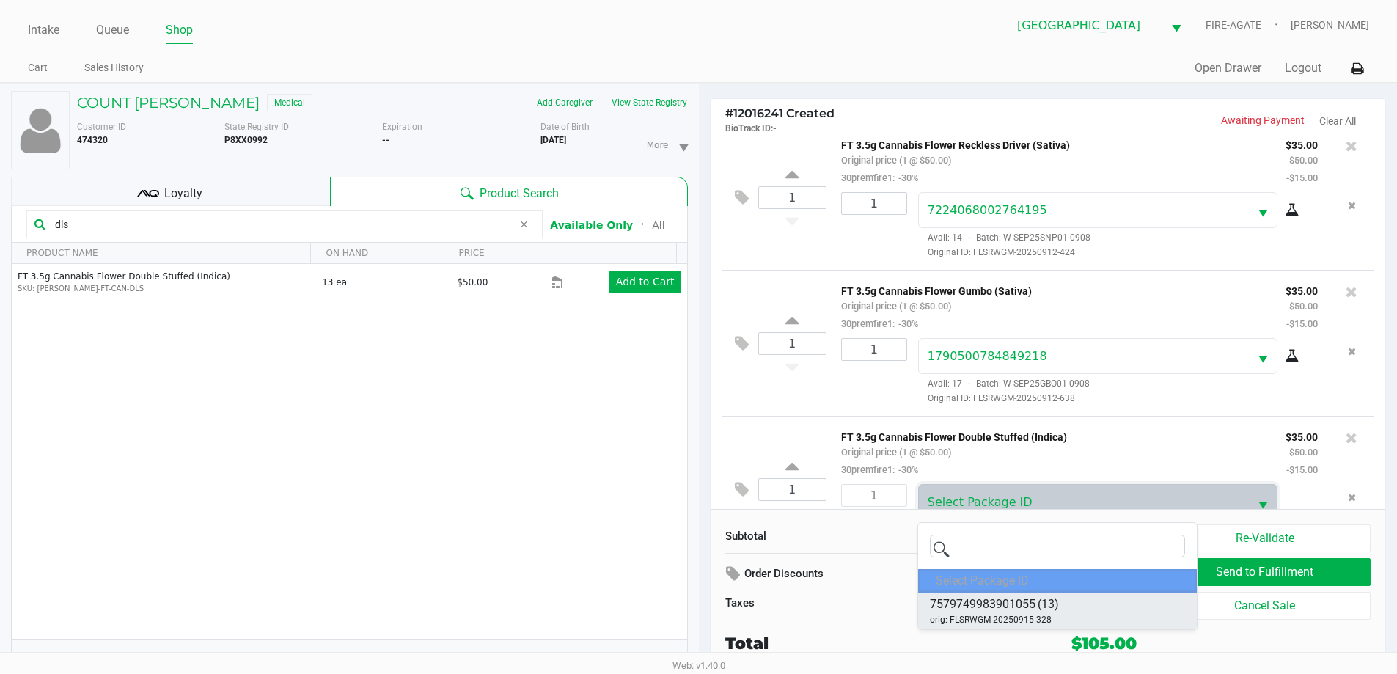
click at [1033, 602] on span "7579749983901055" at bounding box center [983, 604] width 106 height 18
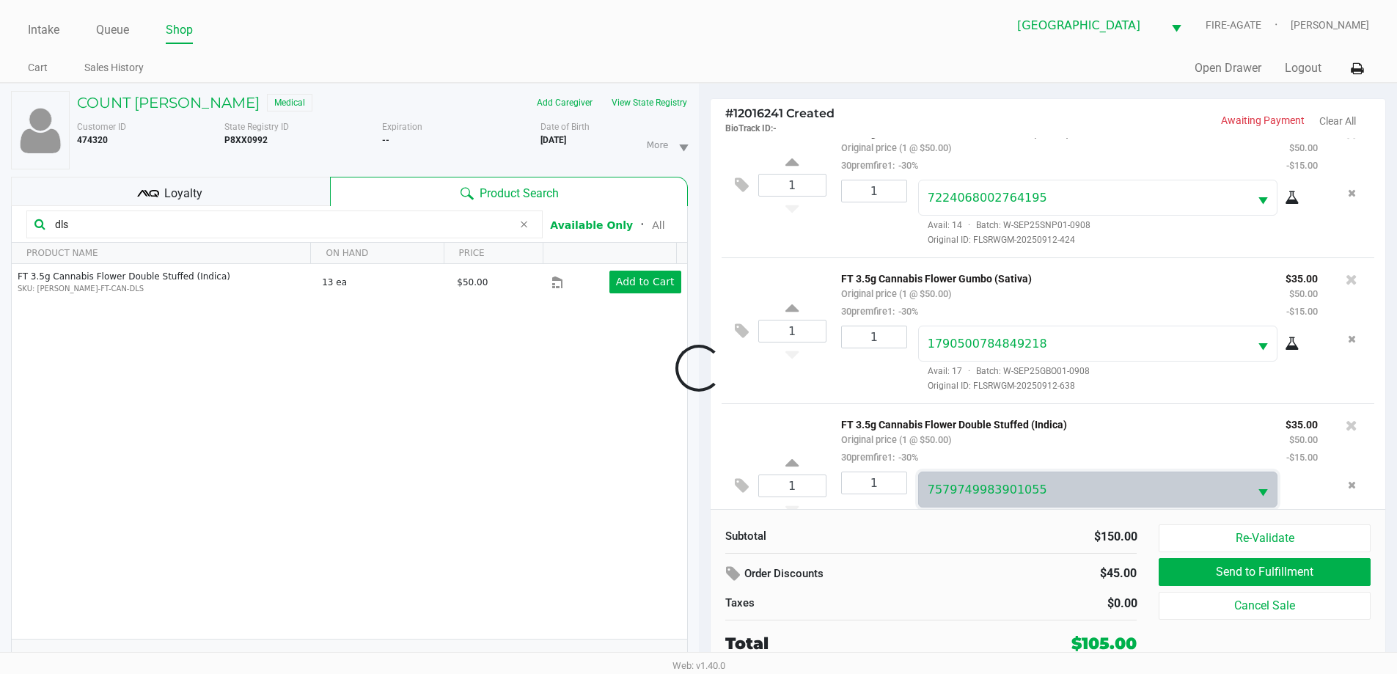
scroll to position [69, 0]
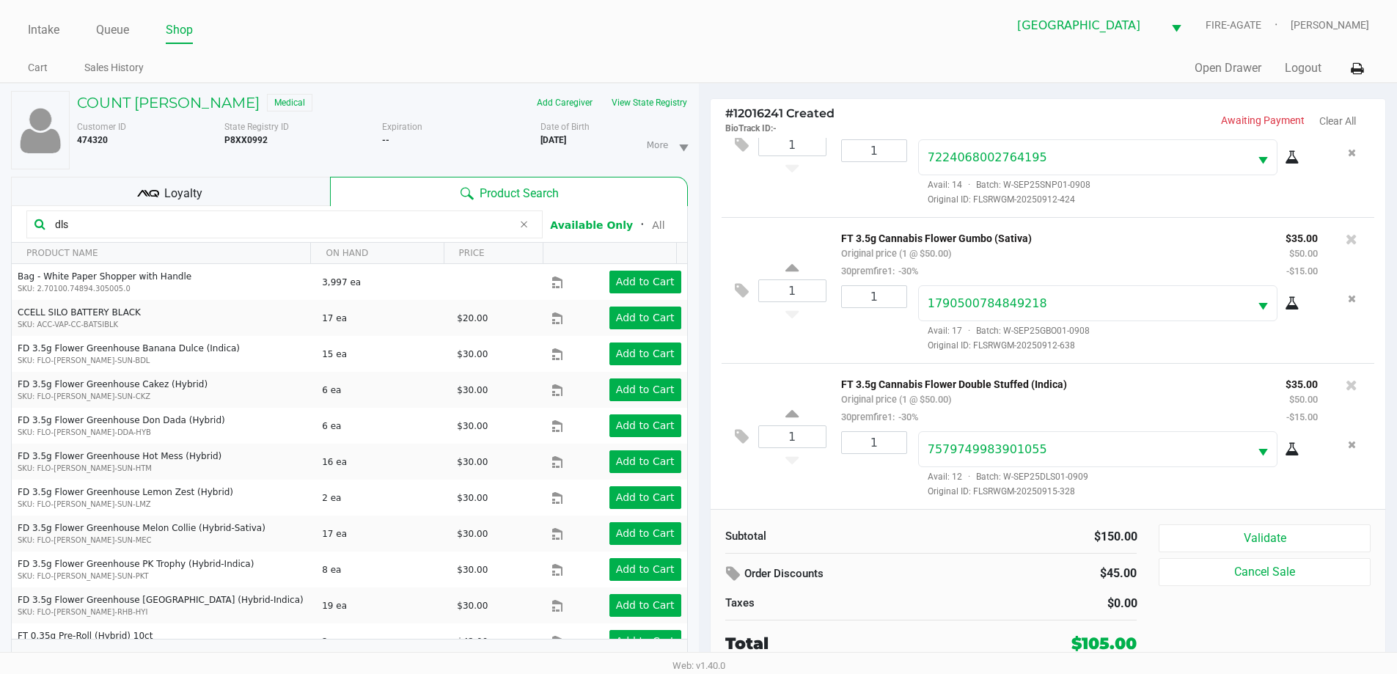
click at [1290, 456] on div at bounding box center [1297, 449] width 40 height 18
click at [1289, 455] on icon at bounding box center [1292, 450] width 15 height 12
click at [1345, 392] on icon at bounding box center [1351, 385] width 12 height 15
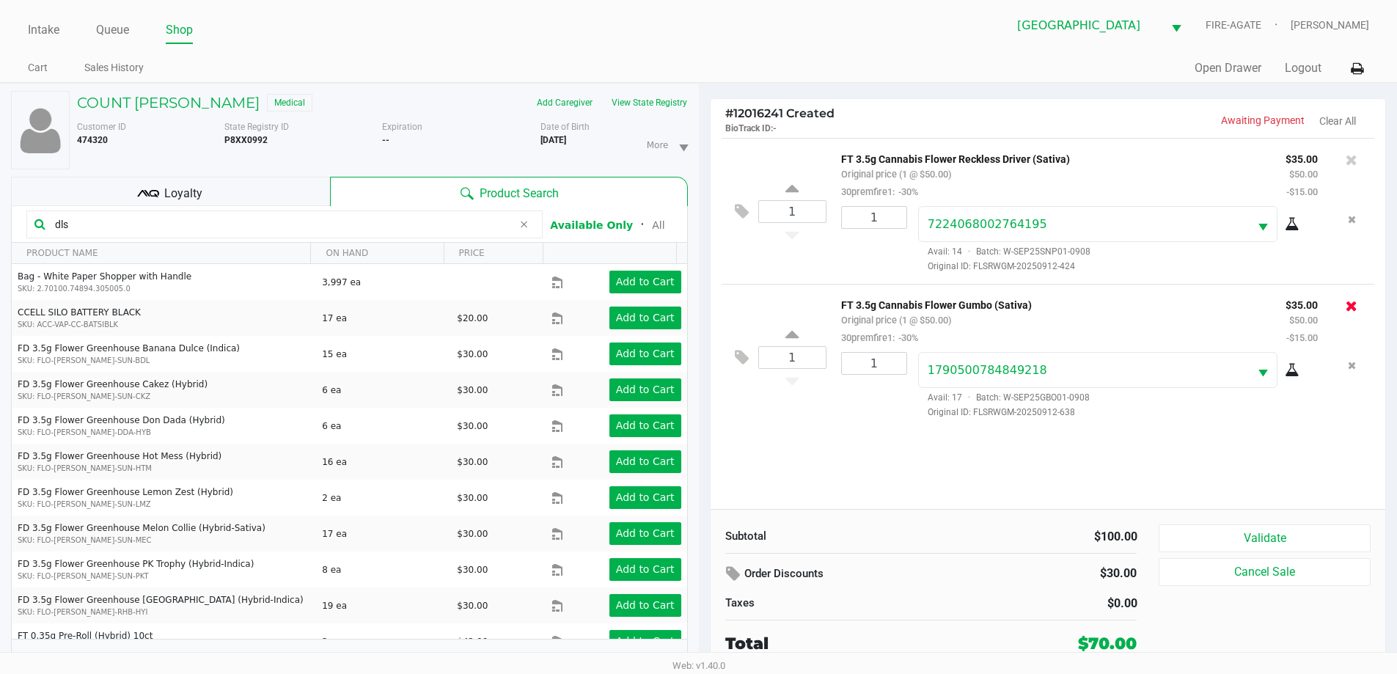
click at [749, 372] on button at bounding box center [745, 357] width 26 height 35
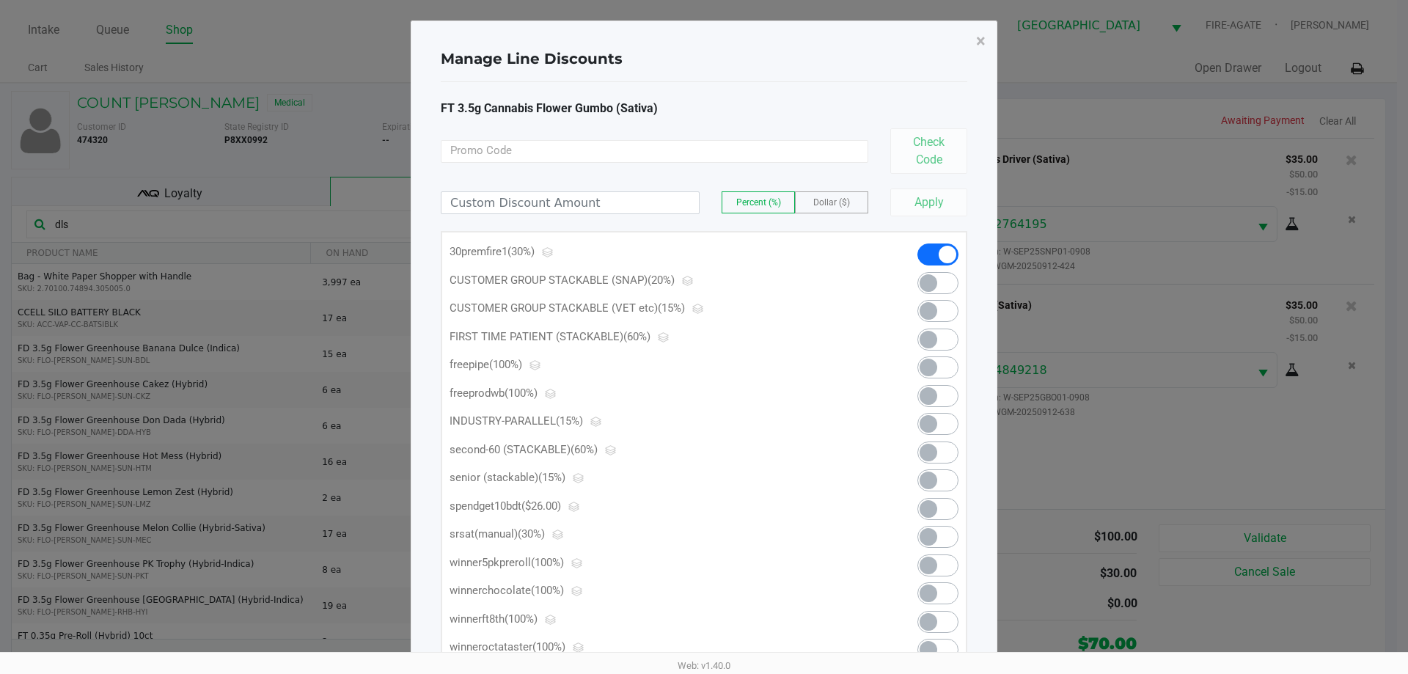
click at [945, 425] on span at bounding box center [937, 424] width 41 height 22
click at [993, 49] on button "×" at bounding box center [980, 41] width 33 height 41
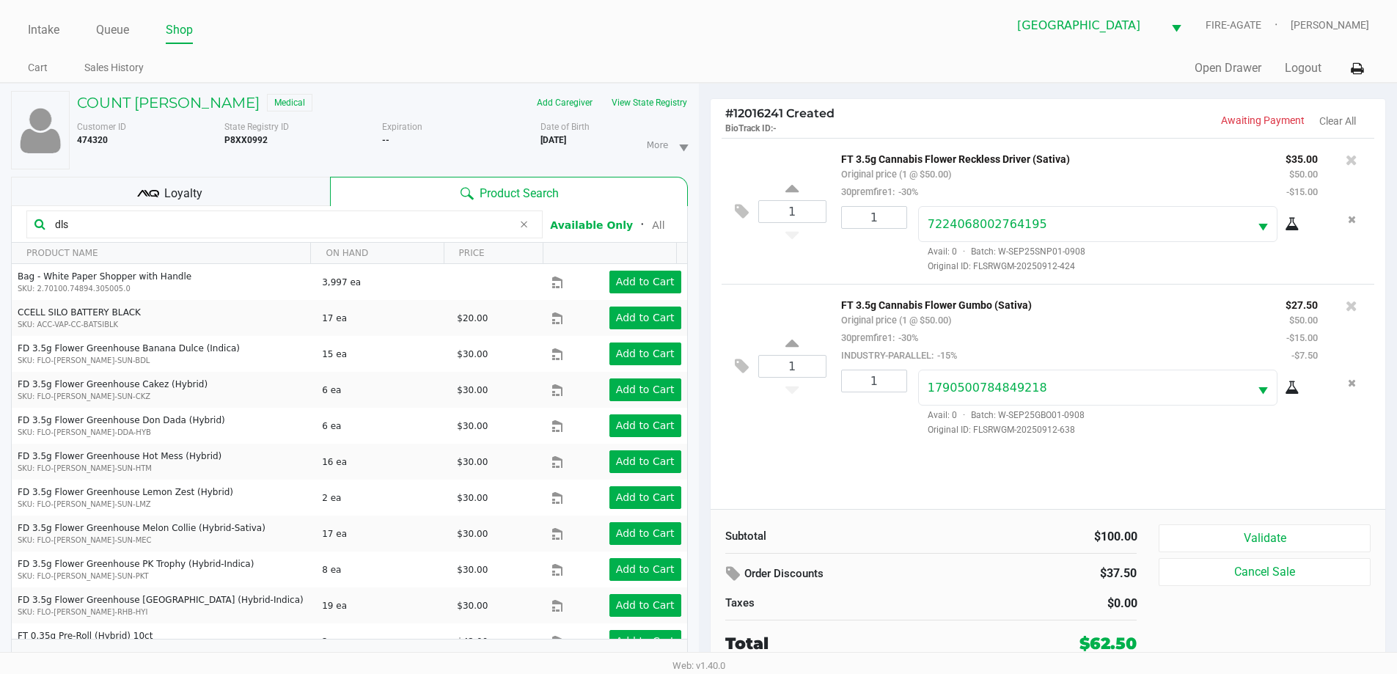
click at [737, 210] on icon at bounding box center [742, 211] width 14 height 17
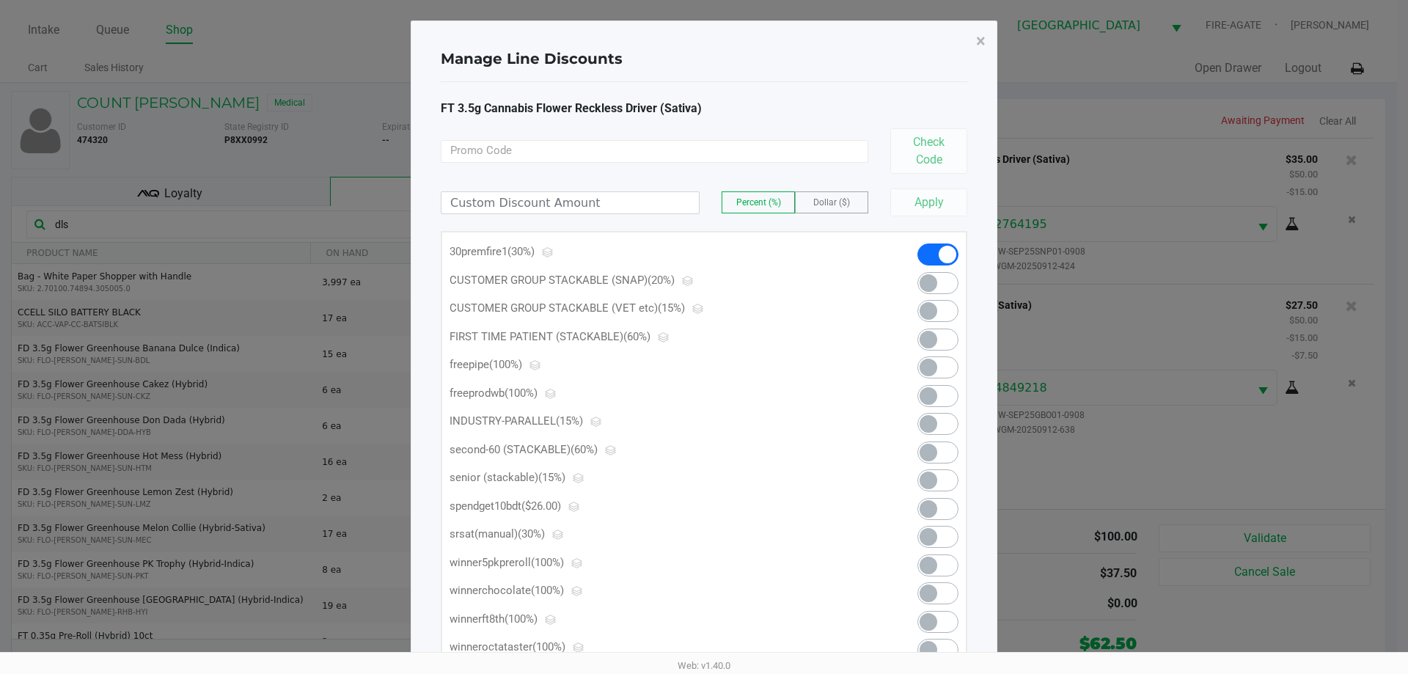
click at [924, 419] on span at bounding box center [928, 424] width 18 height 18
click at [970, 38] on button "×" at bounding box center [980, 41] width 33 height 41
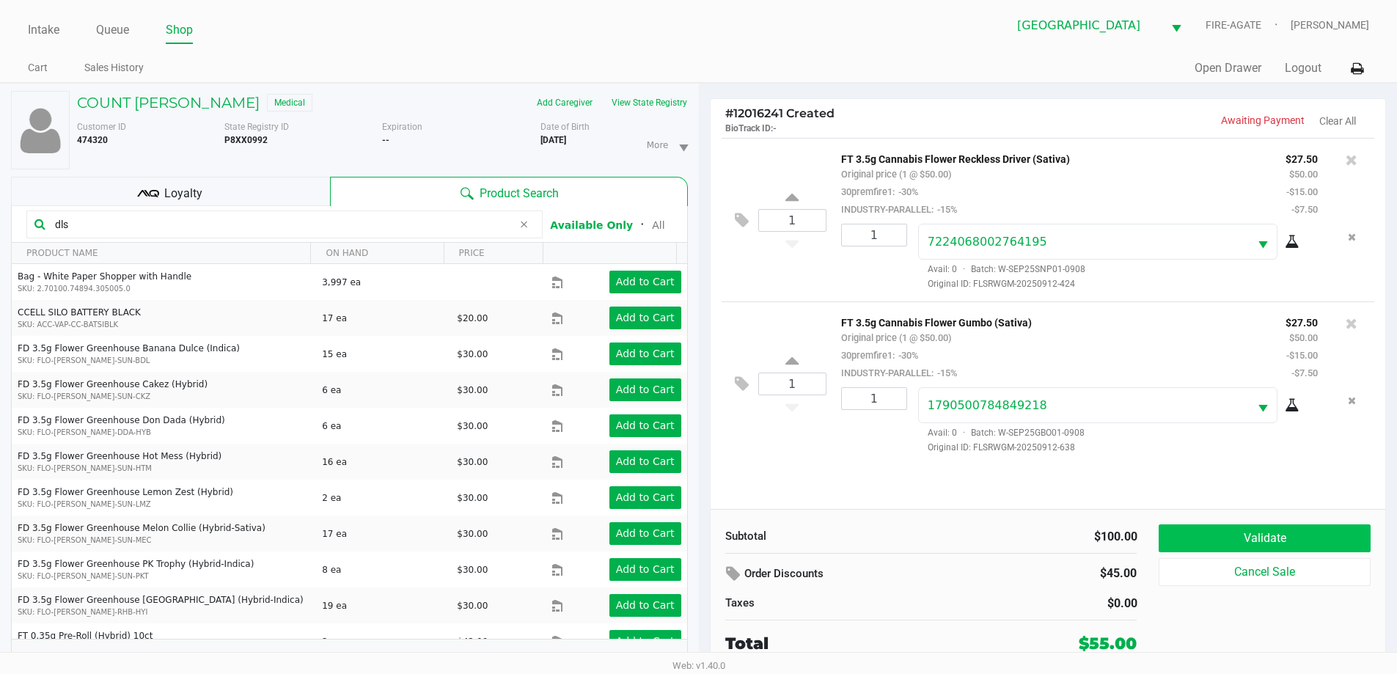
click at [1244, 533] on button "Validate" at bounding box center [1263, 538] width 211 height 28
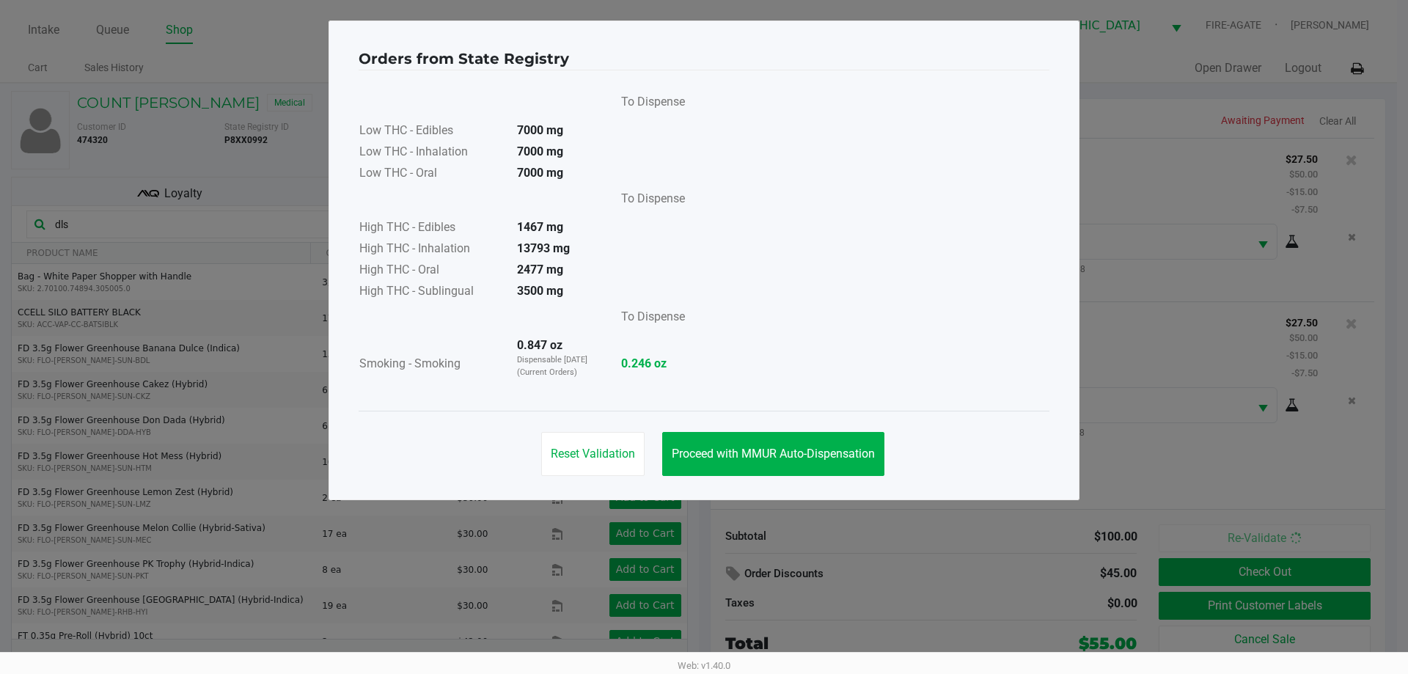
click at [847, 471] on button "Proceed with MMUR Auto-Dispensation" at bounding box center [773, 454] width 222 height 44
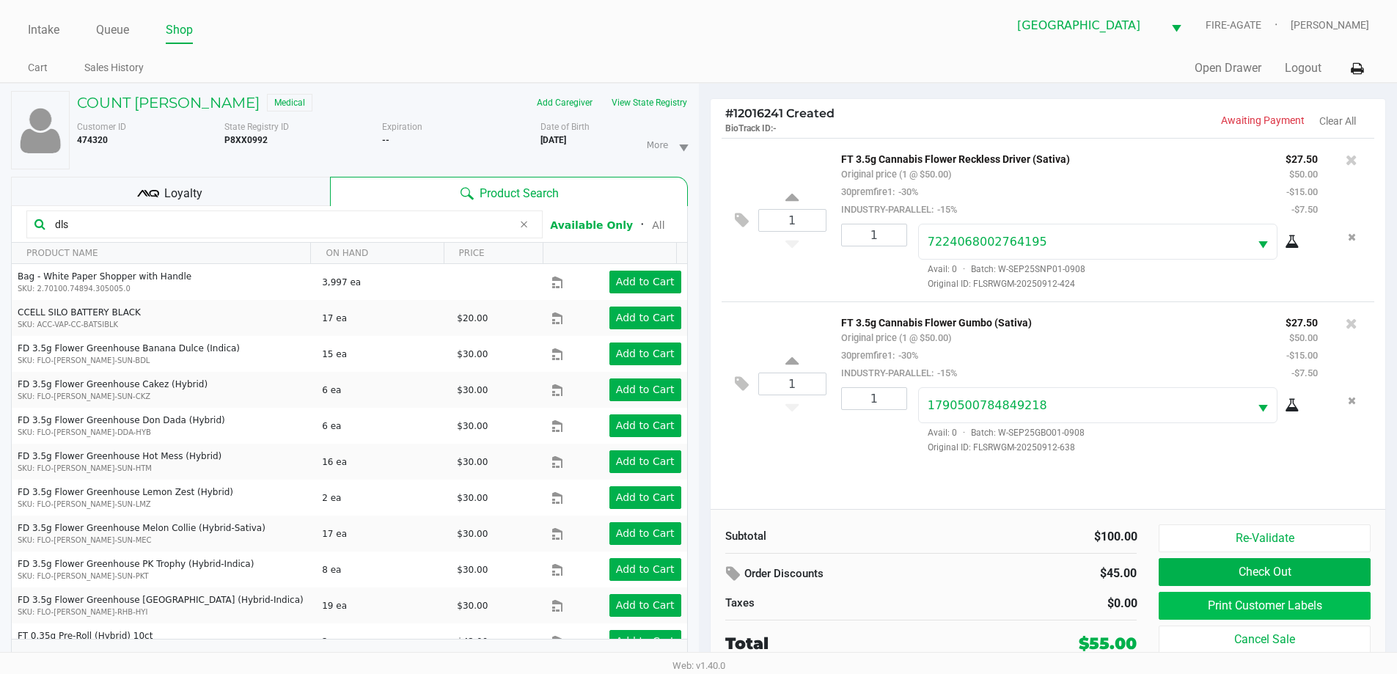
click at [1213, 598] on button "Print Customer Labels" at bounding box center [1263, 606] width 211 height 28
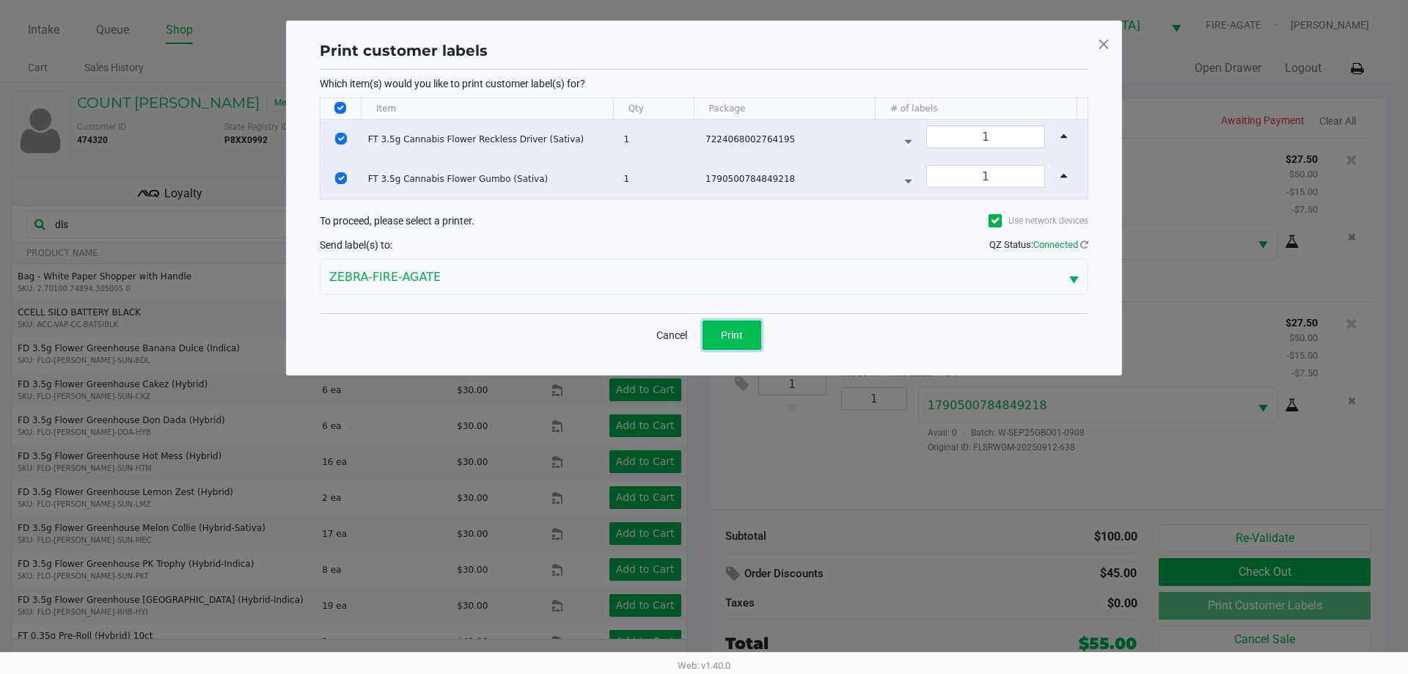
click at [749, 343] on button "Print" at bounding box center [731, 334] width 59 height 29
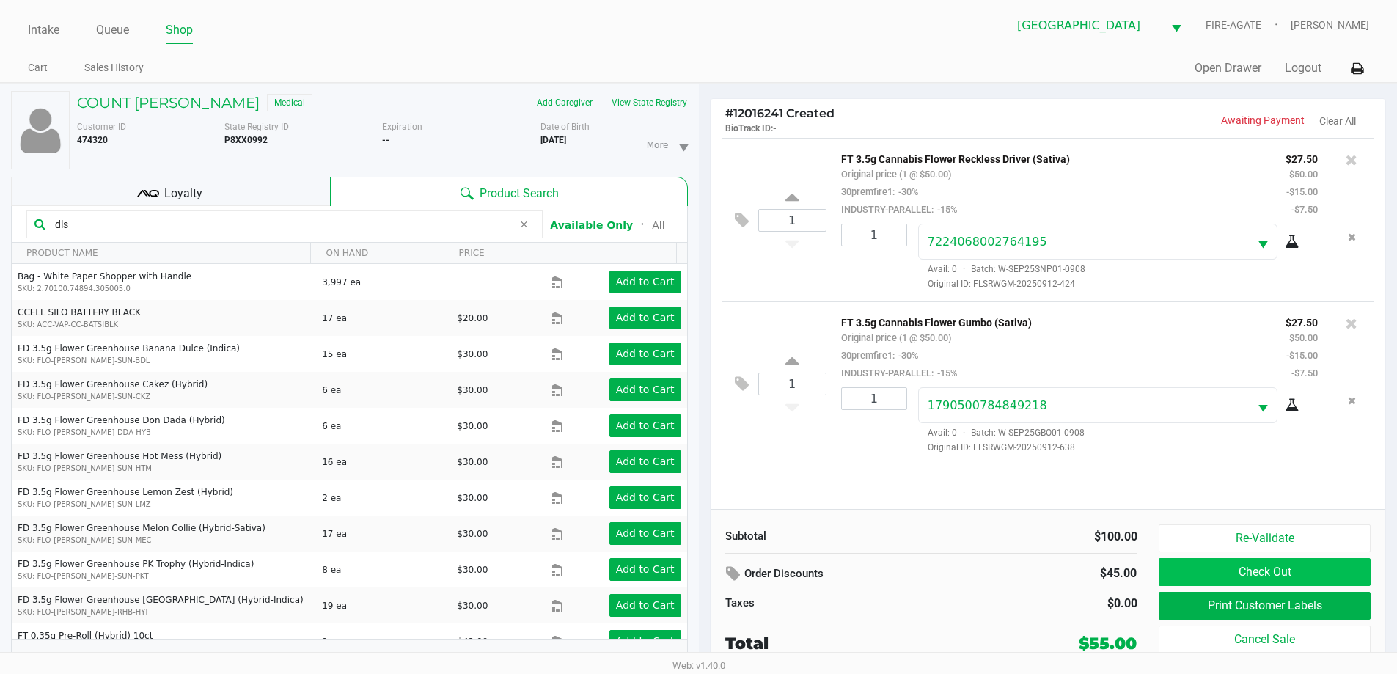
click at [1235, 586] on button "Check Out" at bounding box center [1263, 572] width 211 height 28
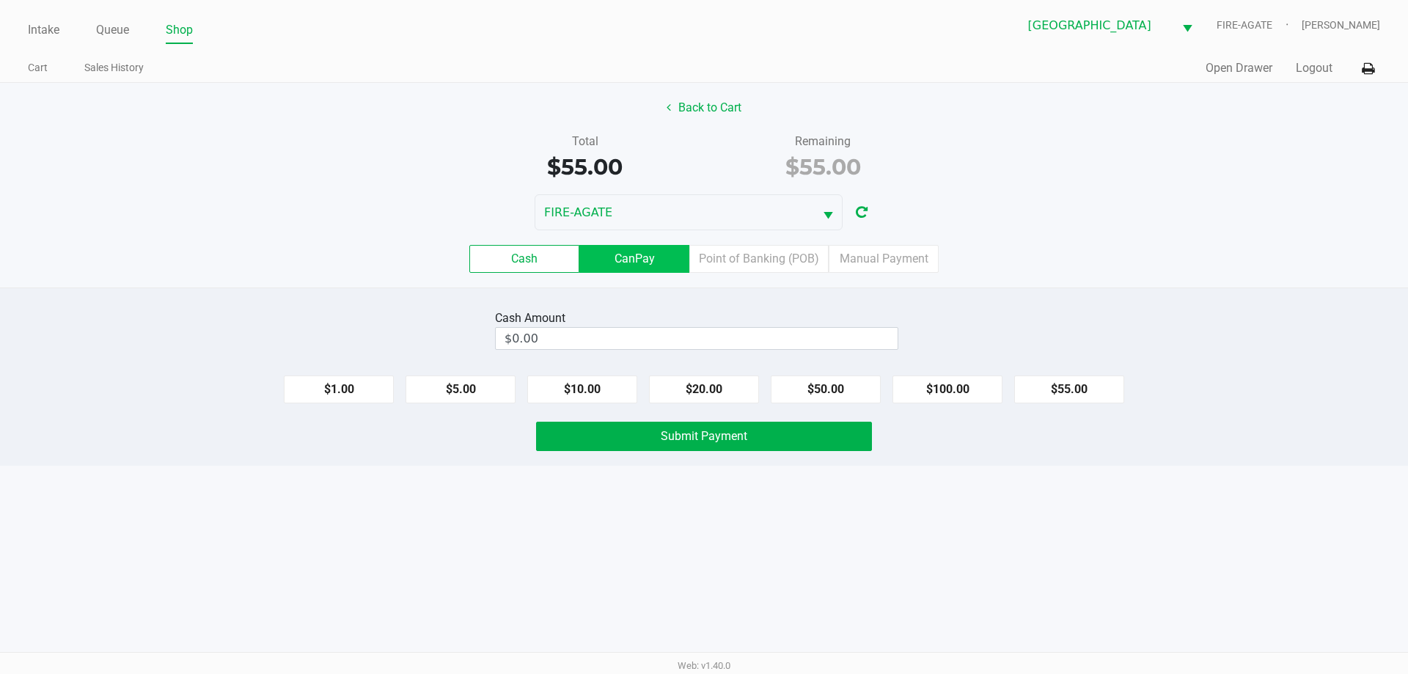
click at [601, 259] on label "CanPay" at bounding box center [634, 259] width 110 height 28
click at [0, 0] on 2 "CanPay" at bounding box center [0, 0] width 0 height 0
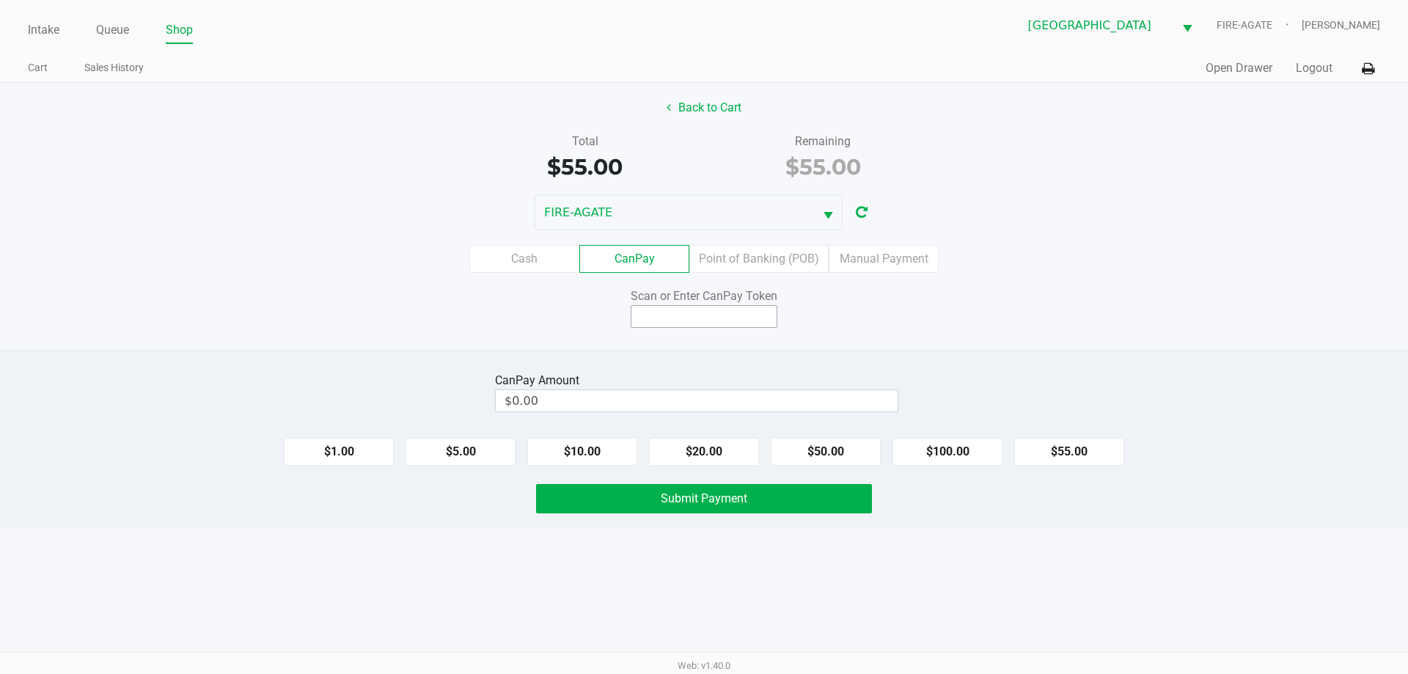
click at [706, 320] on input at bounding box center [704, 316] width 147 height 23
click at [1023, 492] on div "Submit Payment" at bounding box center [704, 498] width 1430 height 29
click at [1095, 457] on button "$55.00" at bounding box center [1069, 452] width 110 height 28
type input "$55.00"
click at [723, 312] on input at bounding box center [704, 316] width 147 height 23
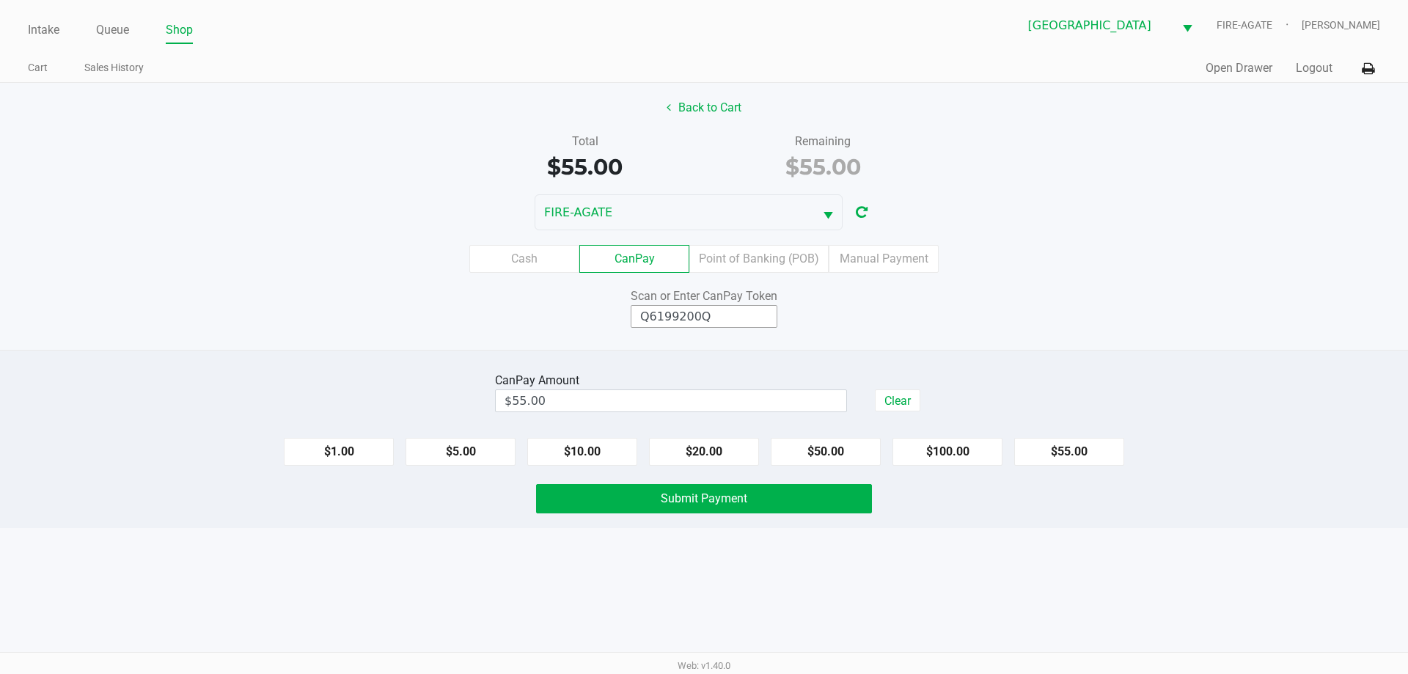
type input "Q6199200Q"
click at [697, 507] on button "Submit Payment" at bounding box center [704, 498] width 336 height 29
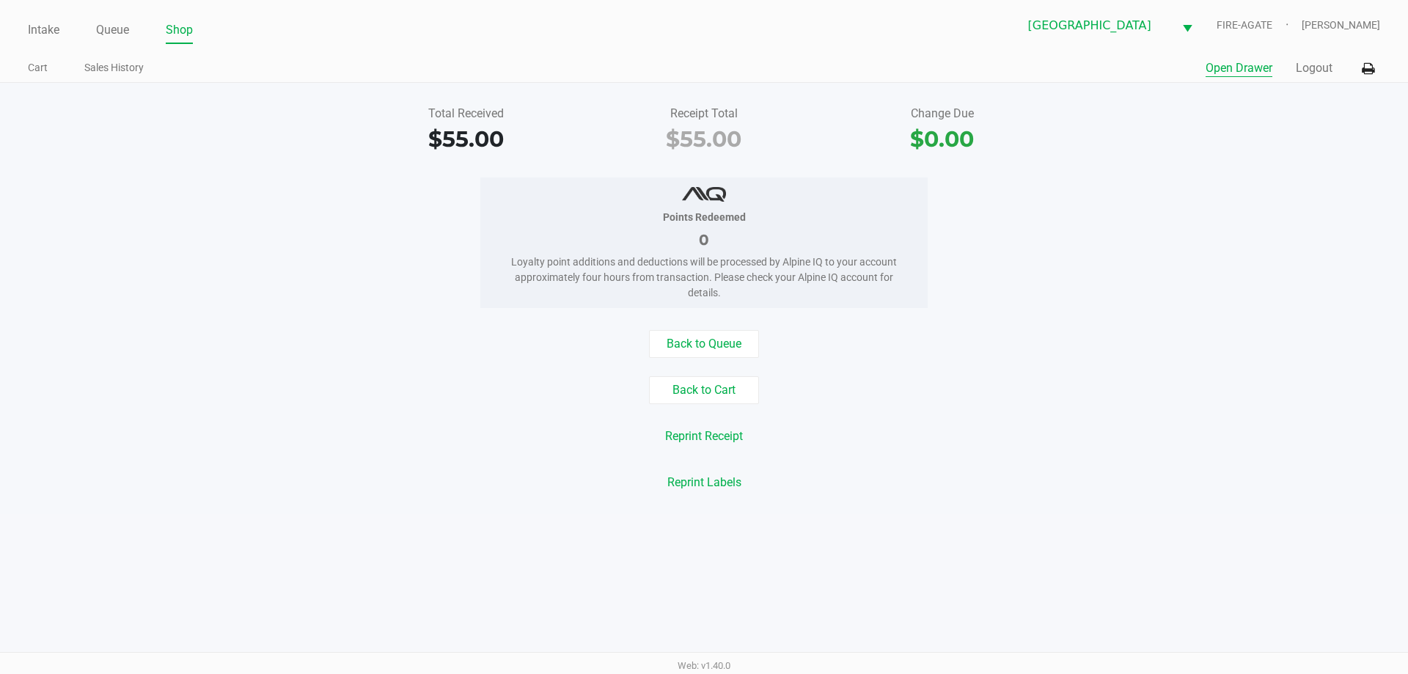
click at [1226, 67] on button "Open Drawer" at bounding box center [1238, 68] width 67 height 18
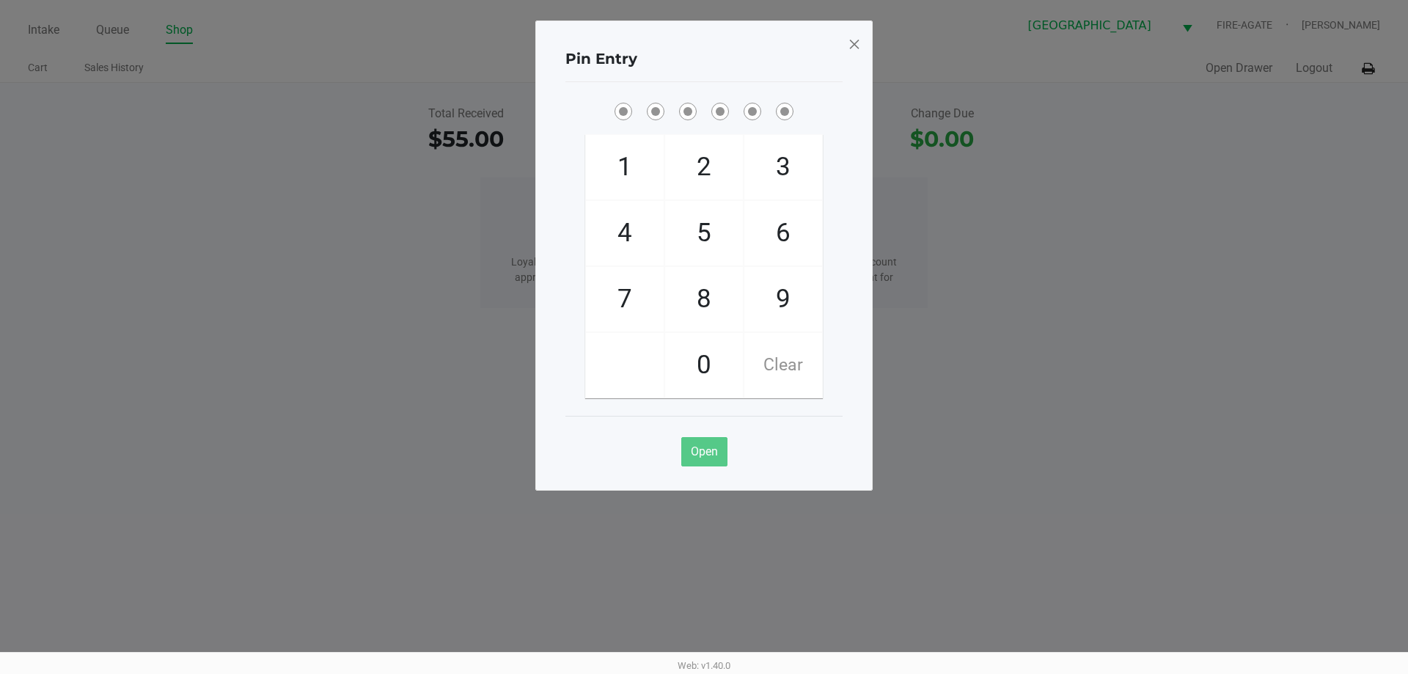
click at [706, 230] on span "5" at bounding box center [704, 233] width 78 height 65
checkbox input "true"
click at [688, 149] on span "2" at bounding box center [704, 167] width 78 height 65
checkbox input "true"
click at [704, 217] on span "5" at bounding box center [704, 233] width 78 height 65
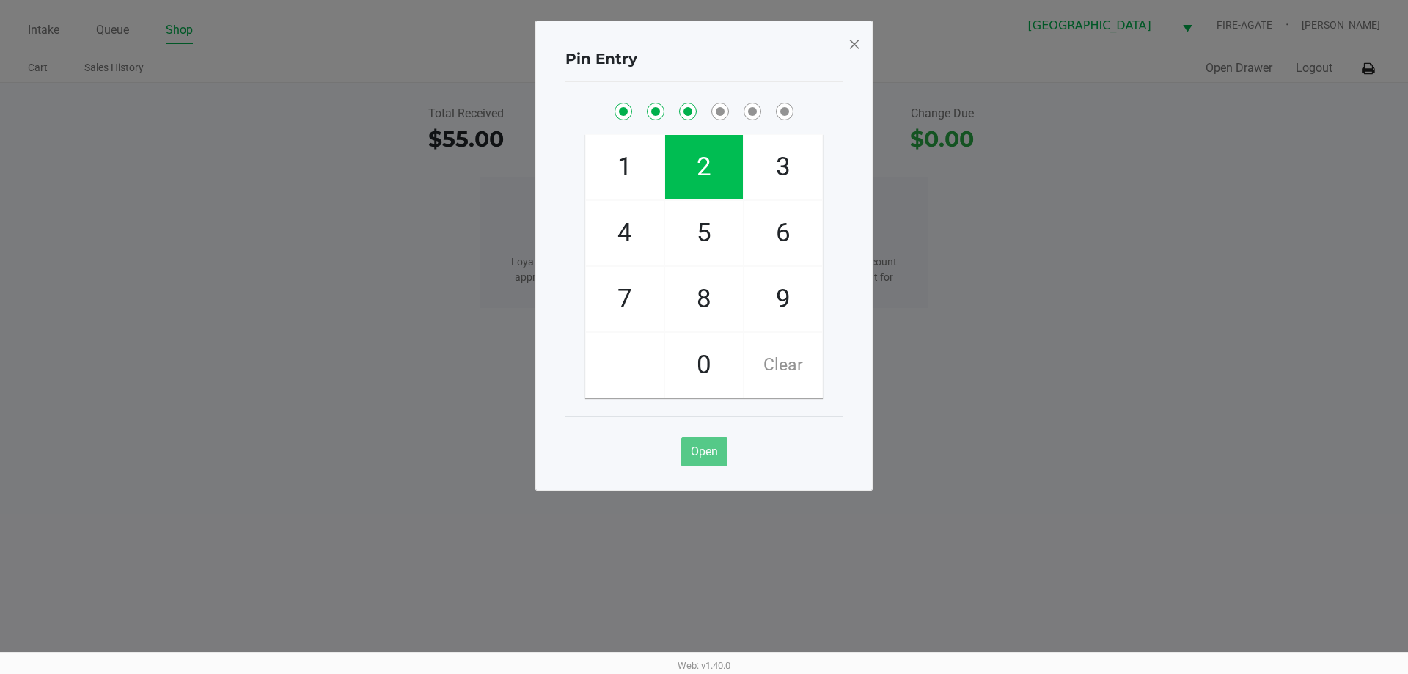
checkbox input "true"
click at [623, 238] on span "4" at bounding box center [625, 233] width 78 height 65
checkbox input "true"
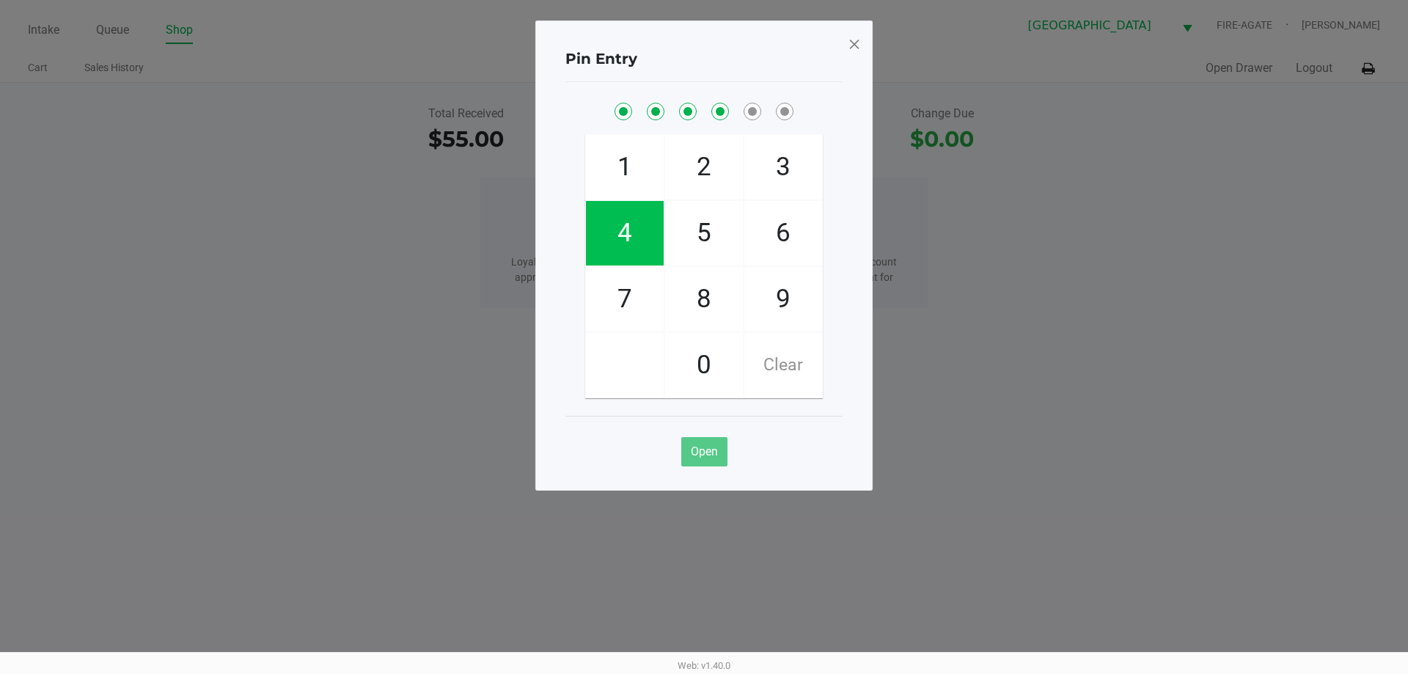
click at [685, 227] on span "5" at bounding box center [704, 233] width 78 height 65
checkbox input "true"
click at [688, 284] on span "8" at bounding box center [704, 299] width 78 height 65
checkbox input "true"
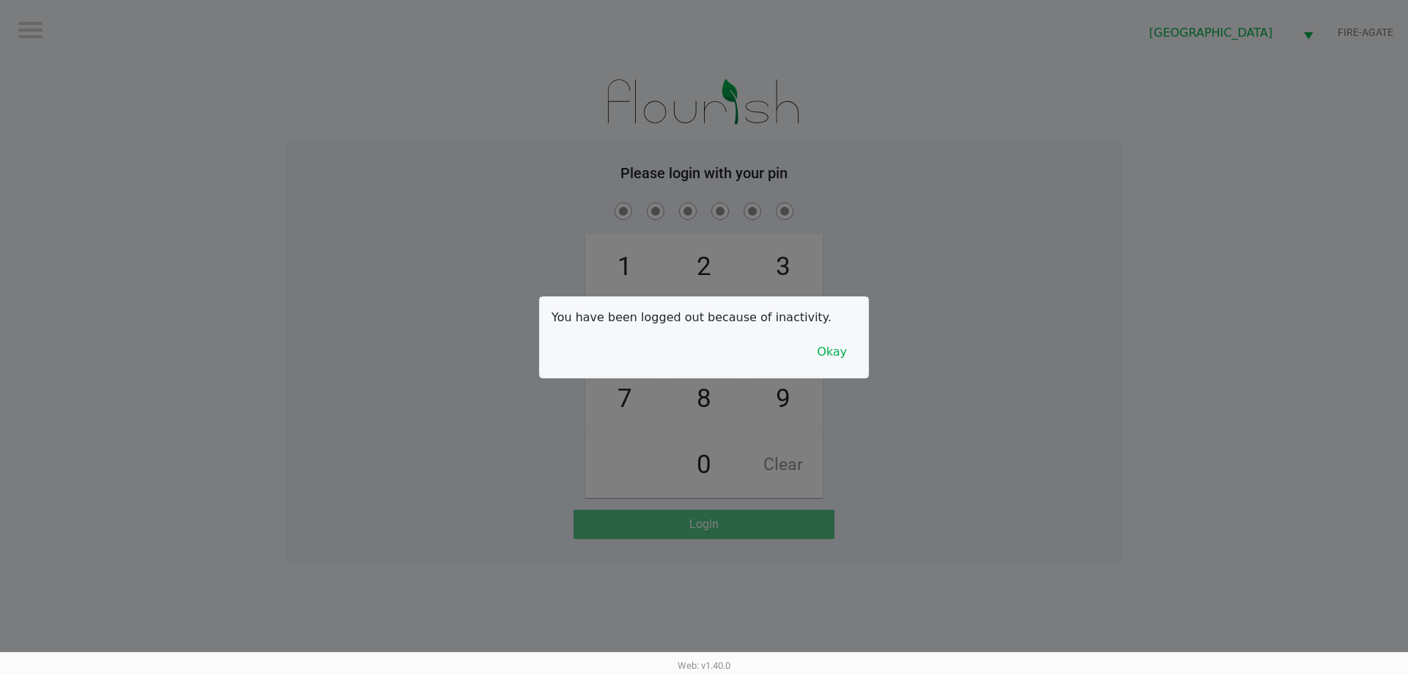
click at [841, 361] on button "Okay" at bounding box center [831, 352] width 49 height 28
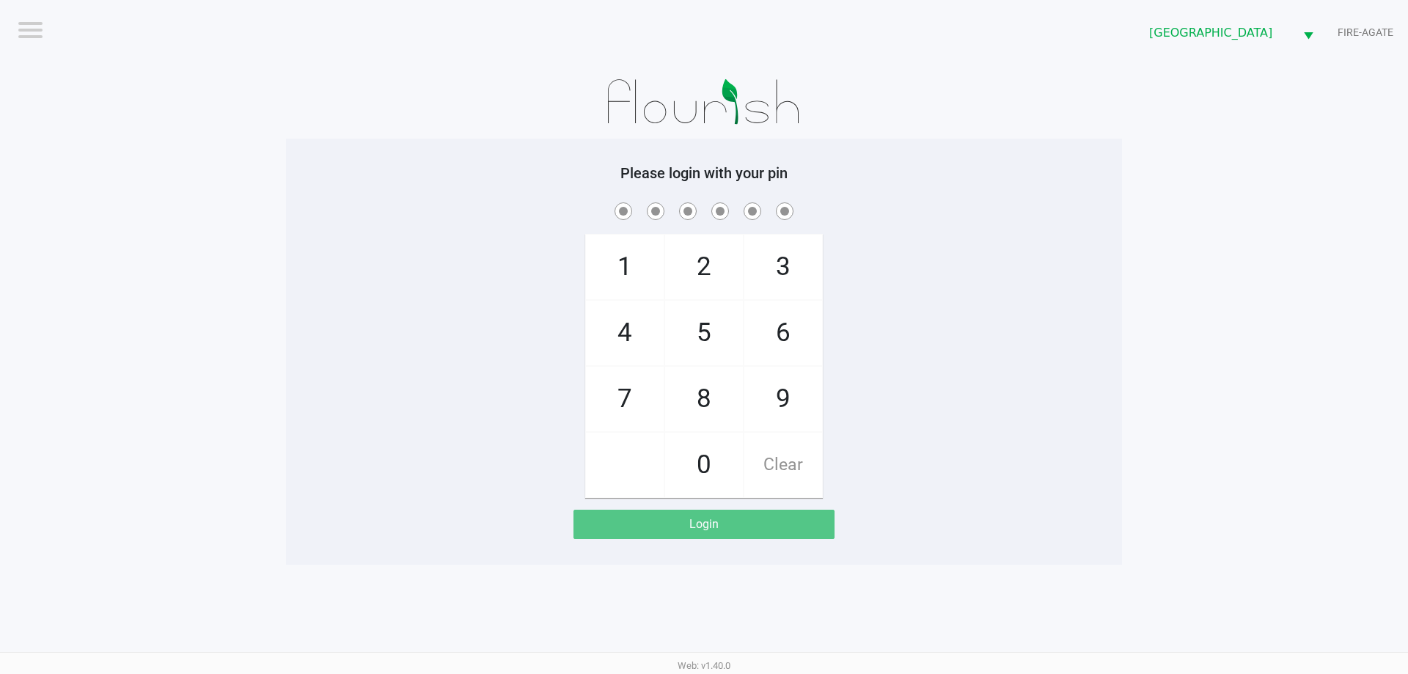
click at [708, 348] on span "5" at bounding box center [704, 333] width 78 height 65
checkbox input "true"
click at [706, 280] on span "2" at bounding box center [704, 267] width 78 height 65
checkbox input "true"
click at [660, 317] on span "4" at bounding box center [625, 333] width 78 height 65
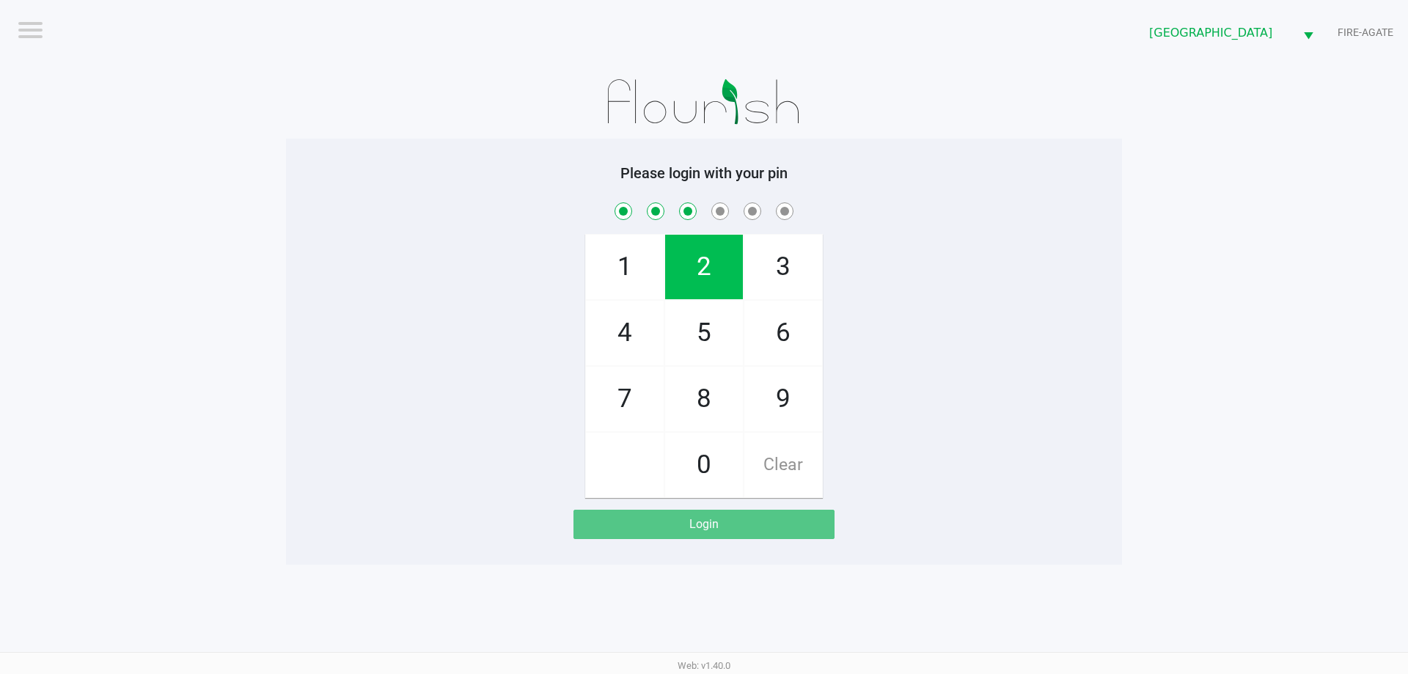
checkbox input "true"
click at [608, 337] on span "4" at bounding box center [625, 333] width 78 height 65
checkbox input "true"
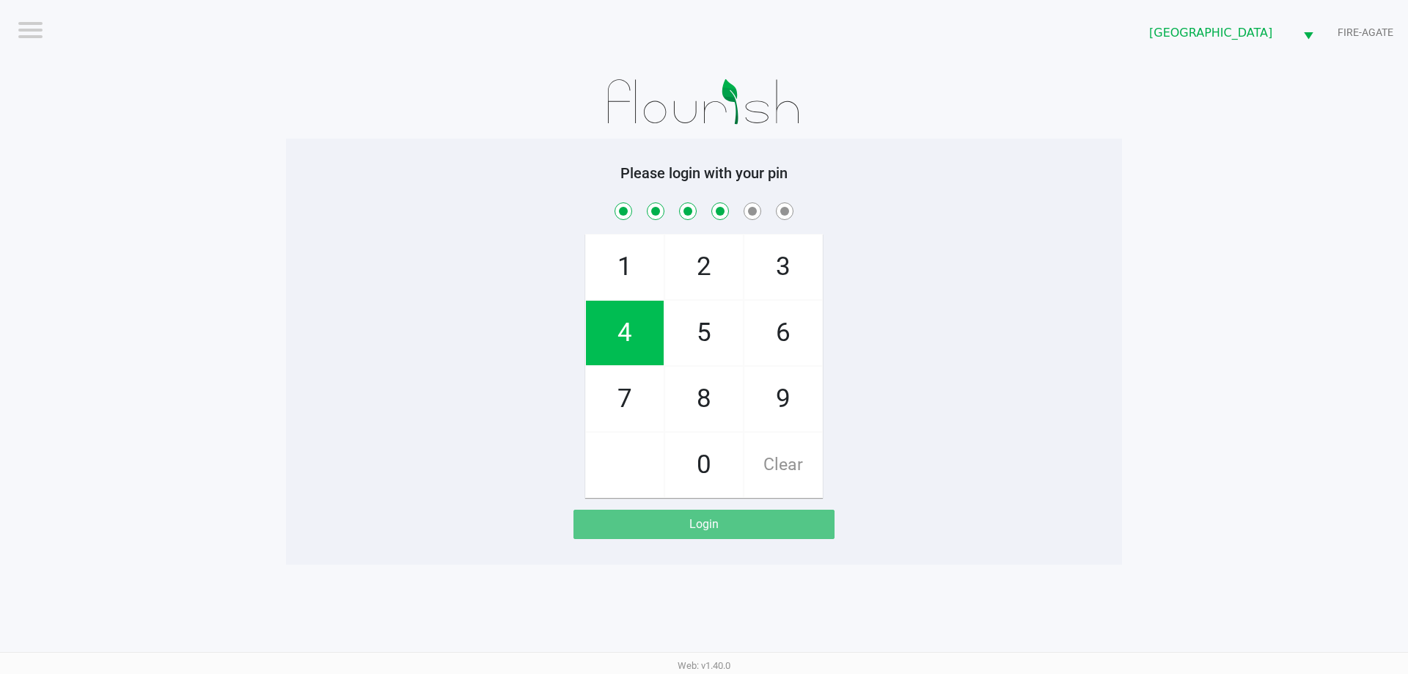
click at [716, 364] on span "5" at bounding box center [704, 333] width 78 height 65
checkbox input "true"
click at [709, 384] on span "8" at bounding box center [704, 399] width 78 height 65
checkbox input "true"
checkbox input "false"
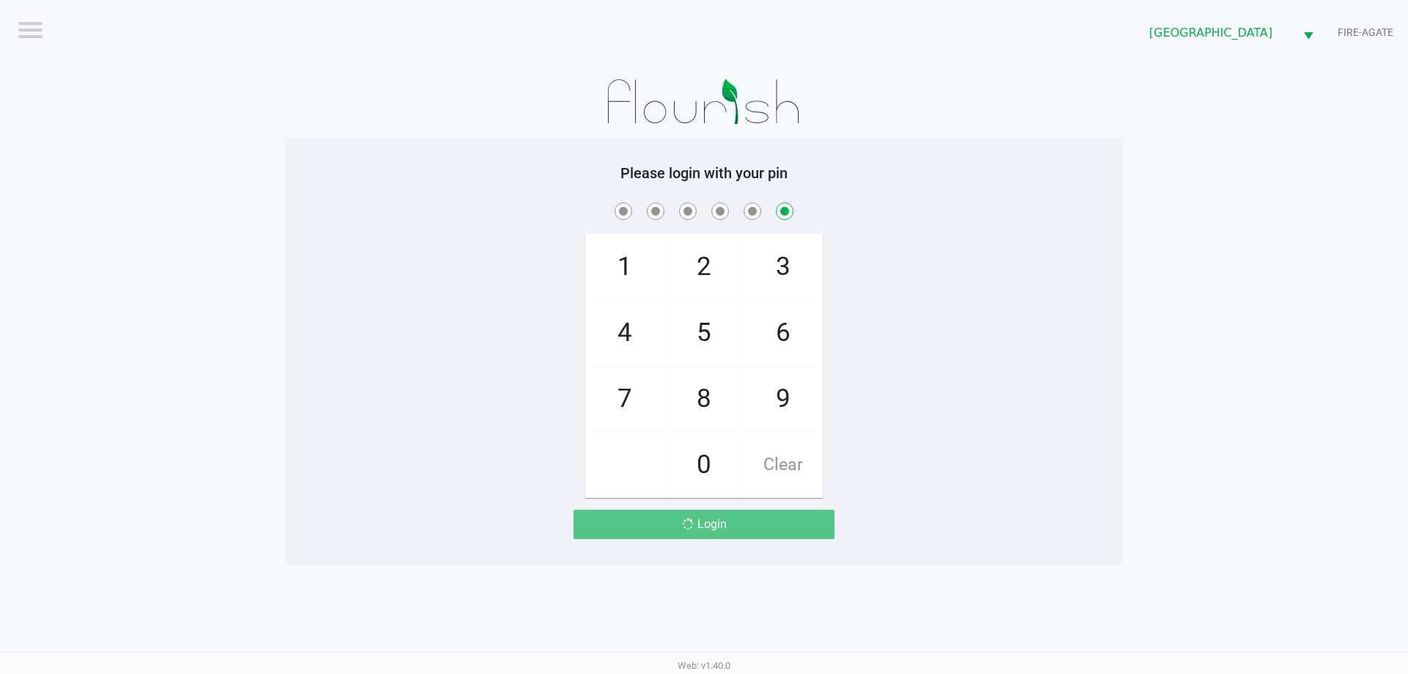
checkbox input "false"
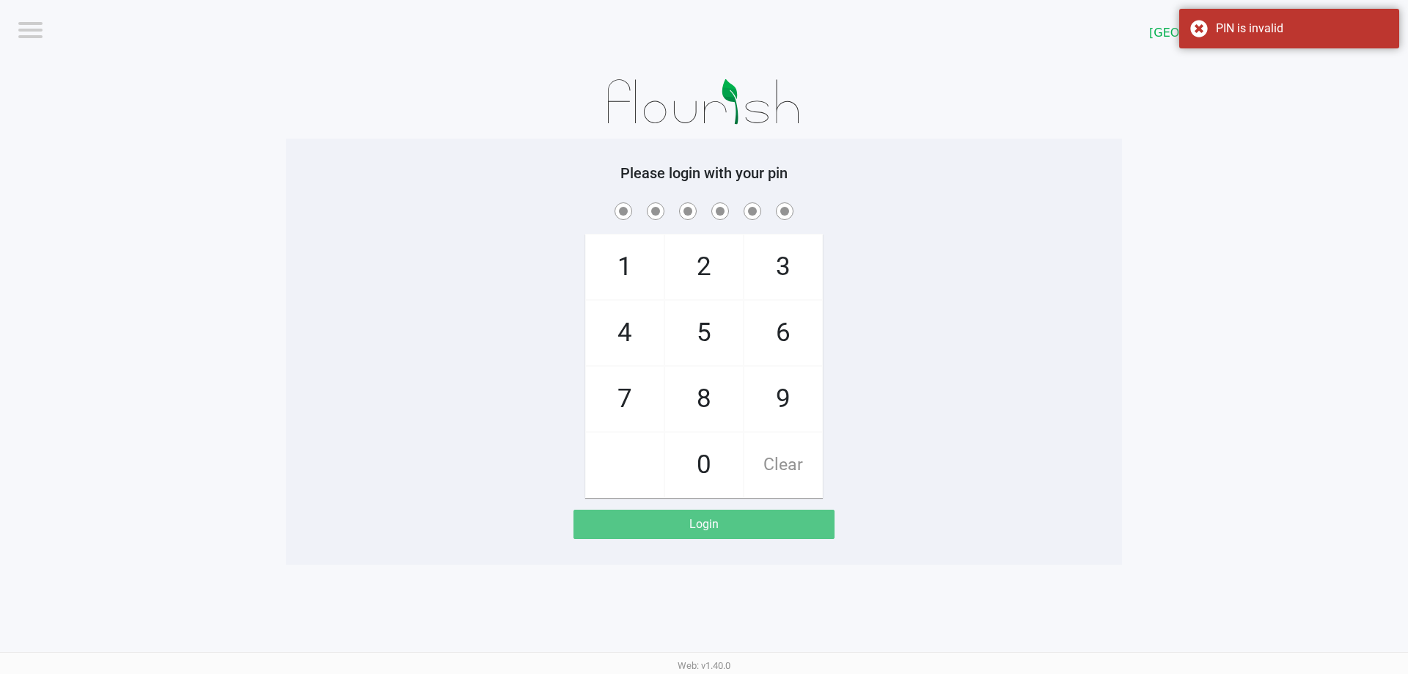
click at [704, 345] on span "5" at bounding box center [704, 333] width 78 height 65
checkbox input "true"
click at [691, 258] on span "2" at bounding box center [704, 267] width 78 height 65
checkbox input "true"
click at [683, 298] on span "2" at bounding box center [704, 267] width 78 height 65
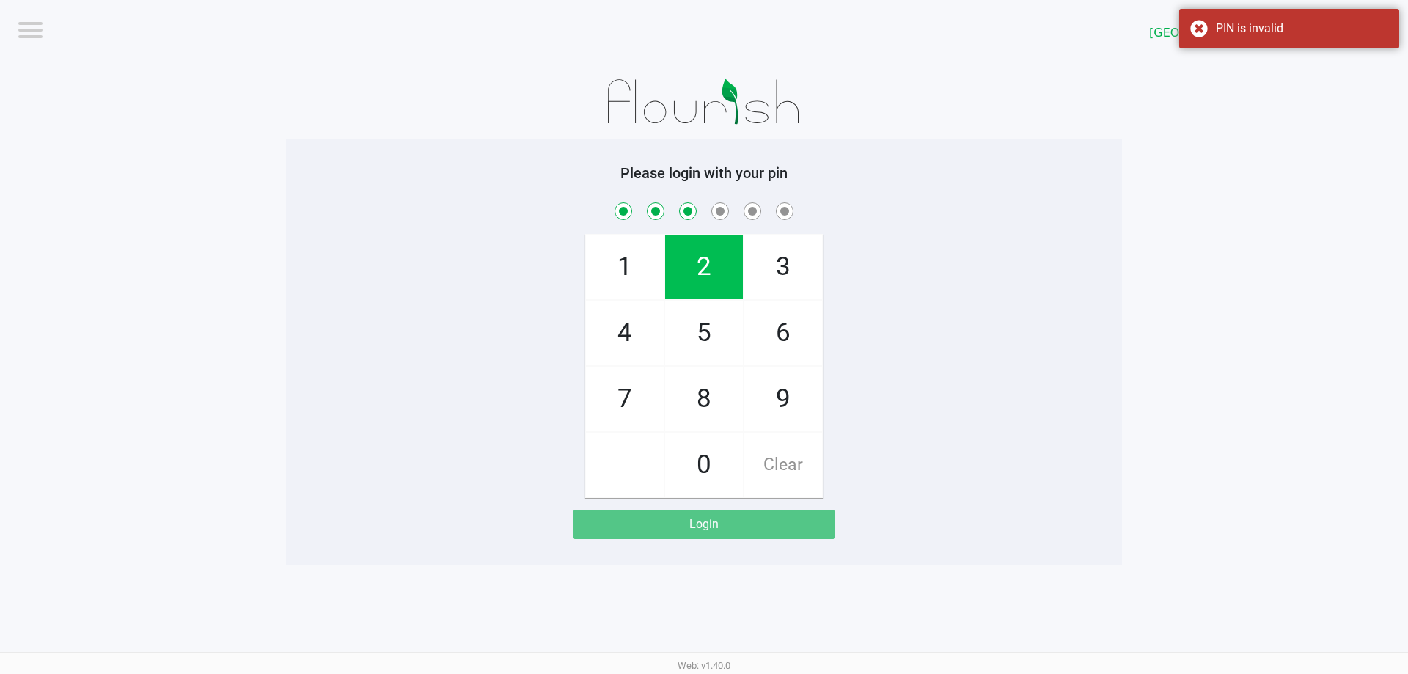
checkbox input "true"
click at [612, 334] on span "4" at bounding box center [625, 333] width 78 height 65
checkbox input "true"
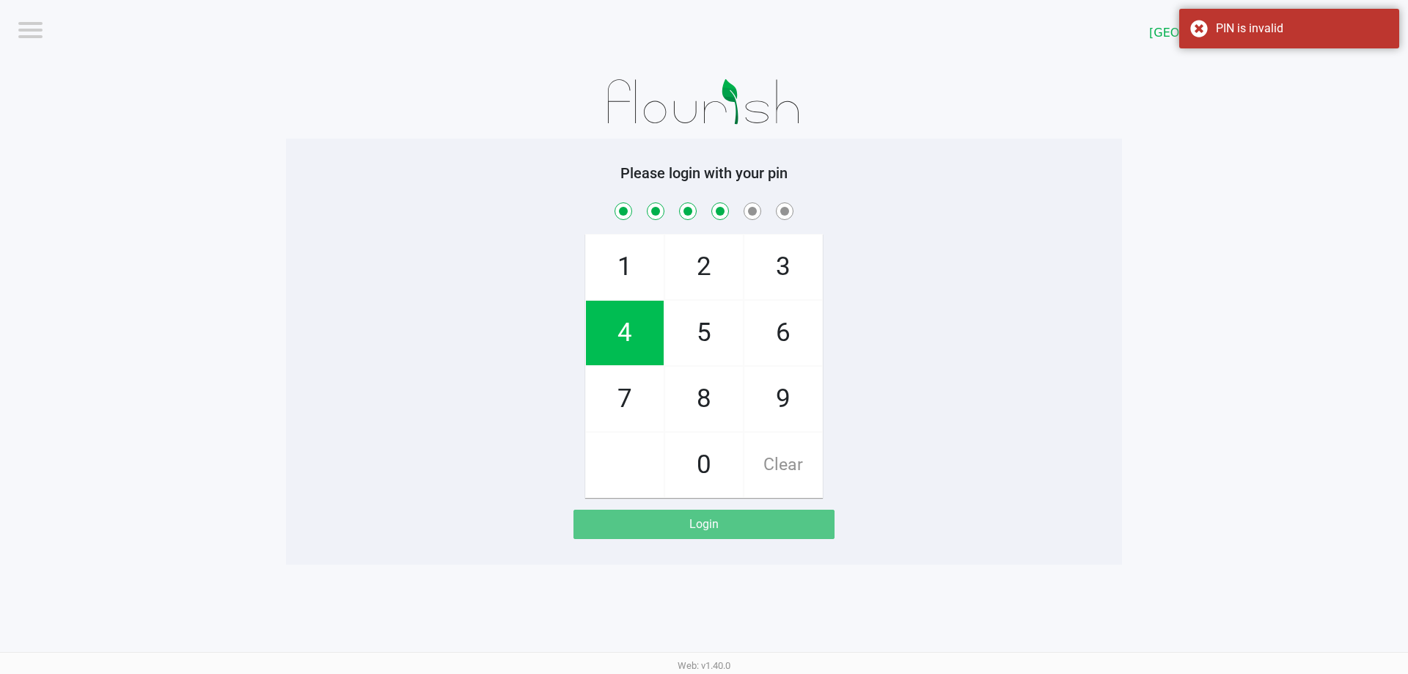
click at [688, 340] on span "5" at bounding box center [704, 333] width 78 height 65
checkbox input "true"
click at [702, 382] on span "8" at bounding box center [704, 399] width 78 height 65
checkbox input "true"
checkbox input "false"
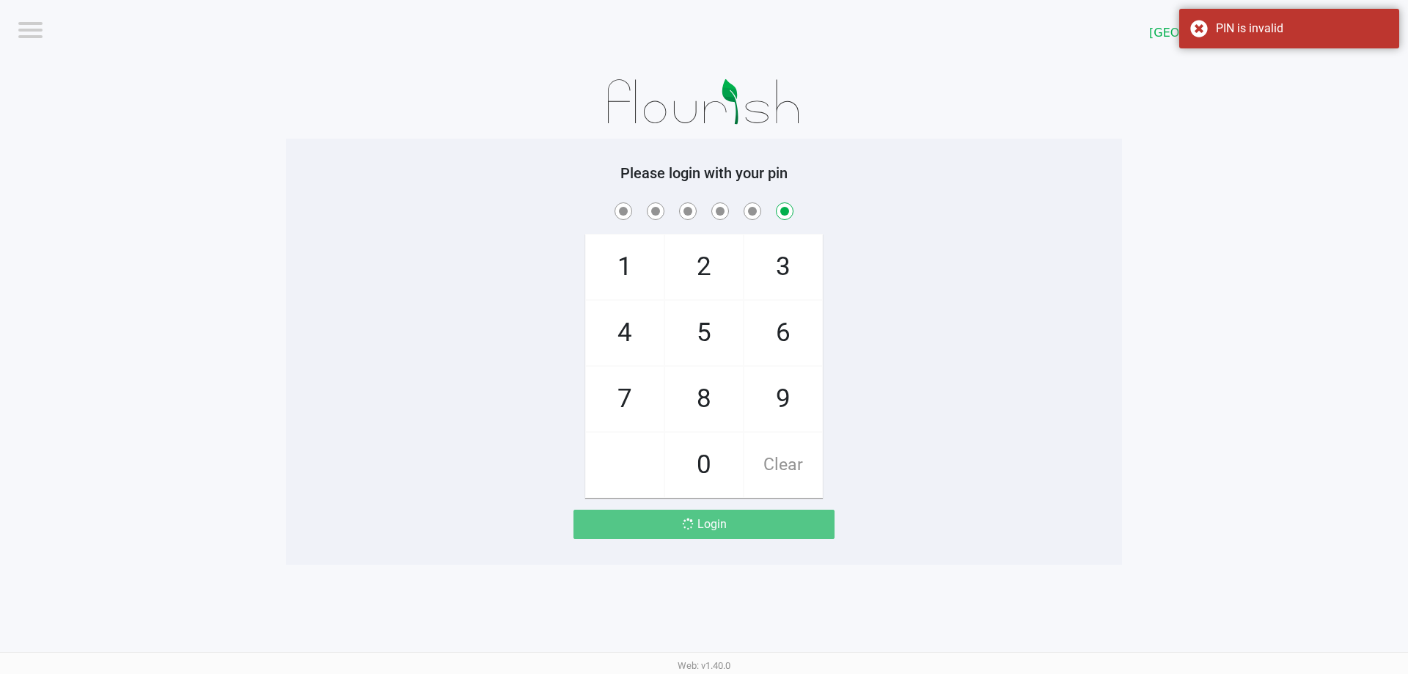
checkbox input "false"
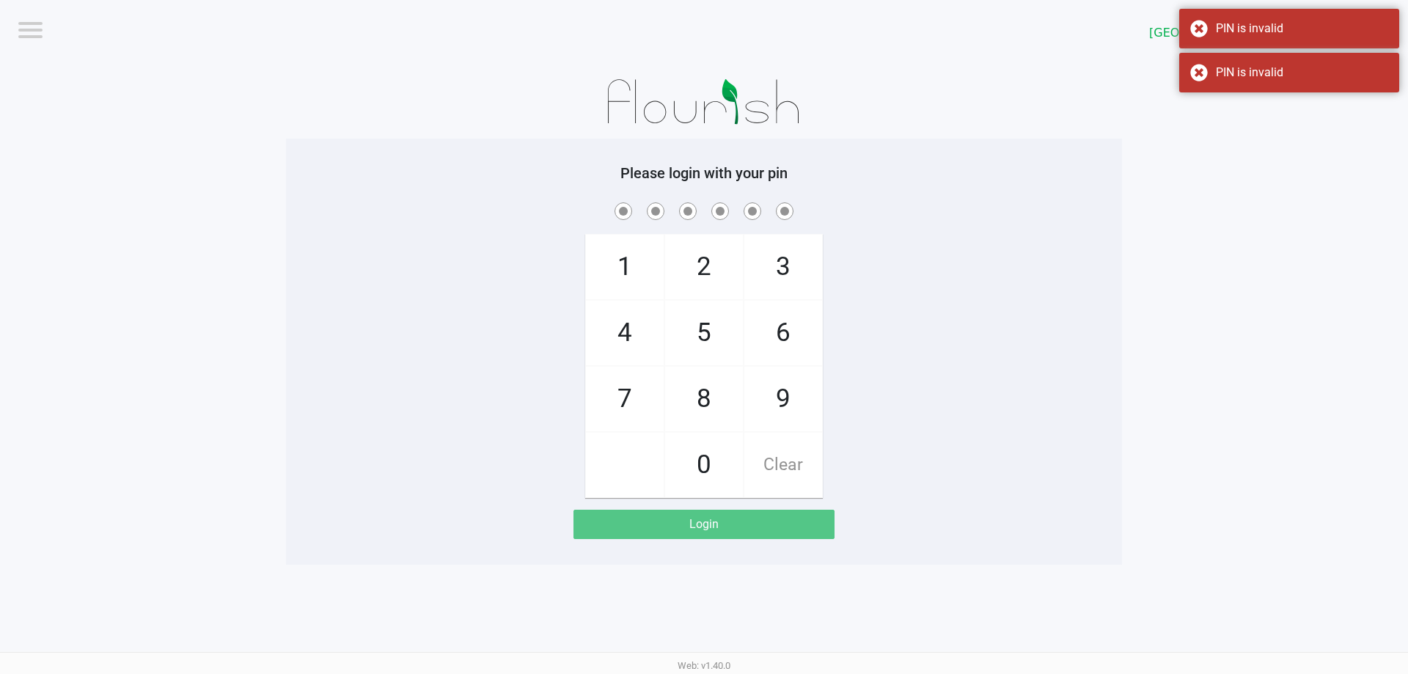
click at [694, 352] on span "5" at bounding box center [704, 333] width 78 height 65
checkbox input "true"
click at [684, 251] on span "2" at bounding box center [704, 267] width 78 height 65
checkbox input "true"
click at [698, 309] on span "5" at bounding box center [704, 333] width 78 height 65
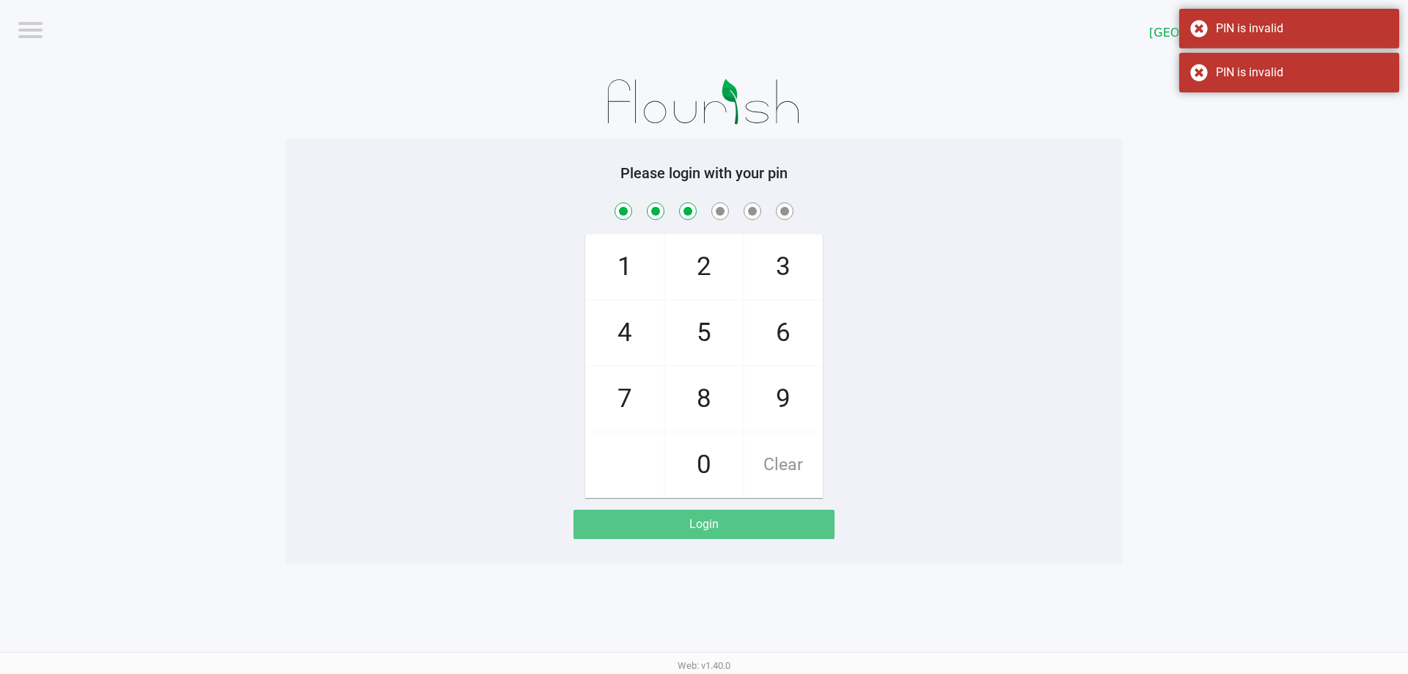
checkbox input "true"
click at [612, 339] on span "4" at bounding box center [625, 333] width 78 height 65
checkbox input "true"
click at [686, 341] on span "5" at bounding box center [704, 333] width 78 height 65
checkbox input "true"
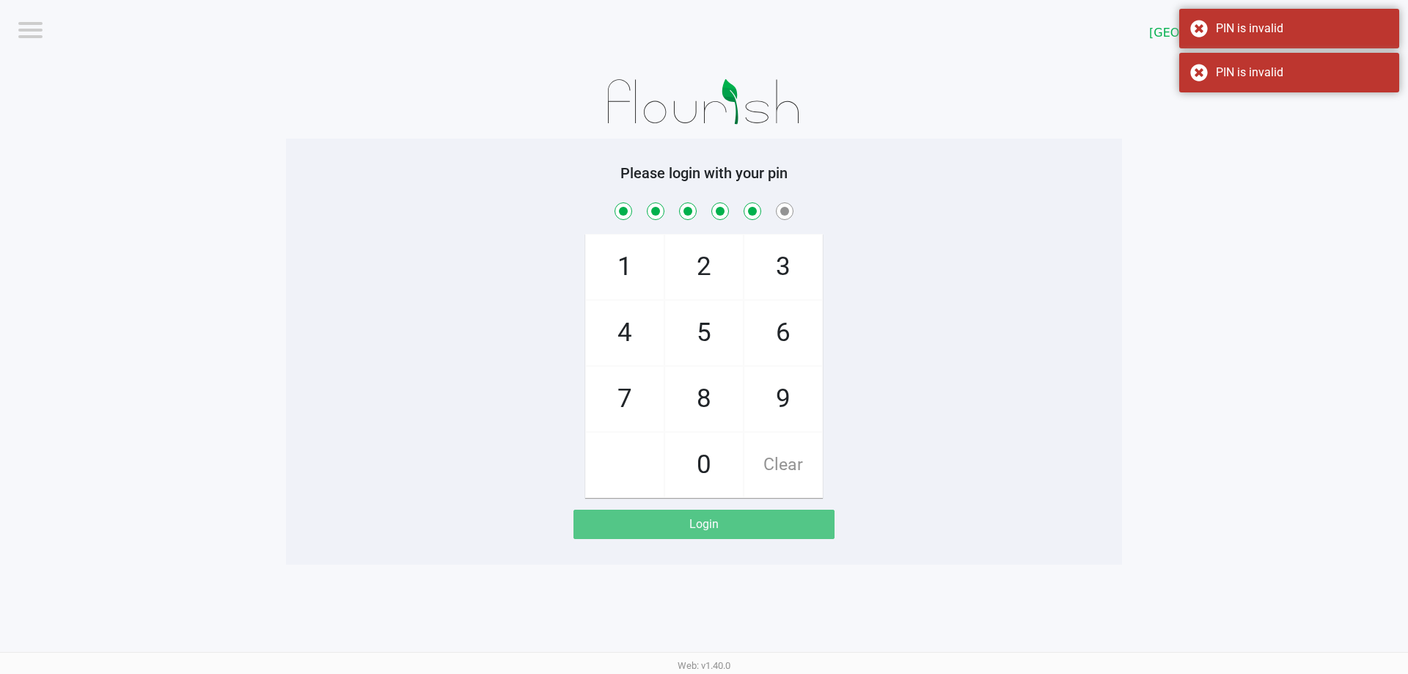
click at [705, 383] on span "8" at bounding box center [704, 399] width 78 height 65
checkbox input "true"
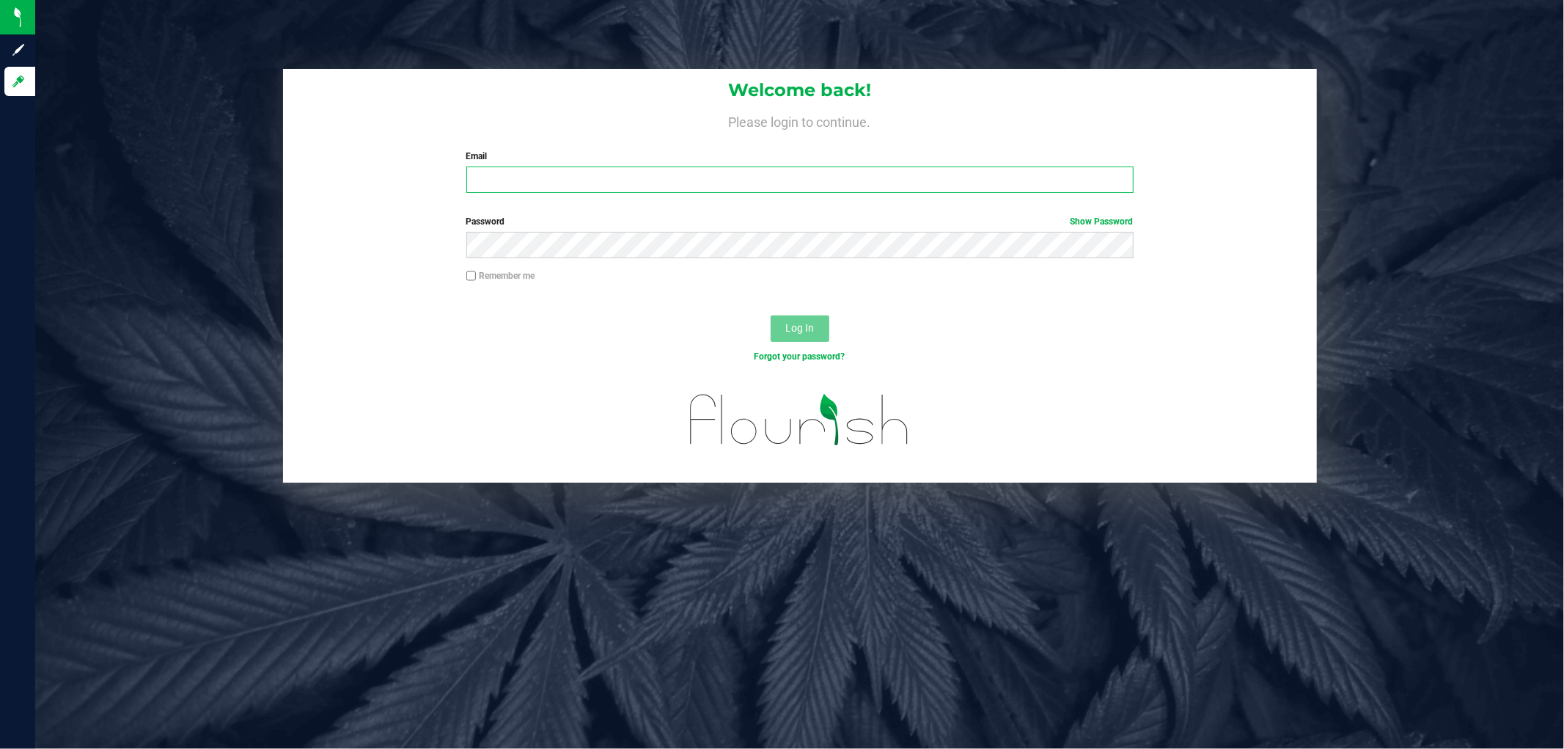
click at [496, 180] on input "Email" at bounding box center [799, 179] width 667 height 26
type input "[EMAIL_ADDRESS][DOMAIN_NAME]"
click at [771, 315] on button "Log In" at bounding box center [800, 328] width 59 height 26
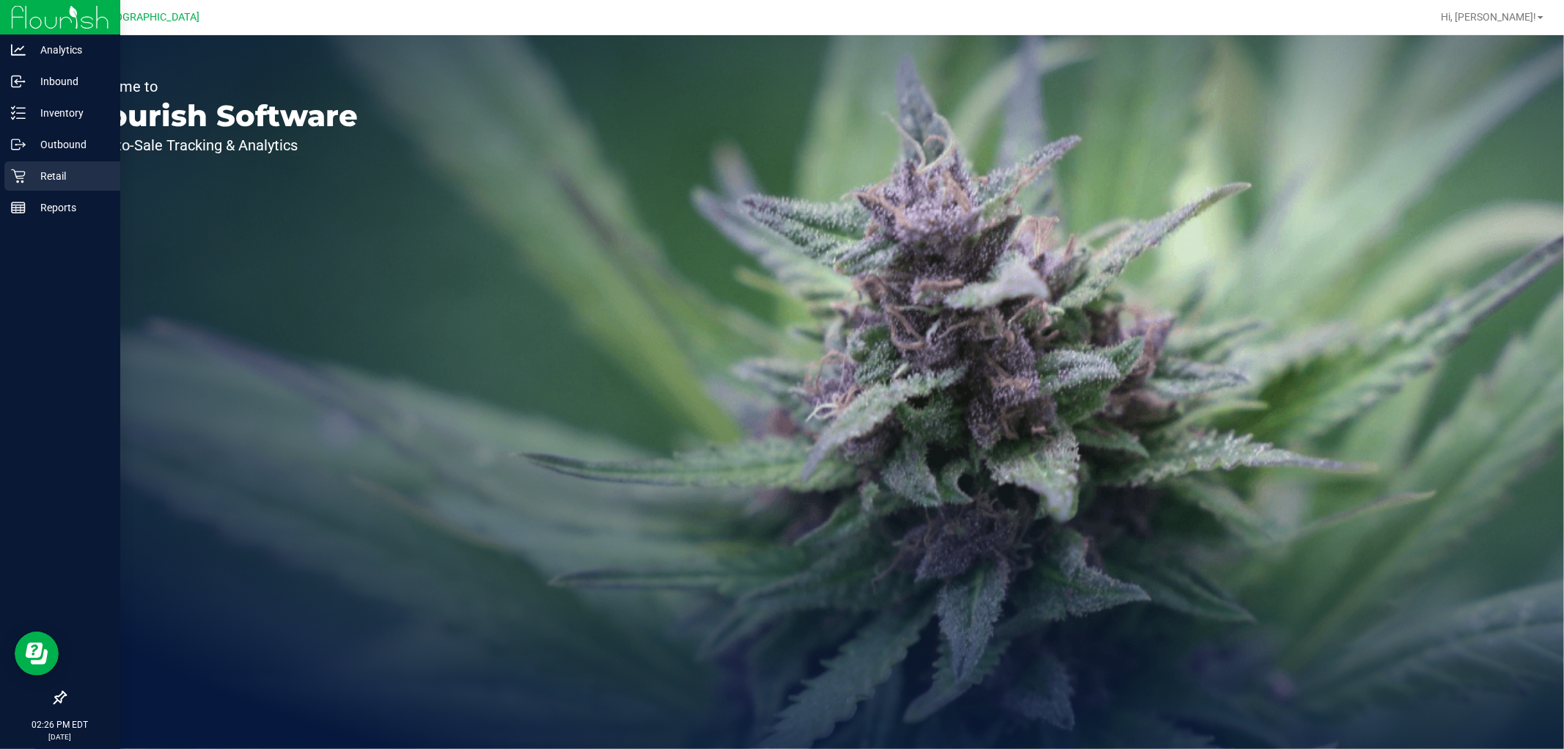
click at [32, 169] on p "Retail" at bounding box center [70, 176] width 88 height 18
